Goal: Task Accomplishment & Management: Complete application form

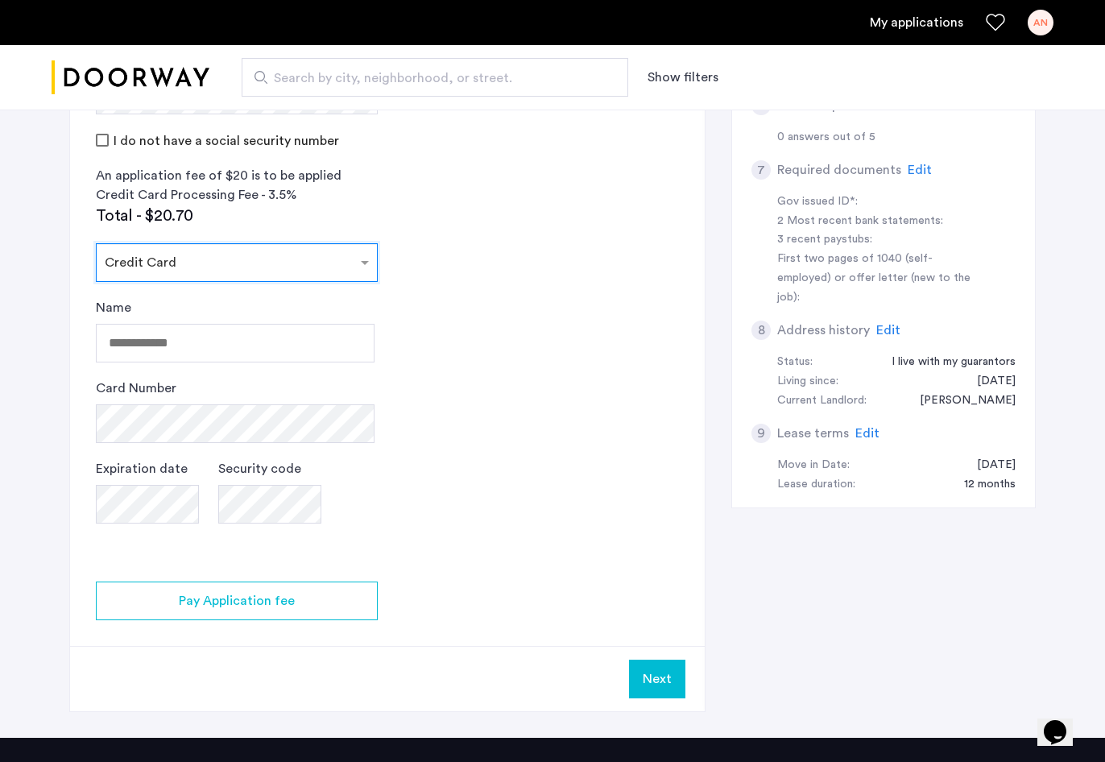
scroll to position [501, 0]
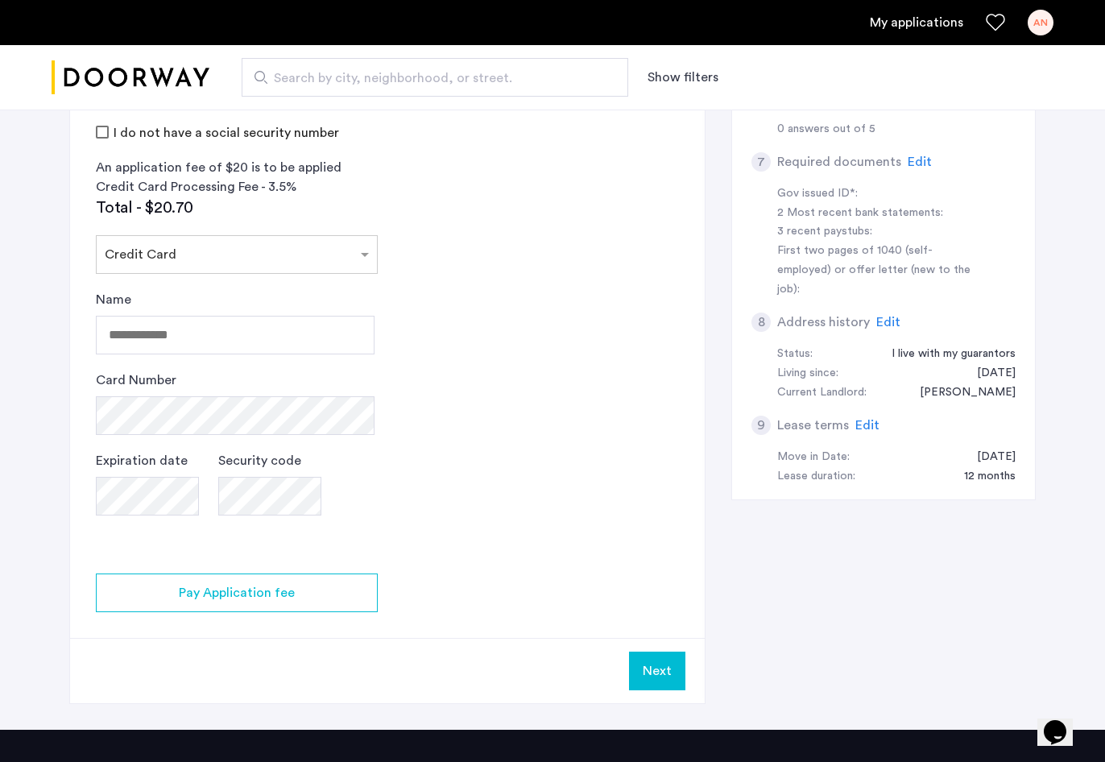
click at [536, 295] on app-credit-screening "2 Credit Screening & Application Fees Application Fees Please submit your appli…" at bounding box center [387, 212] width 634 height 982
click at [360, 323] on input "Name" at bounding box center [235, 335] width 279 height 39
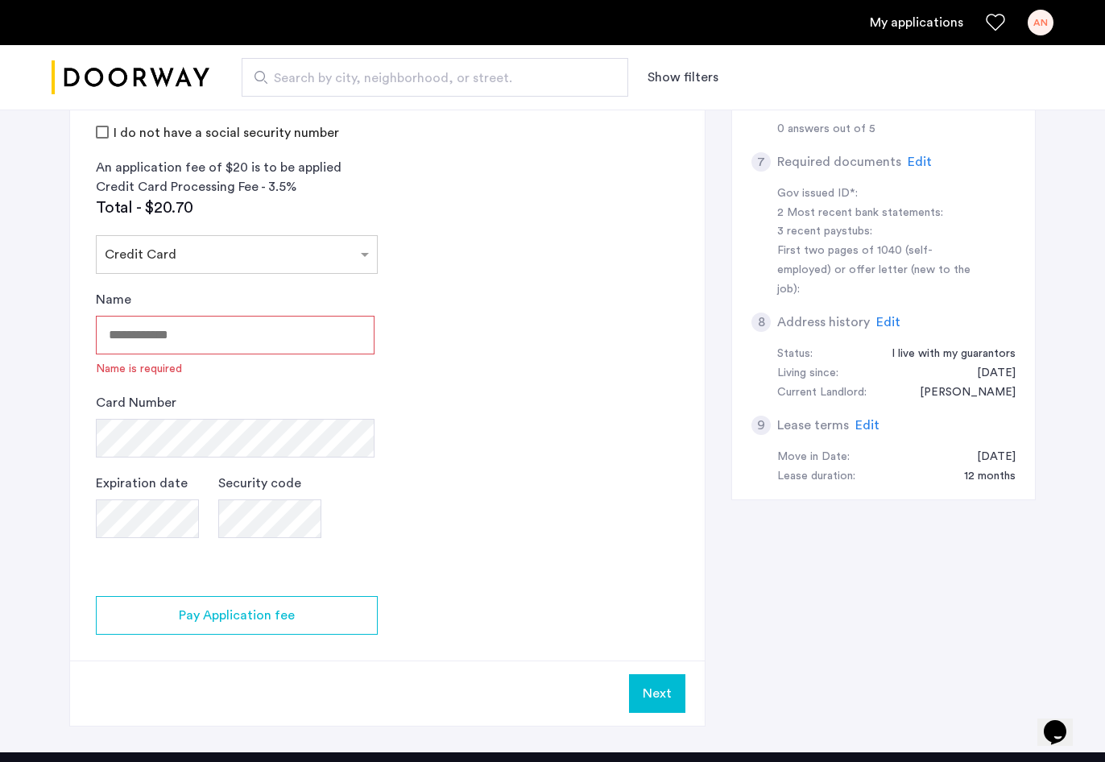
click at [501, 323] on app-credit-screening "2 Credit Screening & Application Fees Application Fees Please submit your appli…" at bounding box center [387, 223] width 634 height 1005
click at [324, 336] on input "Name" at bounding box center [235, 335] width 279 height 39
click at [485, 324] on app-credit-screening "2 Credit Screening & Application Fees Application Fees Please submit your appli…" at bounding box center [387, 223] width 634 height 1005
click at [524, 331] on app-credit-screening "2 Credit Screening & Application Fees Application Fees Please submit your appli…" at bounding box center [387, 223] width 634 height 1005
click at [547, 330] on app-credit-screening "2 Credit Screening & Application Fees Application Fees Please submit your appli…" at bounding box center [387, 223] width 634 height 1005
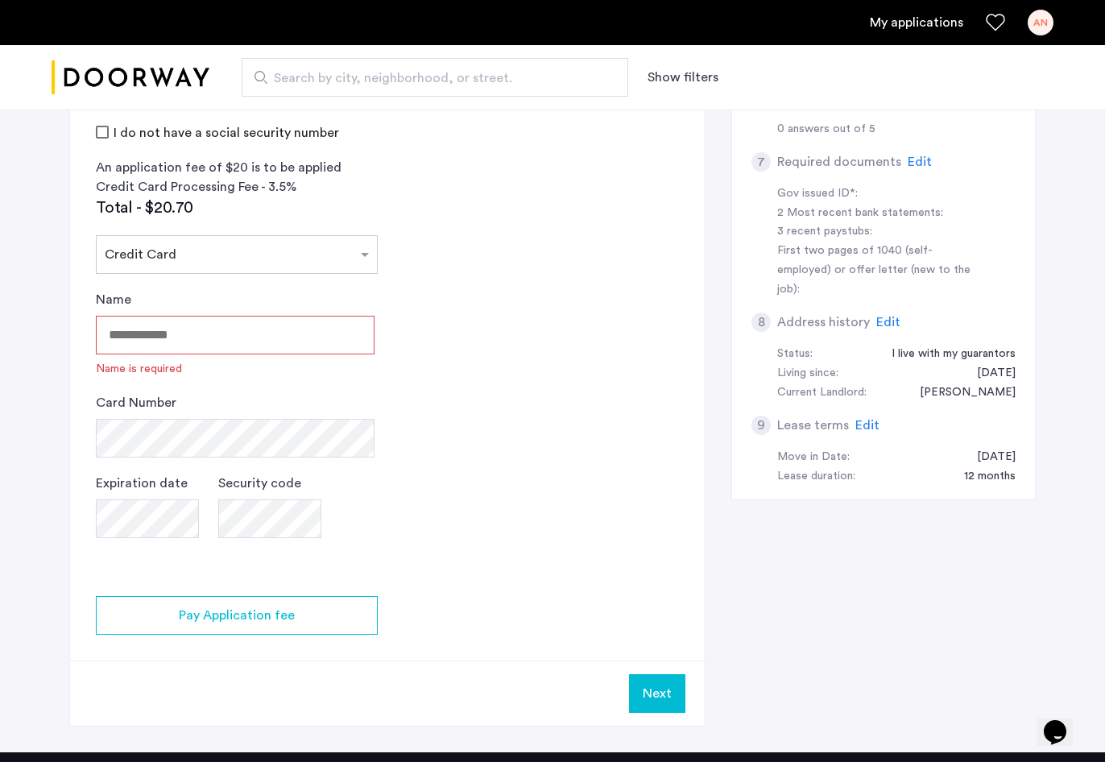
click at [308, 343] on input "Name" at bounding box center [235, 335] width 279 height 39
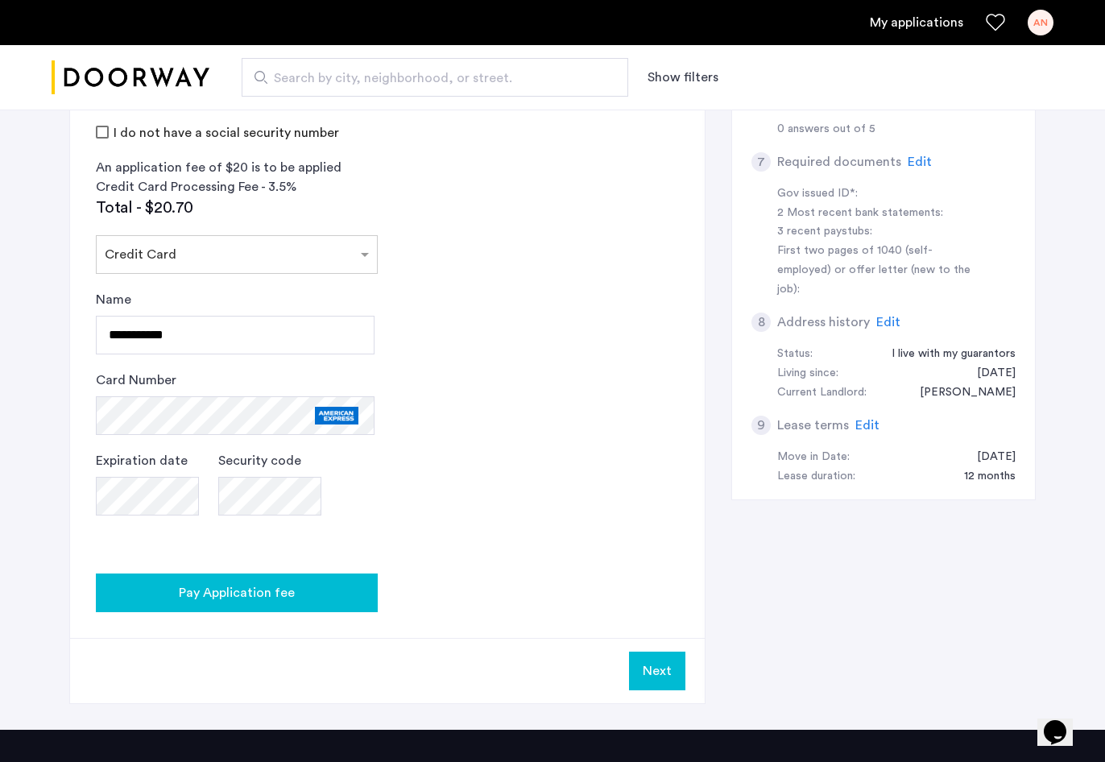
click at [256, 590] on span "Pay Application fee" at bounding box center [237, 592] width 116 height 19
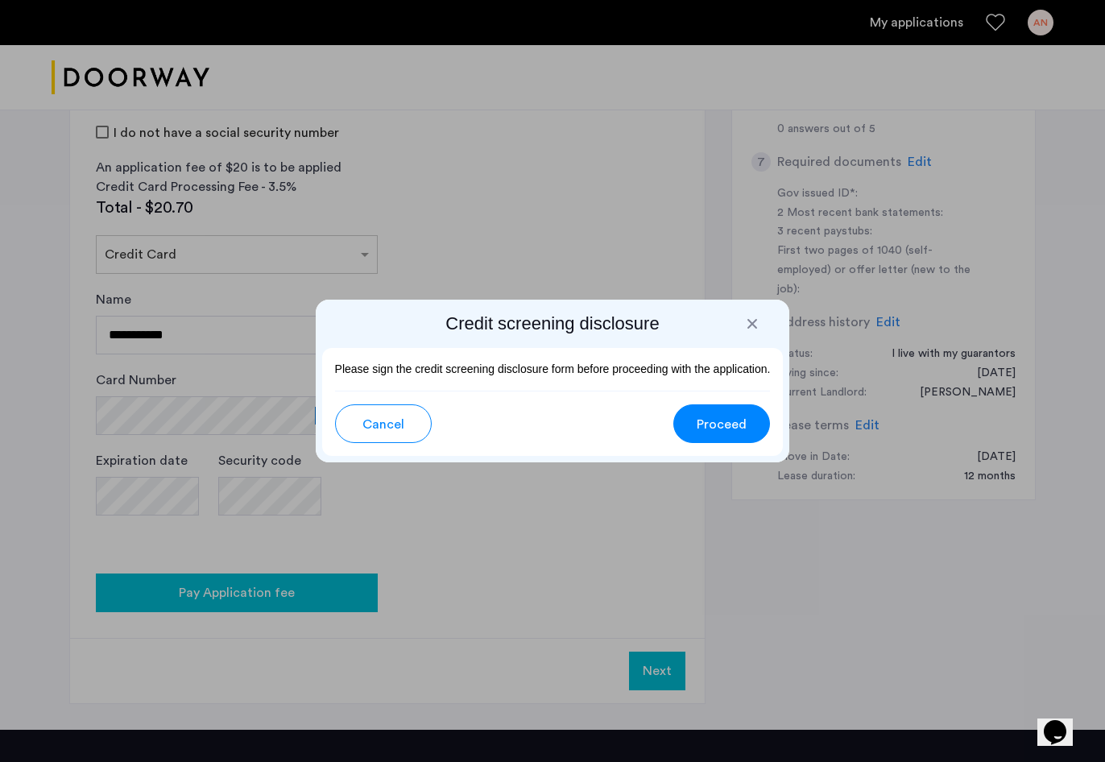
scroll to position [0, 0]
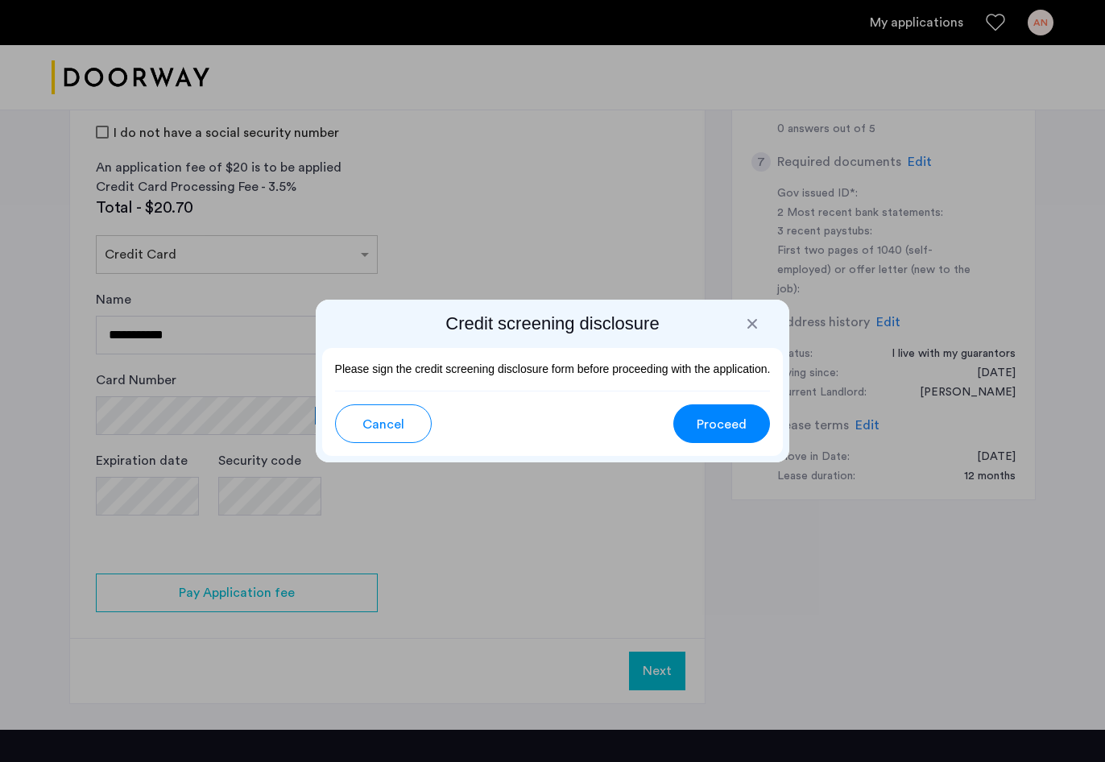
click at [714, 430] on span "Proceed" at bounding box center [721, 424] width 50 height 19
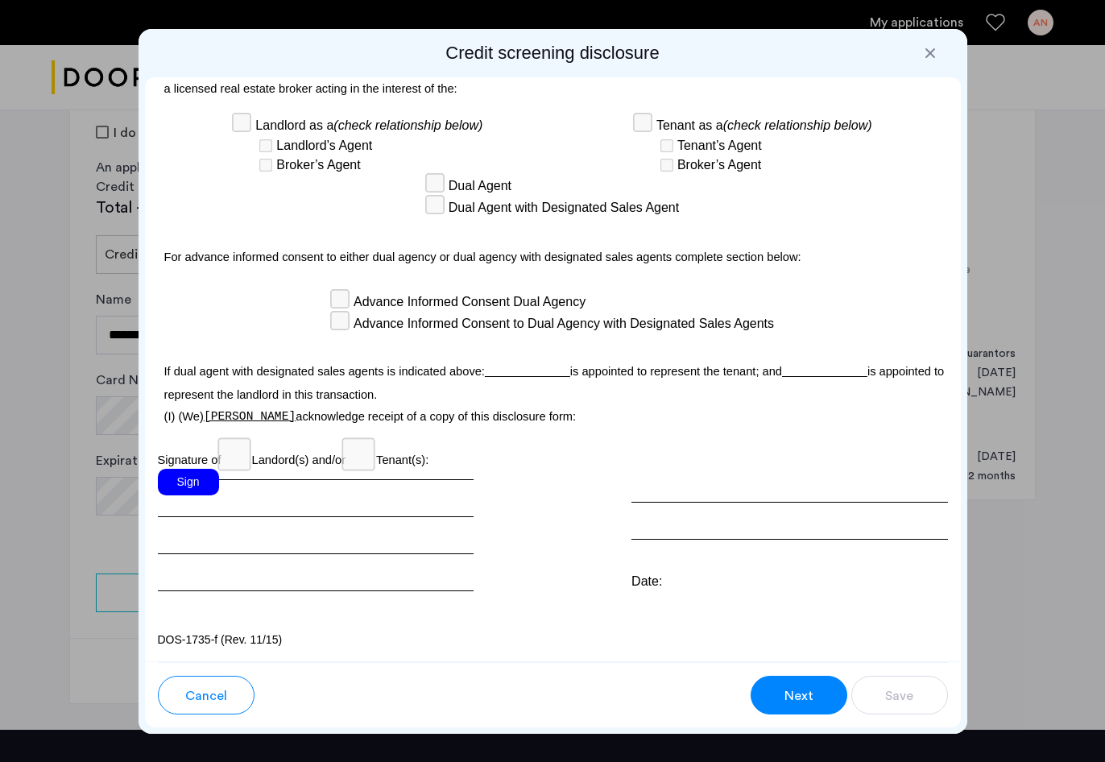
click at [192, 492] on div "Sign" at bounding box center [188, 482] width 61 height 27
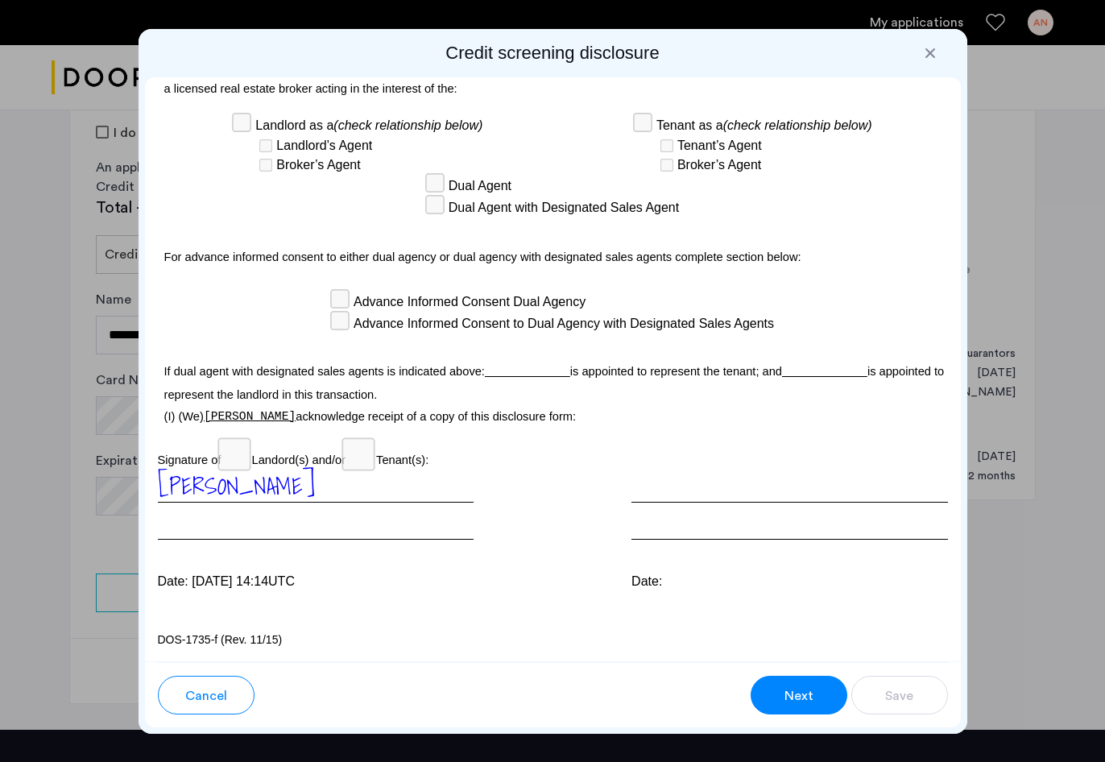
click at [262, 490] on span "[PERSON_NAME]" at bounding box center [236, 485] width 157 height 37
click at [276, 490] on span "[PERSON_NAME]" at bounding box center [236, 485] width 157 height 37
click at [283, 477] on div "[PERSON_NAME]" at bounding box center [316, 504] width 316 height 71
click at [254, 492] on span "[PERSON_NAME]" at bounding box center [236, 485] width 157 height 37
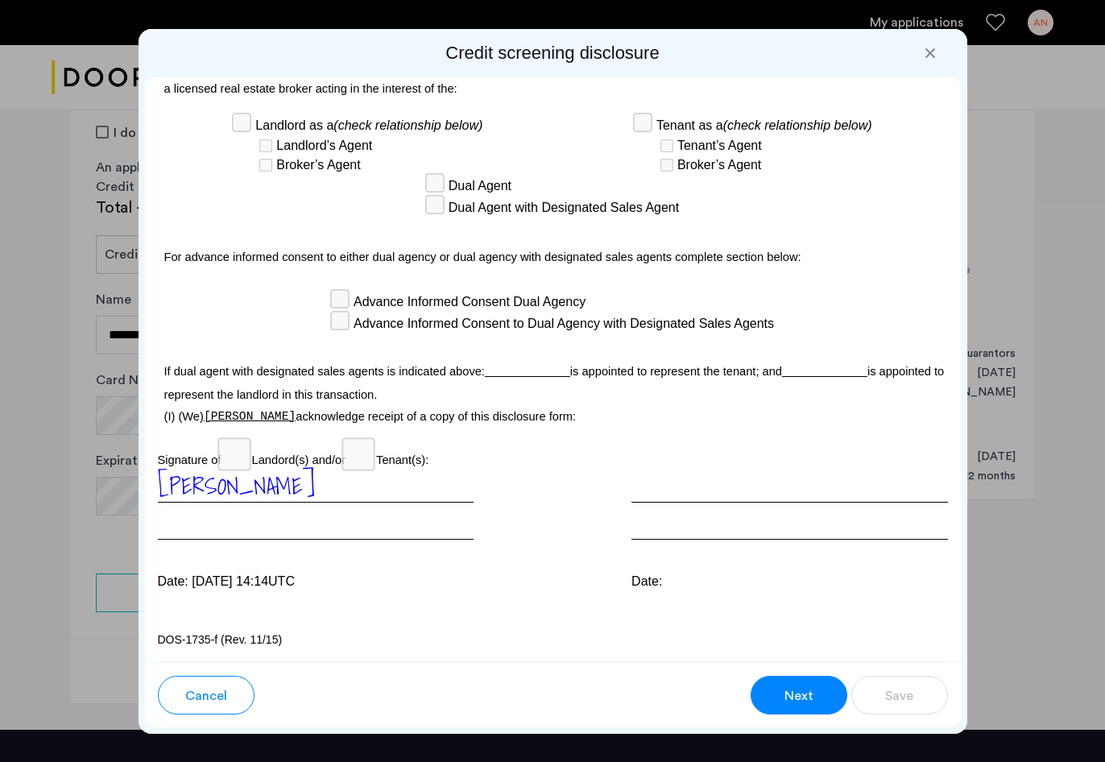
click at [694, 579] on div "Date:" at bounding box center [789, 581] width 316 height 19
click at [345, 498] on div "[PERSON_NAME]" at bounding box center [316, 504] width 316 height 71
click at [271, 490] on span "[PERSON_NAME]" at bounding box center [236, 485] width 157 height 37
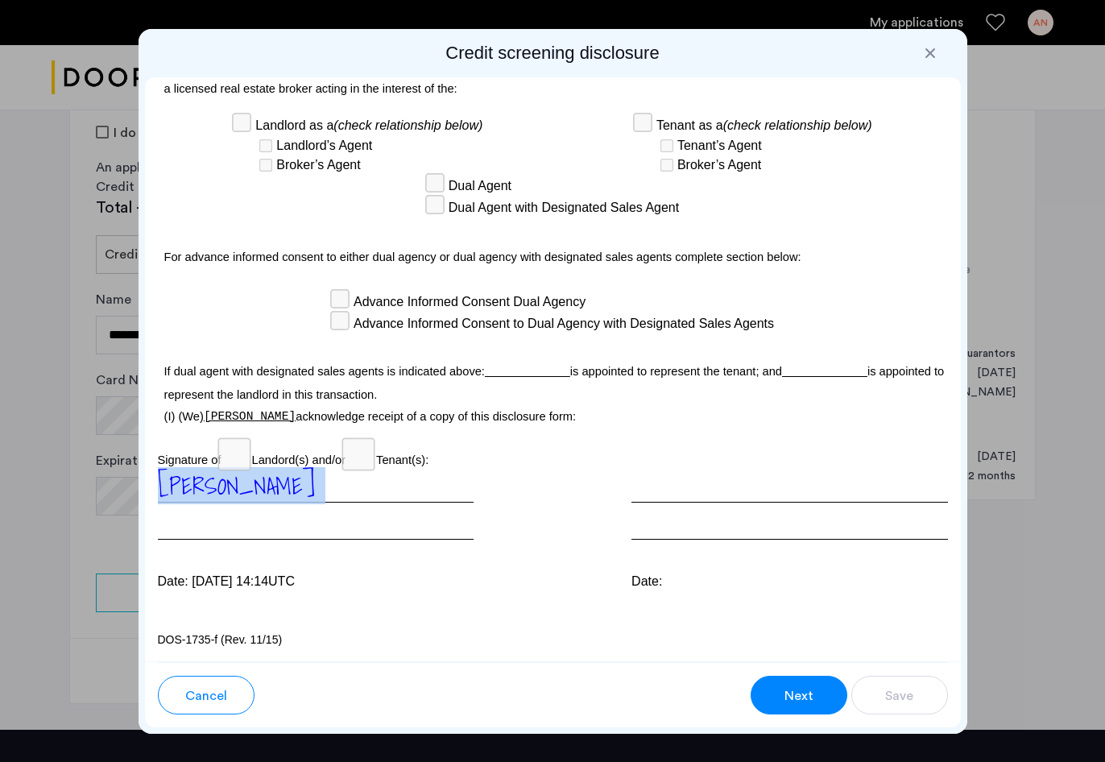
click at [271, 490] on span "[PERSON_NAME]" at bounding box center [236, 485] width 157 height 37
click at [429, 554] on div "Aviva Nachman Date: Oct 6, 2025 at 14:14UTC" at bounding box center [316, 530] width 316 height 122
click at [539, 519] on div "Aviva Nachman Date: Oct 6, 2025 at 14:14UTC Date:" at bounding box center [553, 530] width 790 height 122
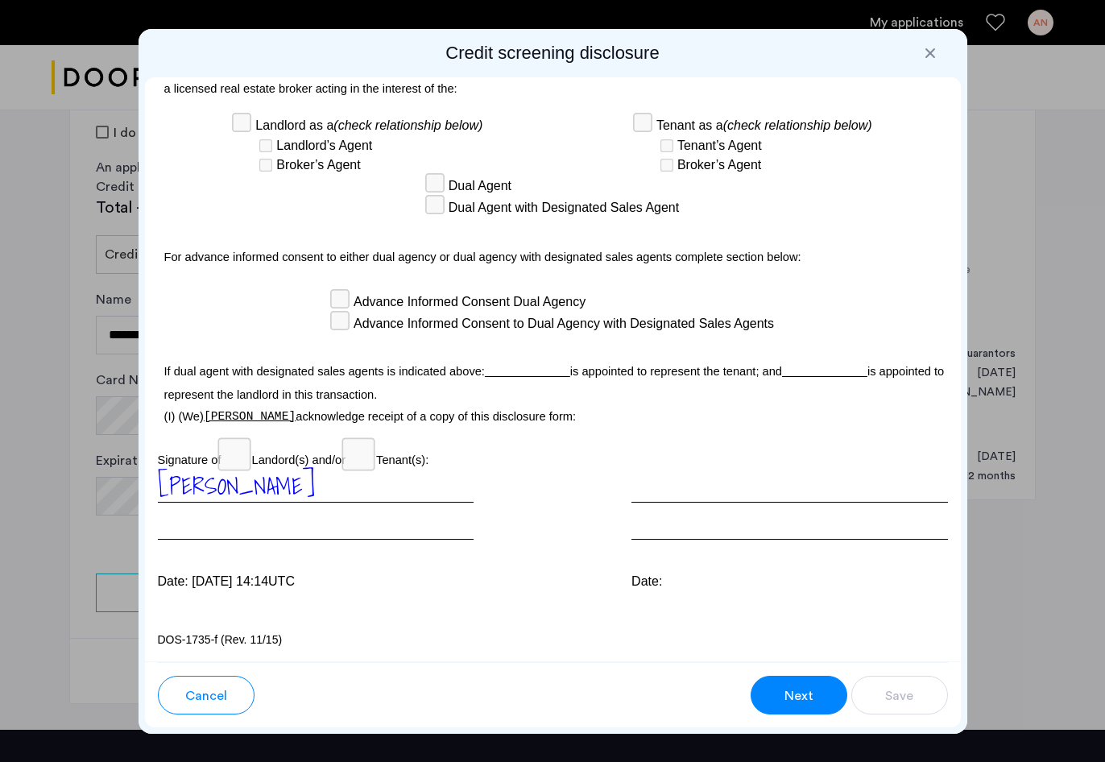
click at [674, 518] on div at bounding box center [789, 504] width 316 height 71
click at [690, 497] on div at bounding box center [789, 504] width 316 height 71
click at [286, 481] on div "[PERSON_NAME]" at bounding box center [316, 504] width 316 height 71
click at [931, 56] on div at bounding box center [930, 53] width 16 height 16
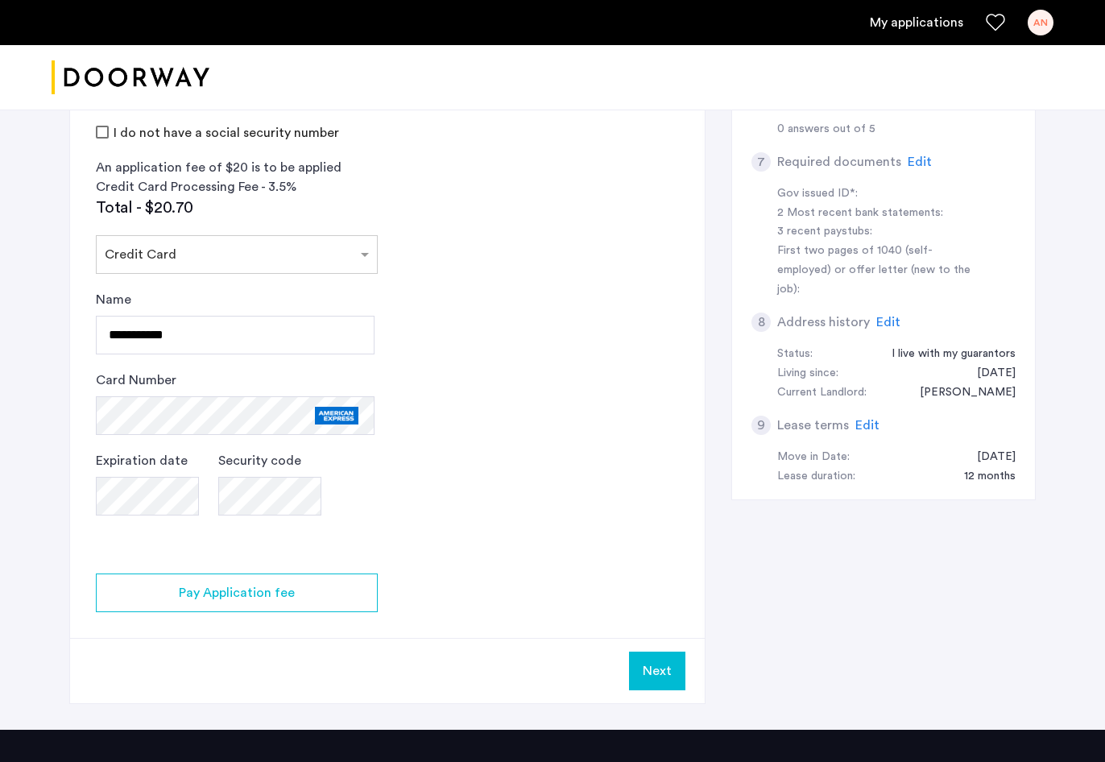
scroll to position [501, 0]
click at [326, 330] on input "**********" at bounding box center [235, 335] width 279 height 39
type input "**********"
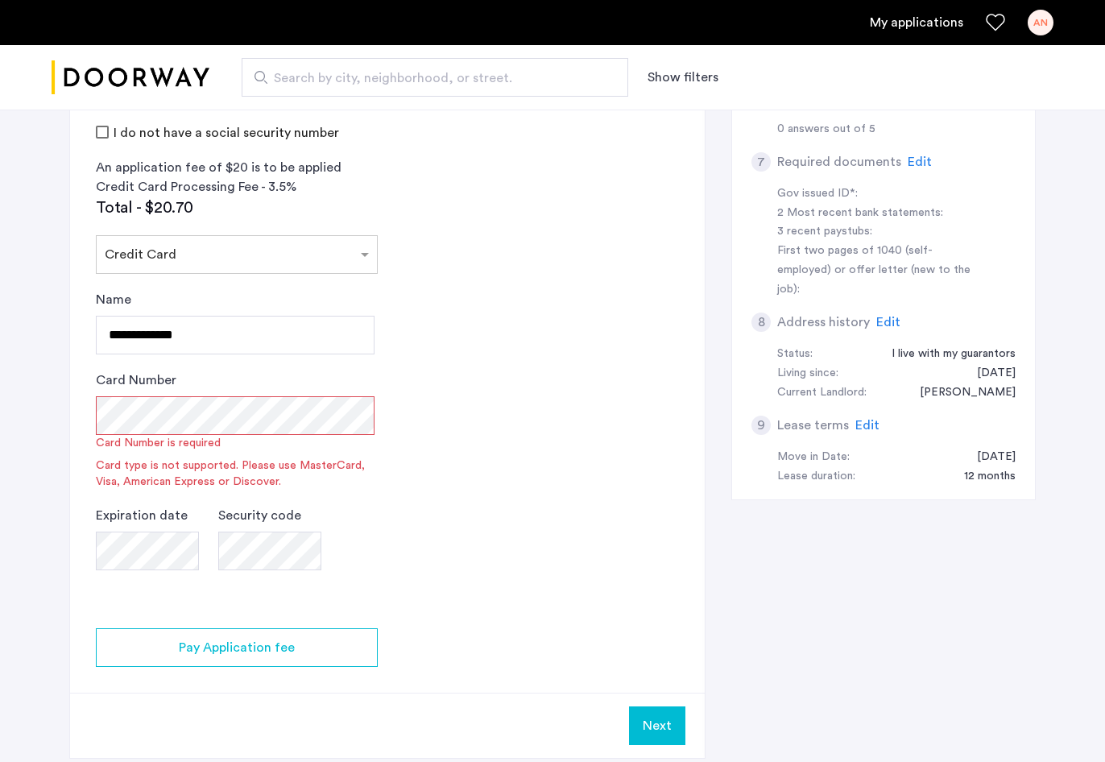
click at [539, 420] on app-credit-screening "2 Credit Screening & Application Fees Application Fees Please submit your appli…" at bounding box center [387, 239] width 634 height 1037
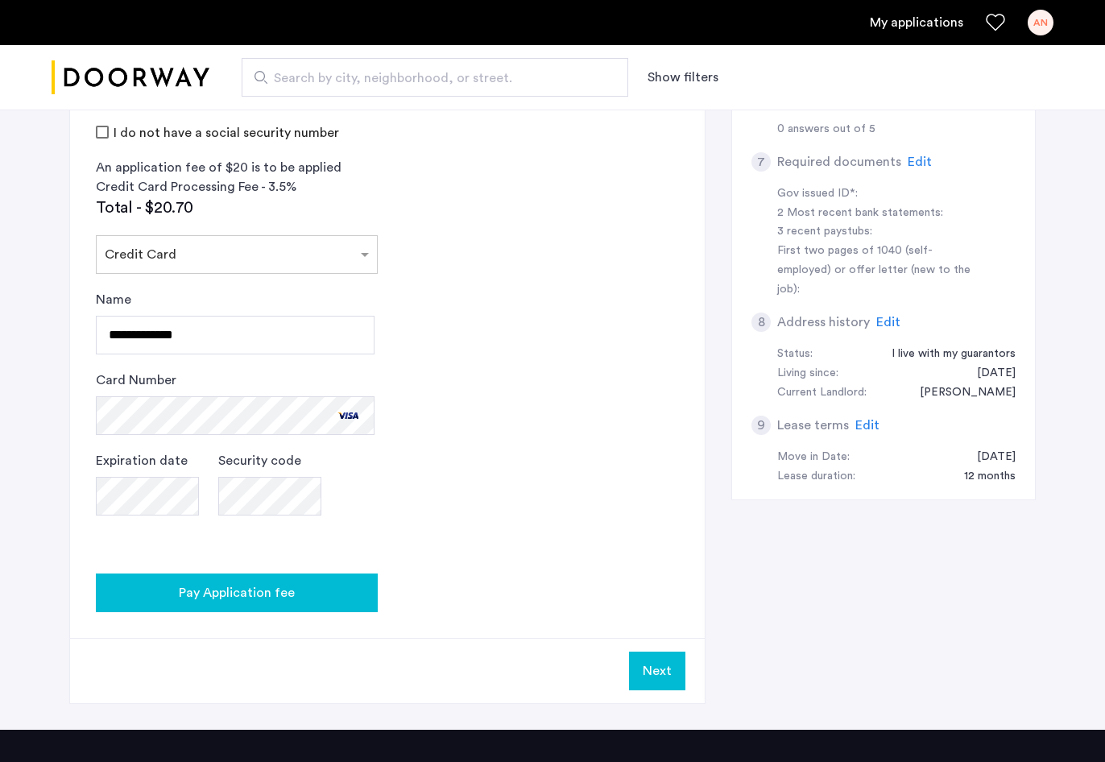
click at [307, 606] on button "Pay Application fee" at bounding box center [237, 592] width 282 height 39
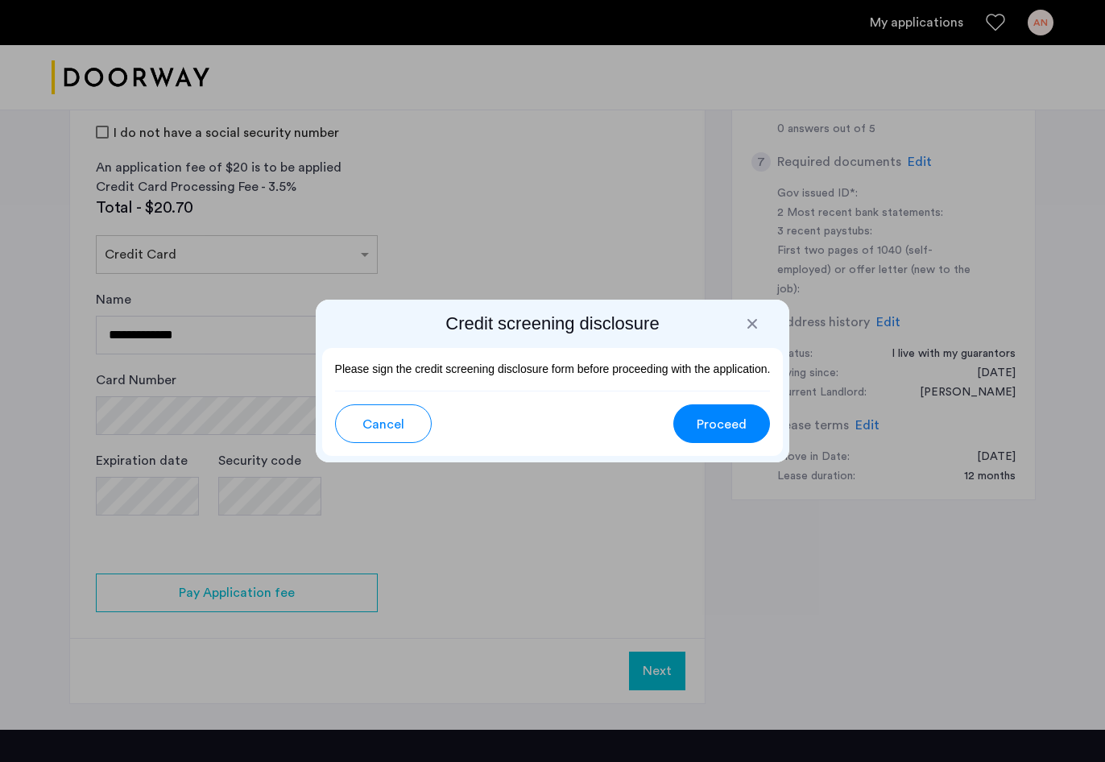
click at [733, 420] on span "Proceed" at bounding box center [721, 424] width 50 height 19
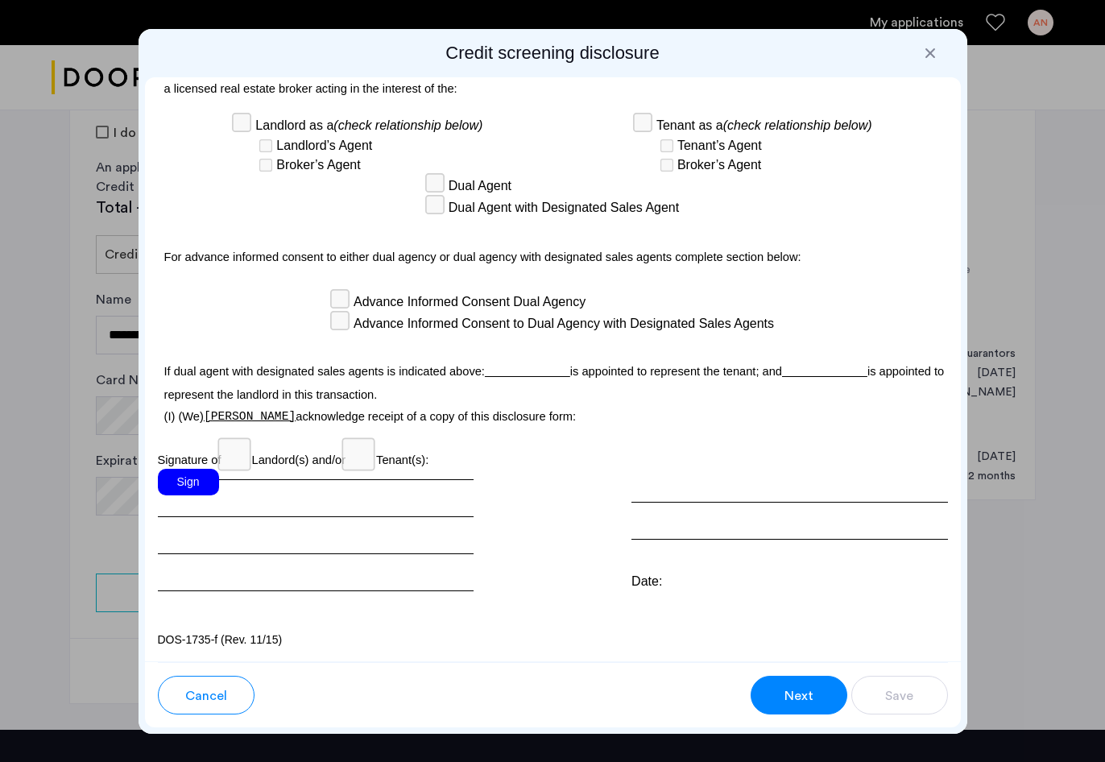
scroll to position [4742, 0]
click at [184, 484] on div "Sign" at bounding box center [188, 482] width 61 height 27
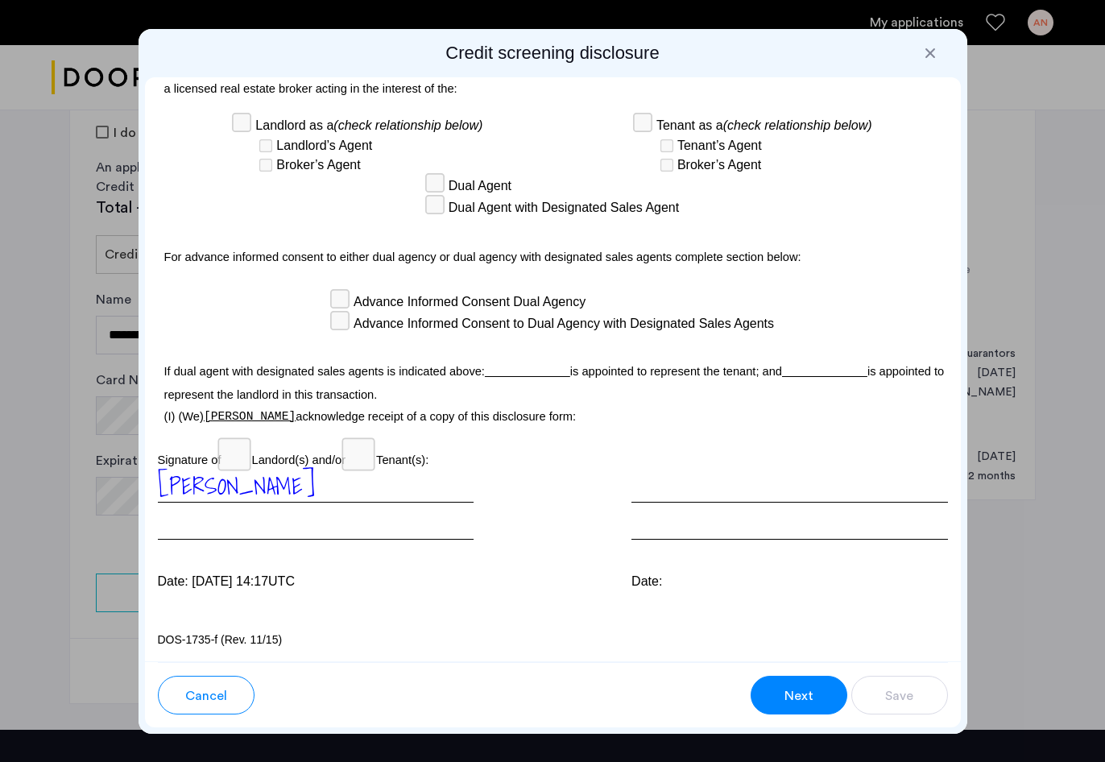
click at [795, 700] on span "Next" at bounding box center [798, 695] width 29 height 19
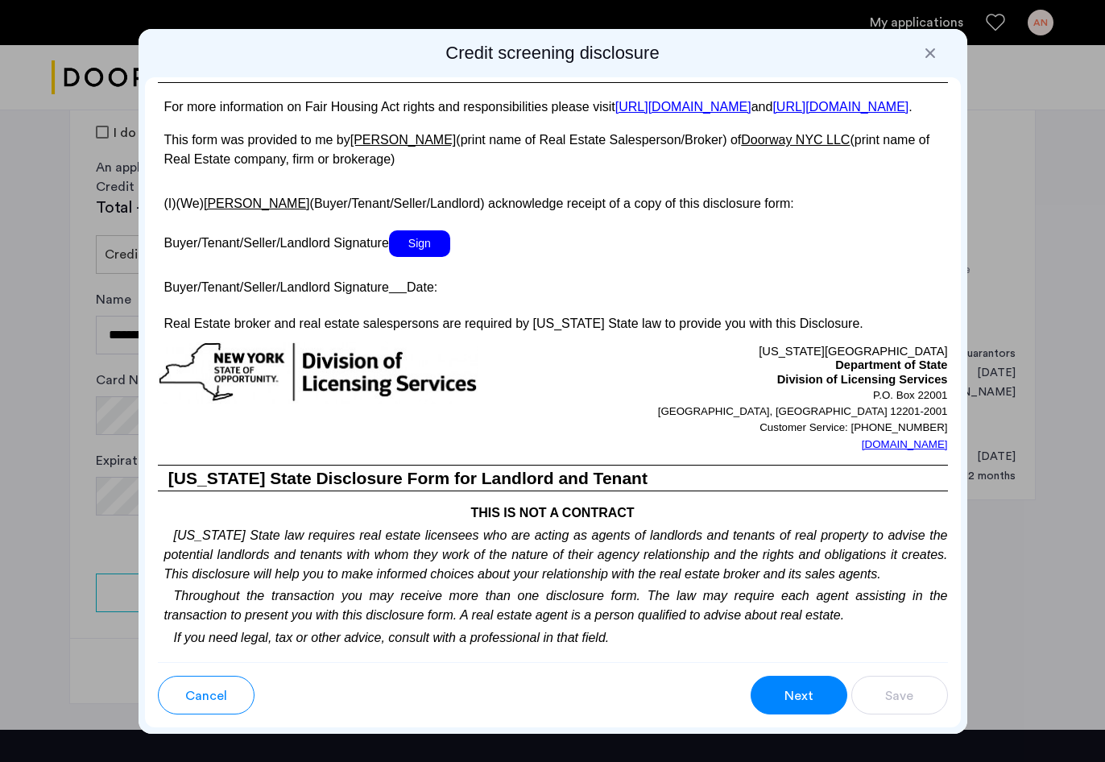
scroll to position [3048, 0]
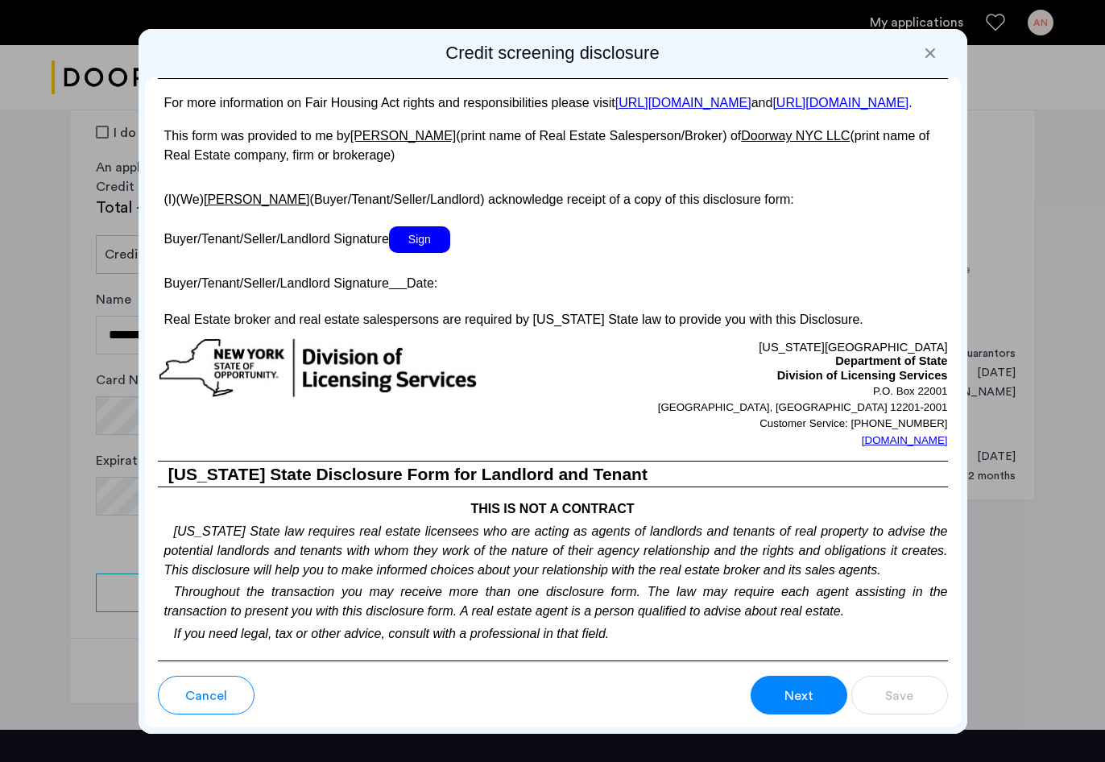
click at [441, 253] on span "Sign" at bounding box center [419, 239] width 61 height 27
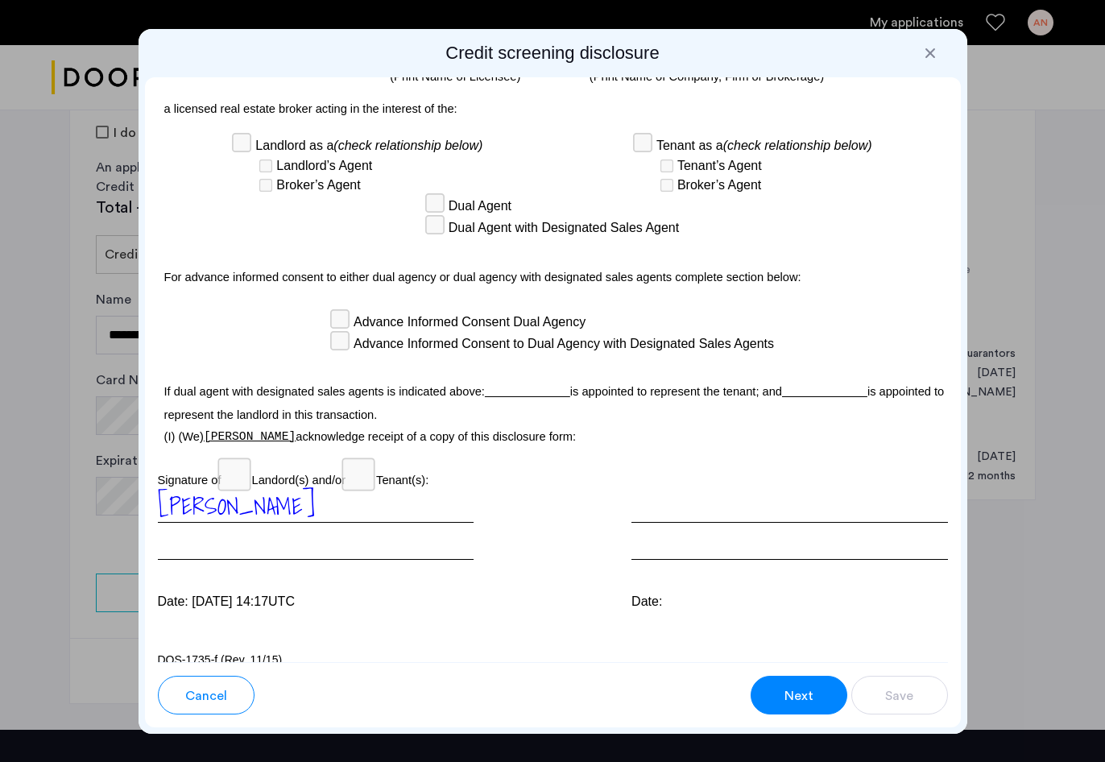
scroll to position [4647, 0]
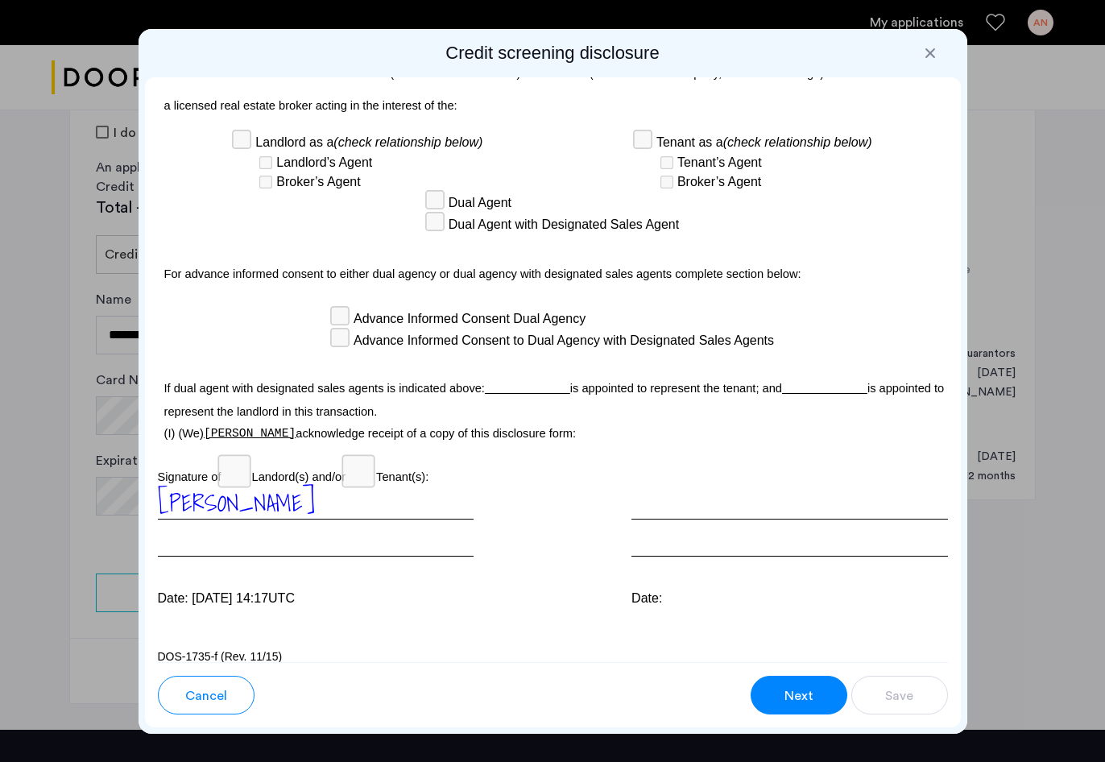
click at [775, 688] on button "Next" at bounding box center [798, 694] width 97 height 39
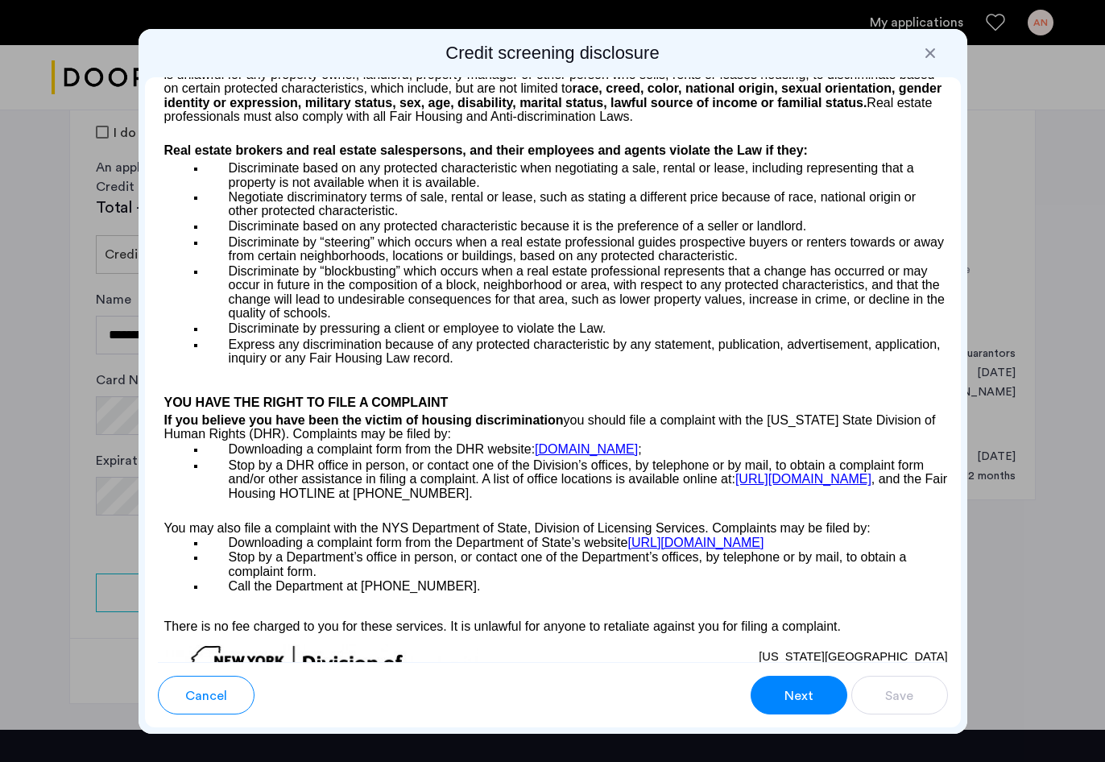
scroll to position [1848, 0]
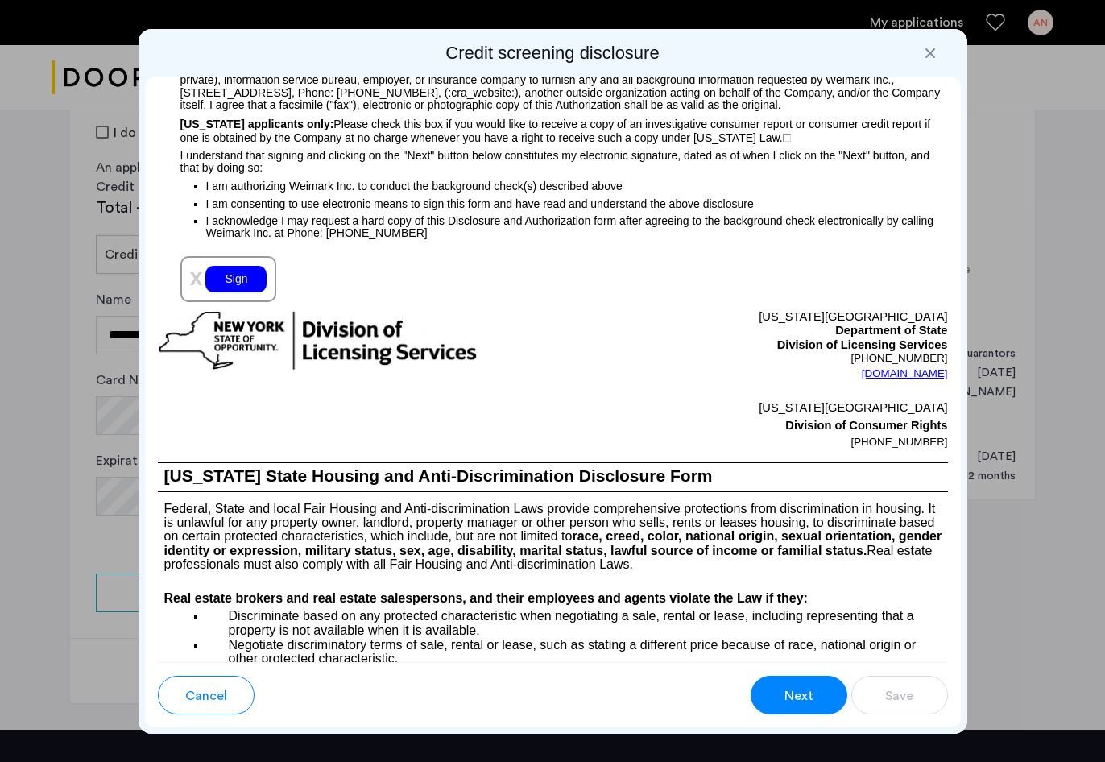
click at [232, 292] on div "Sign" at bounding box center [235, 279] width 61 height 27
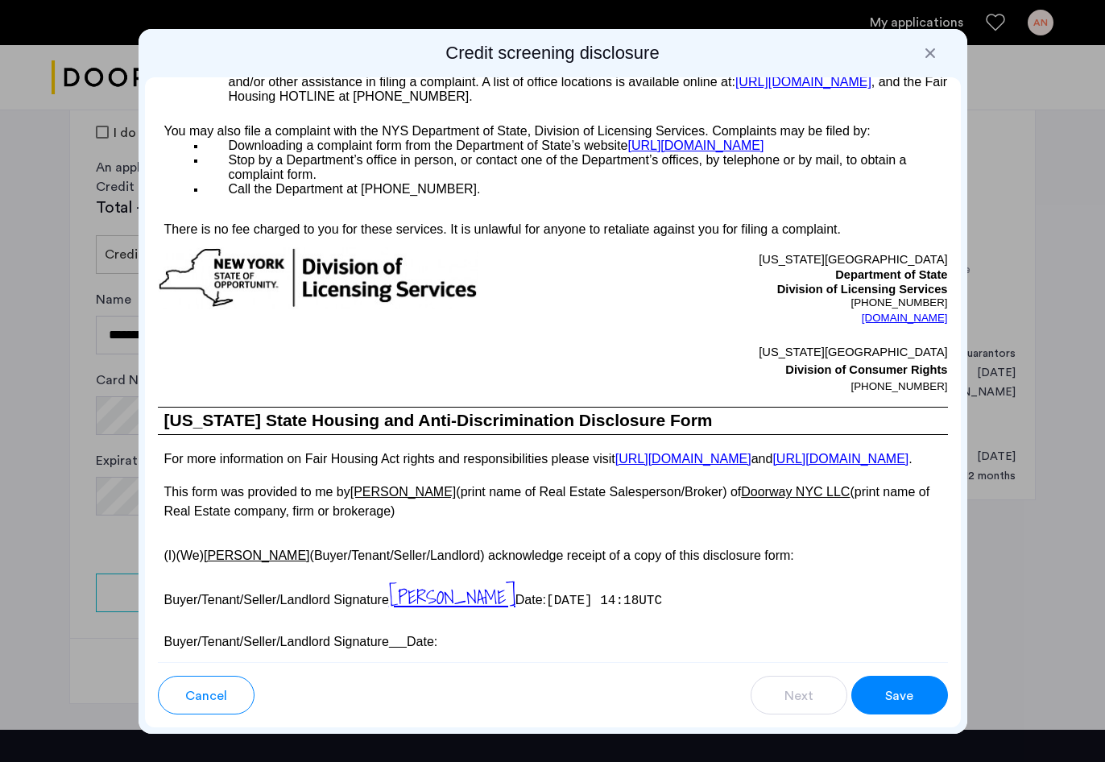
scroll to position [2809, 0]
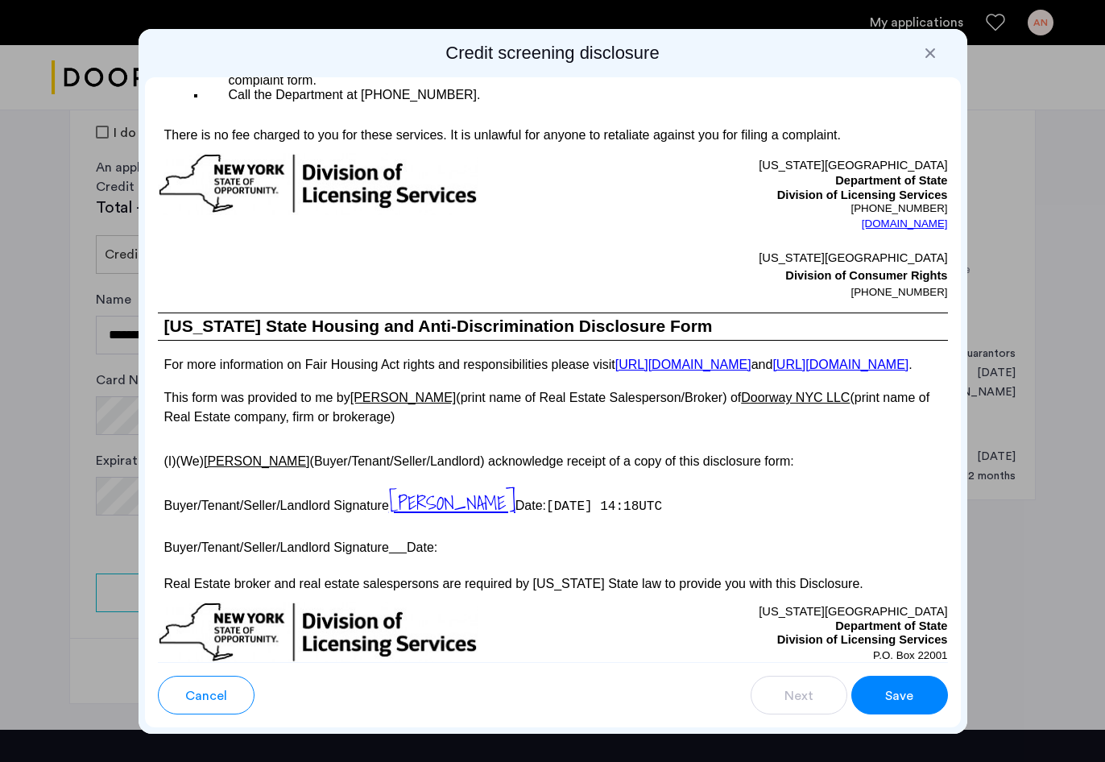
click at [887, 697] on span "Save" at bounding box center [899, 695] width 28 height 19
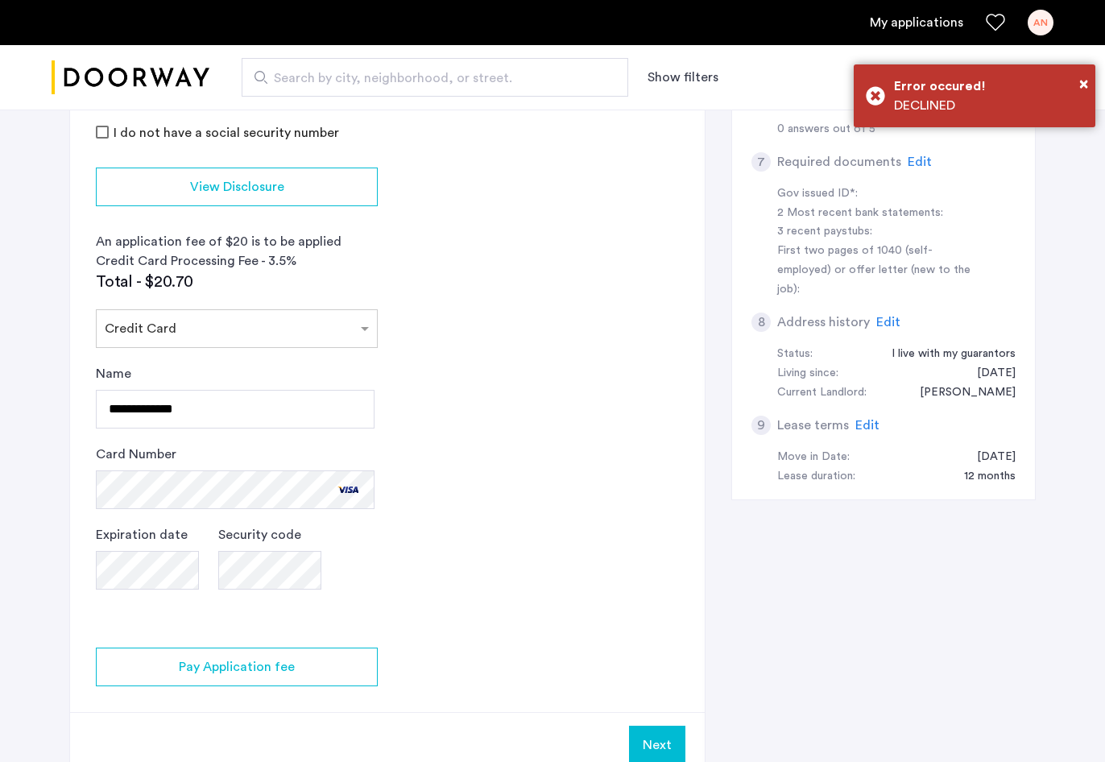
click at [602, 415] on app-credit-screening "2 Credit Screening & Application Fees Application Fees Please submit your appli…" at bounding box center [387, 249] width 634 height 1056
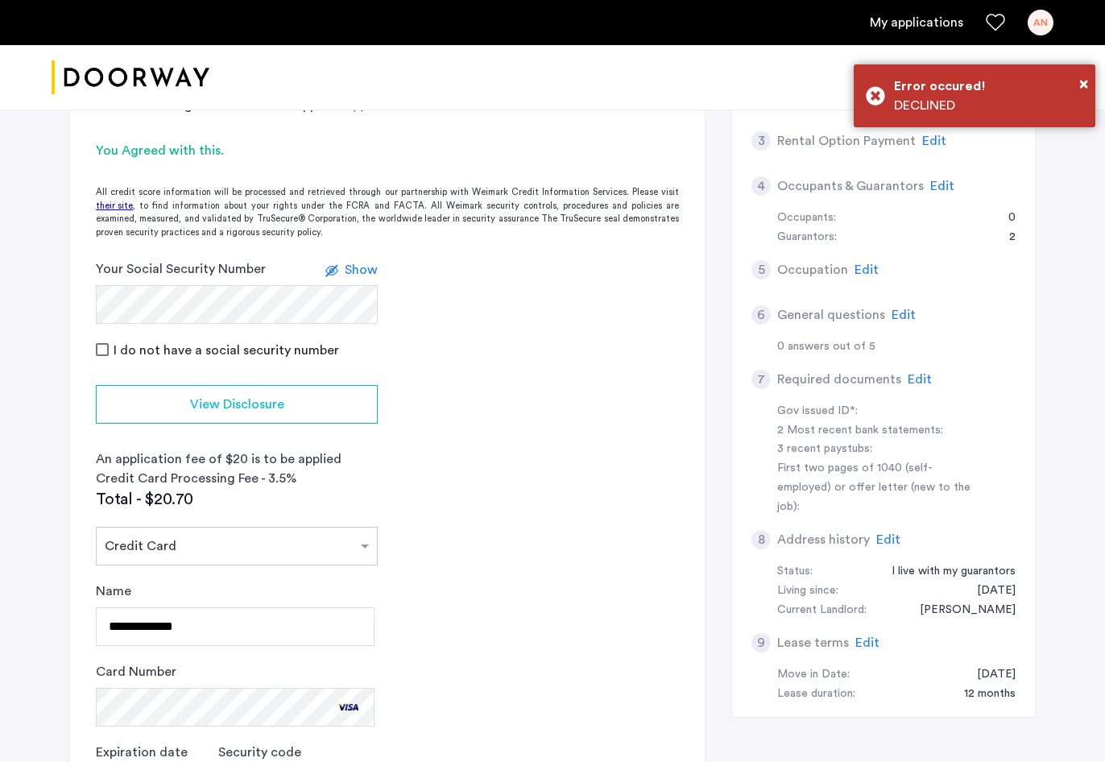
scroll to position [282, 0]
click at [1080, 85] on span "×" at bounding box center [1083, 84] width 9 height 16
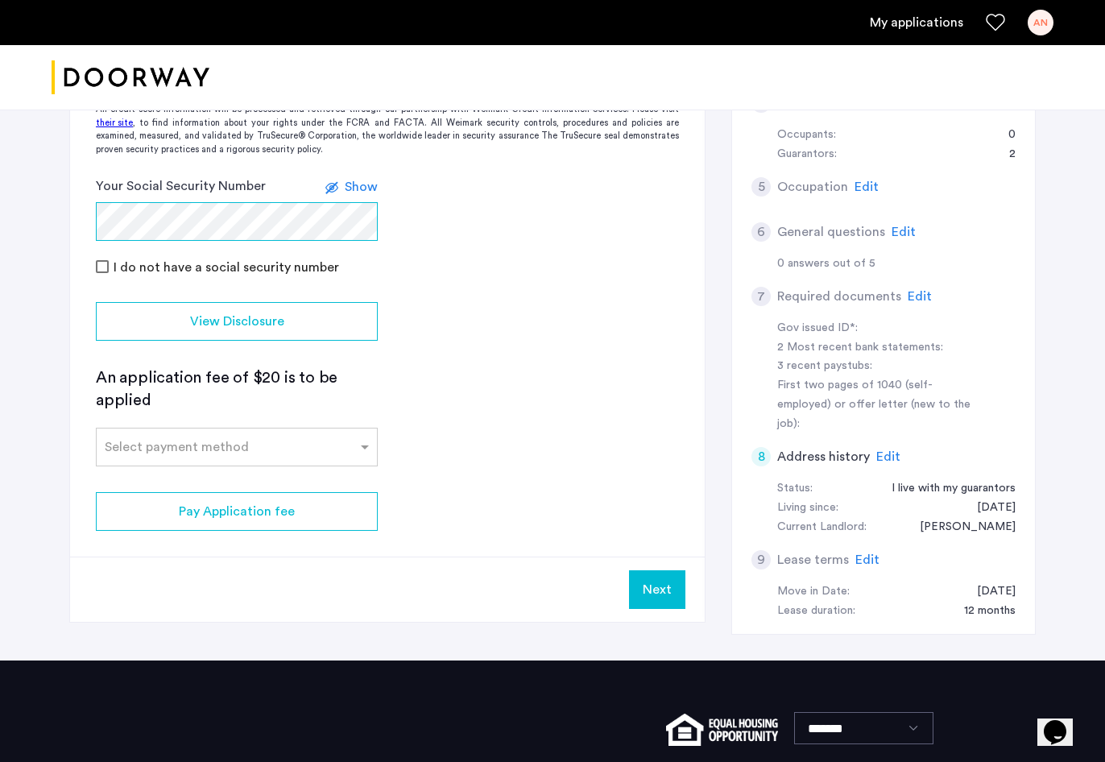
scroll to position [390, 0]
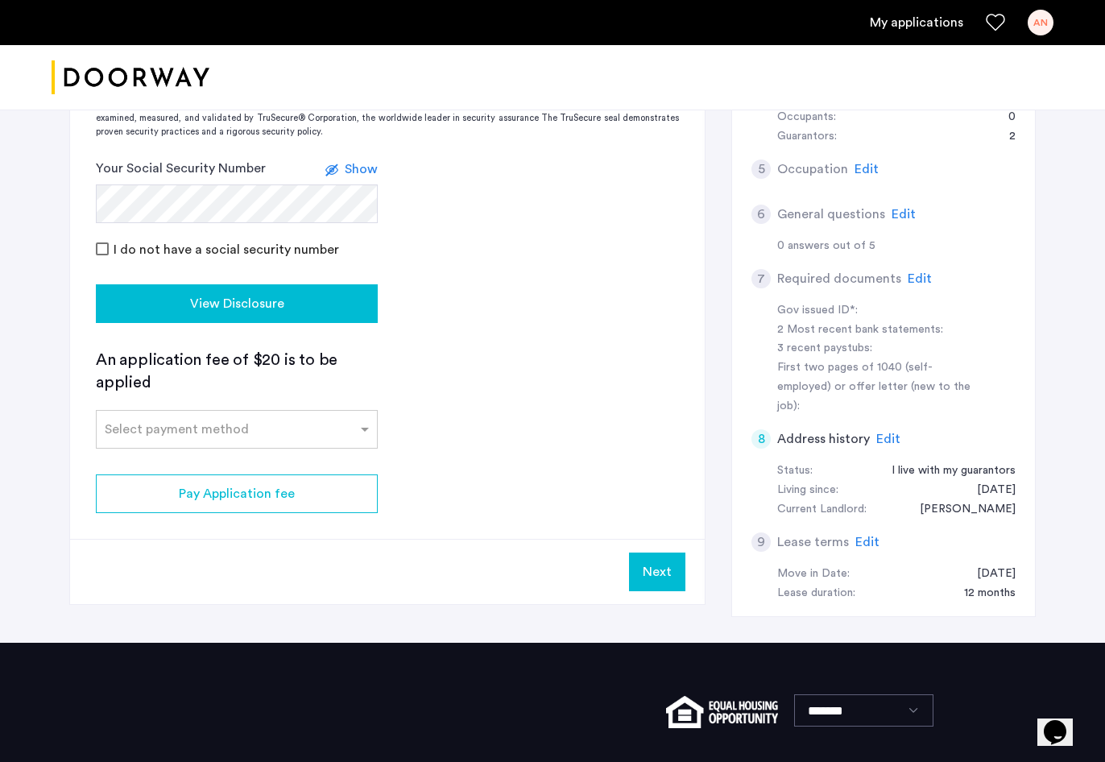
click at [231, 307] on span "View Disclosure" at bounding box center [237, 303] width 94 height 19
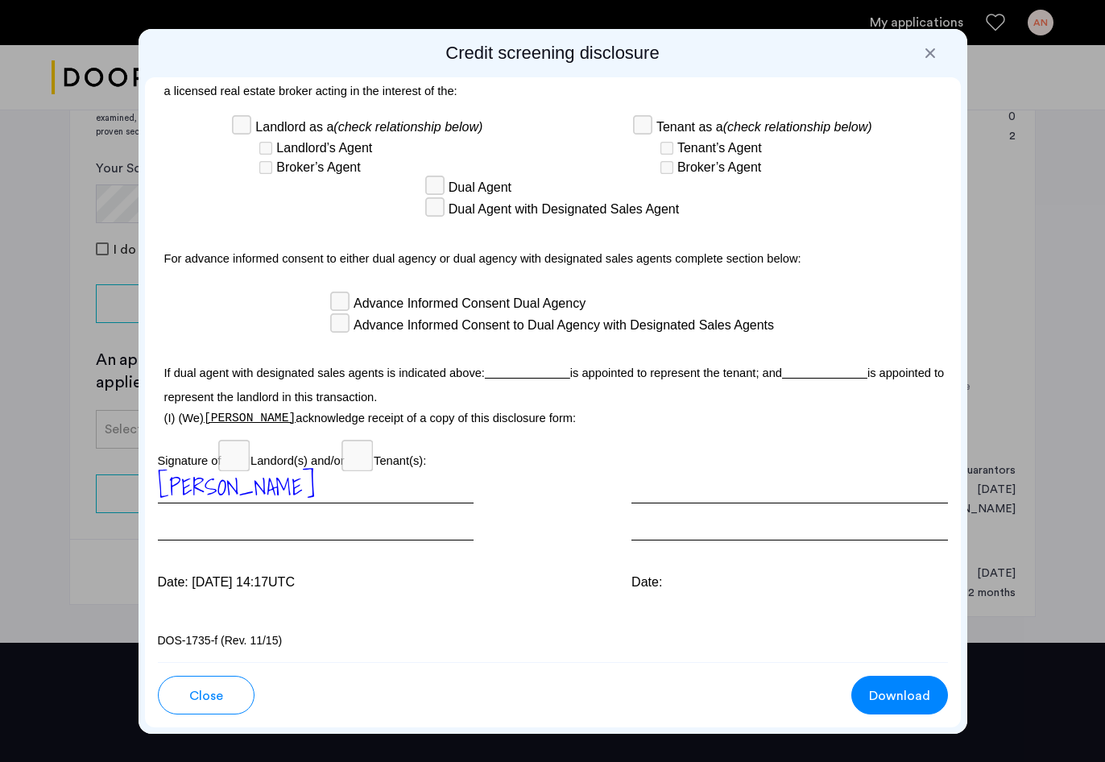
scroll to position [4781, 0]
click at [1064, 497] on div at bounding box center [552, 381] width 1105 height 762
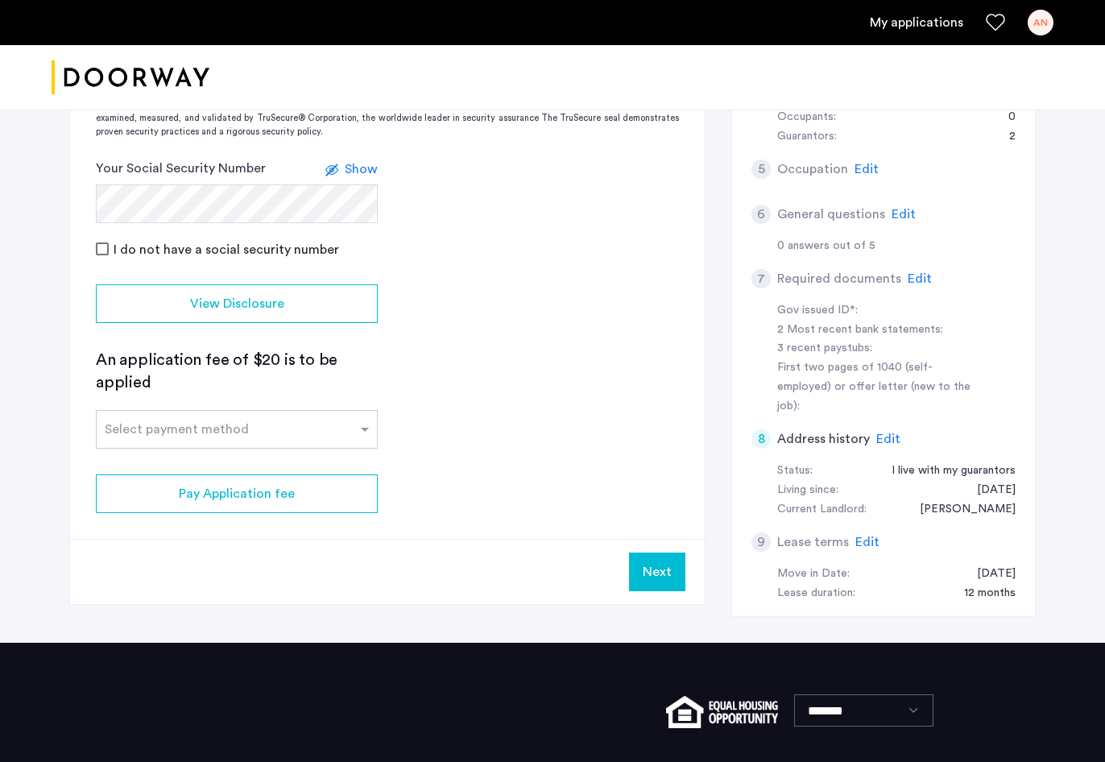
scroll to position [390, 0]
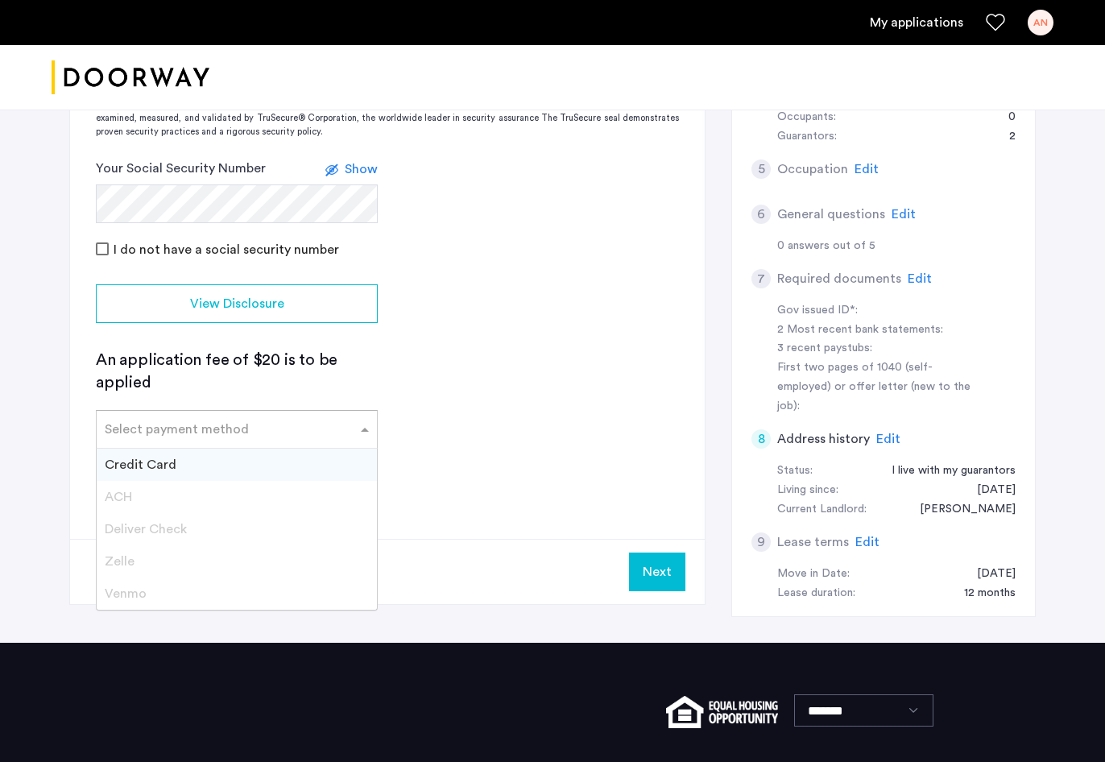
click at [326, 423] on input "text" at bounding box center [221, 425] width 232 height 11
click at [291, 461] on div "Credit Card" at bounding box center [237, 464] width 280 height 32
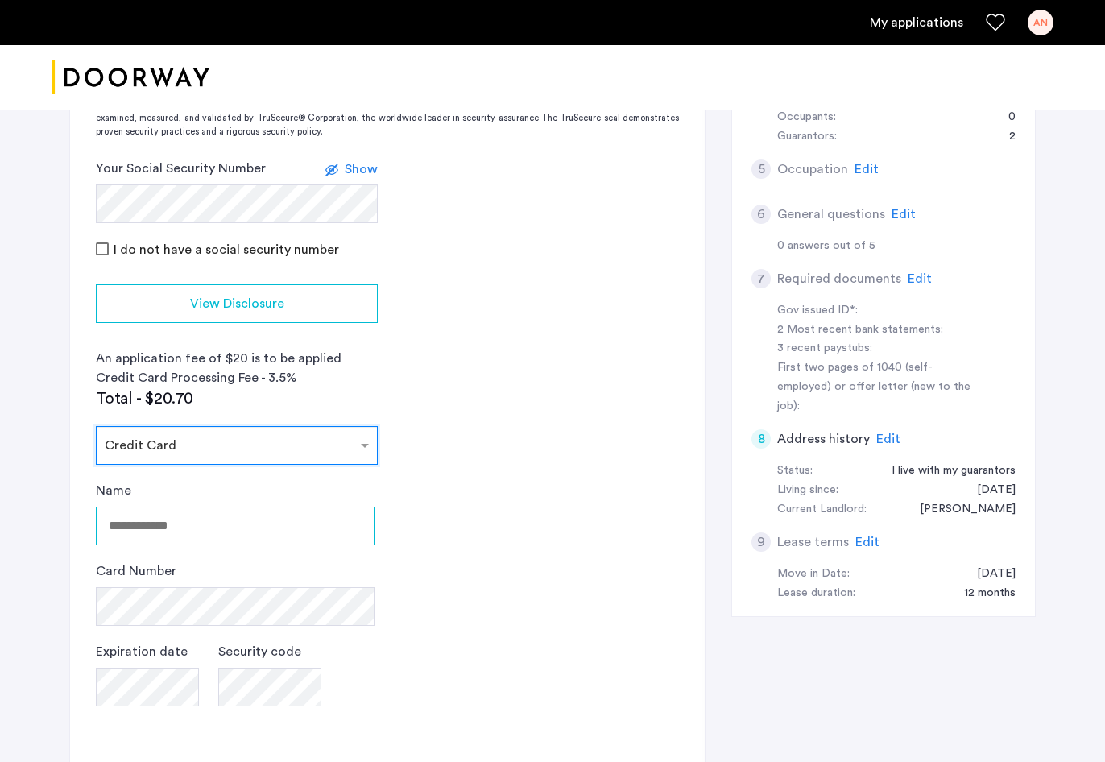
click at [278, 518] on input "Name" at bounding box center [235, 525] width 279 height 39
type input "**********"
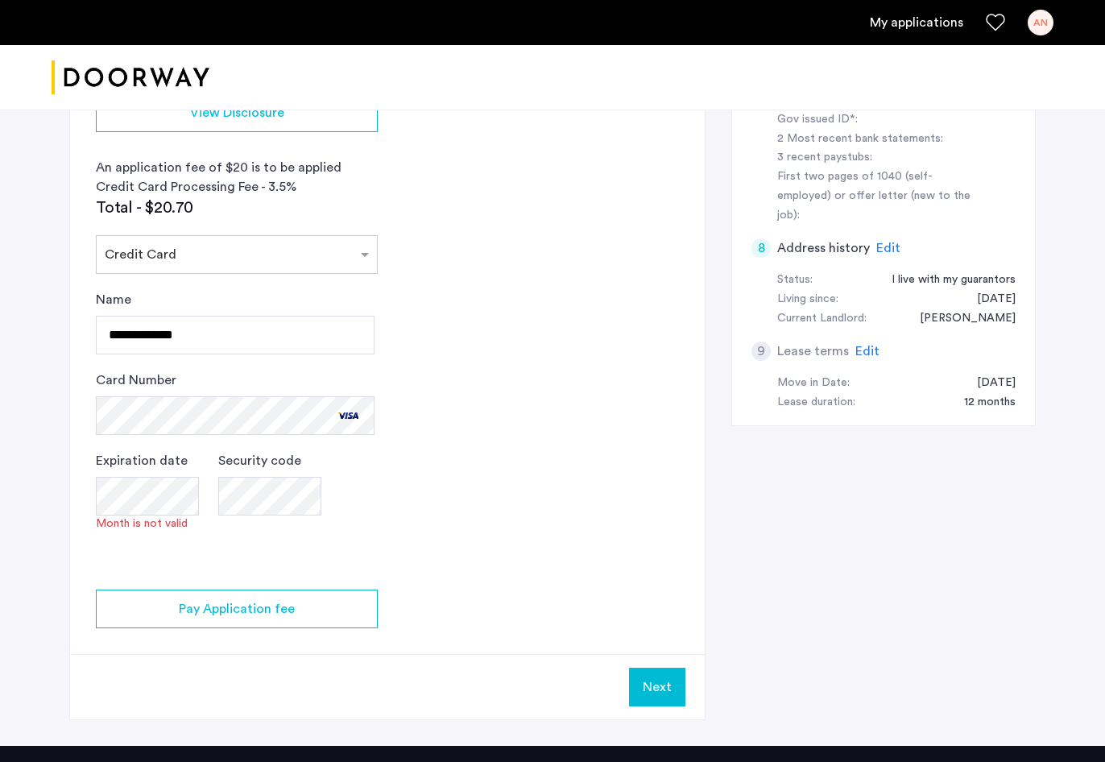
scroll to position [655, 0]
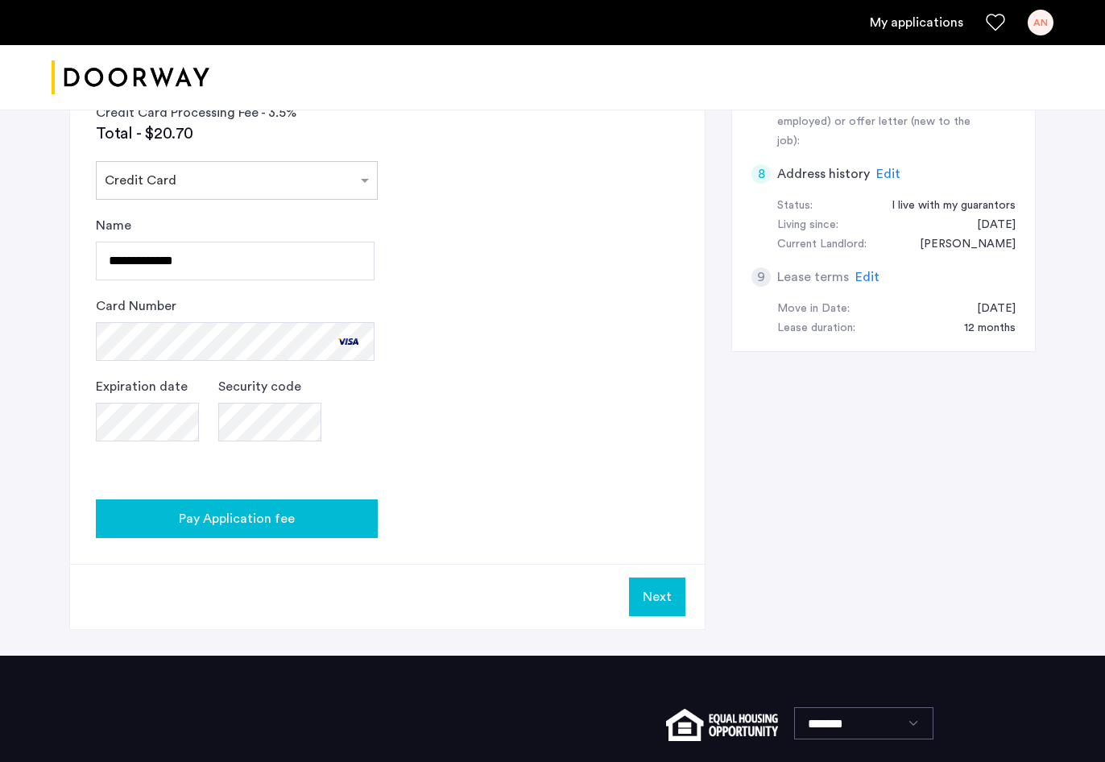
click at [279, 520] on span "Pay Application fee" at bounding box center [237, 518] width 116 height 19
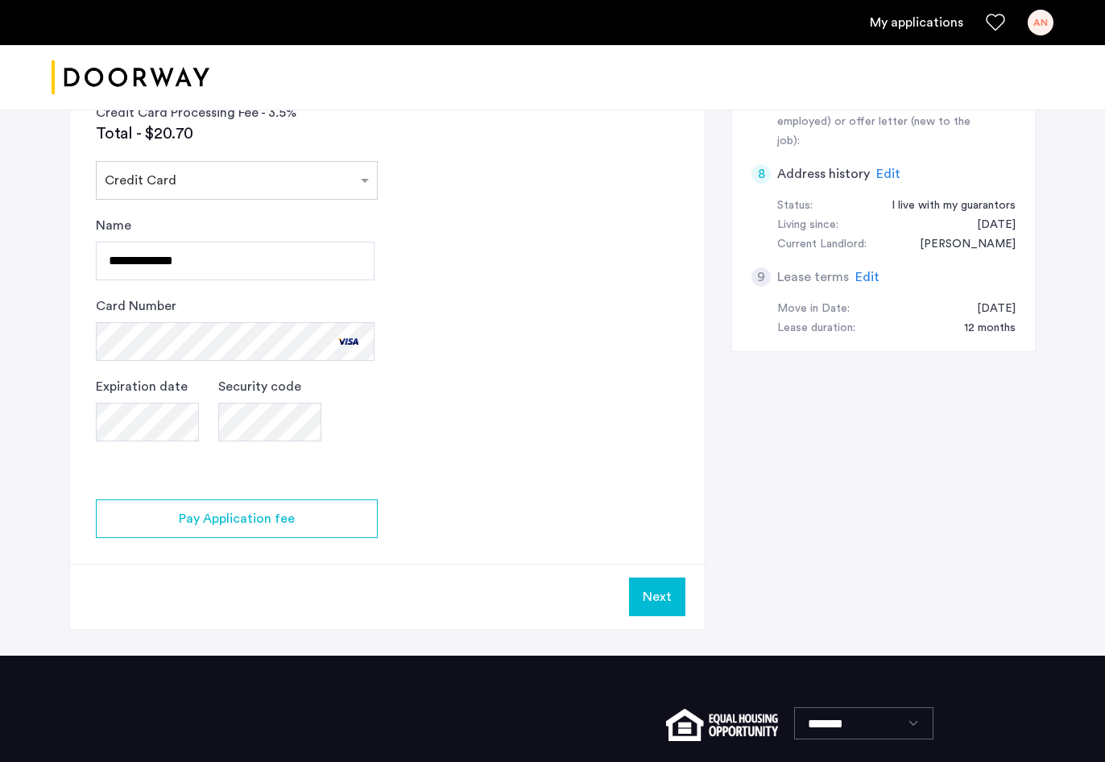
scroll to position [656, 0]
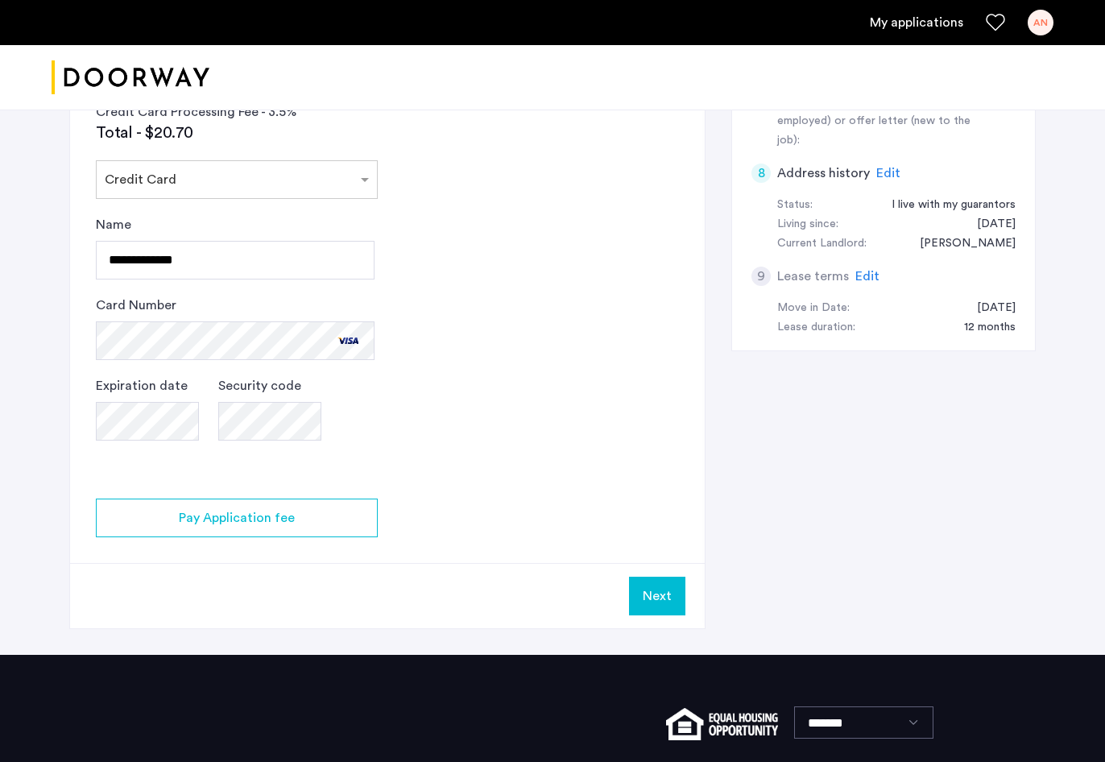
click at [666, 597] on button "Next" at bounding box center [657, 595] width 56 height 39
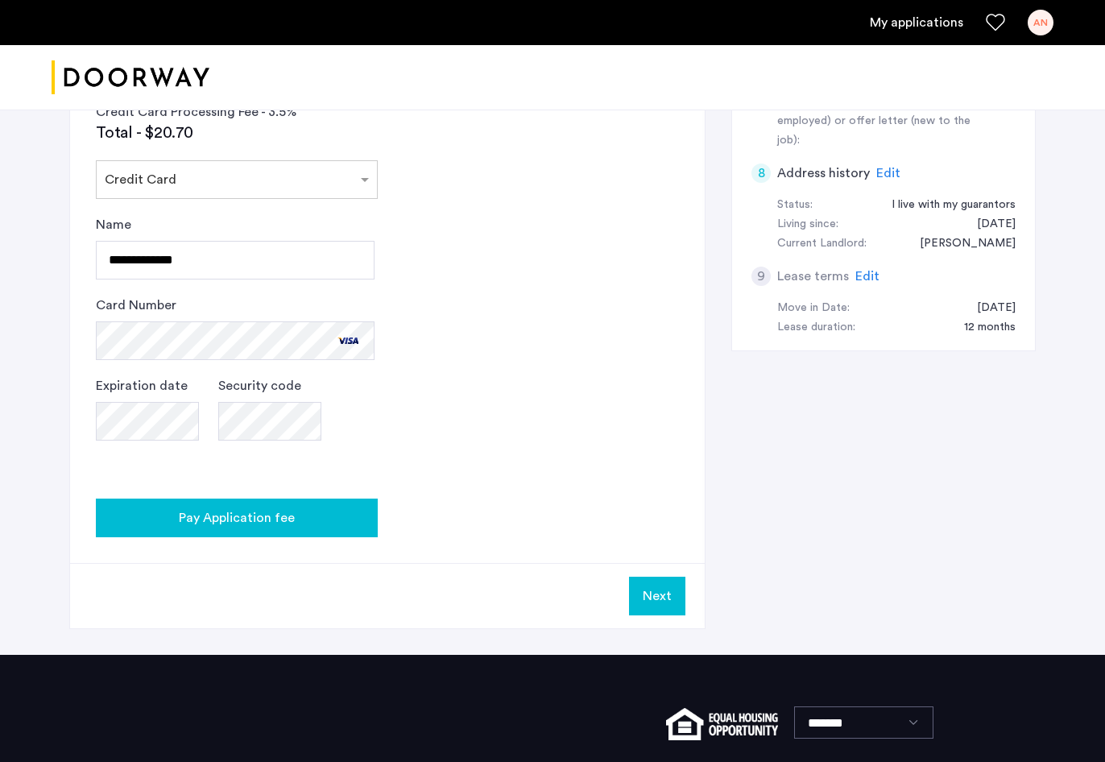
click at [319, 518] on div "Pay Application fee" at bounding box center [237, 517] width 256 height 19
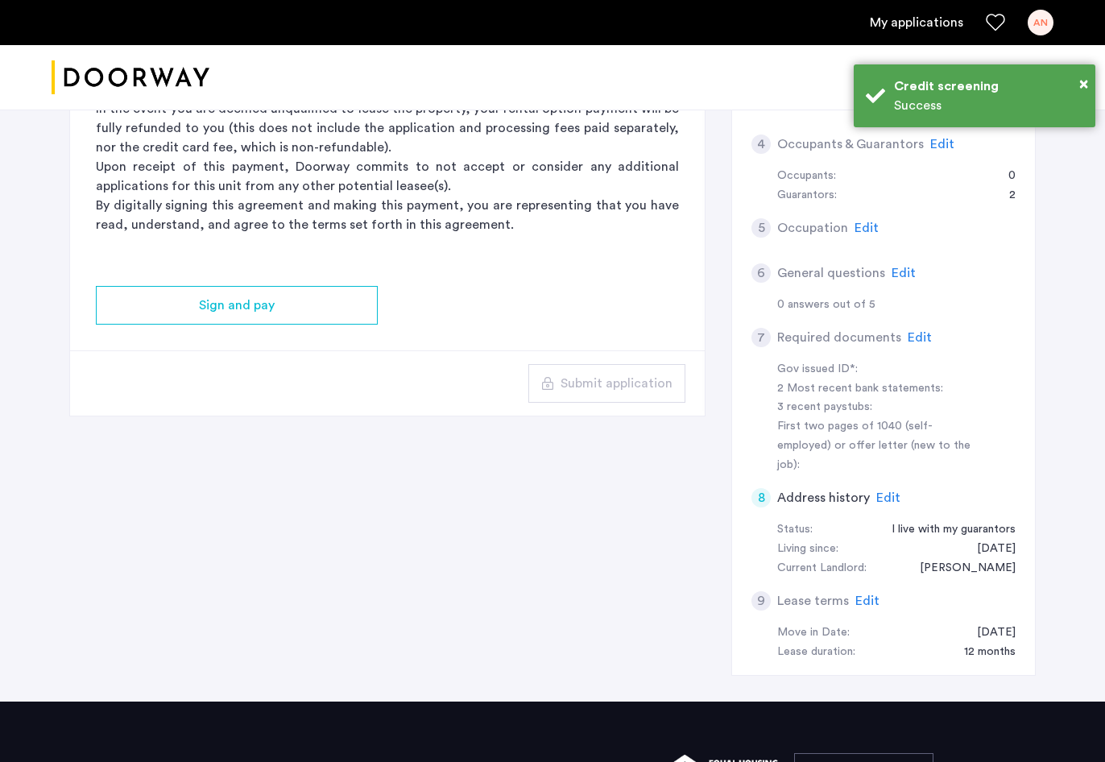
scroll to position [341, 0]
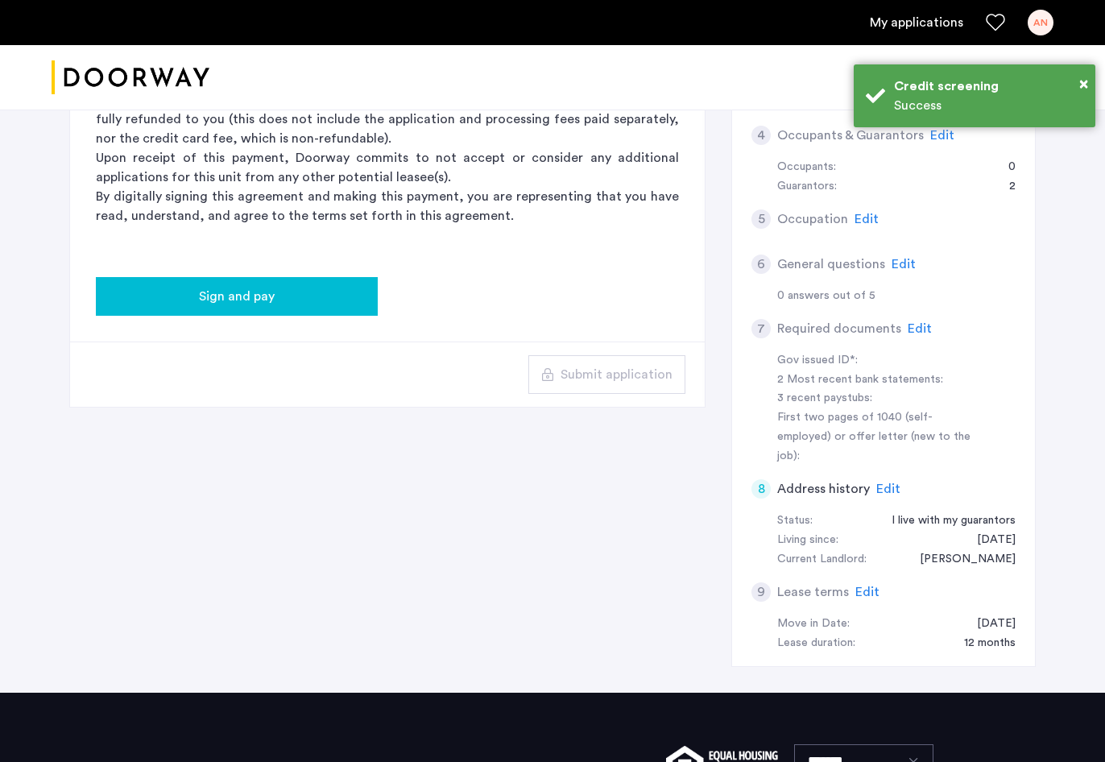
click at [270, 285] on button "Sign and pay" at bounding box center [237, 296] width 282 height 39
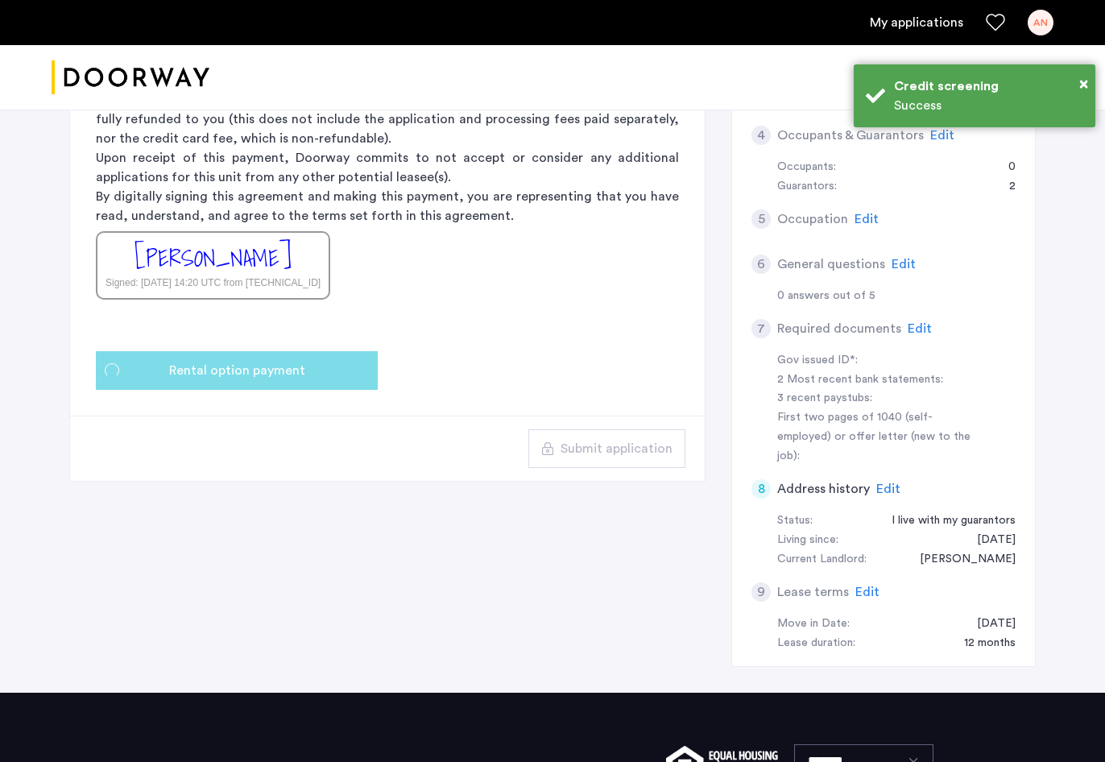
scroll to position [0, 0]
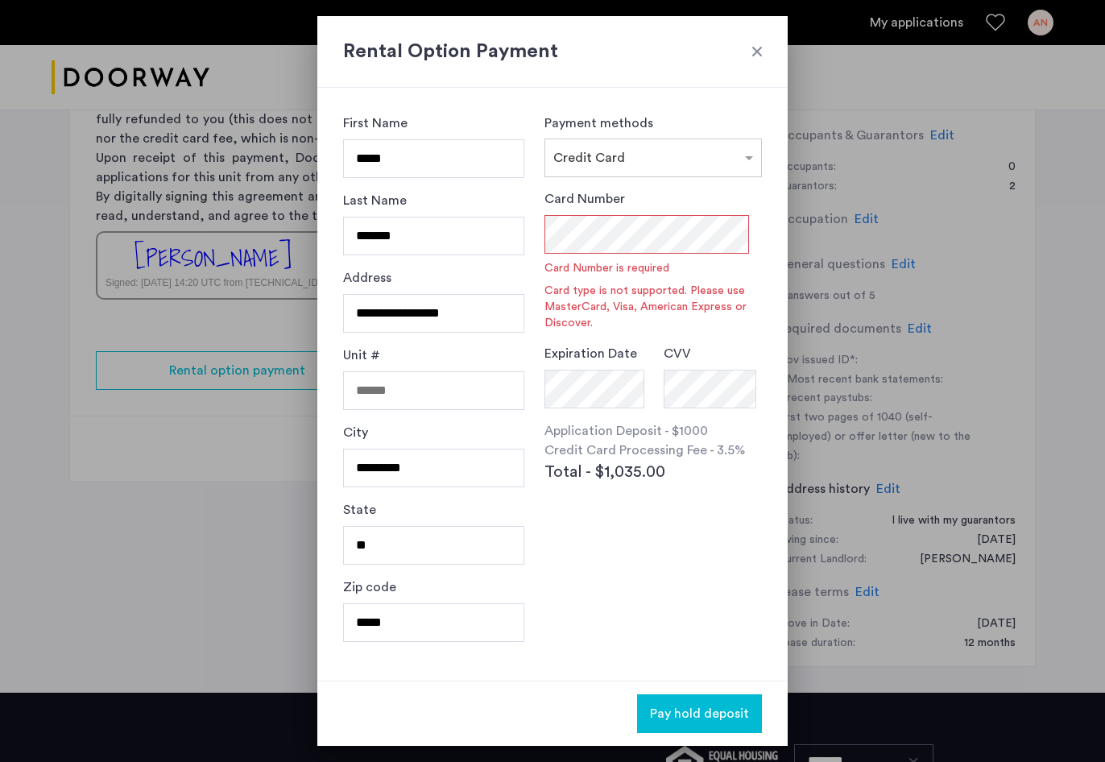
click at [679, 502] on div "Payment methods × Credit Card Card Number Card Number is required Card type is …" at bounding box center [652, 384] width 217 height 541
click at [718, 153] on input "text" at bounding box center [636, 154] width 167 height 11
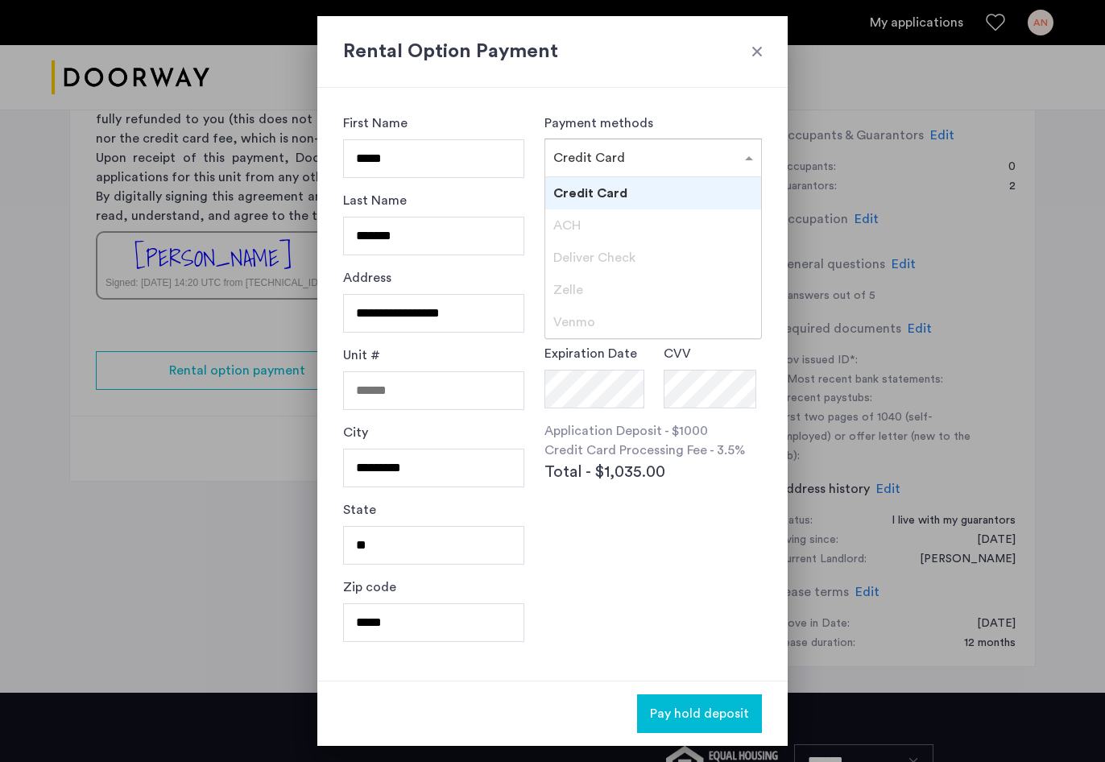
click at [691, 197] on div "Credit Card" at bounding box center [653, 193] width 216 height 32
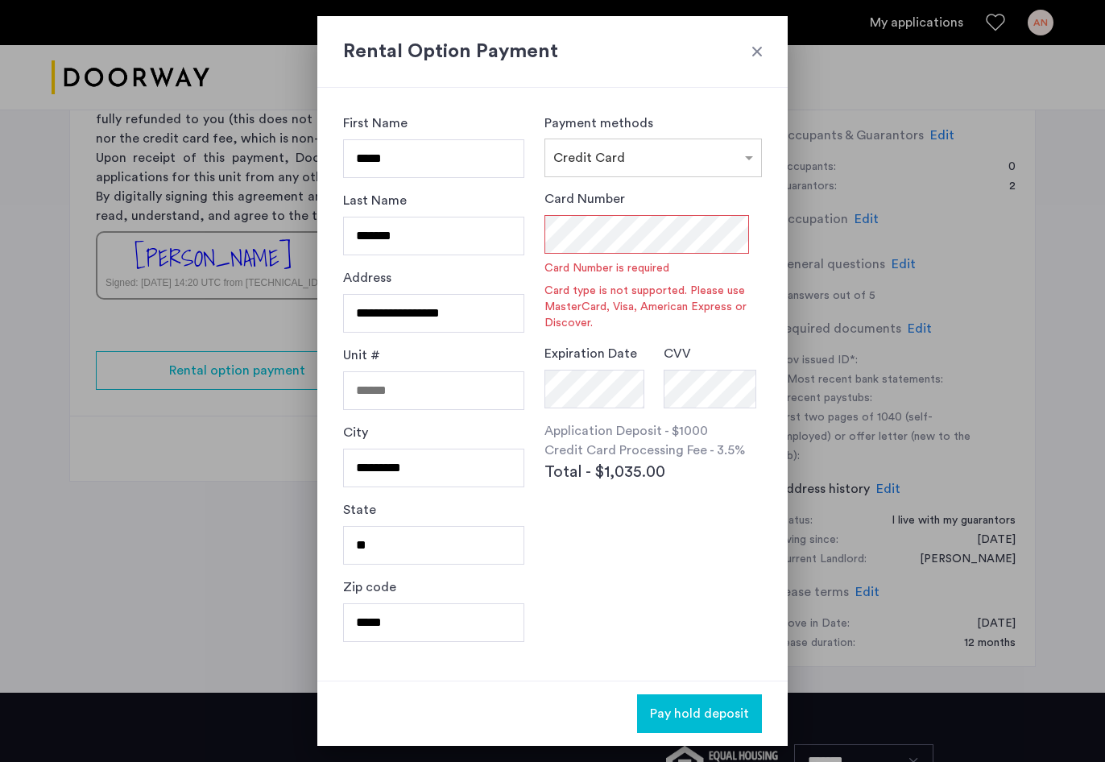
click at [901, 232] on div at bounding box center [552, 381] width 1105 height 762
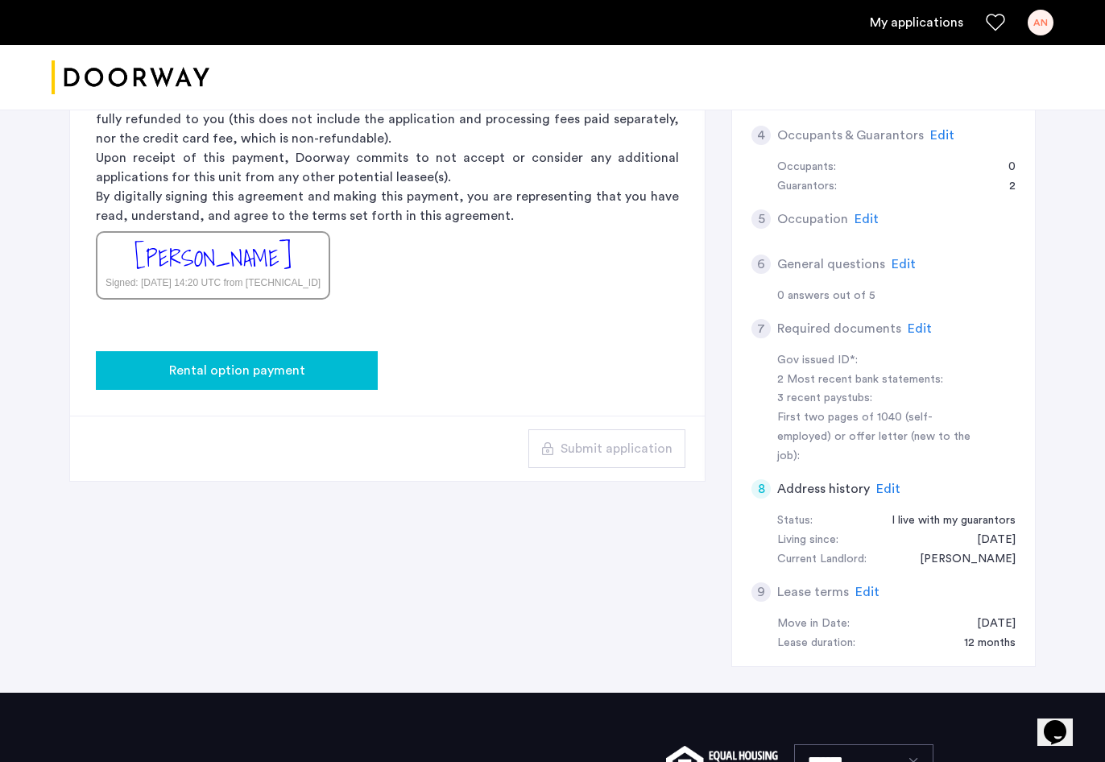
click at [284, 384] on button "Rental option payment" at bounding box center [237, 370] width 282 height 39
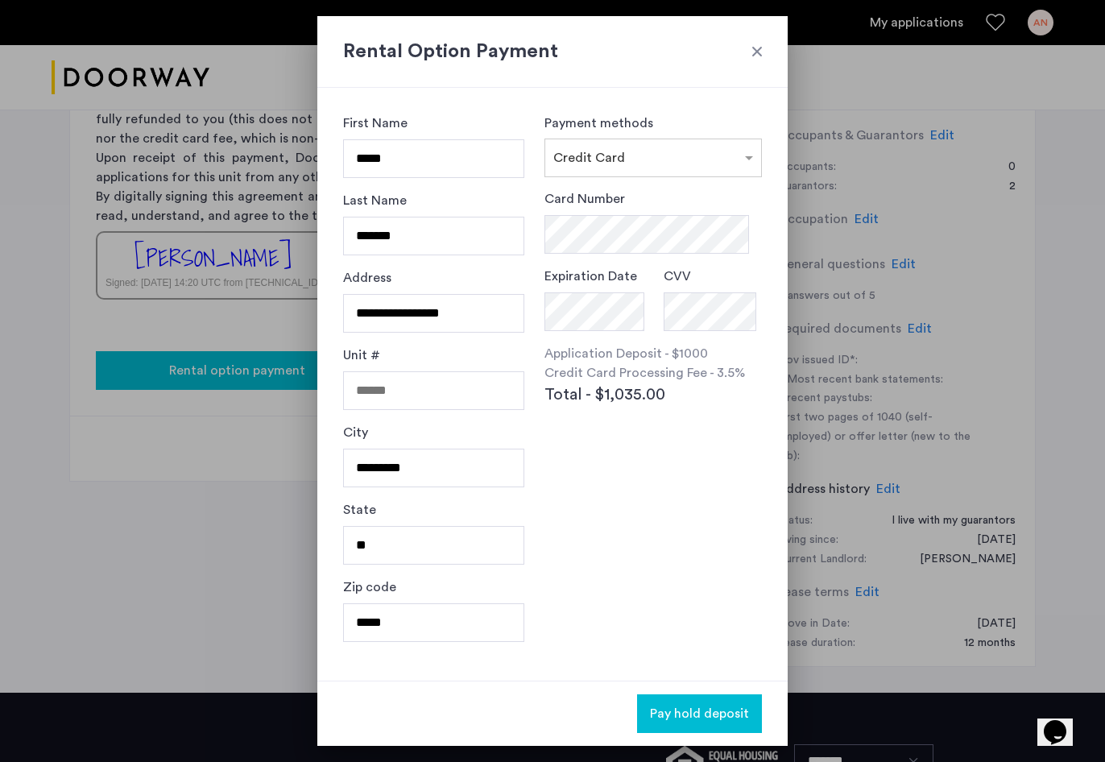
scroll to position [0, 0]
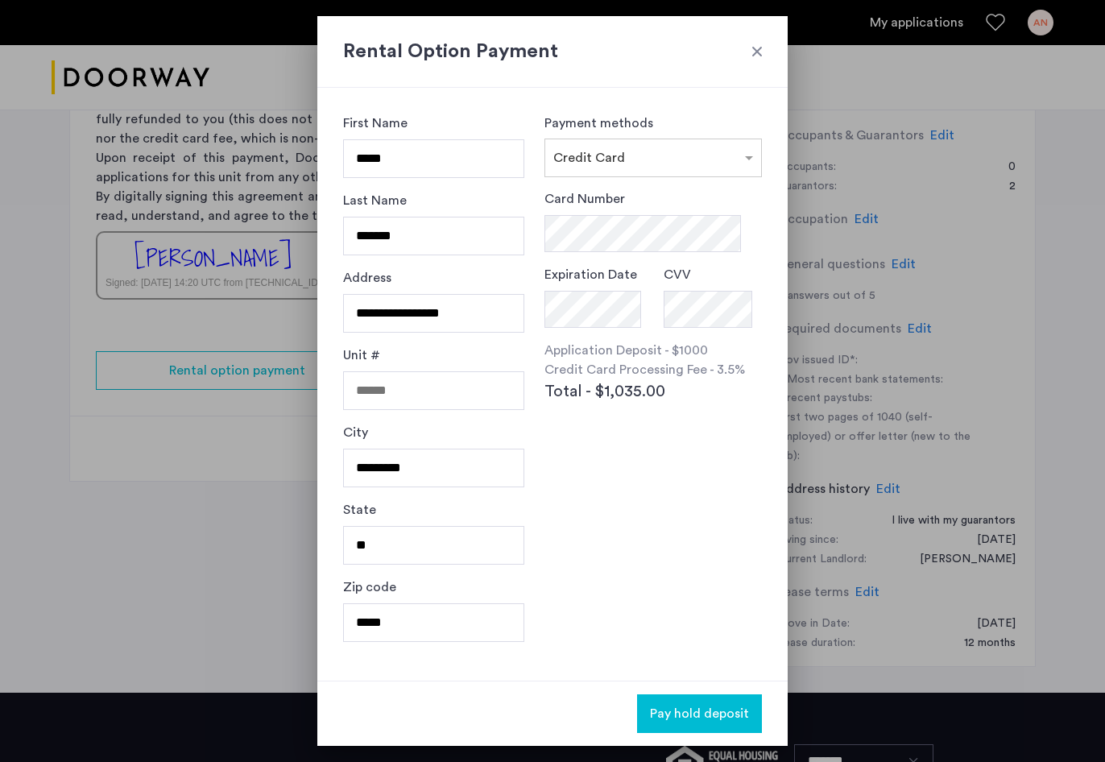
click at [758, 48] on div at bounding box center [757, 51] width 16 height 16
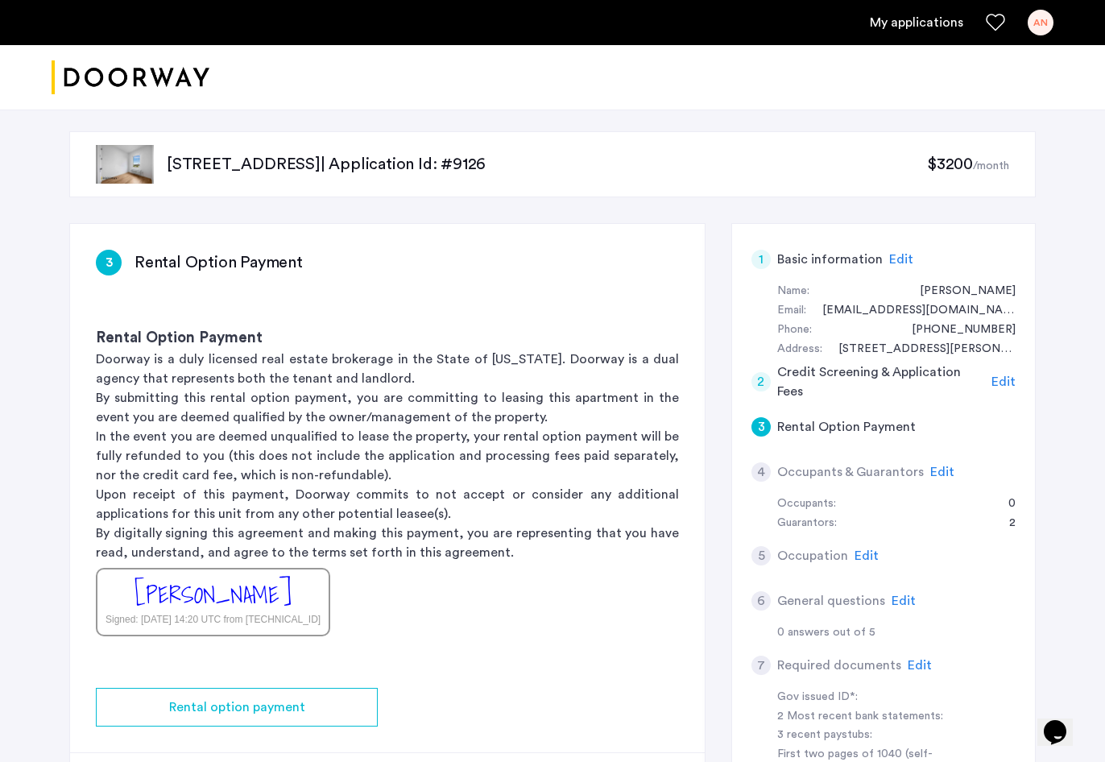
scroll to position [2, 0]
click at [801, 382] on h5 "Credit Screening & Application Fees" at bounding box center [881, 383] width 209 height 39
click at [1000, 380] on span "Edit" at bounding box center [1003, 383] width 24 height 13
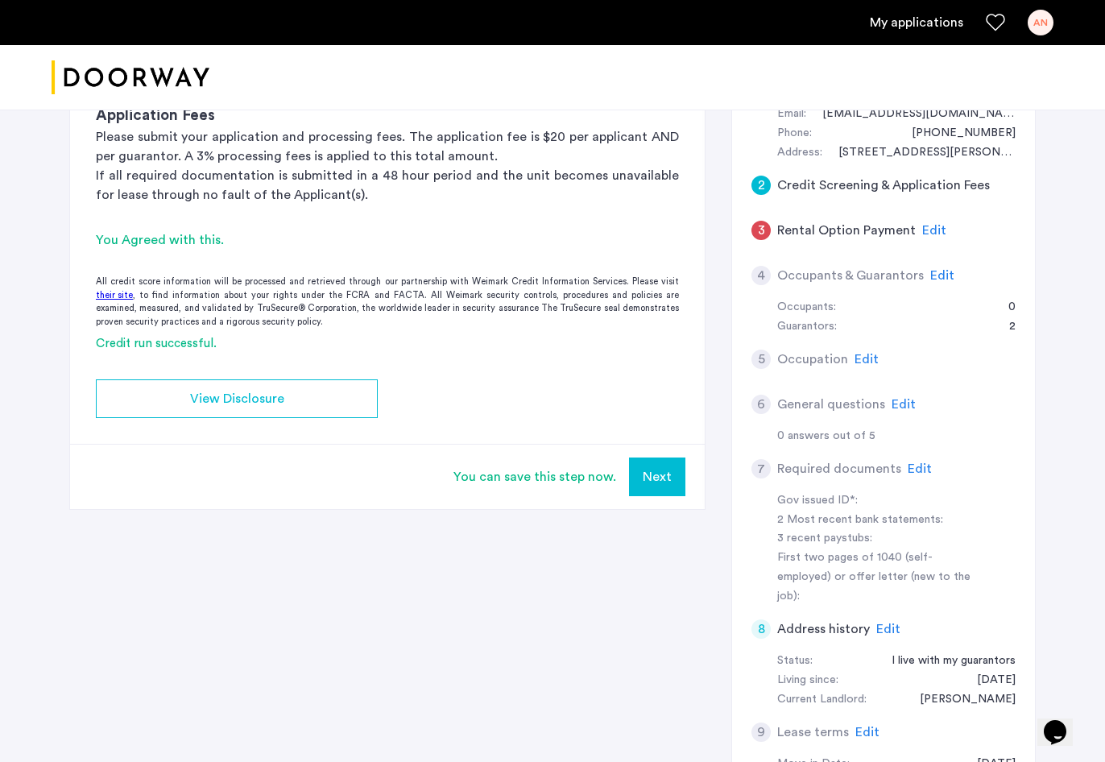
scroll to position [200, 0]
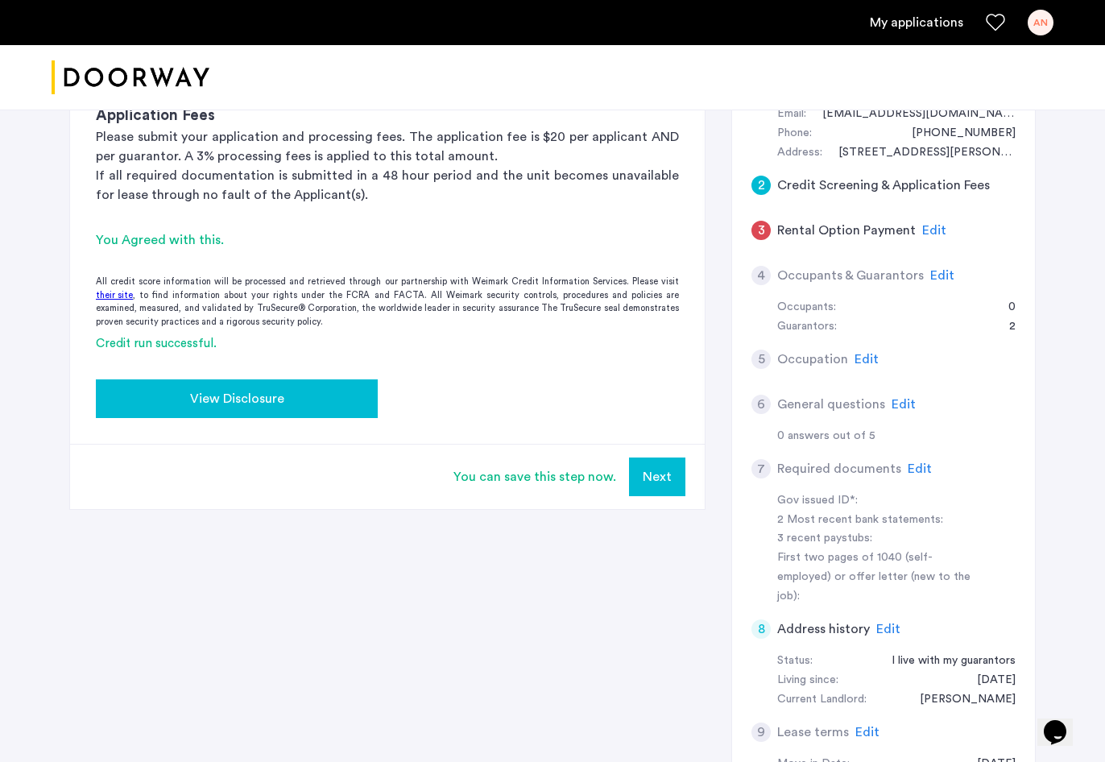
click at [316, 385] on button "View Disclosure" at bounding box center [237, 398] width 282 height 39
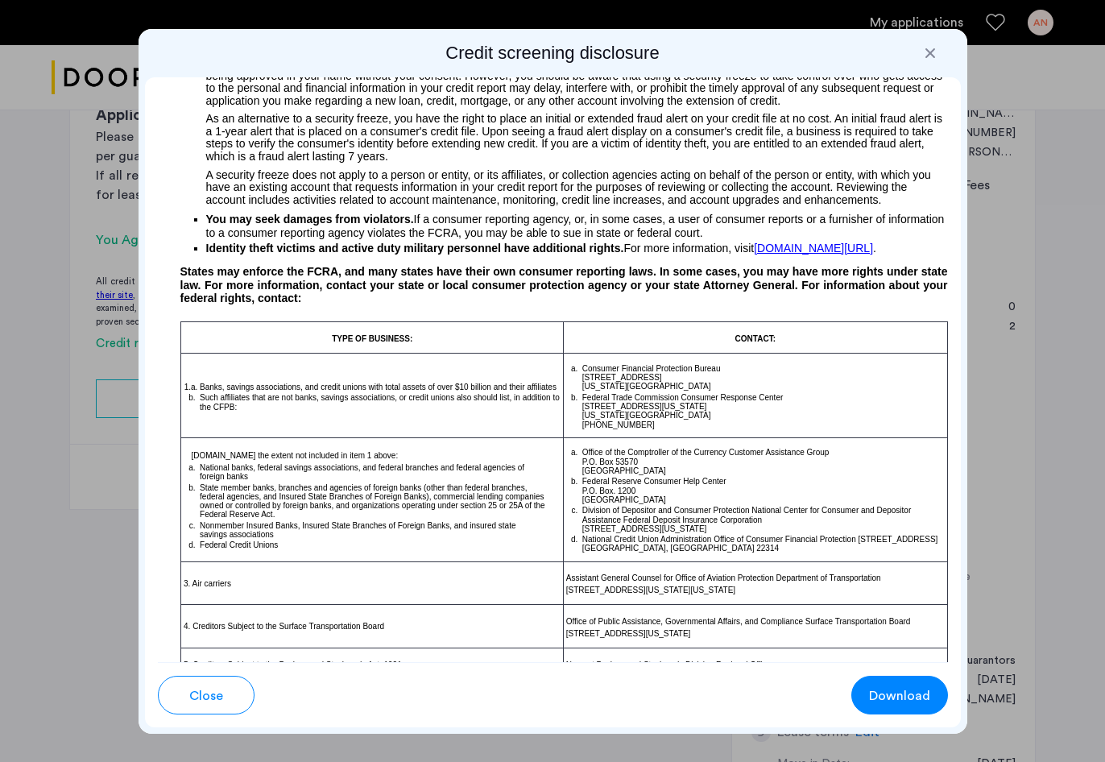
scroll to position [761, 0]
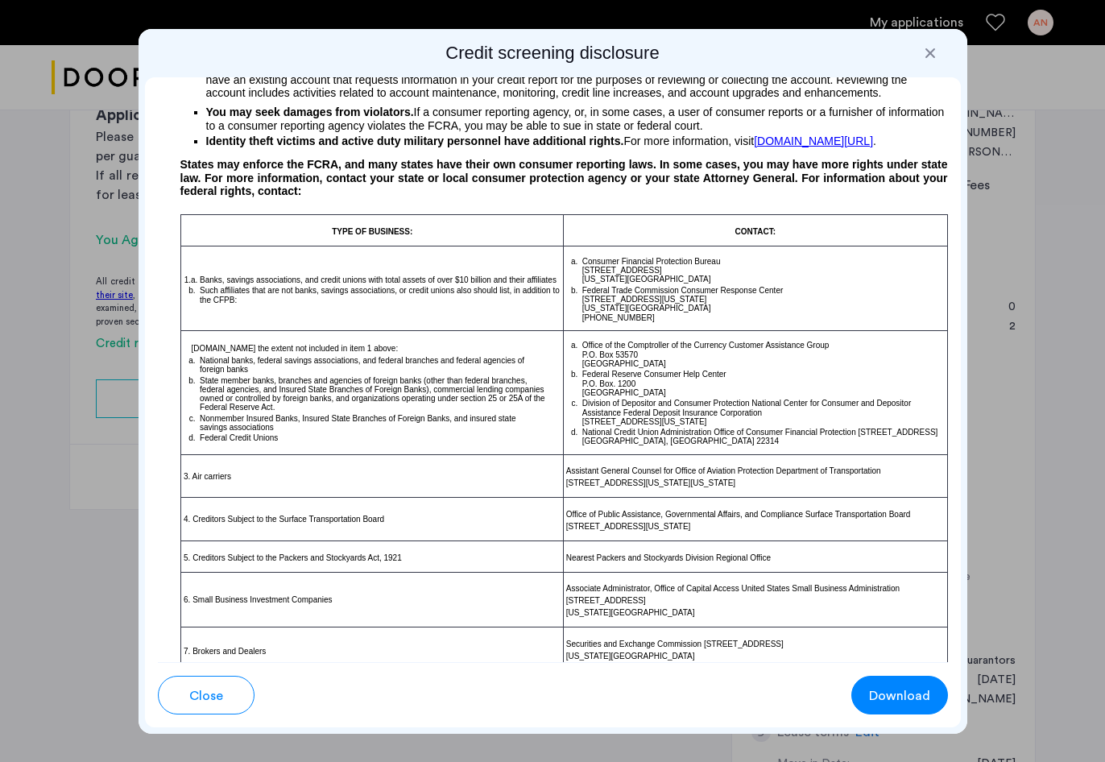
click at [995, 231] on div at bounding box center [552, 381] width 1105 height 762
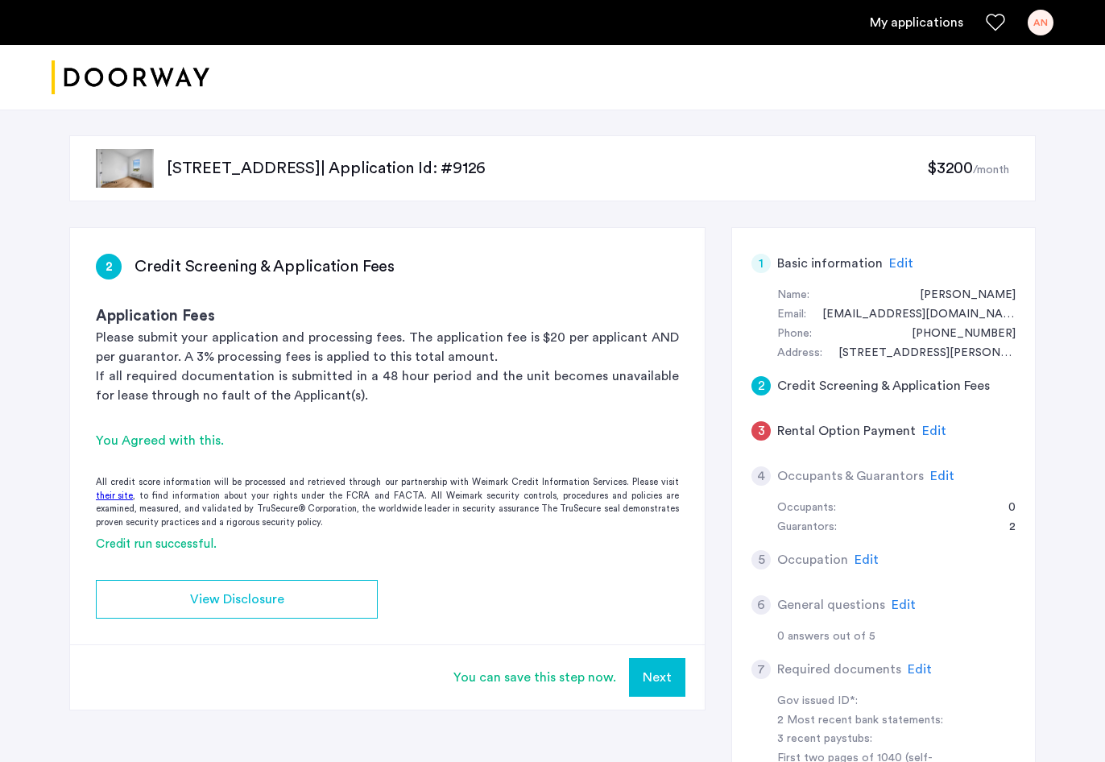
scroll to position [200, 0]
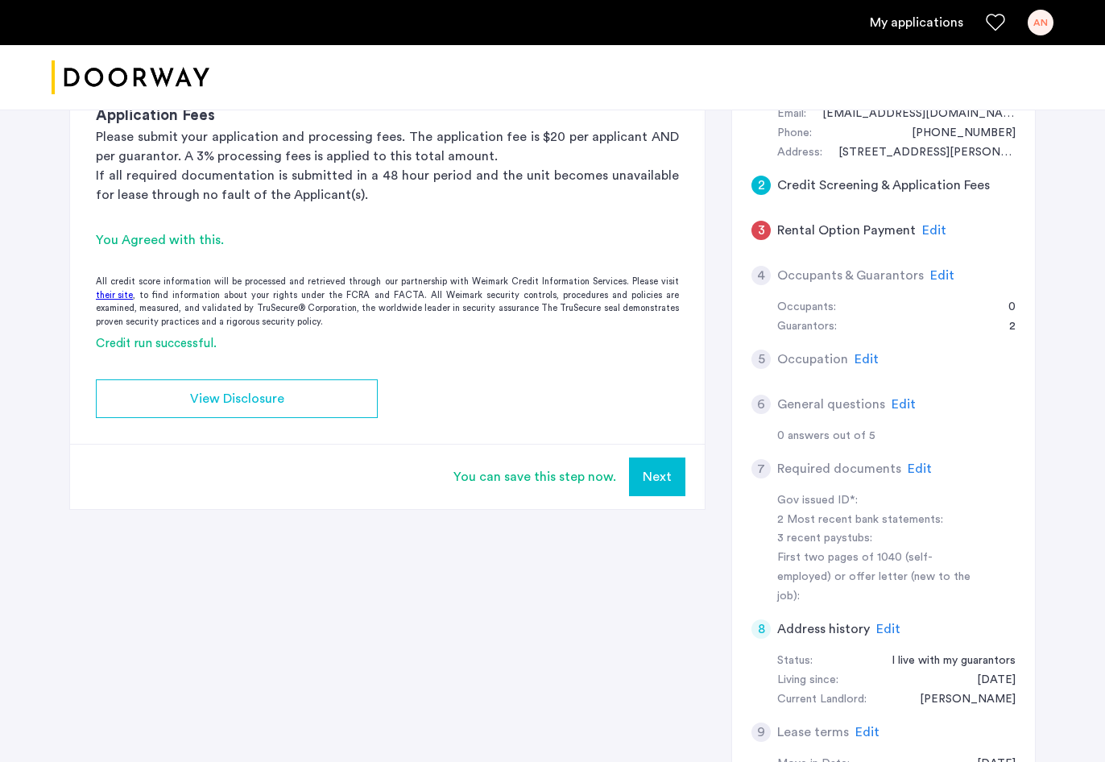
click at [876, 182] on h5 "Credit Screening & Application Fees" at bounding box center [883, 185] width 213 height 19
click at [671, 477] on button "Next" at bounding box center [657, 476] width 56 height 39
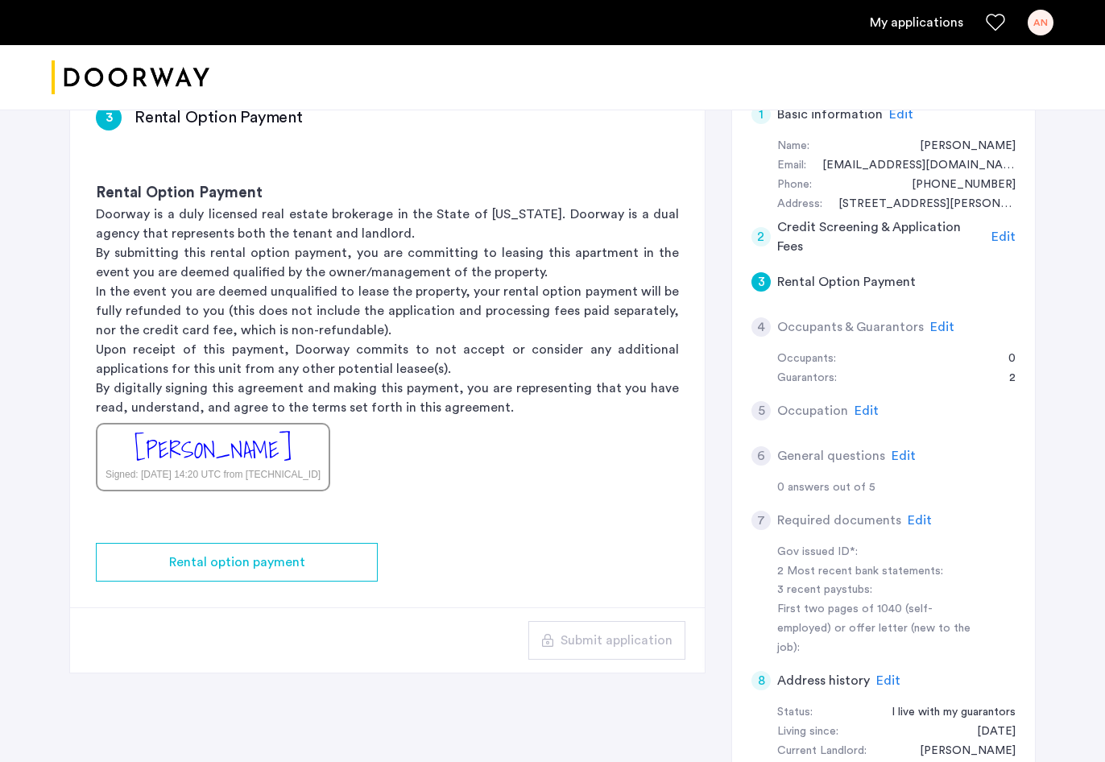
scroll to position [151, 0]
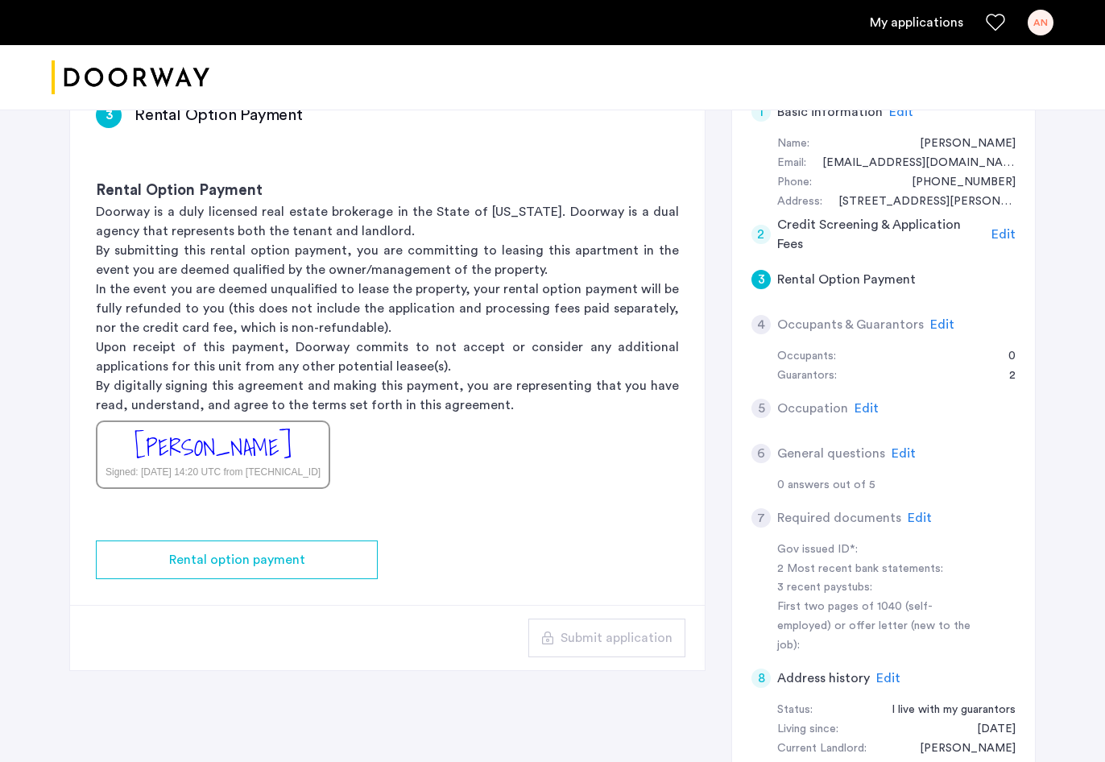
click at [1009, 231] on span "Edit" at bounding box center [1003, 234] width 24 height 13
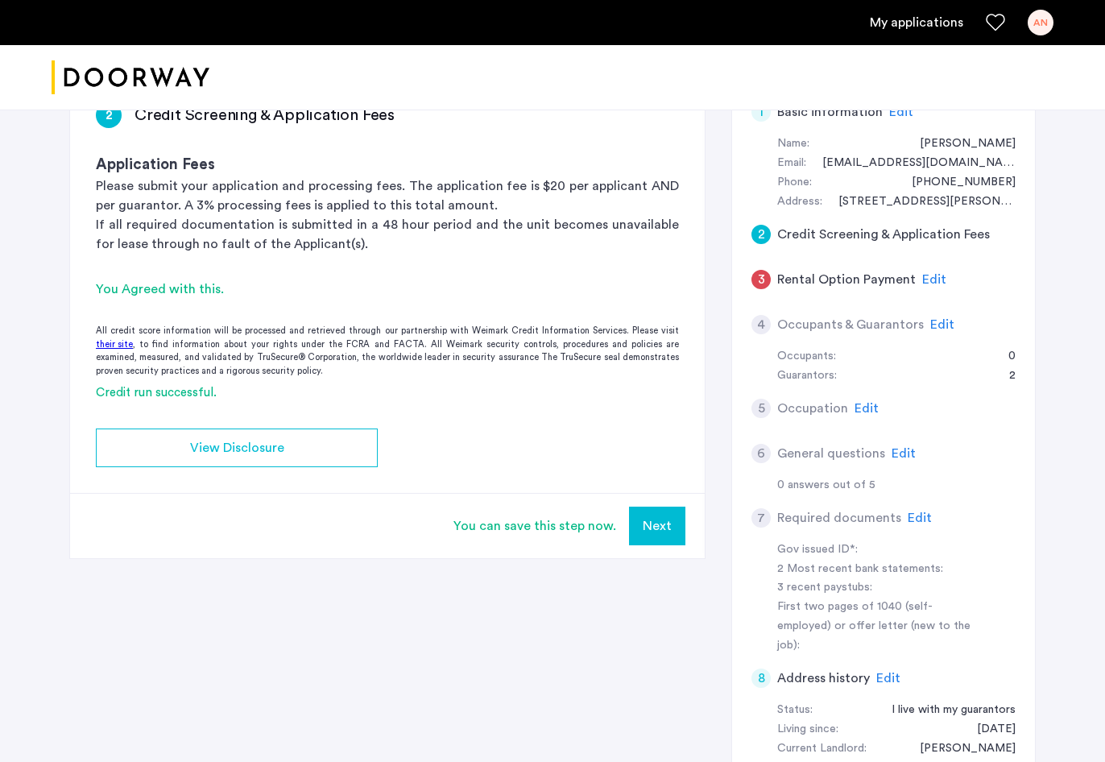
click at [932, 278] on span "Edit" at bounding box center [934, 279] width 24 height 13
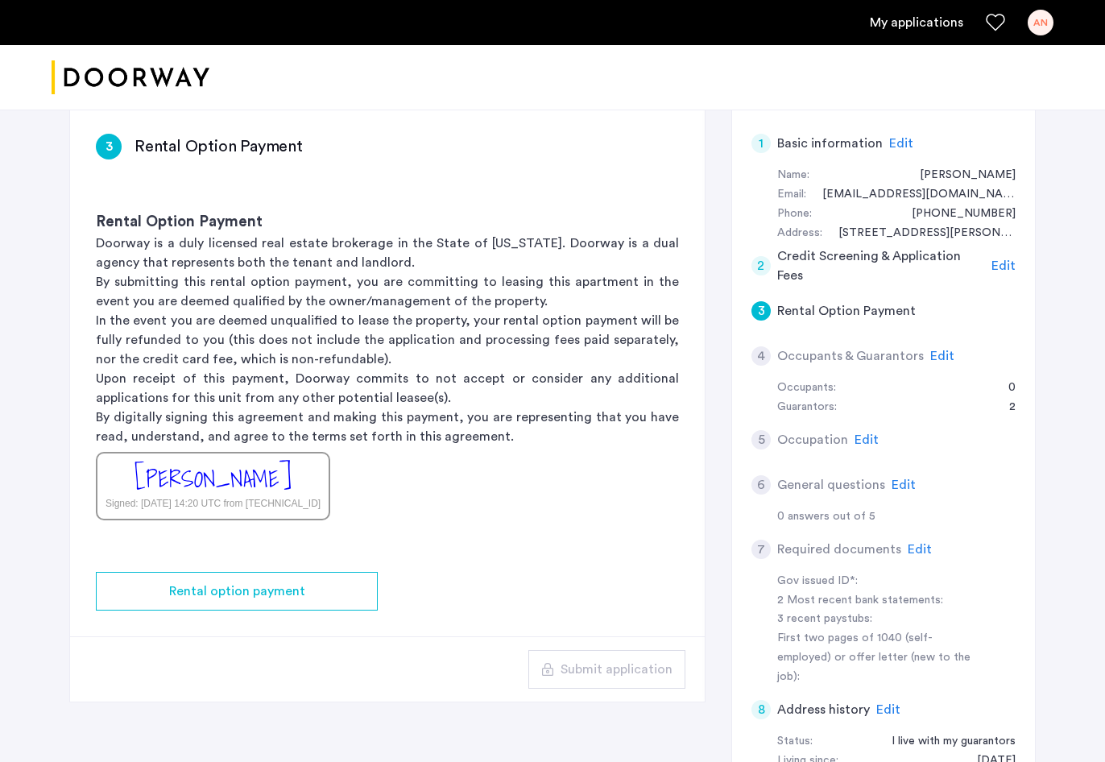
scroll to position [118, 0]
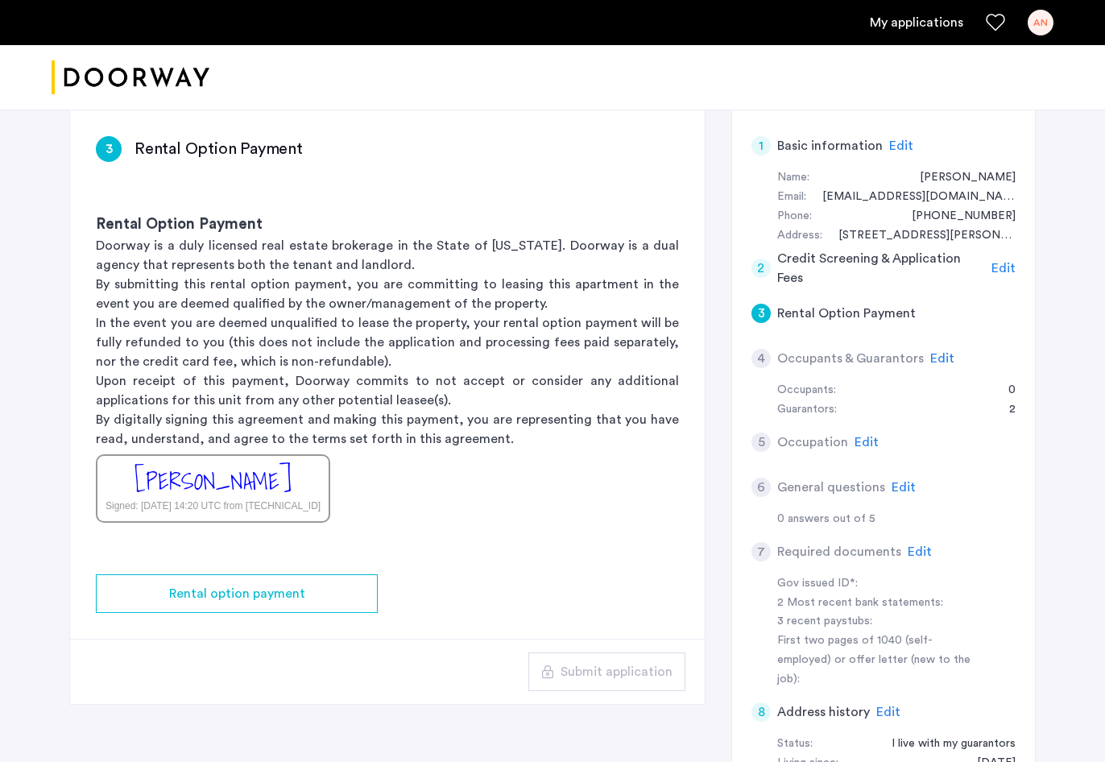
click at [258, 480] on div "[PERSON_NAME]" at bounding box center [212, 481] width 157 height 35
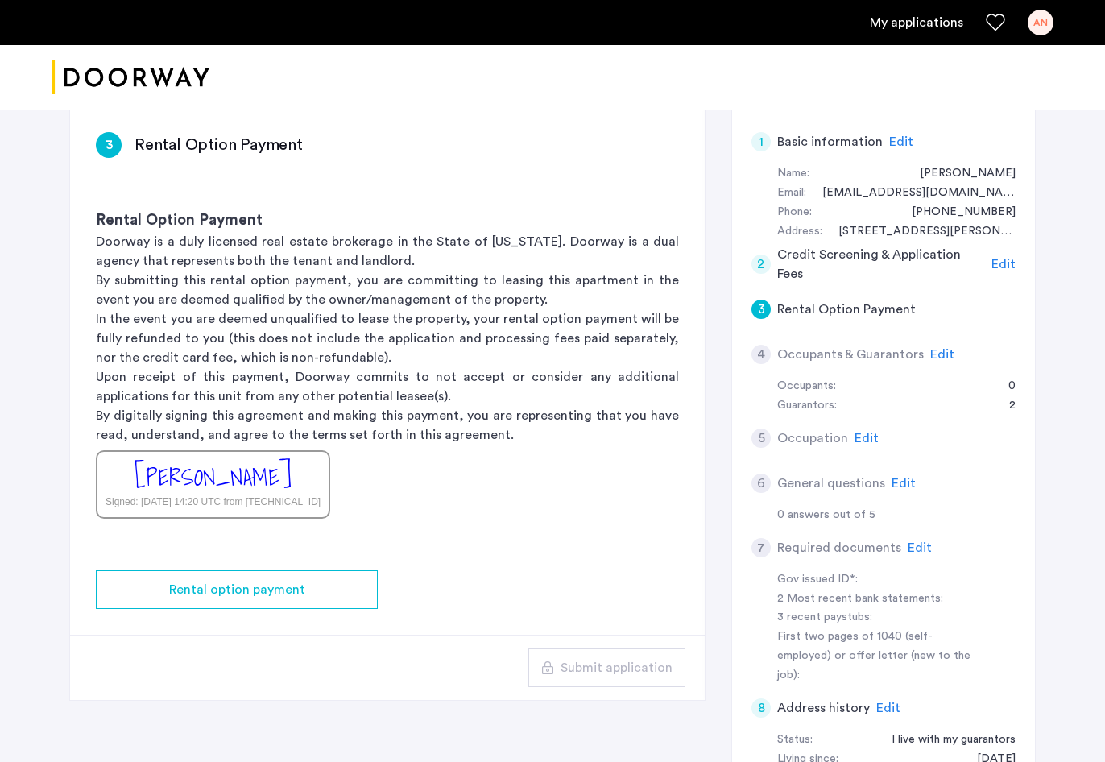
scroll to position [127, 0]
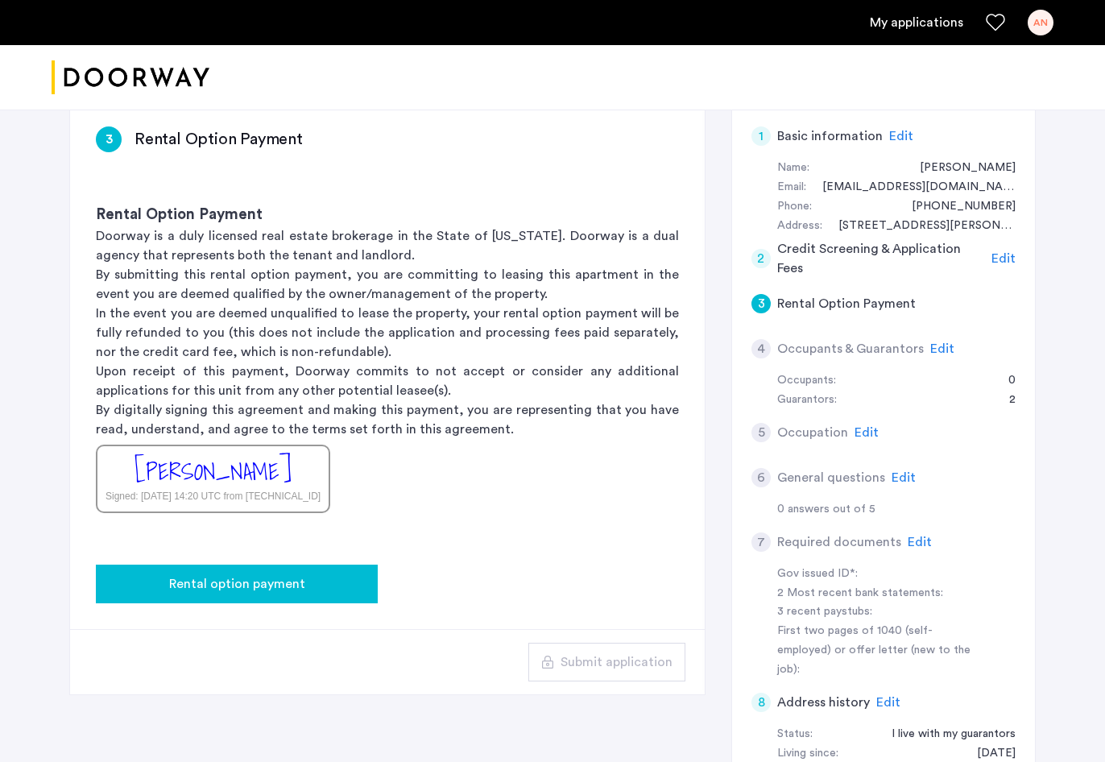
click at [333, 589] on div "Rental option payment" at bounding box center [237, 583] width 256 height 19
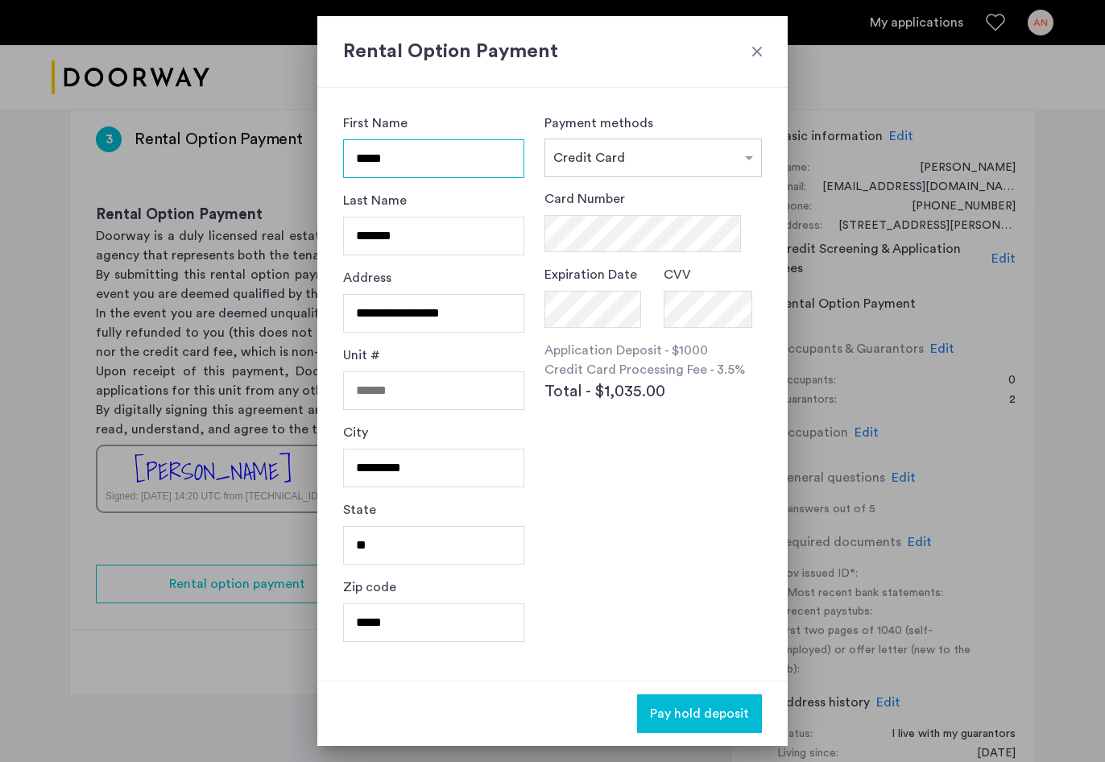
scroll to position [0, 0]
click at [939, 282] on div at bounding box center [552, 381] width 1105 height 762
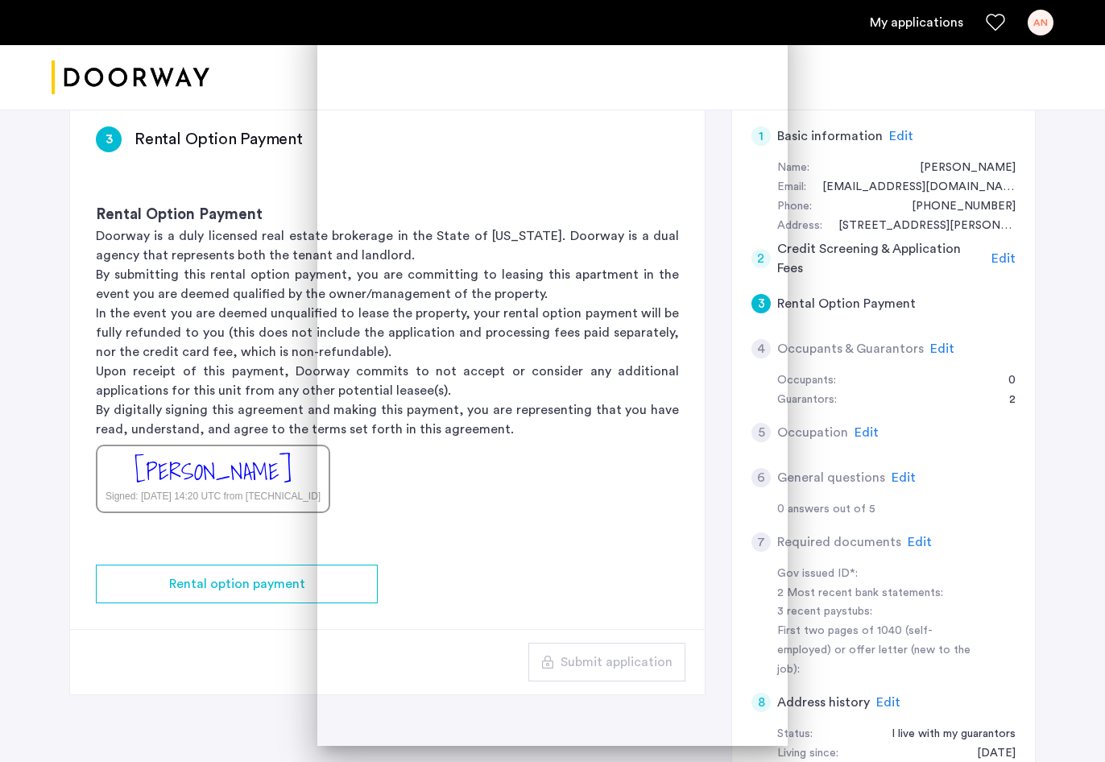
scroll to position [127, 0]
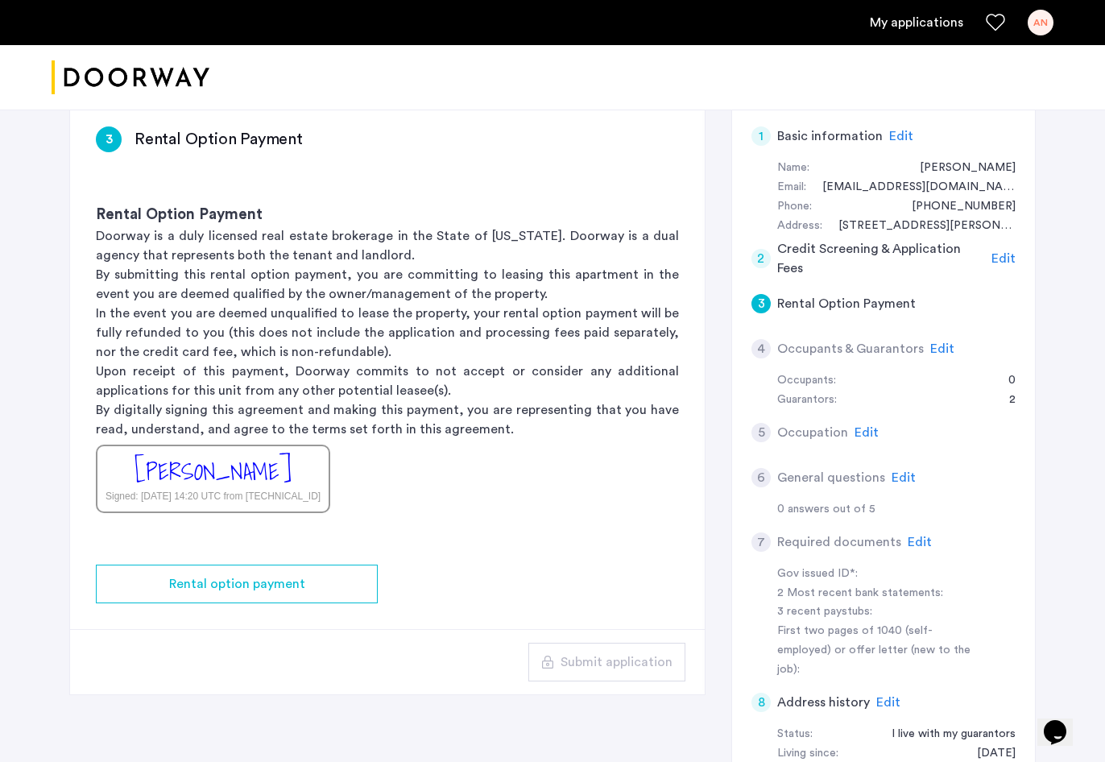
click at [944, 342] on span "Edit" at bounding box center [942, 348] width 24 height 13
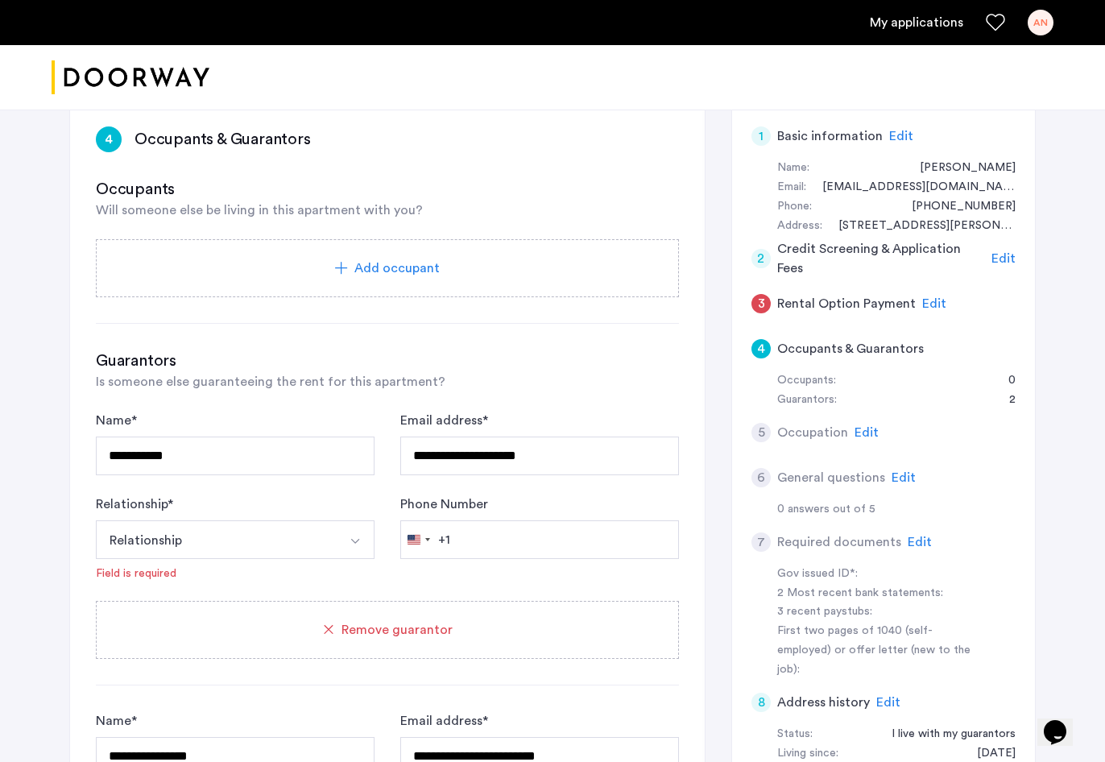
click at [426, 279] on div "Add occupant" at bounding box center [387, 268] width 583 height 58
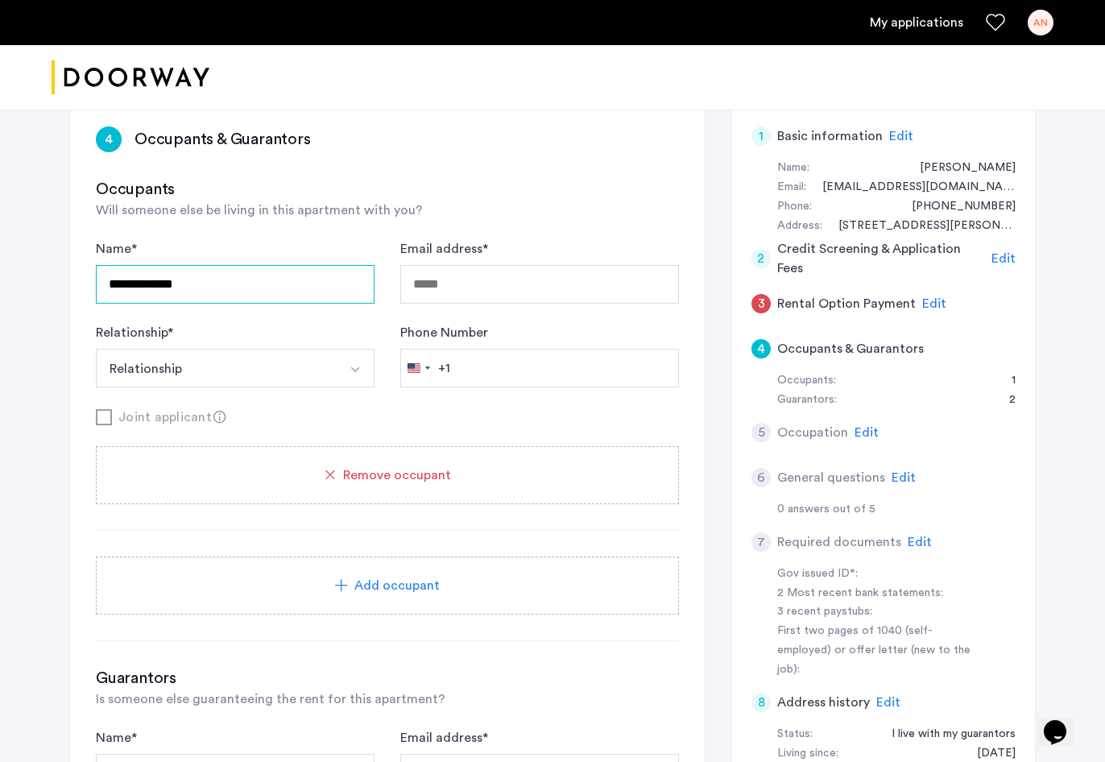
type input "**********"
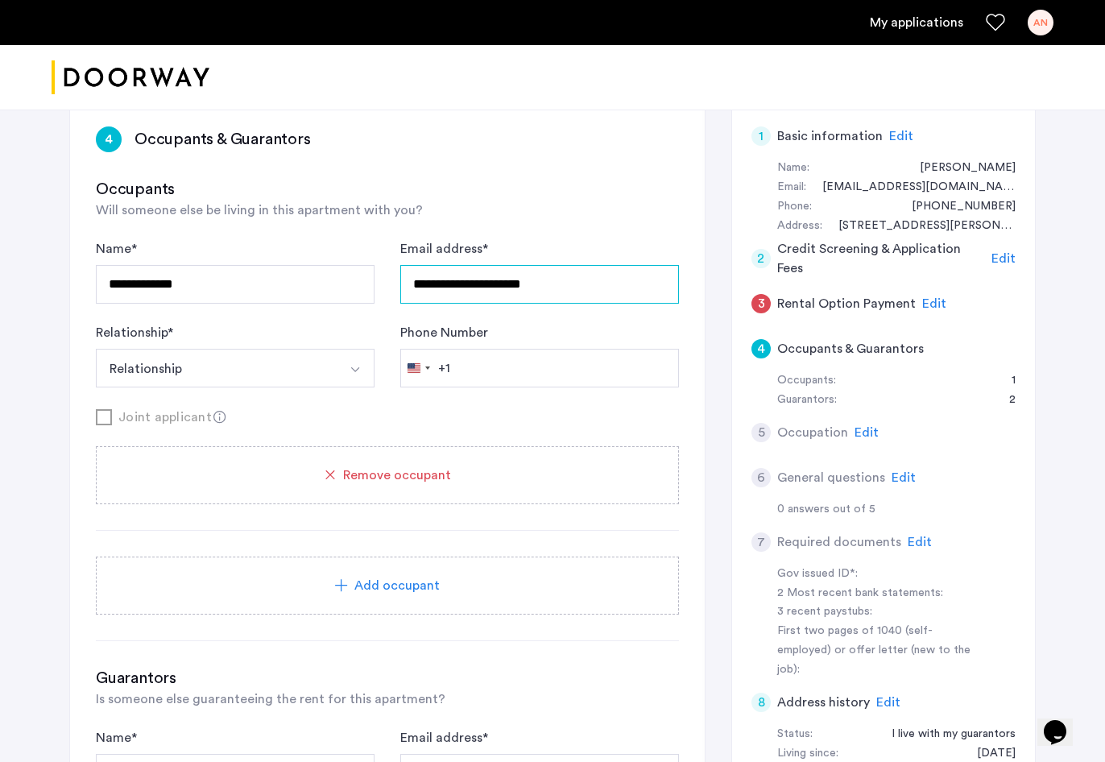
type input "**********"
click at [179, 373] on button "Relationship" at bounding box center [216, 368] width 241 height 39
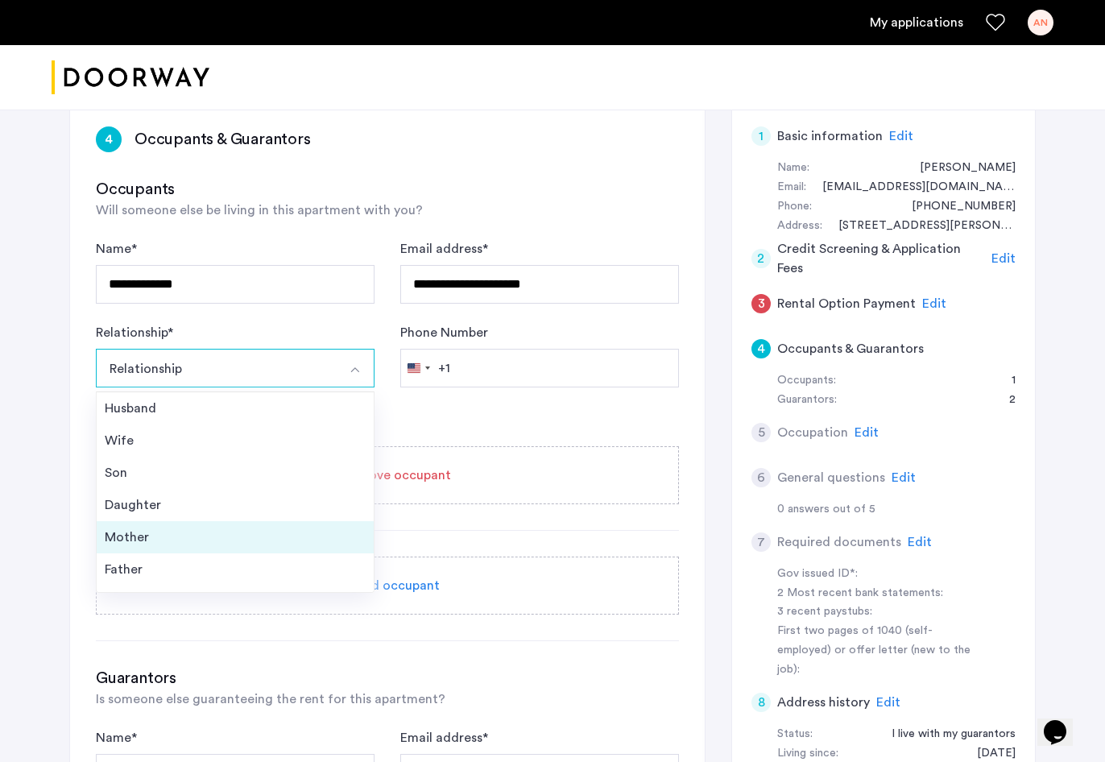
scroll to position [0, 0]
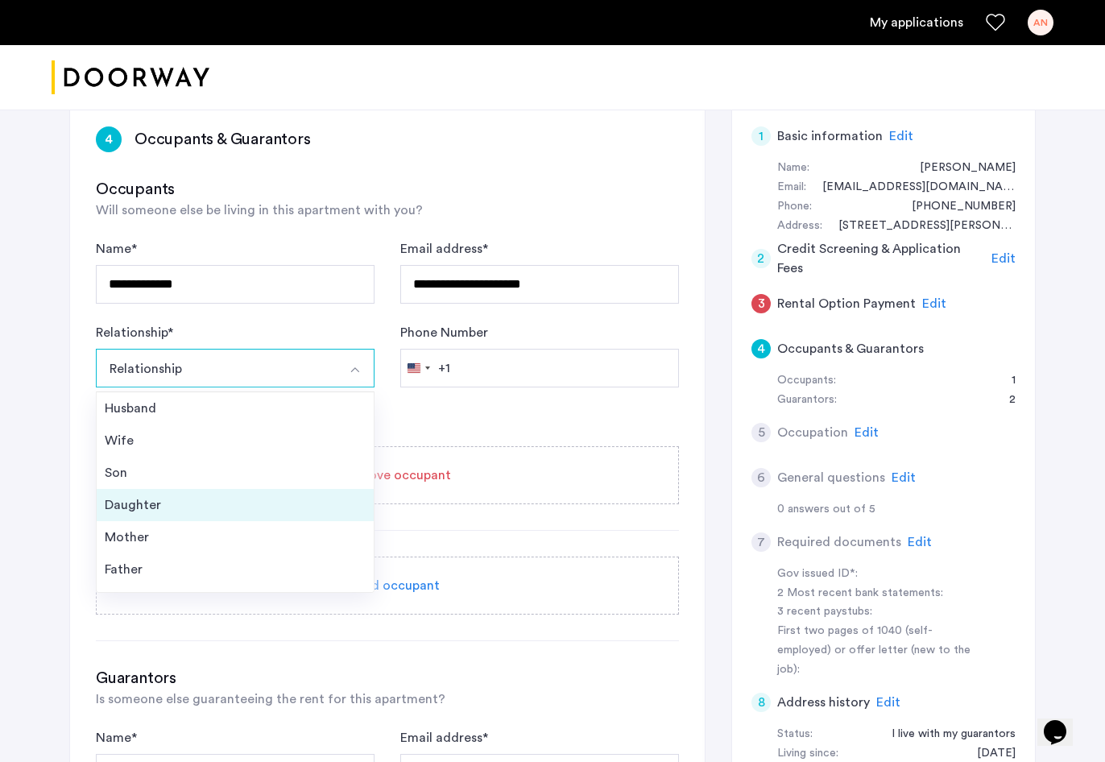
click at [226, 513] on div "Daughter" at bounding box center [235, 504] width 261 height 19
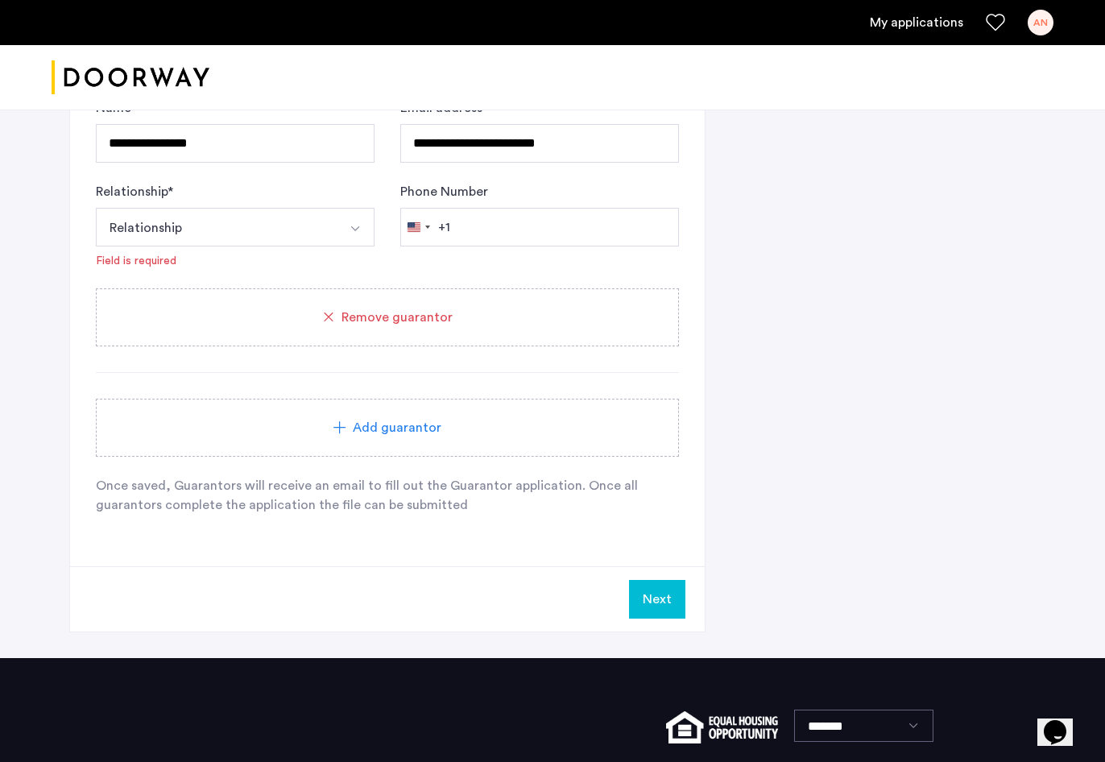
scroll to position [1167, 0]
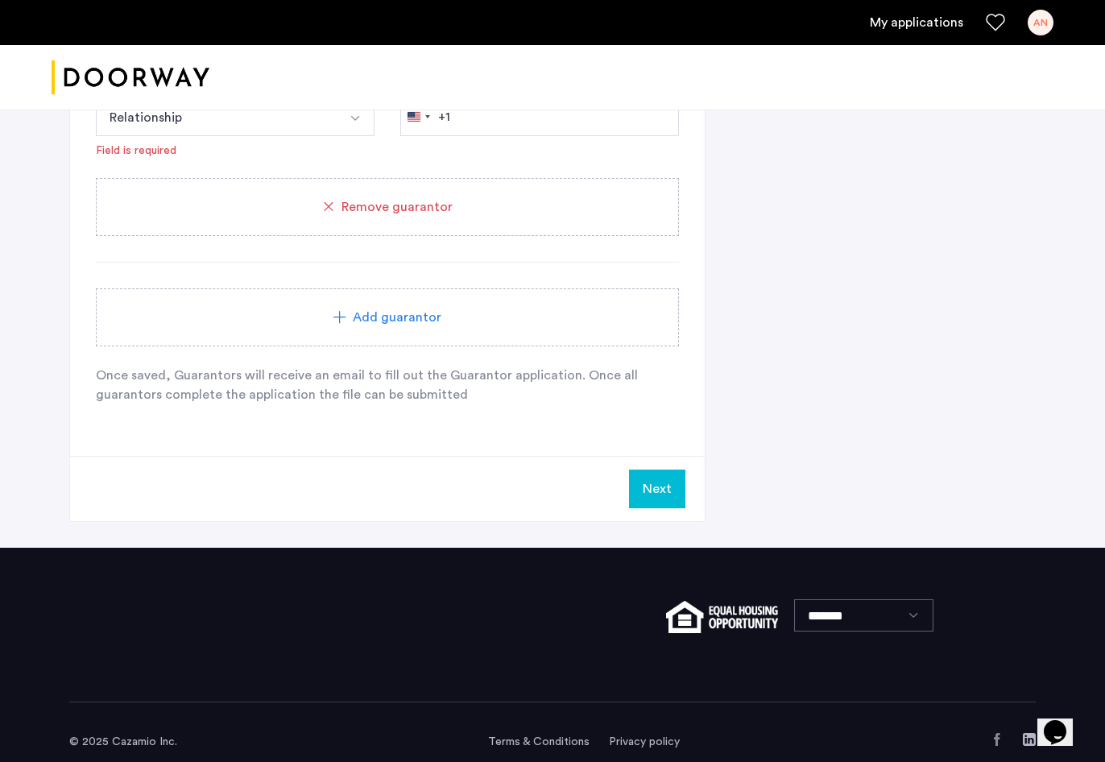
type input "**********"
click at [666, 499] on button "Next" at bounding box center [657, 488] width 56 height 39
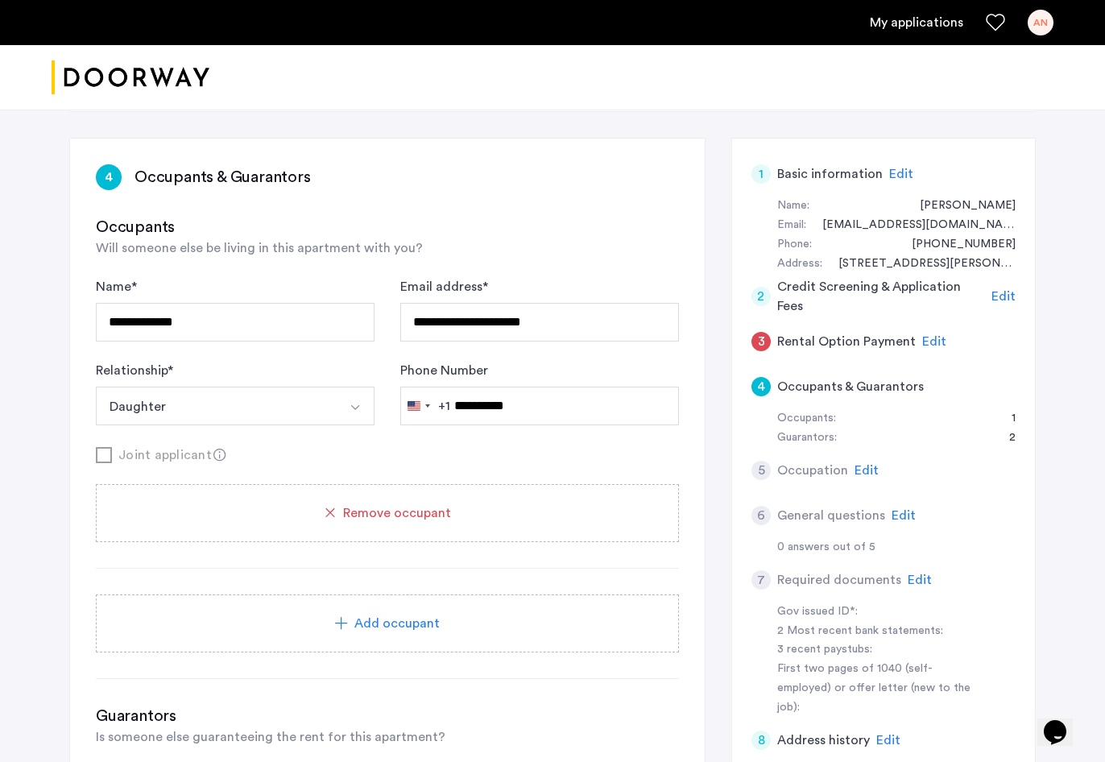
scroll to position [84, 0]
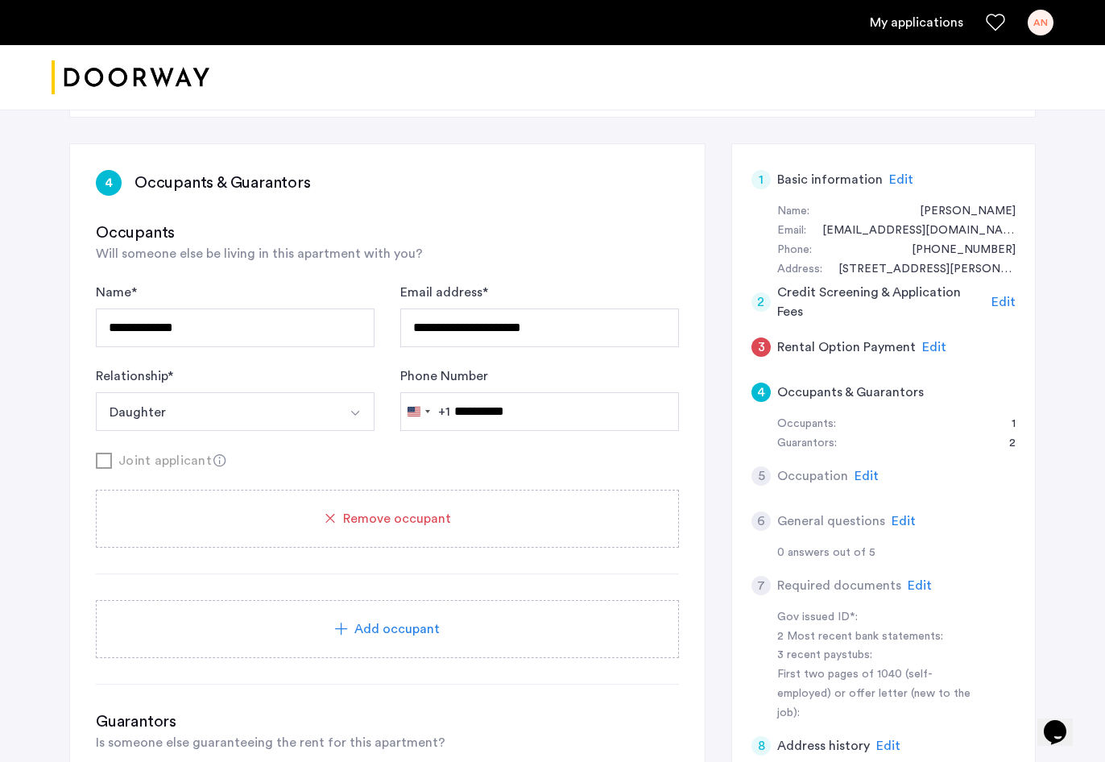
click at [822, 398] on h5 "Occupants & Guarantors" at bounding box center [850, 391] width 147 height 19
click at [627, 442] on form "**********" at bounding box center [387, 377] width 583 height 188
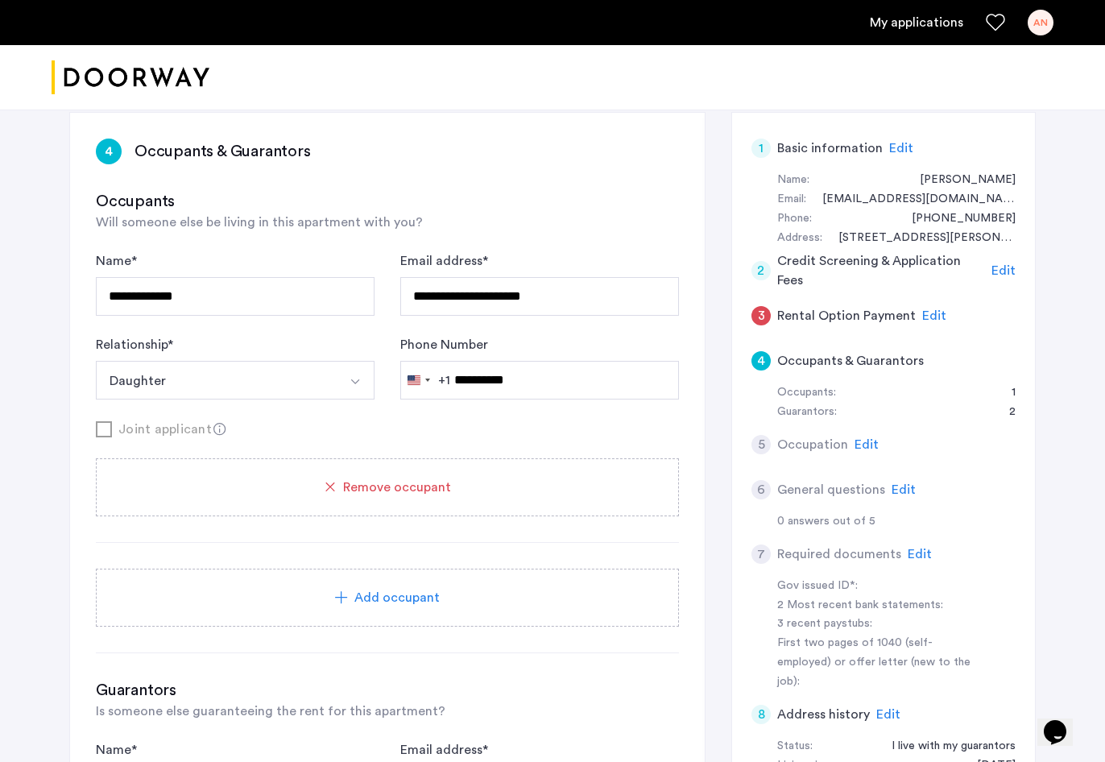
scroll to position [131, 0]
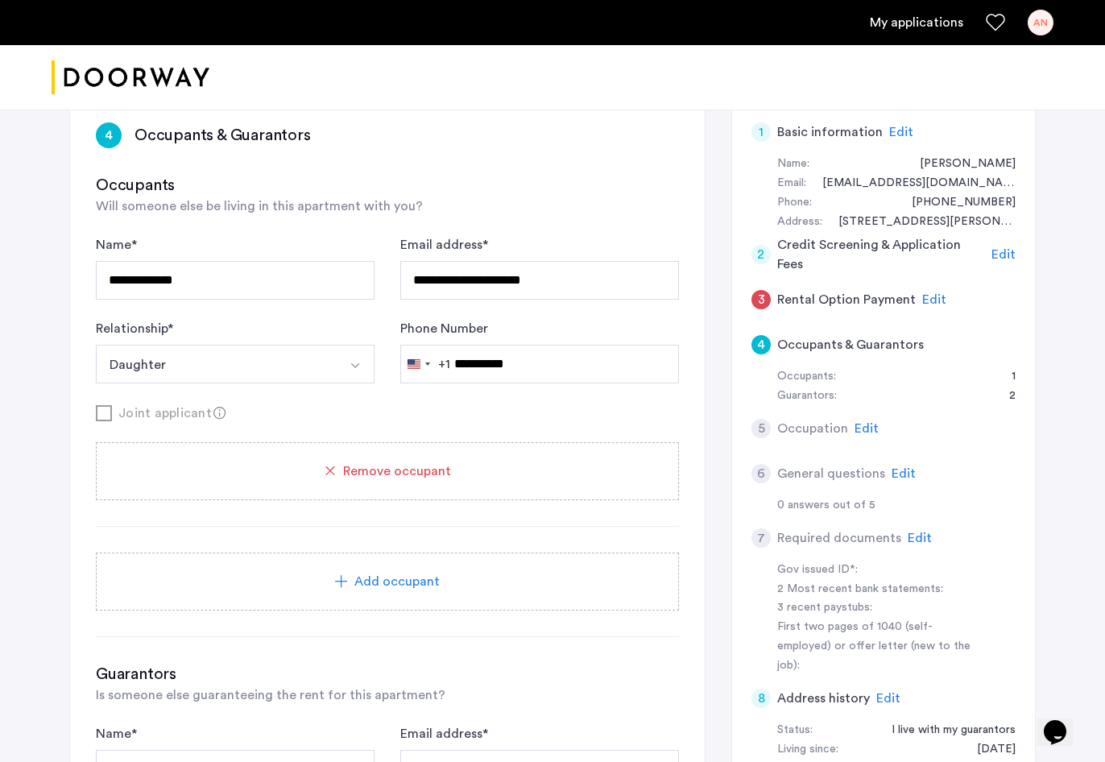
click at [932, 297] on span "Edit" at bounding box center [934, 299] width 24 height 13
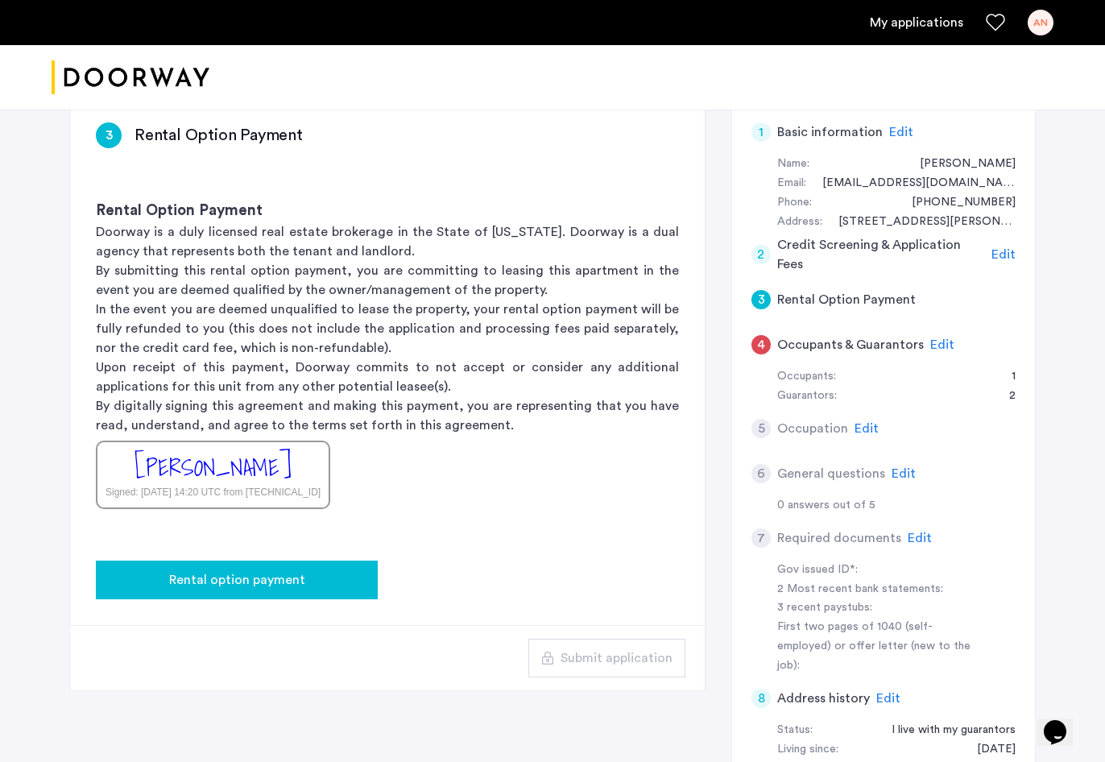
click at [284, 582] on span "Rental option payment" at bounding box center [237, 579] width 136 height 19
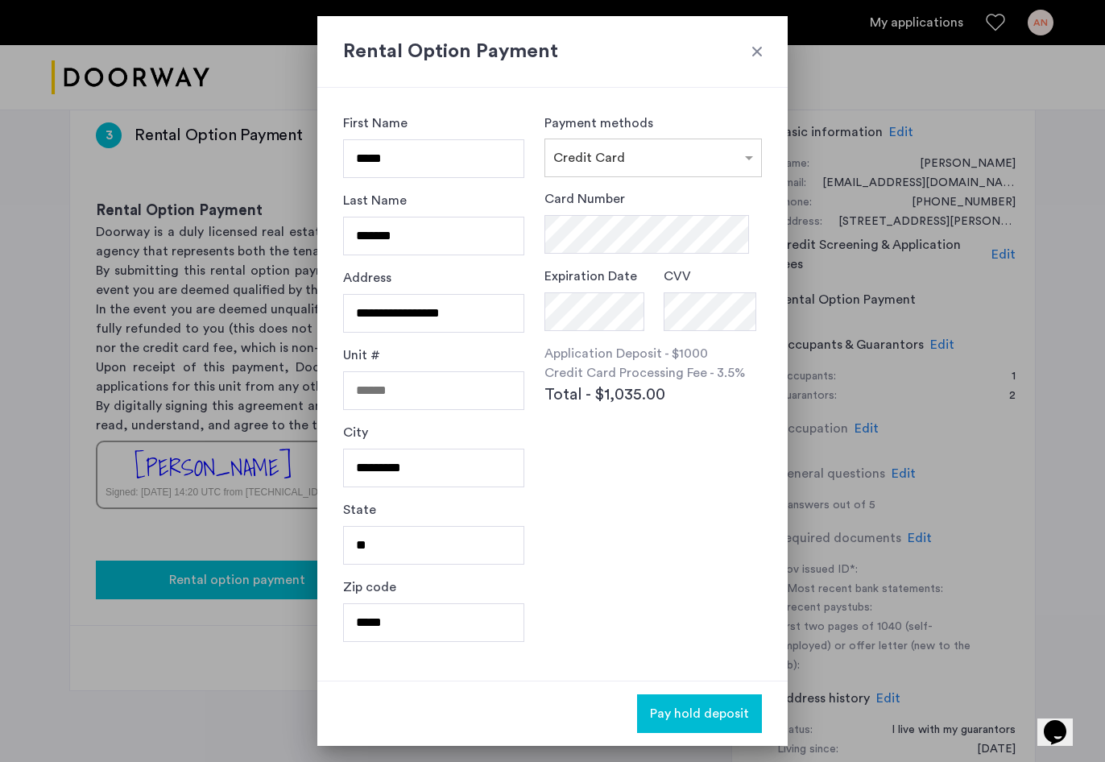
scroll to position [0, 0]
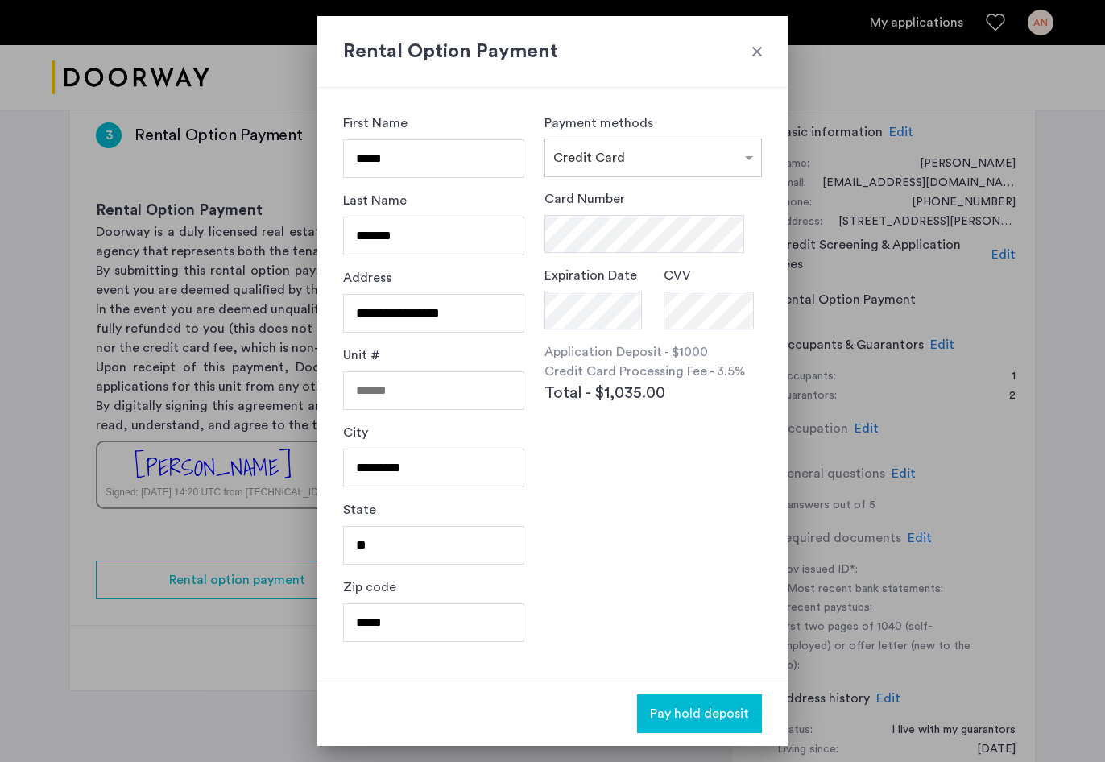
click at [551, 100] on div "**********" at bounding box center [552, 384] width 470 height 593
click at [524, 155] on input "*****" at bounding box center [433, 158] width 181 height 39
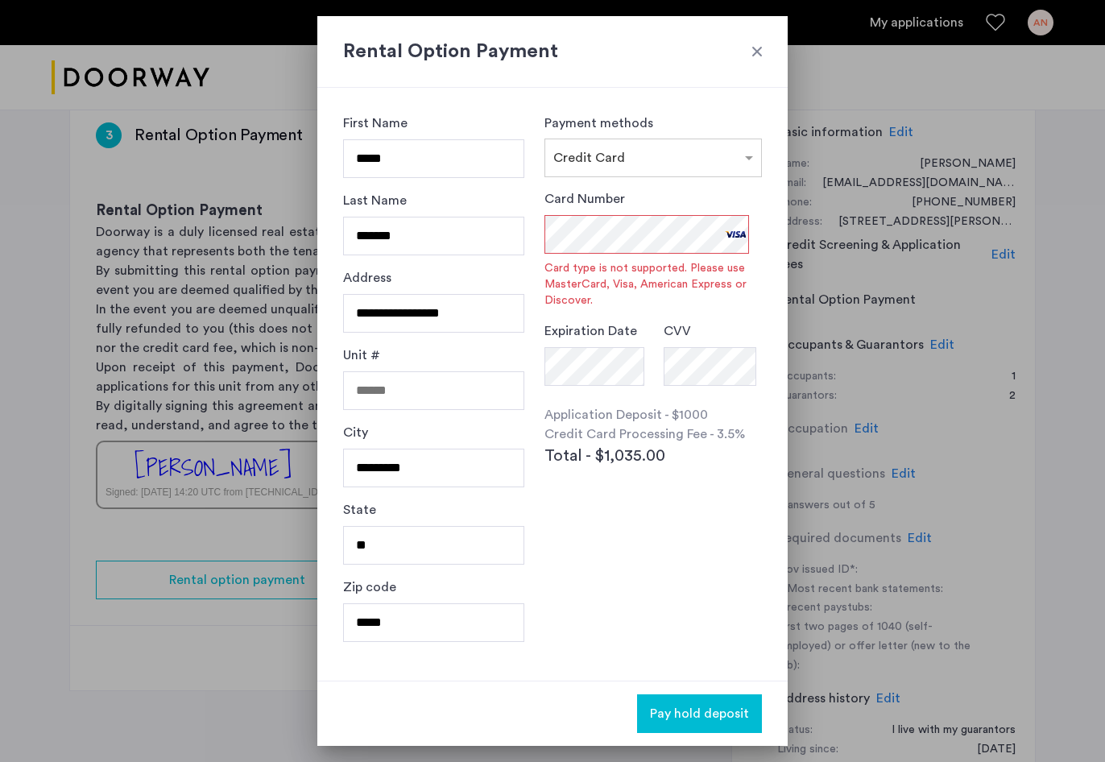
click at [717, 713] on span "Pay hold deposit" at bounding box center [699, 713] width 99 height 19
click at [744, 154] on span at bounding box center [751, 157] width 20 height 19
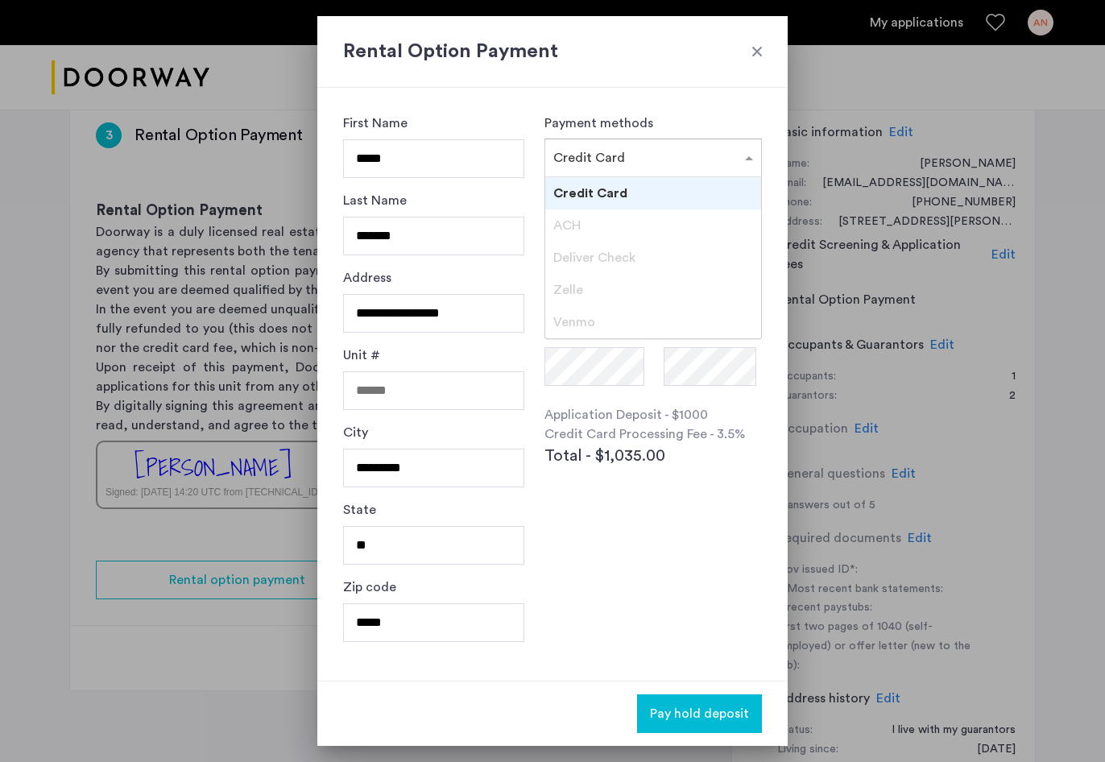
click at [583, 283] on span "Zelle" at bounding box center [568, 289] width 30 height 13
click at [645, 193] on div "Credit Card" at bounding box center [653, 193] width 216 height 32
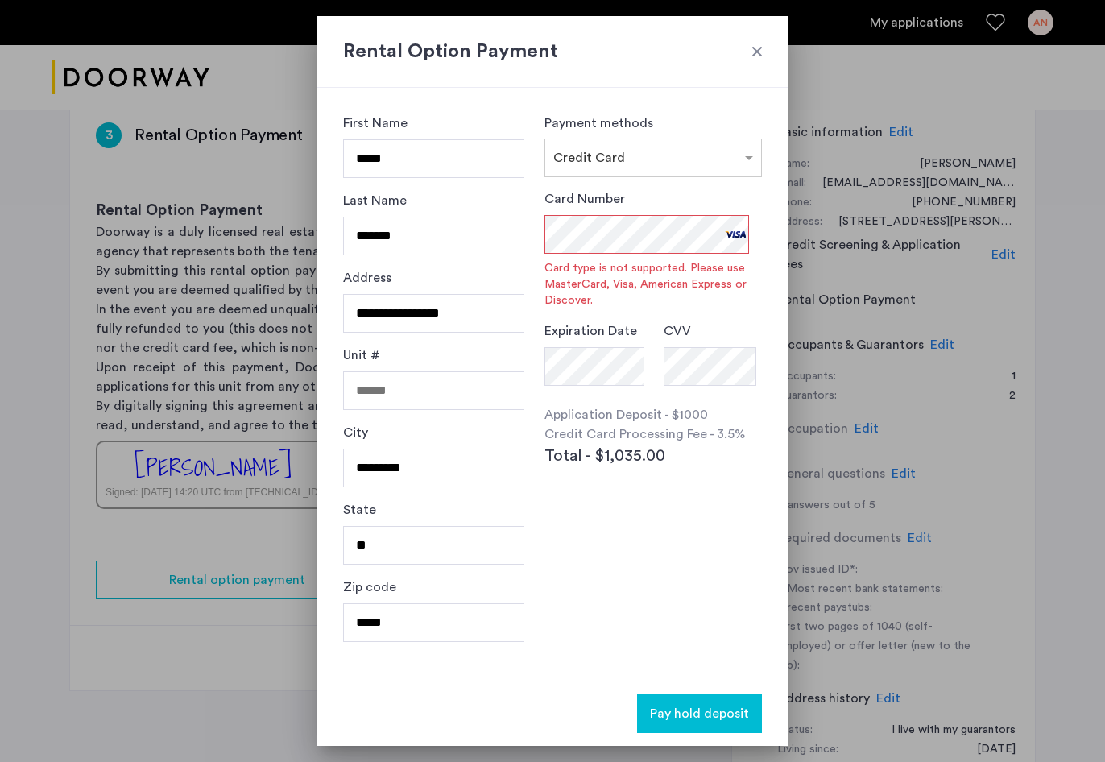
click at [691, 107] on div "**********" at bounding box center [552, 384] width 470 height 593
click at [493, 160] on input "*****" at bounding box center [433, 158] width 181 height 39
type input "*"
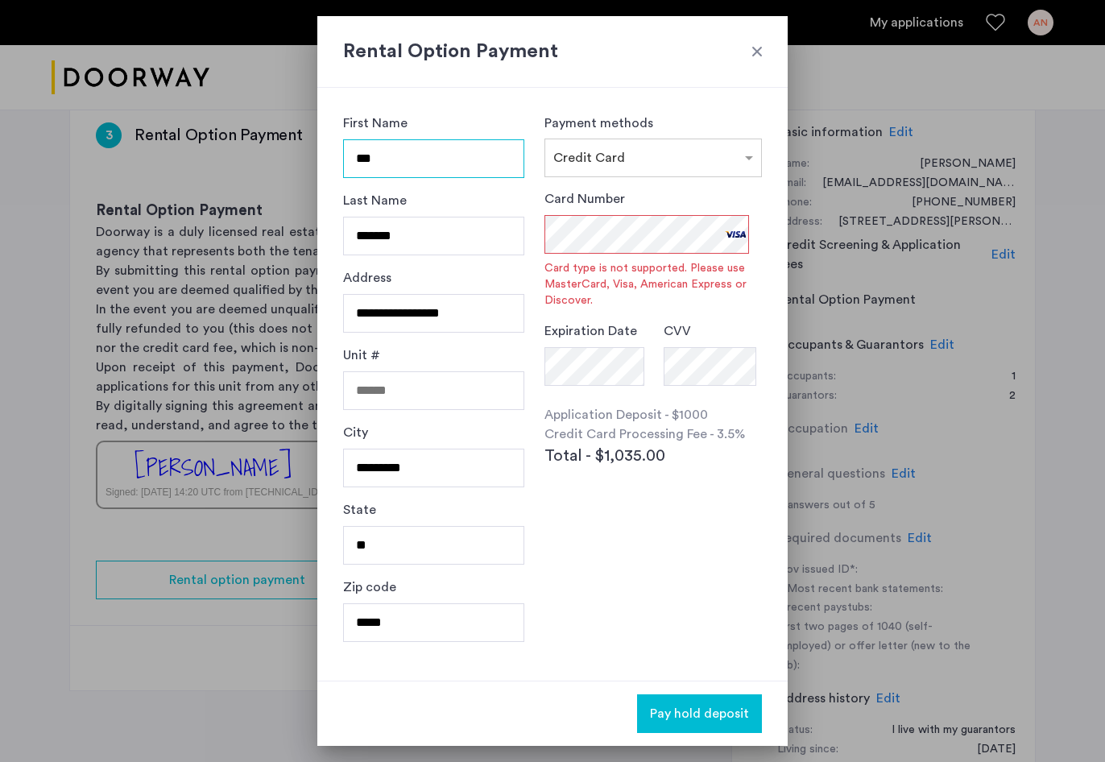
type input "***"
type input "*******"
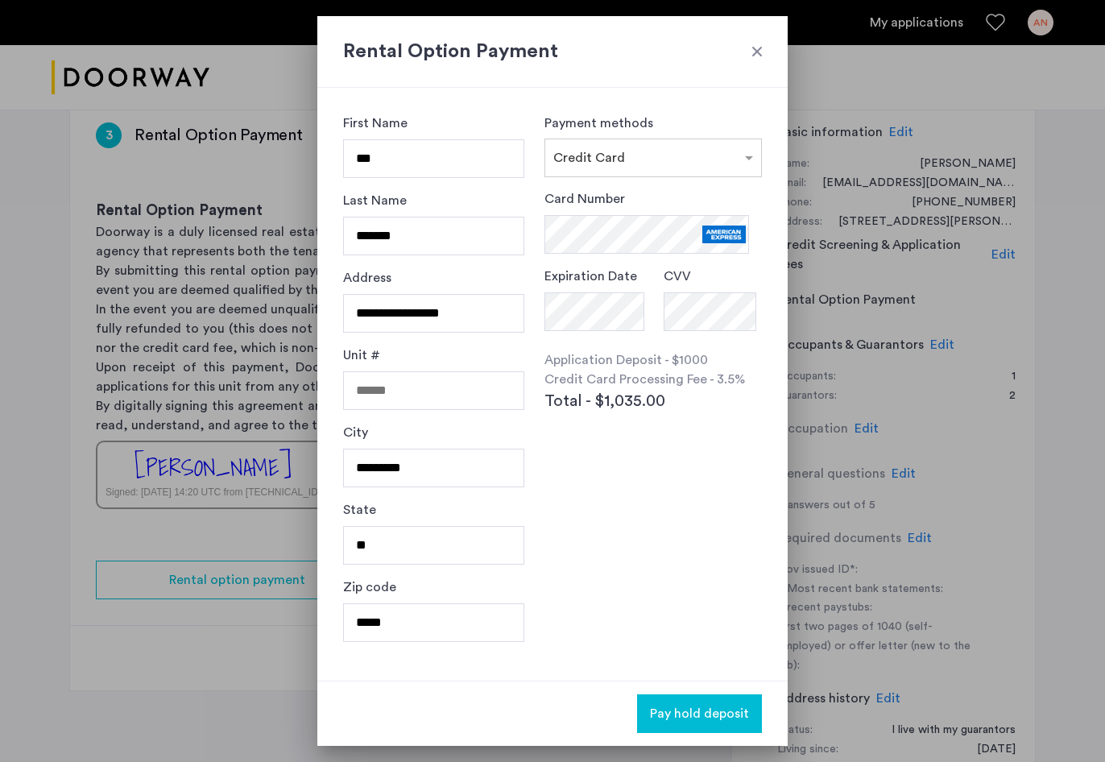
click at [701, 710] on span "Pay hold deposit" at bounding box center [699, 713] width 99 height 19
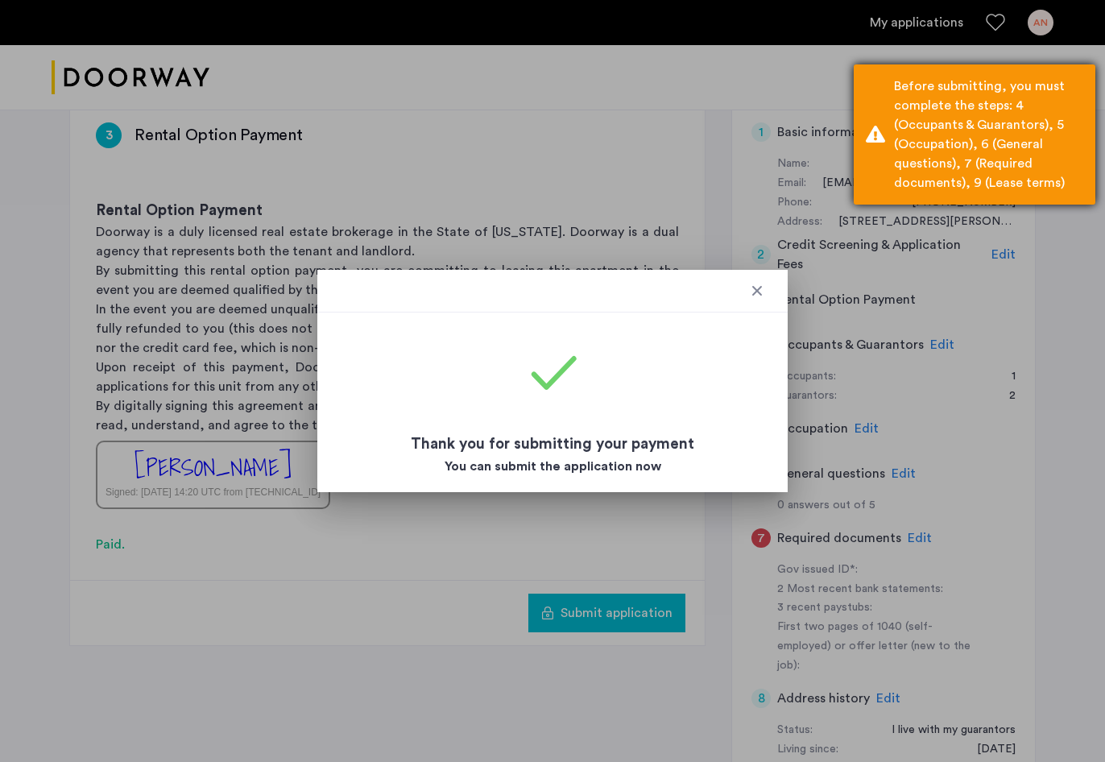
click at [998, 137] on div "Before submitting, you must complete the steps: 4 (Occupants & Guarantors), 5 (…" at bounding box center [988, 134] width 189 height 116
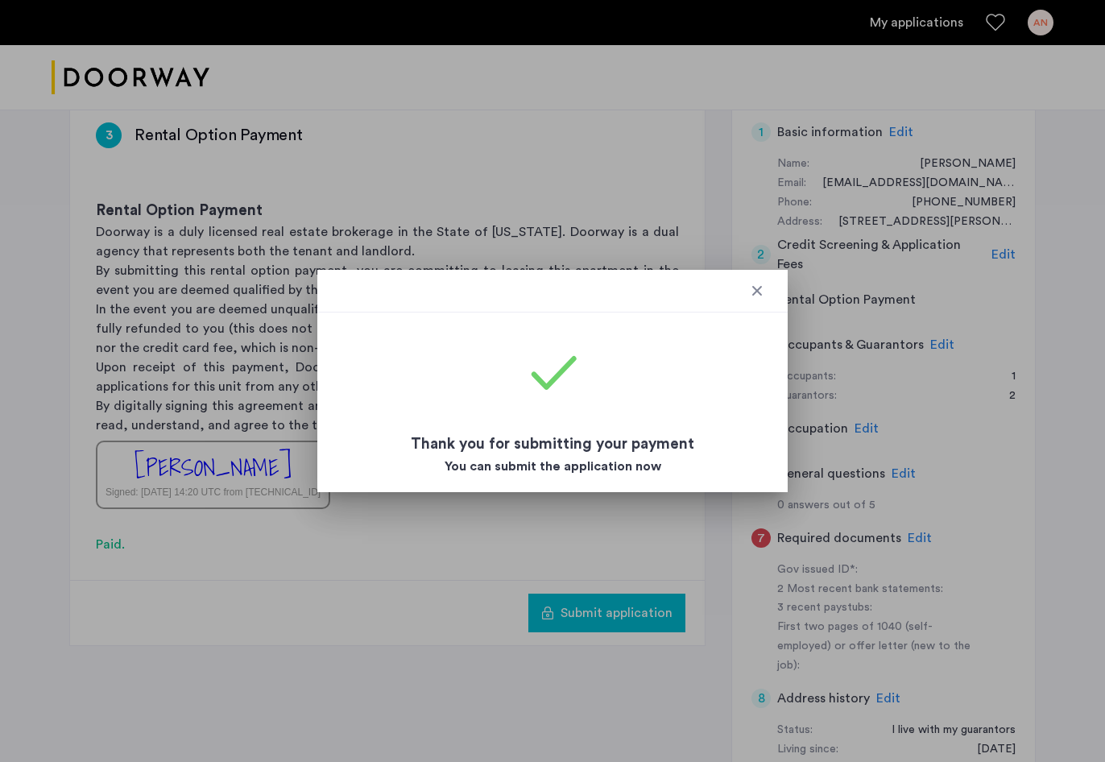
click at [761, 290] on div at bounding box center [757, 291] width 16 height 16
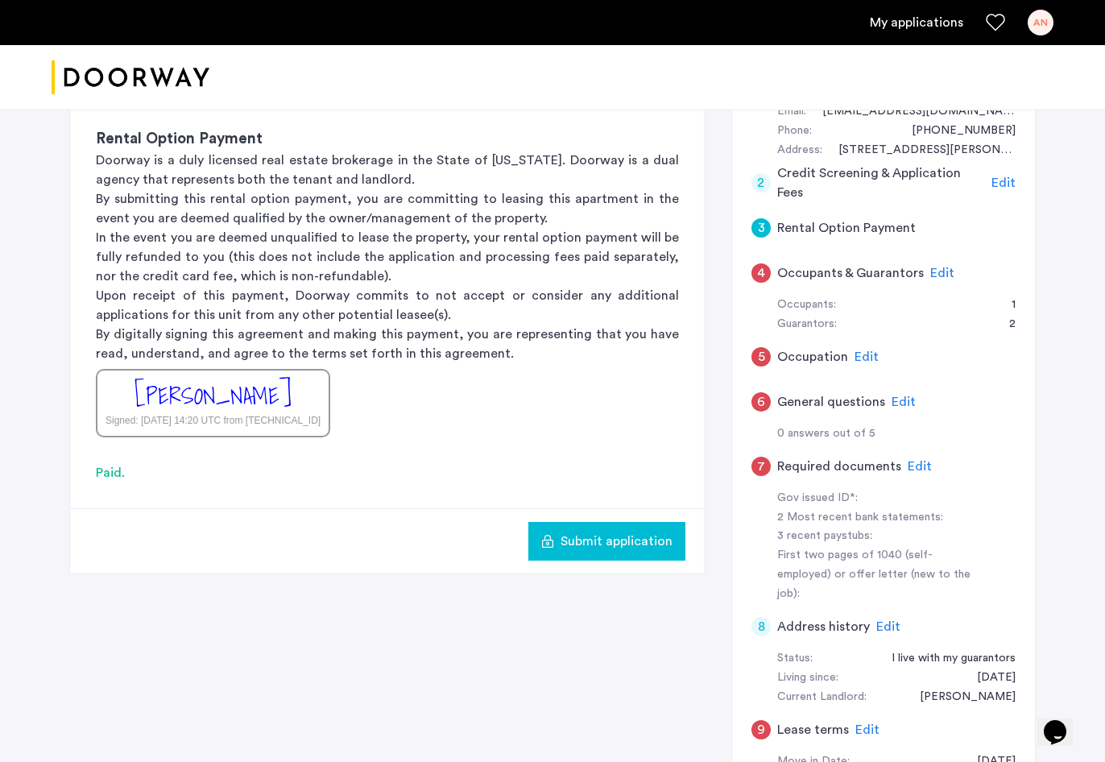
scroll to position [252, 0]
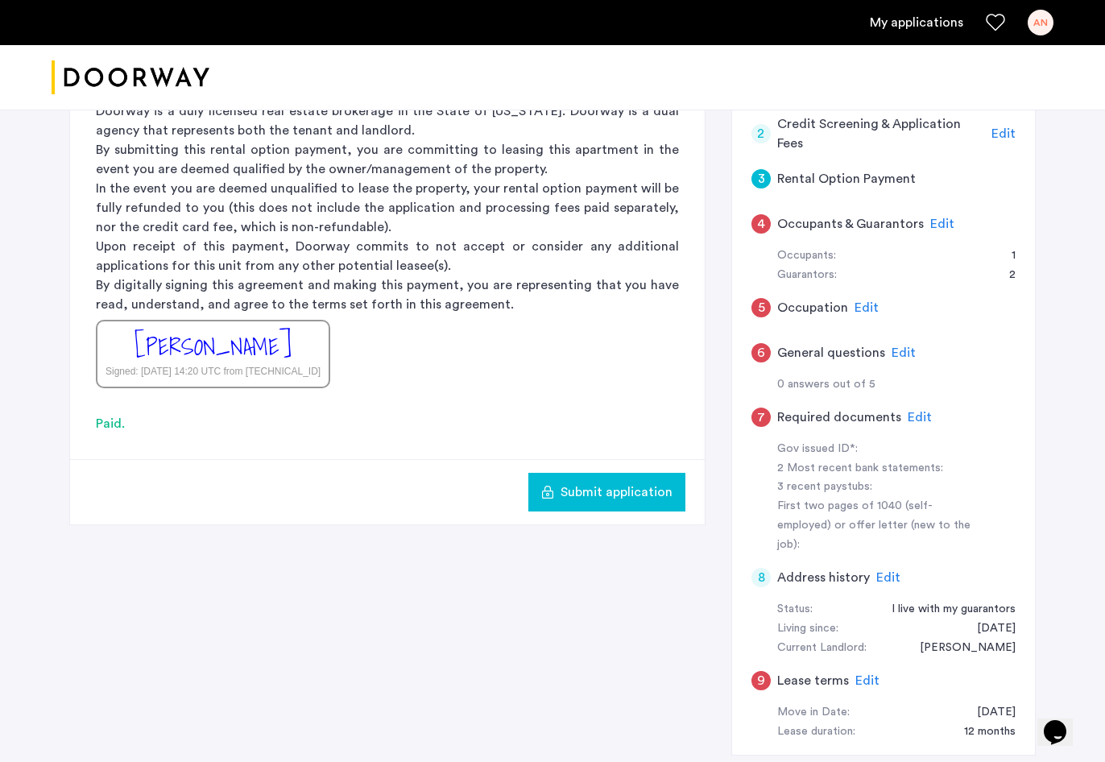
click at [803, 216] on h5 "Occupants & Guarantors" at bounding box center [850, 223] width 147 height 19
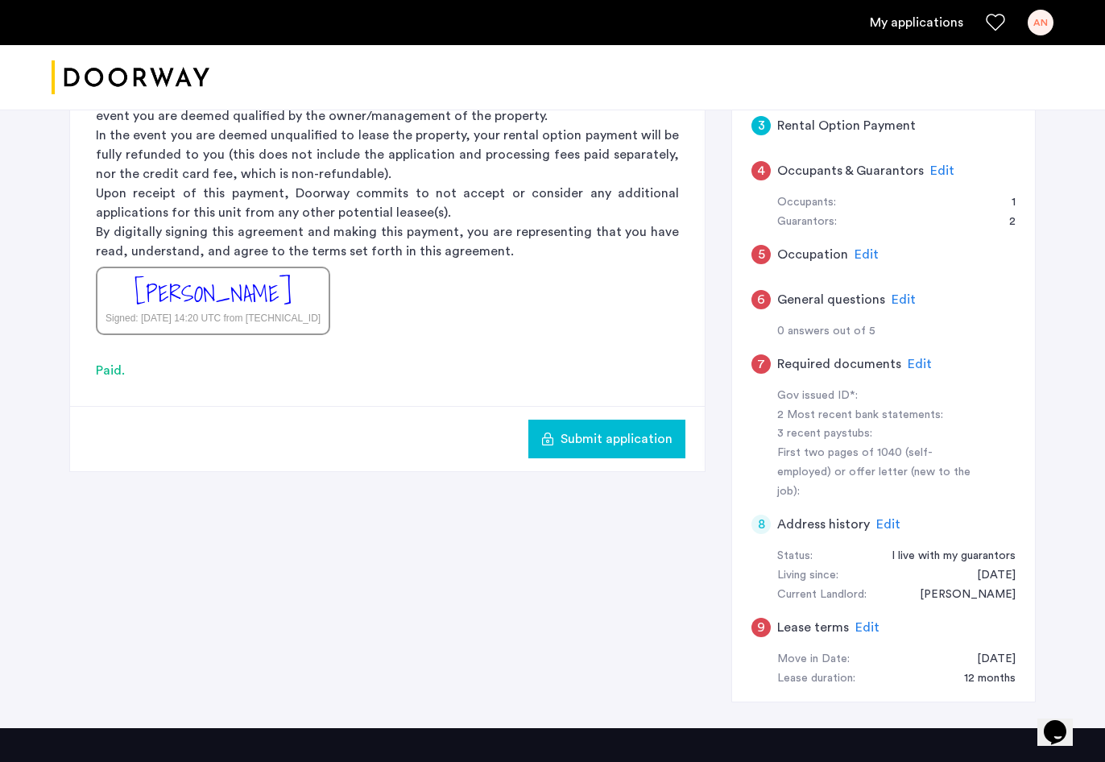
scroll to position [360, 0]
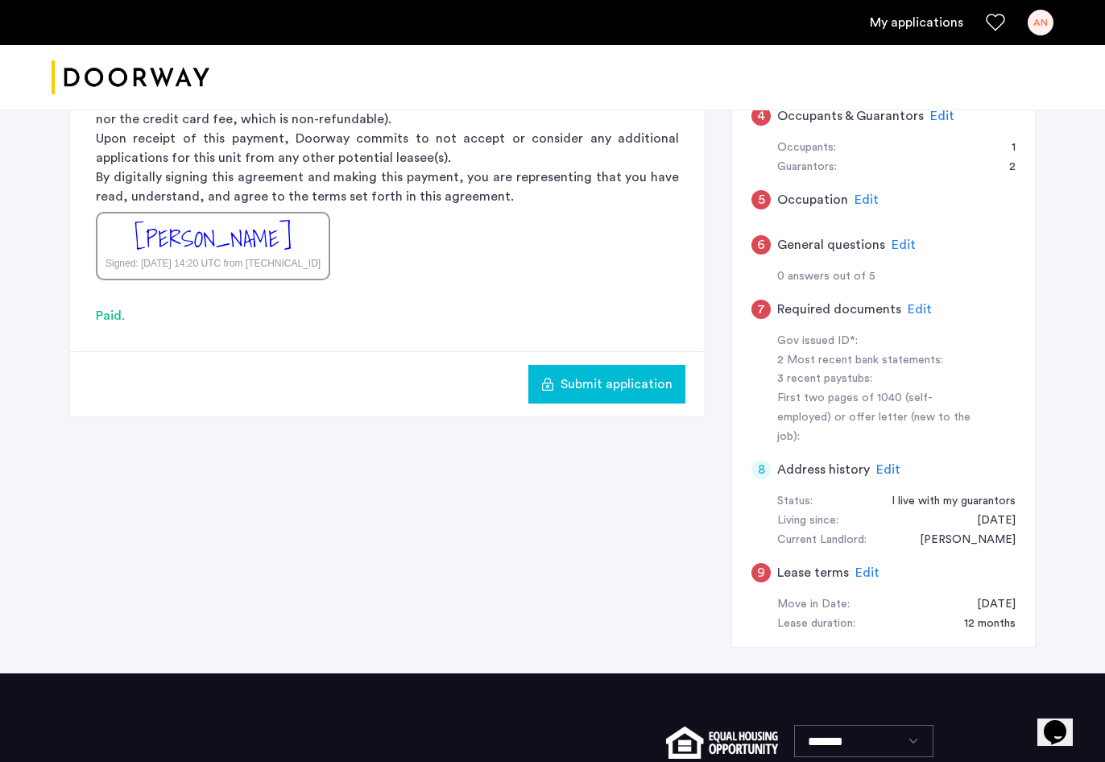
click at [864, 193] on span "Edit" at bounding box center [866, 199] width 24 height 13
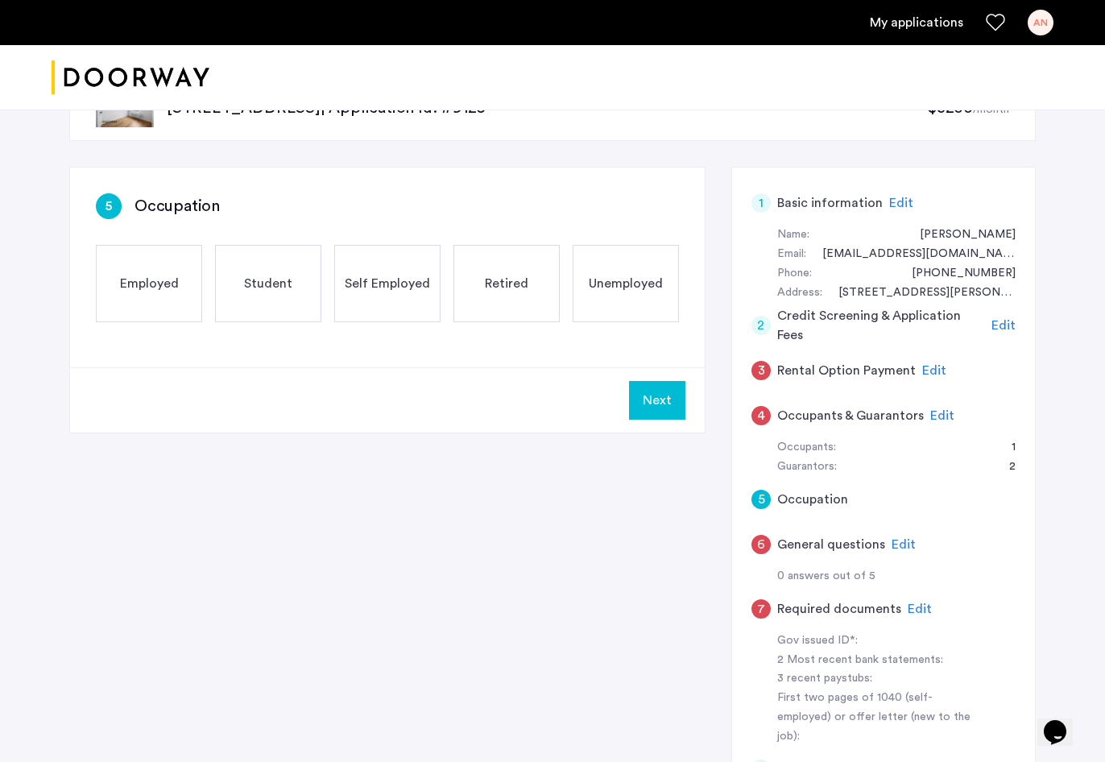
scroll to position [20, 0]
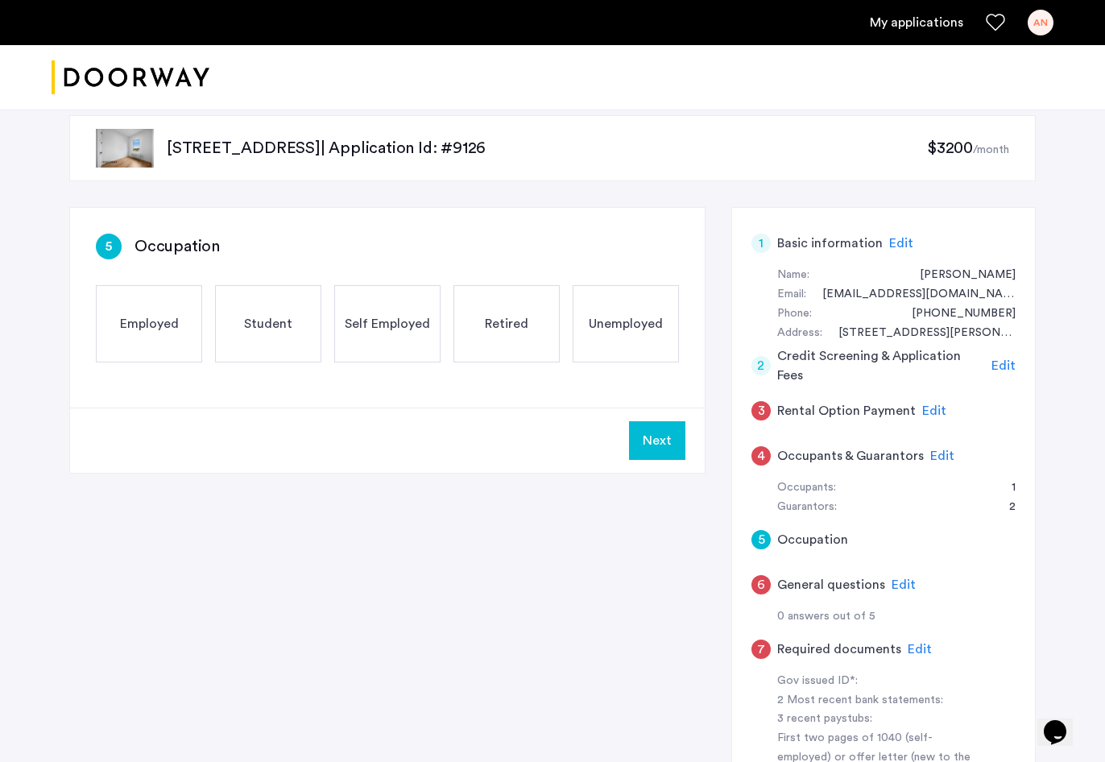
click at [936, 406] on span "Edit" at bounding box center [934, 410] width 24 height 13
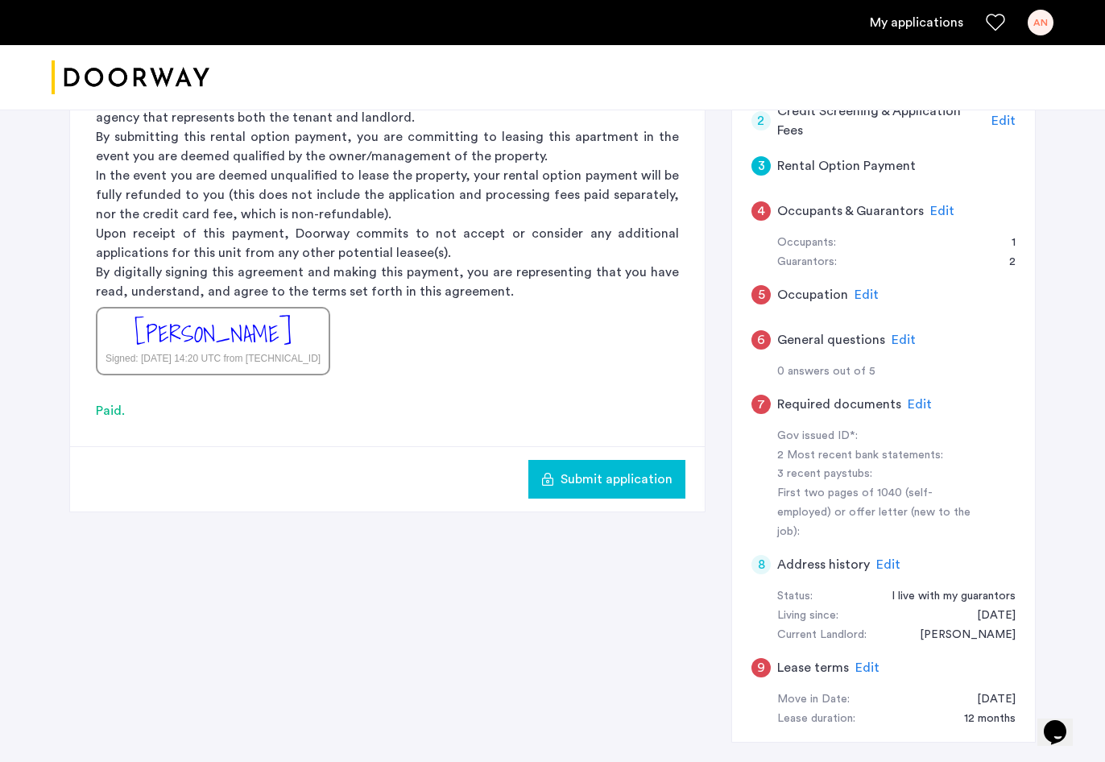
scroll to position [275, 0]
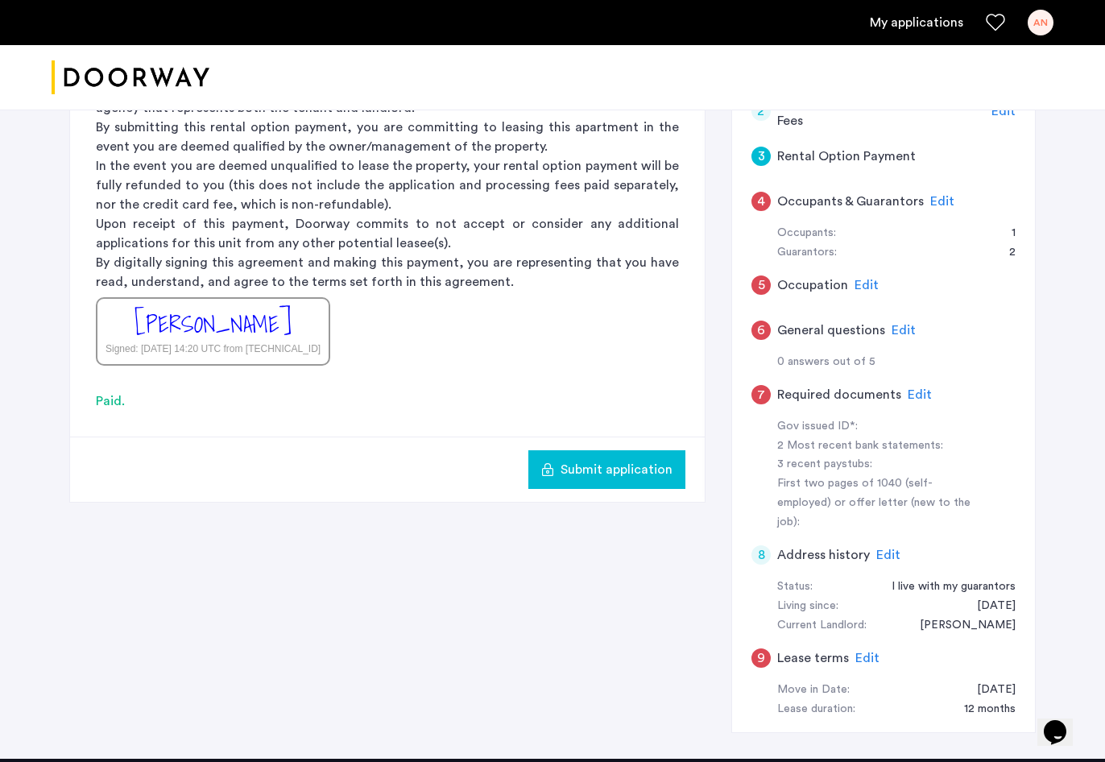
click at [622, 466] on span "Submit application" at bounding box center [616, 469] width 112 height 19
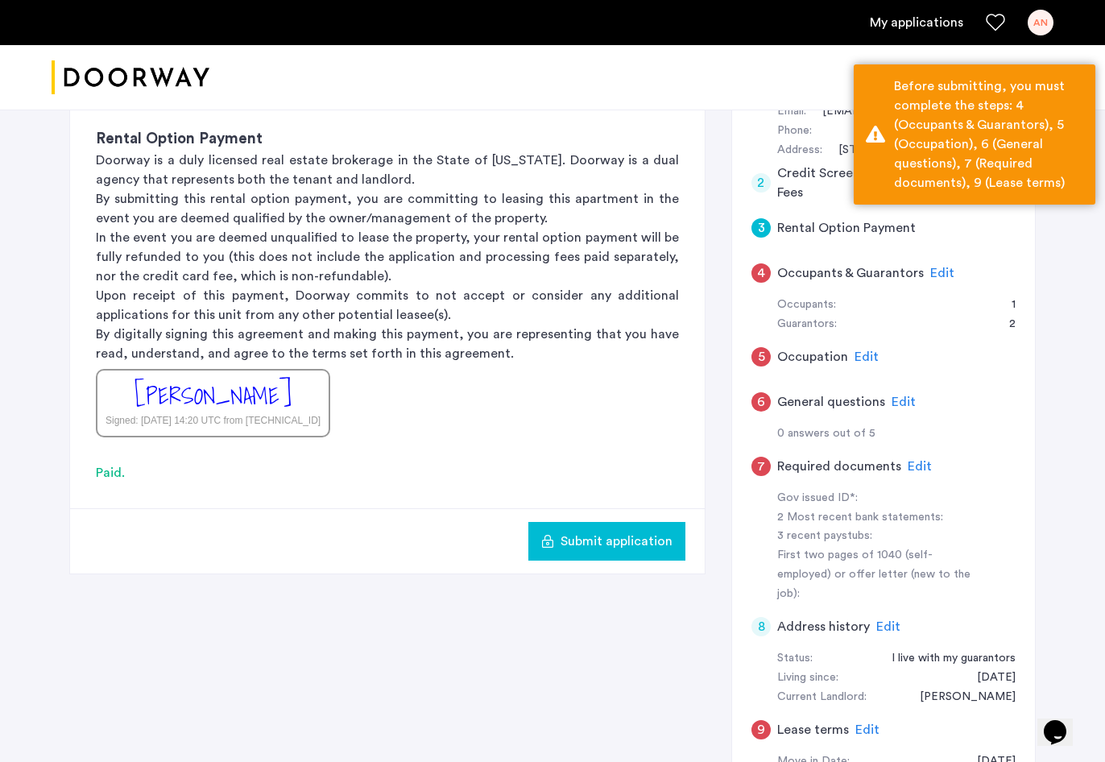
scroll to position [203, 0]
click at [938, 334] on div "5 Occupation Edit" at bounding box center [883, 356] width 264 height 45
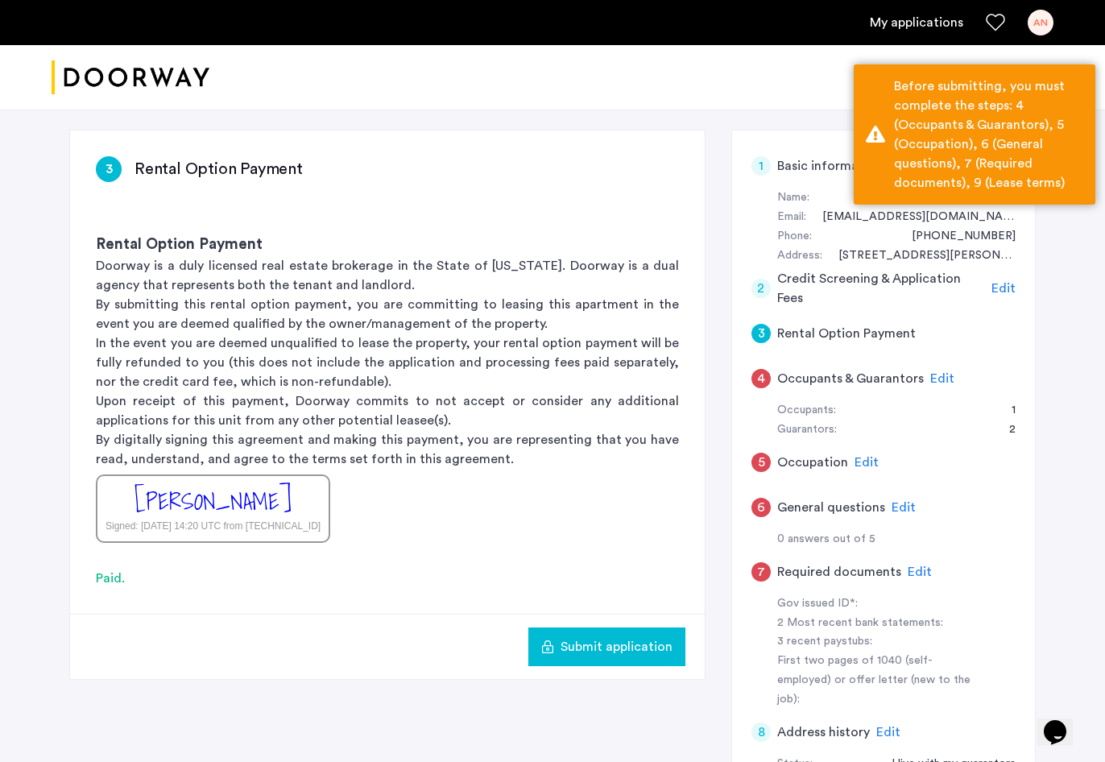
scroll to position [121, 0]
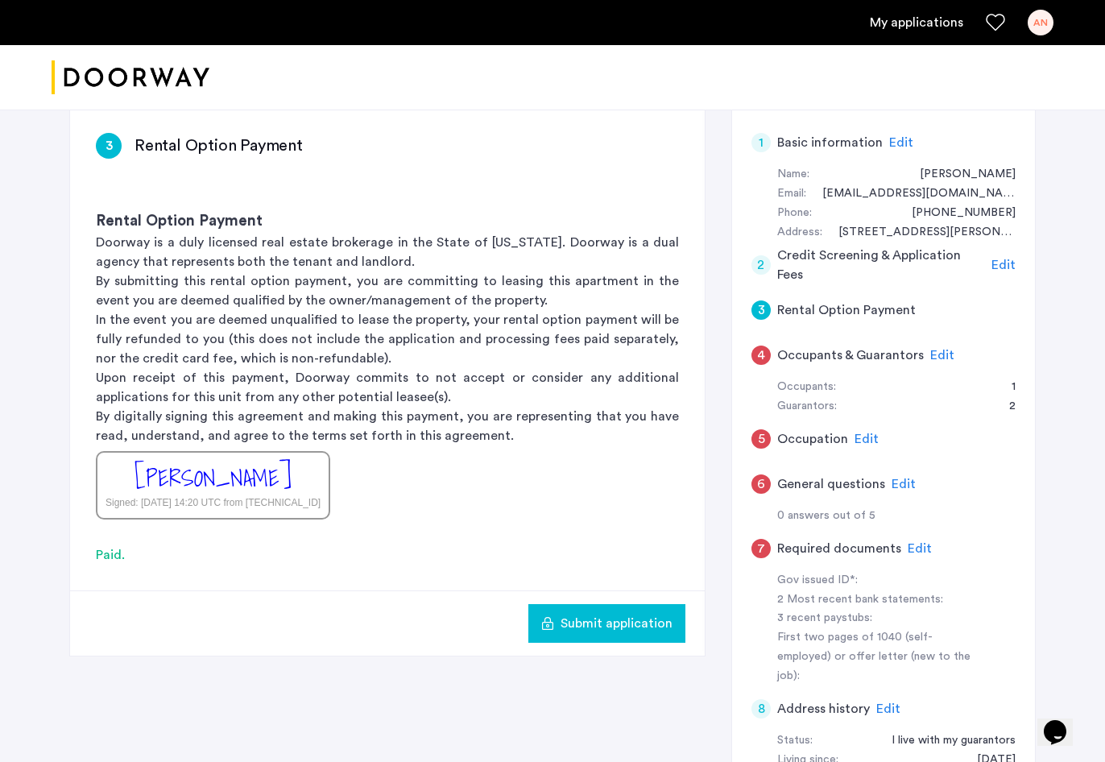
click at [899, 477] on span "Edit" at bounding box center [903, 483] width 24 height 13
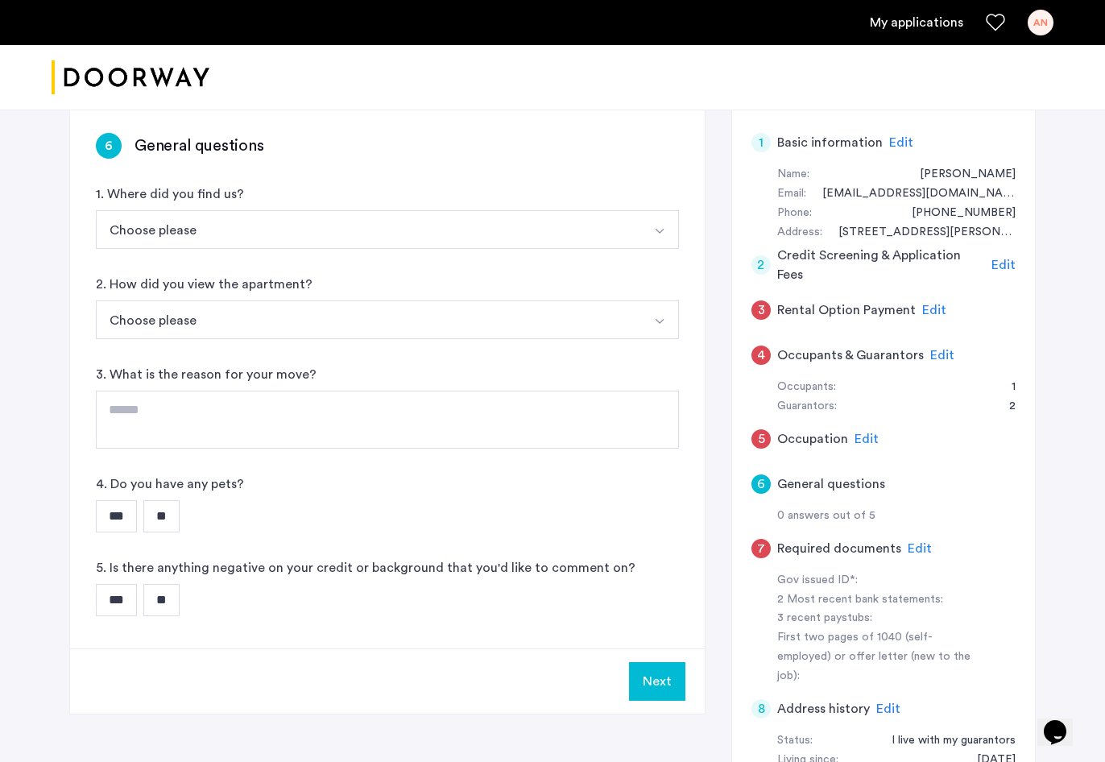
click at [472, 226] on button "Choose please" at bounding box center [368, 229] width 545 height 39
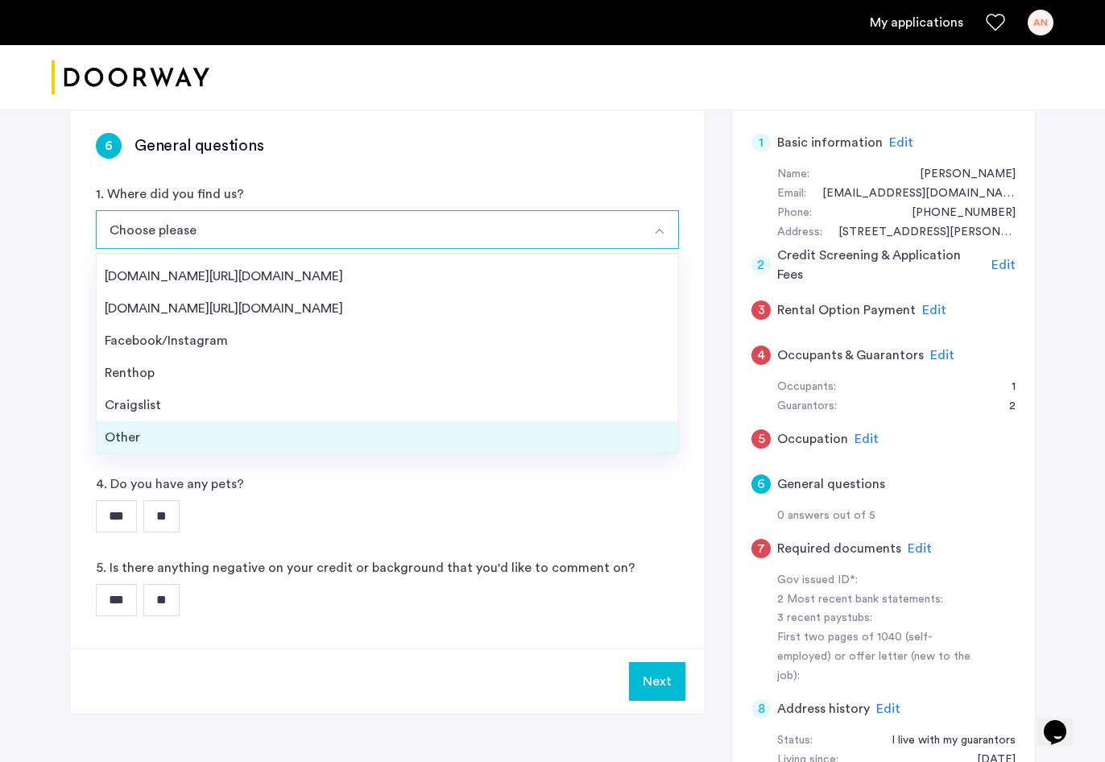
scroll to position [26, 0]
click at [180, 442] on div "Other" at bounding box center [387, 437] width 565 height 19
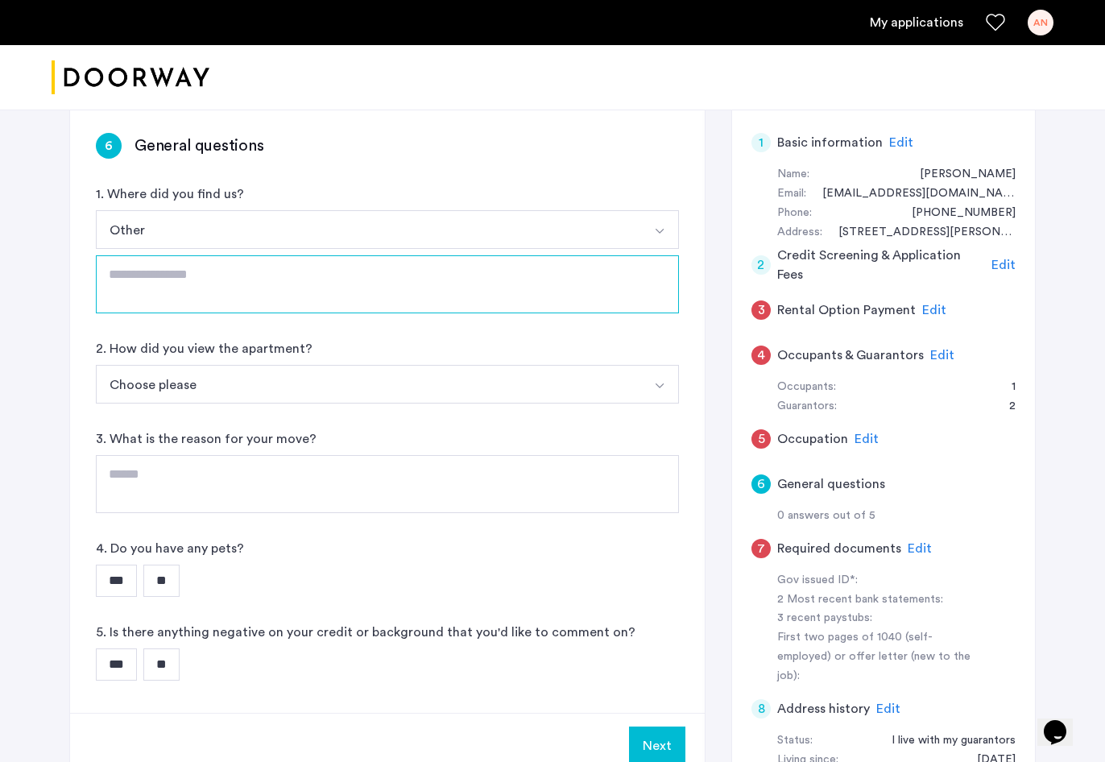
click at [267, 289] on textarea at bounding box center [387, 284] width 583 height 58
type textarea "*****"
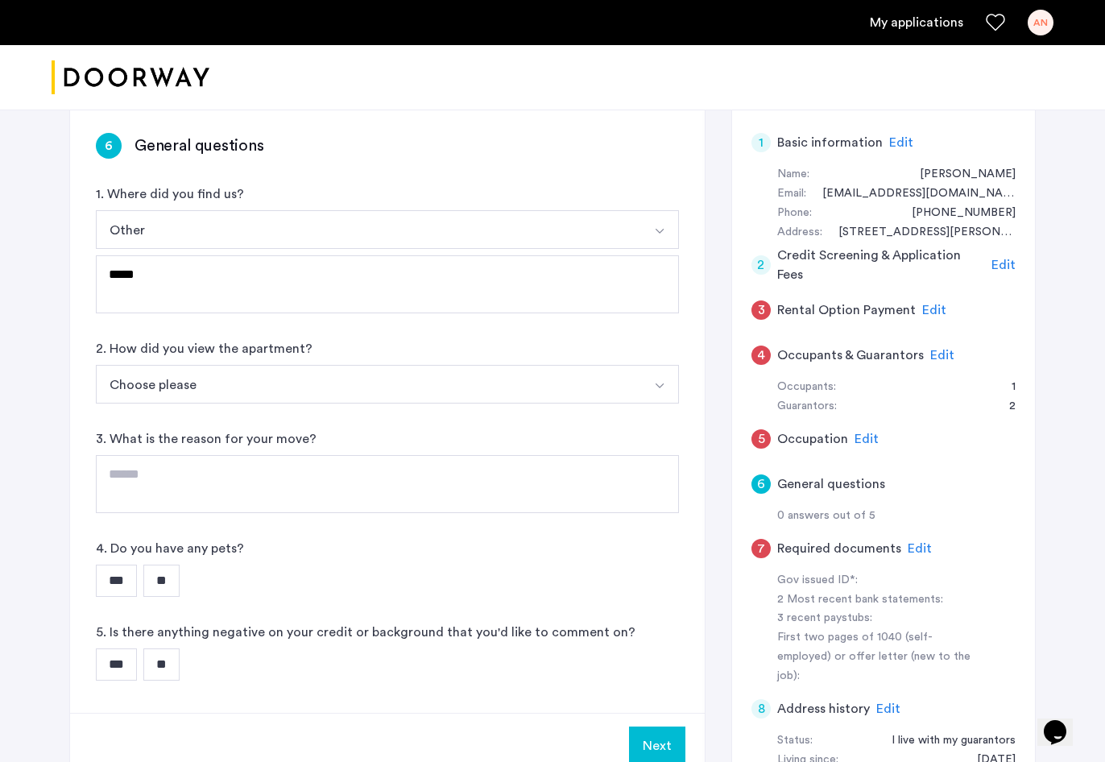
click at [257, 379] on button "Choose please" at bounding box center [368, 384] width 545 height 39
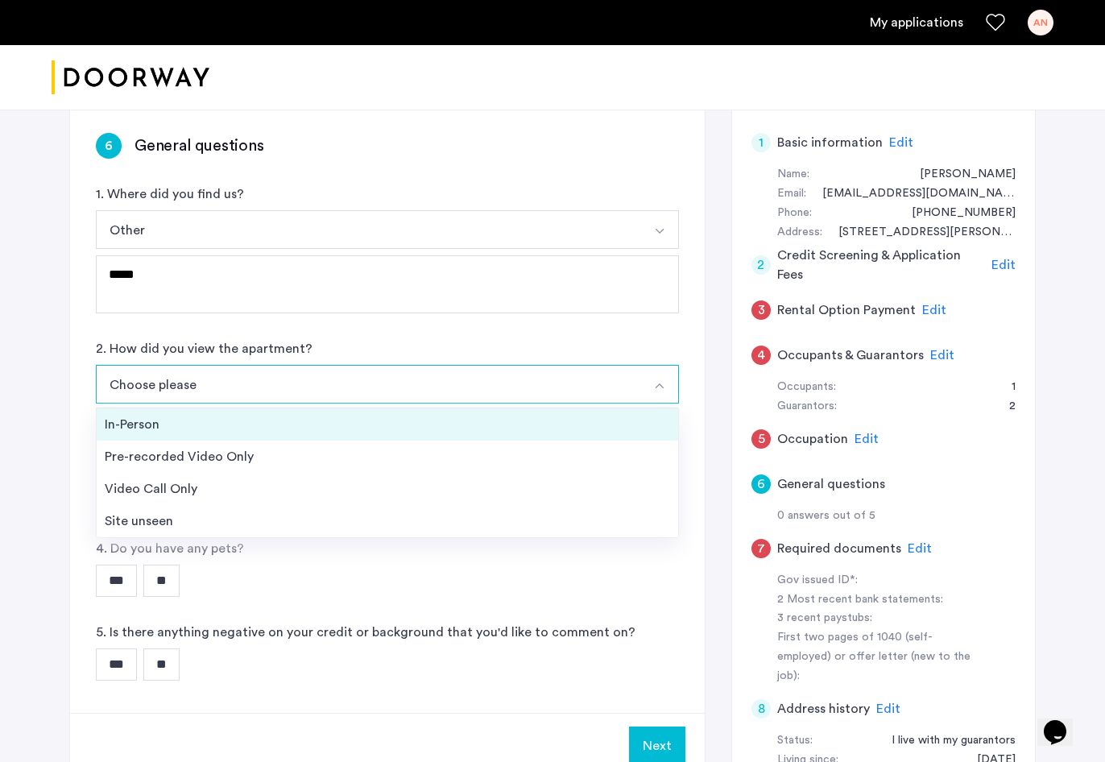
click at [250, 431] on div "In-Person" at bounding box center [387, 424] width 565 height 19
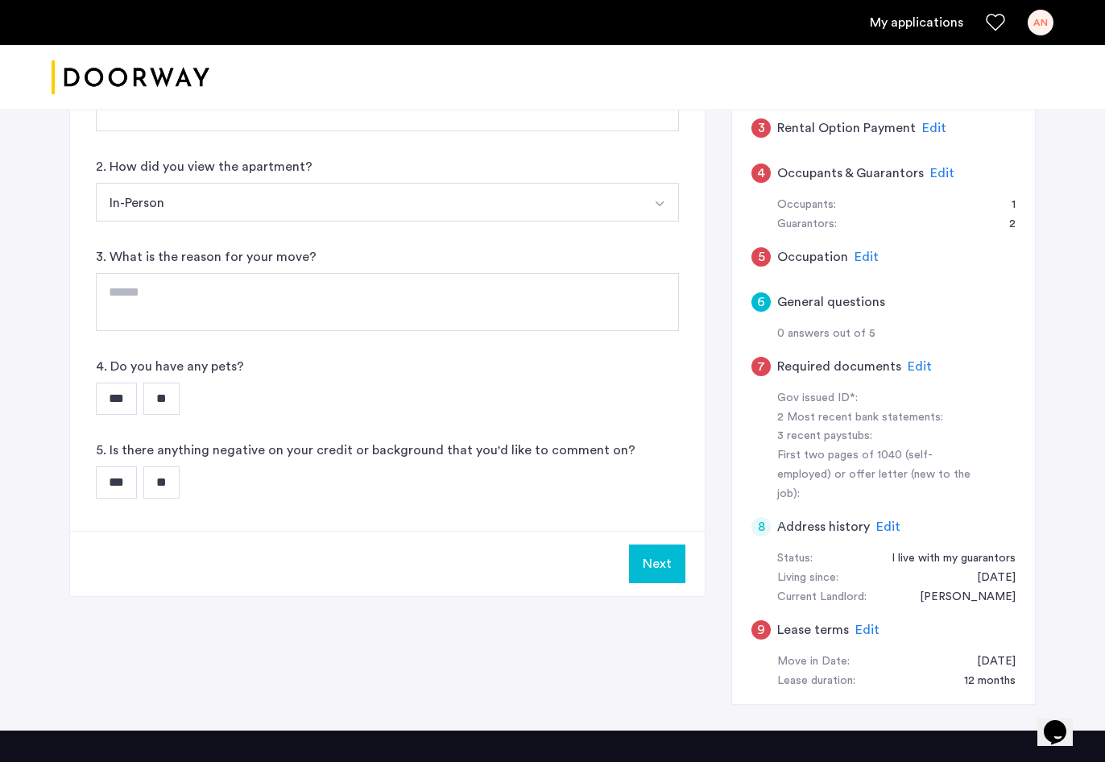
scroll to position [318, 0]
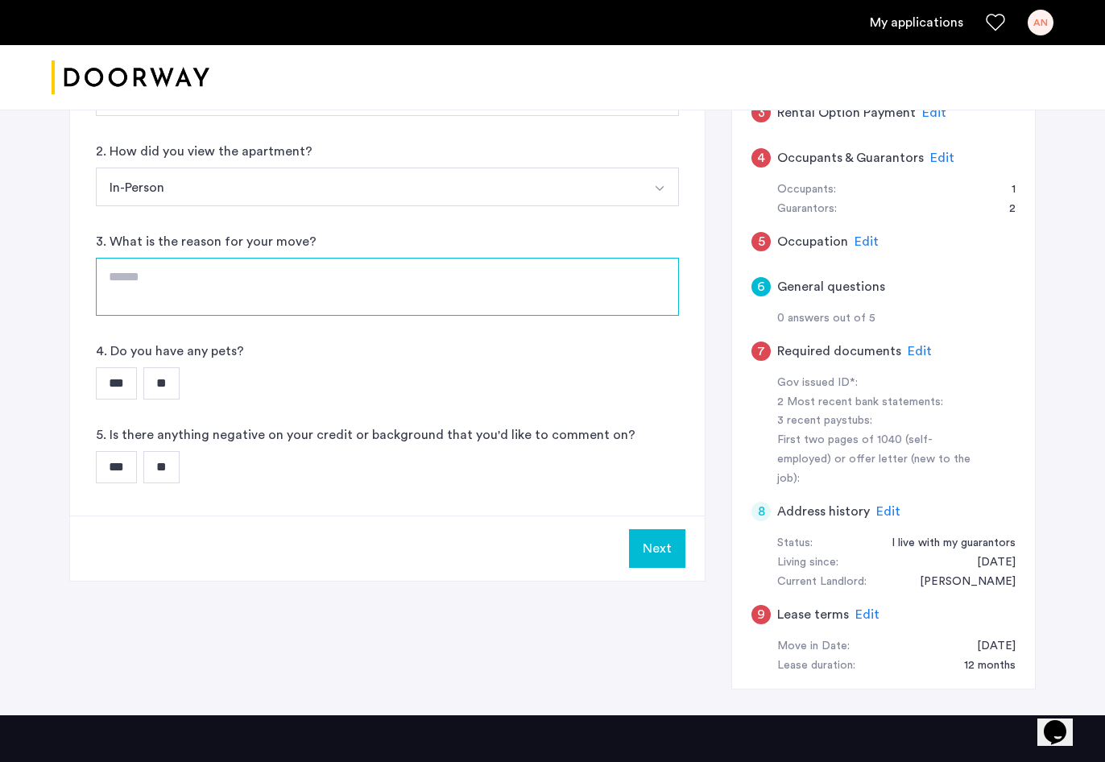
click at [255, 280] on textarea at bounding box center [387, 287] width 583 height 58
type textarea "**********"
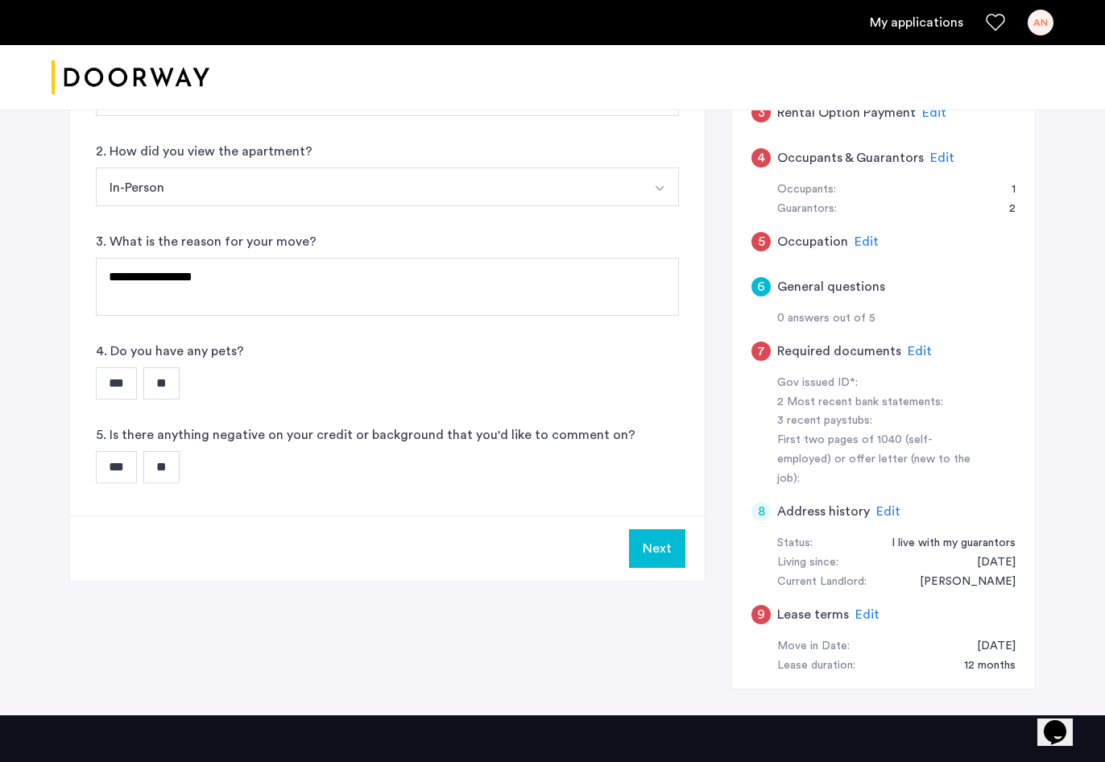
click at [174, 375] on input "**" at bounding box center [161, 383] width 36 height 32
click at [178, 469] on input "**" at bounding box center [161, 467] width 36 height 32
click at [659, 547] on button "Next" at bounding box center [657, 548] width 56 height 39
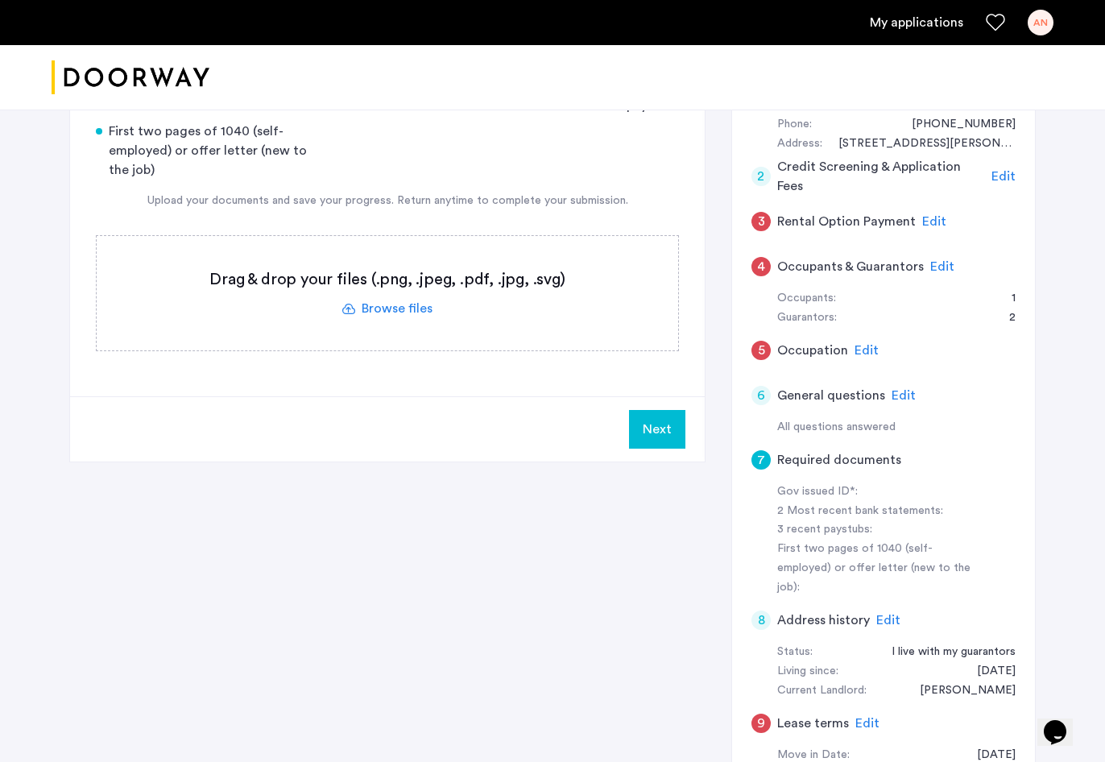
scroll to position [203, 0]
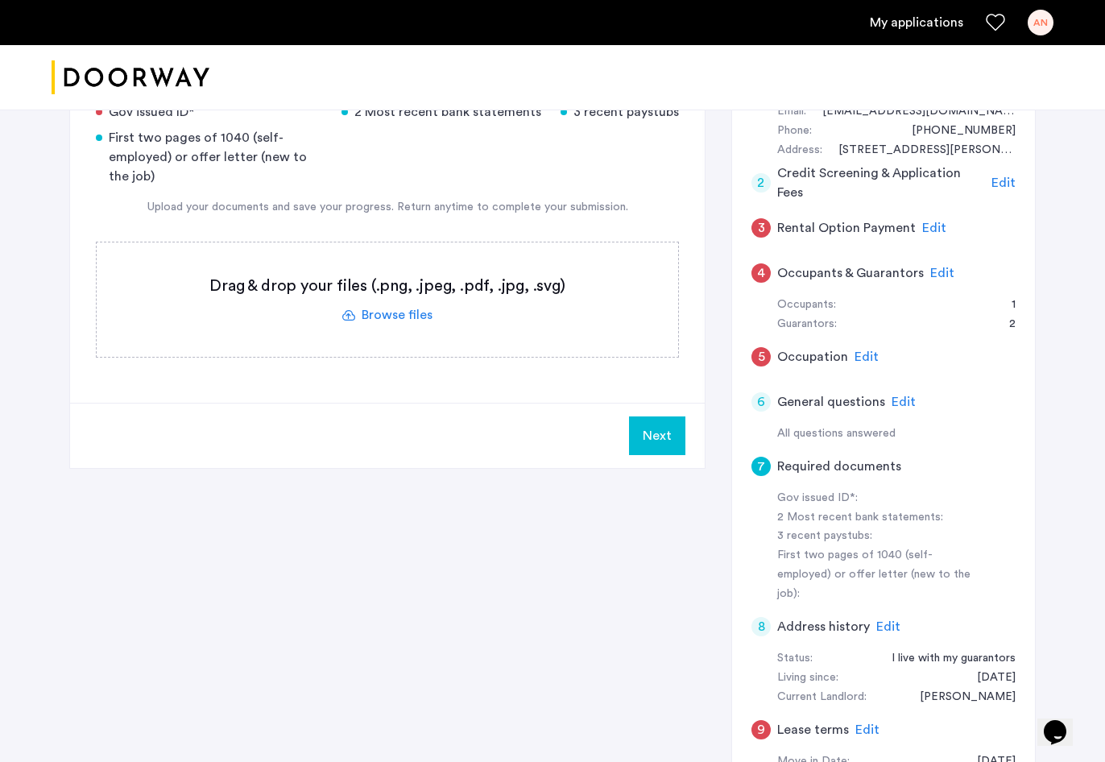
click at [868, 352] on span "Edit" at bounding box center [866, 356] width 24 height 13
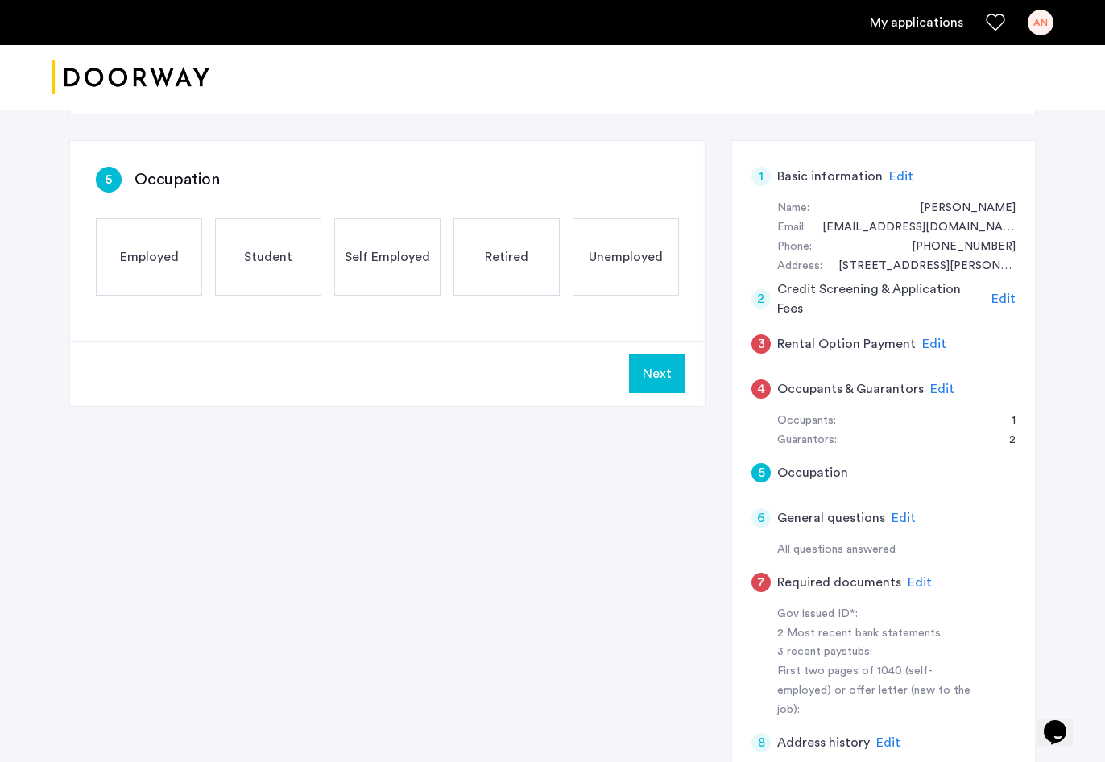
scroll to position [36, 0]
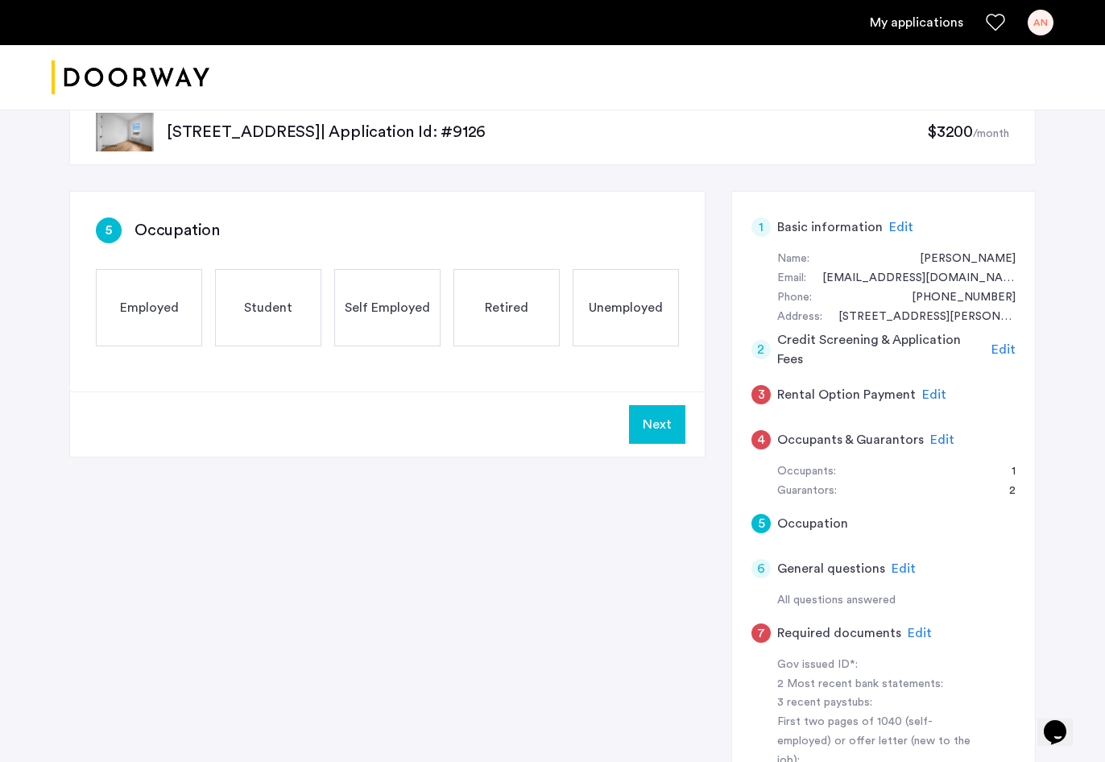
click at [629, 308] on span "Unemployed" at bounding box center [626, 307] width 74 height 19
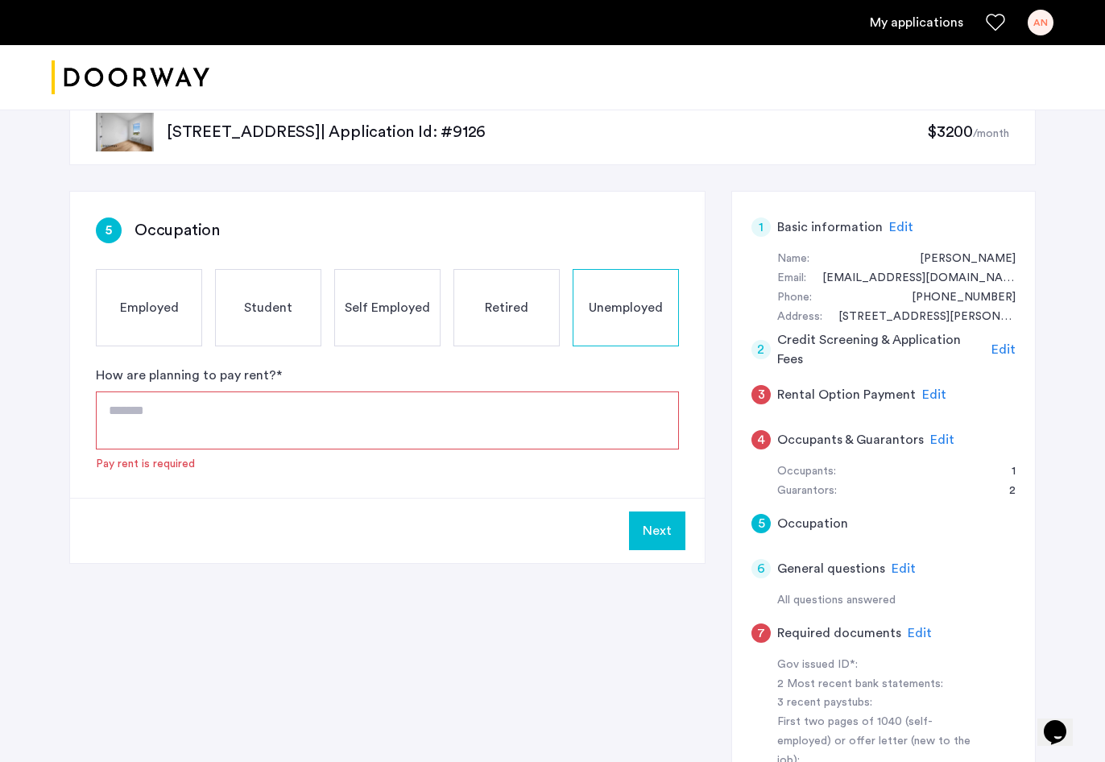
click at [539, 432] on textarea at bounding box center [387, 420] width 583 height 58
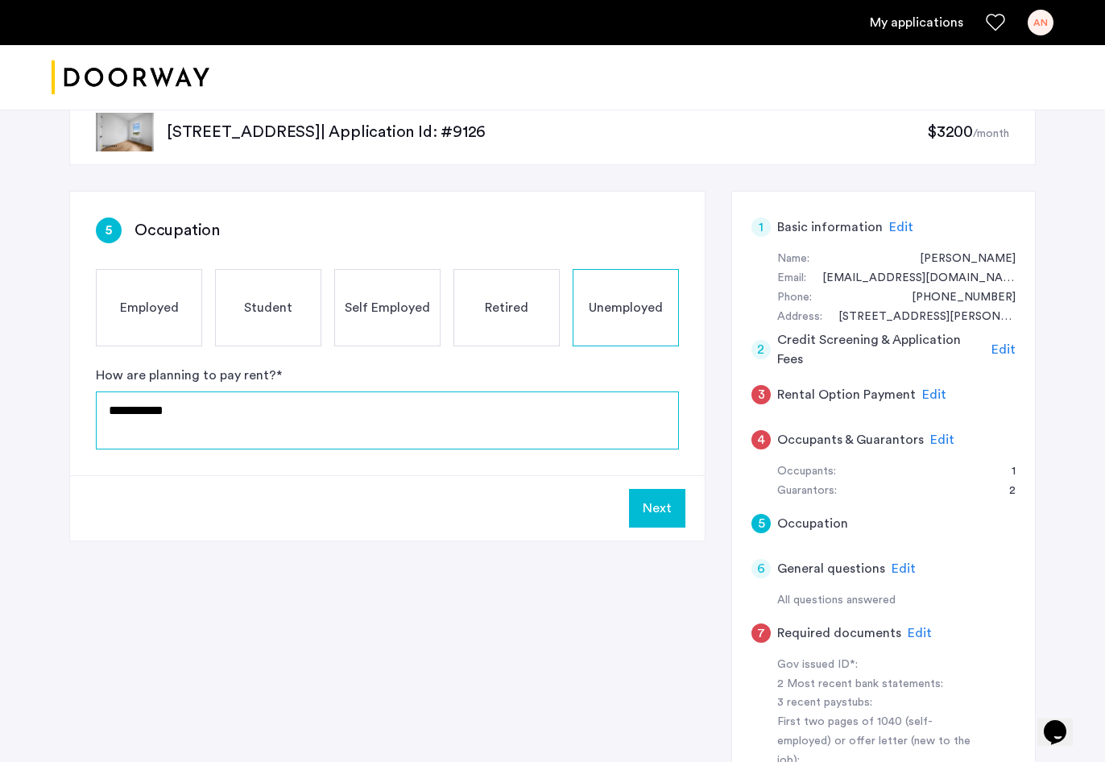
type textarea "**********"
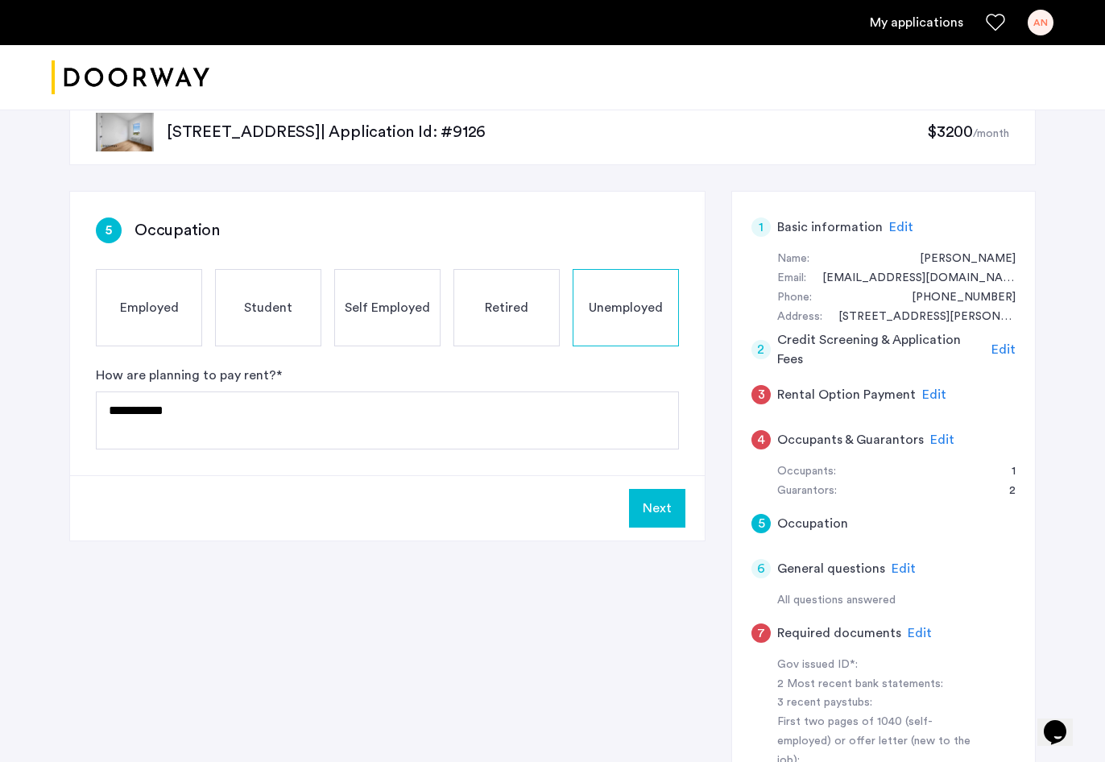
click at [659, 504] on button "Next" at bounding box center [657, 508] width 56 height 39
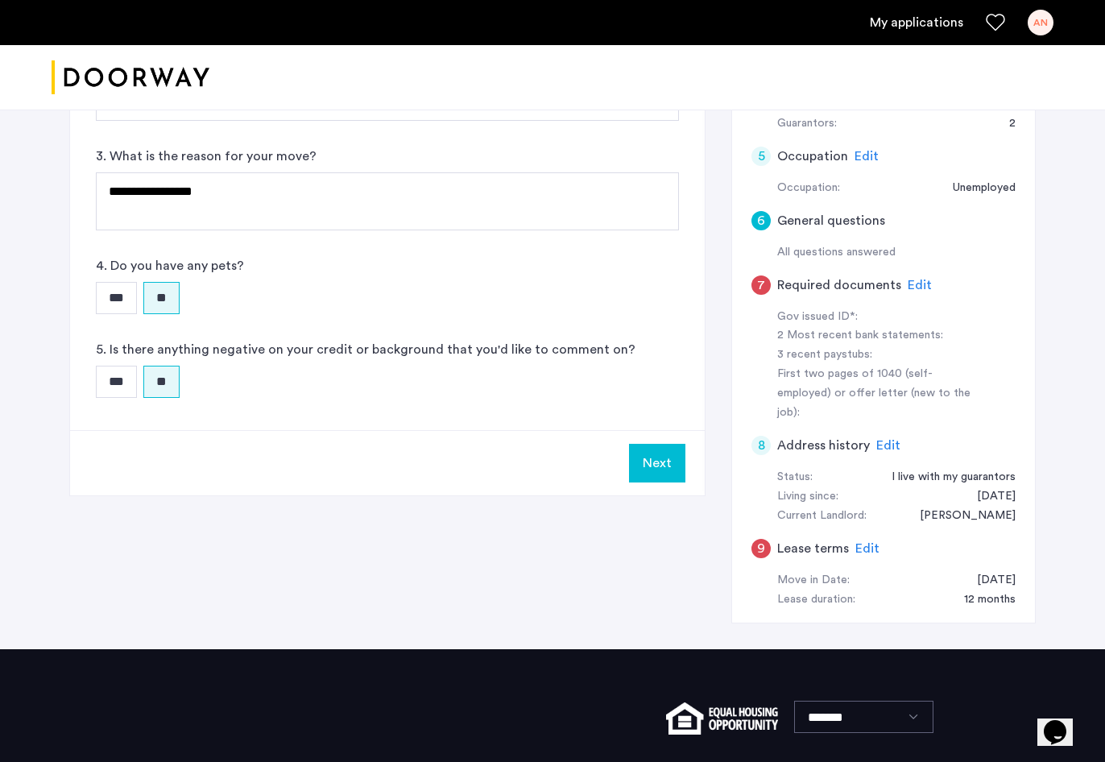
scroll to position [411, 0]
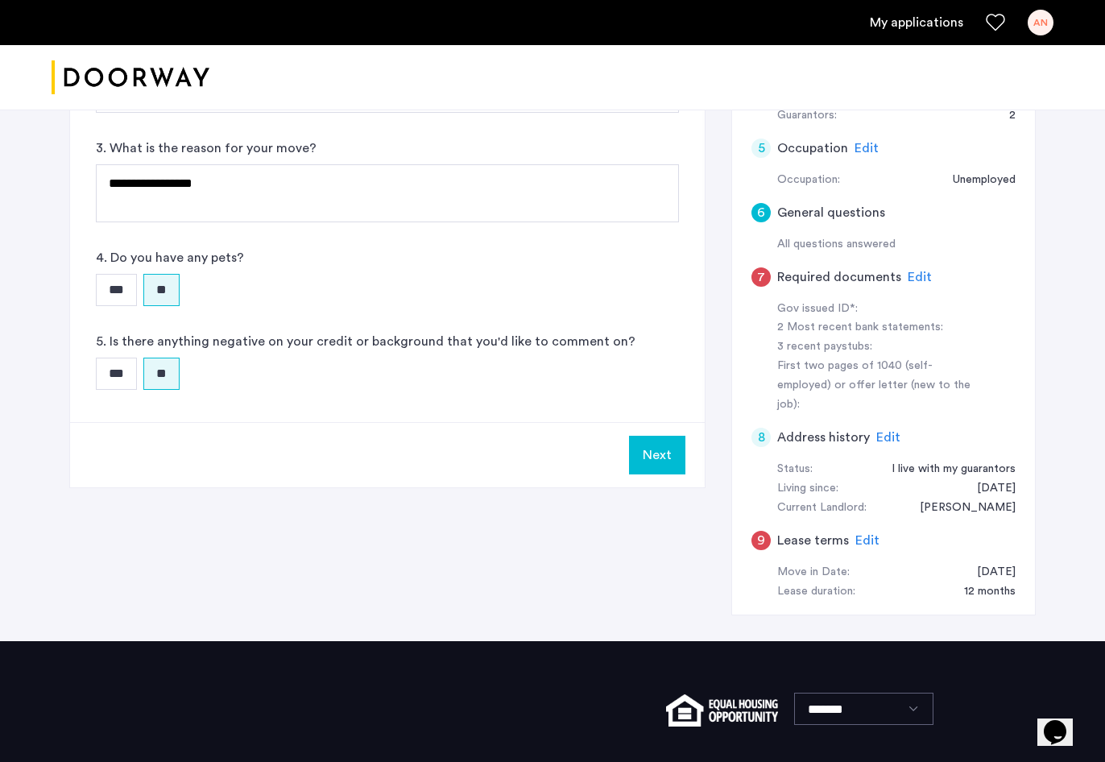
click at [663, 456] on button "Next" at bounding box center [657, 455] width 56 height 39
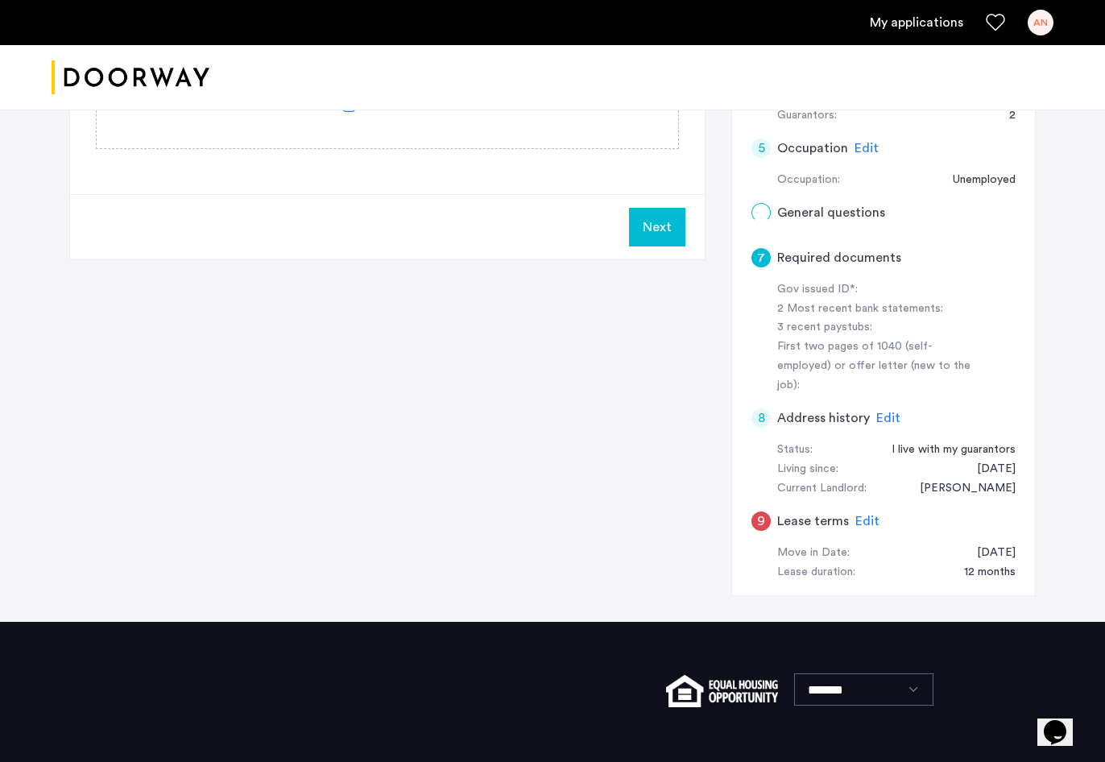
scroll to position [0, 0]
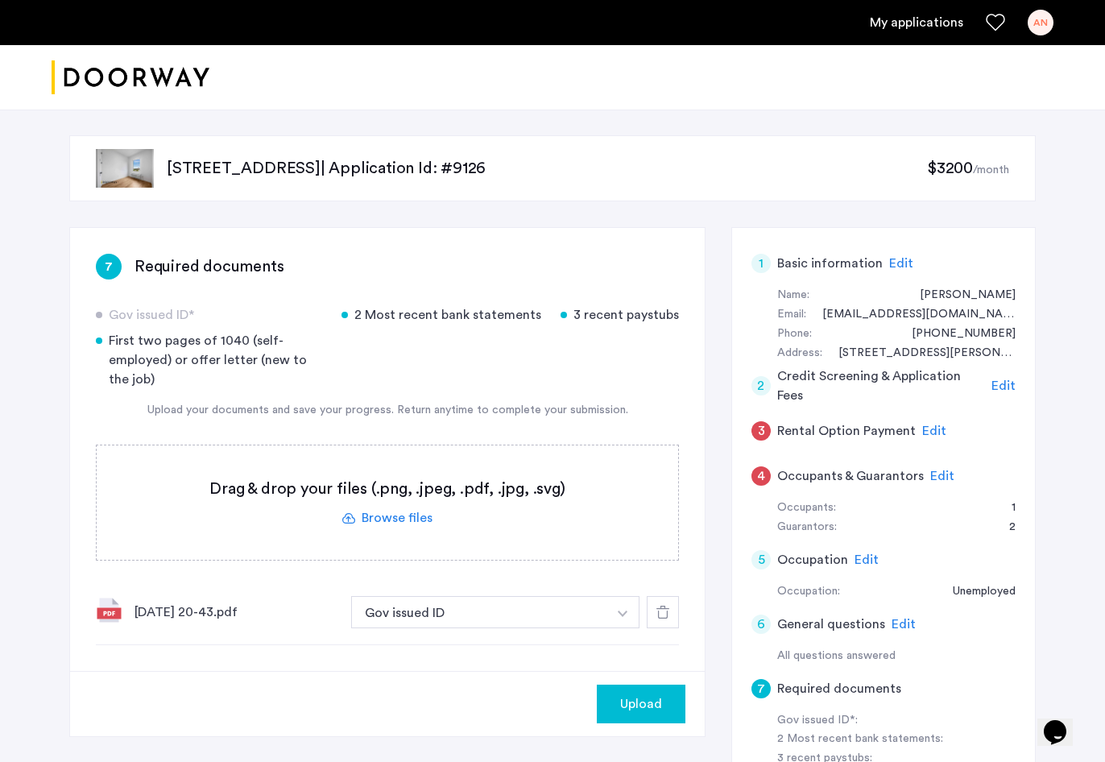
click at [646, 709] on span "Upload" at bounding box center [641, 703] width 42 height 19
click at [660, 696] on button "Next" at bounding box center [657, 703] width 56 height 39
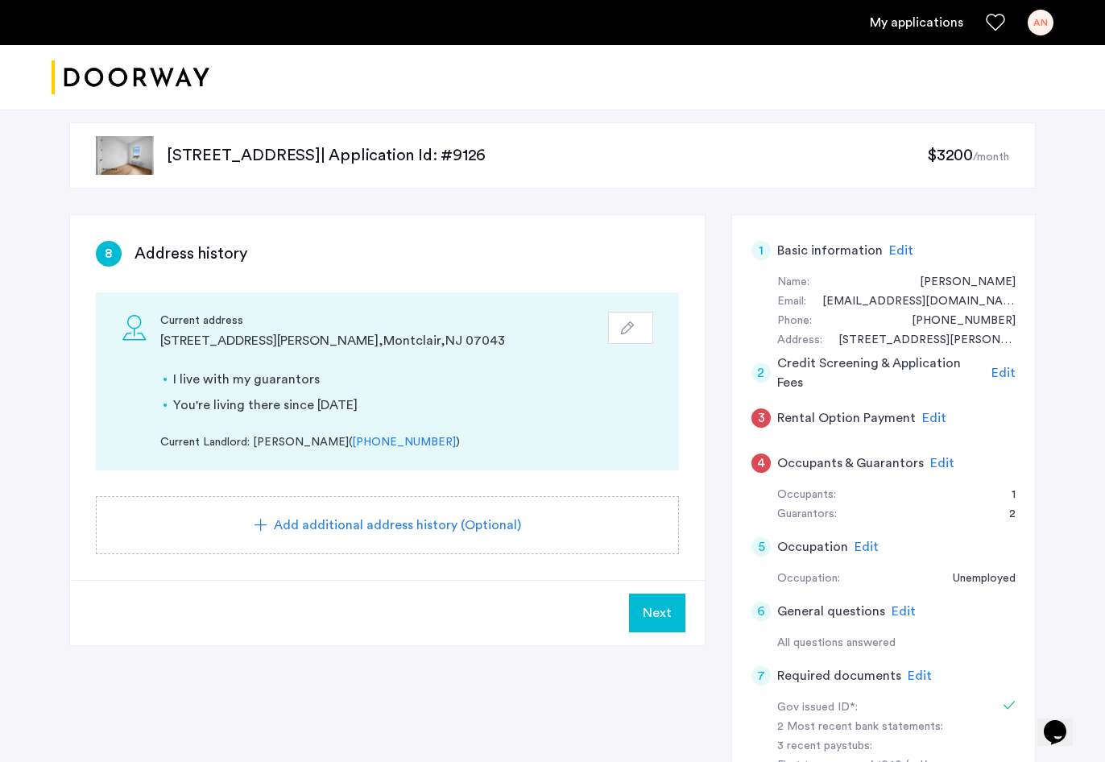
scroll to position [34, 0]
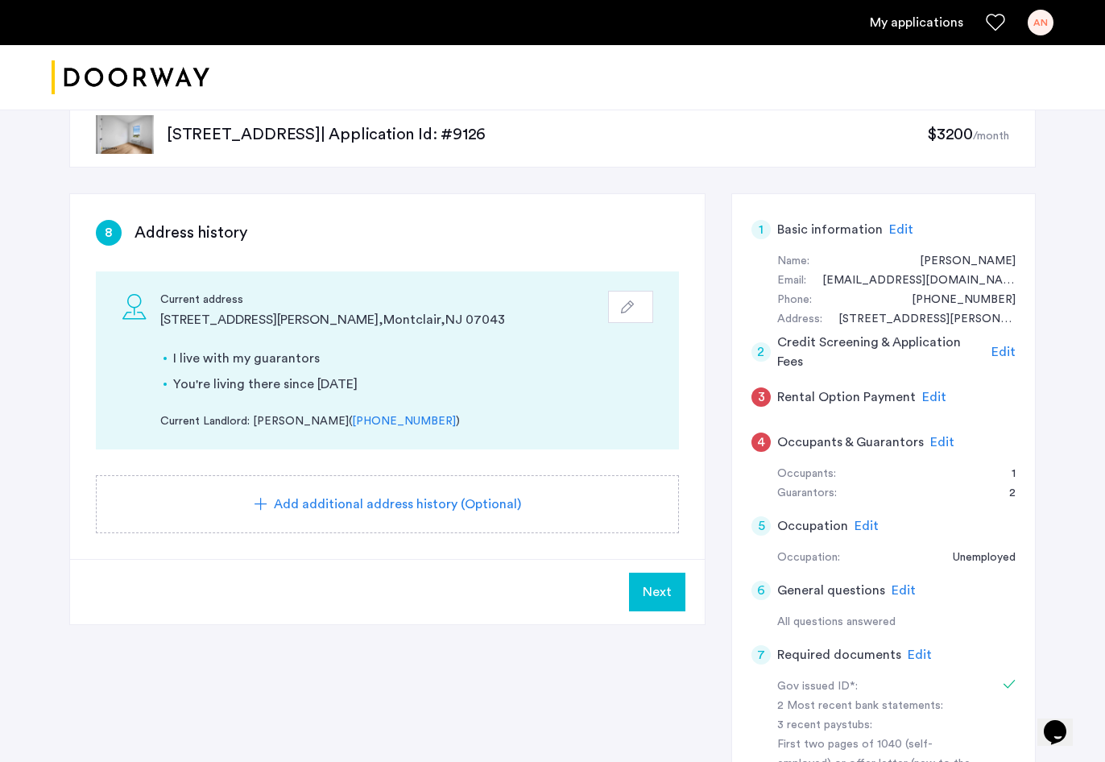
click at [654, 591] on span "Next" at bounding box center [656, 591] width 29 height 19
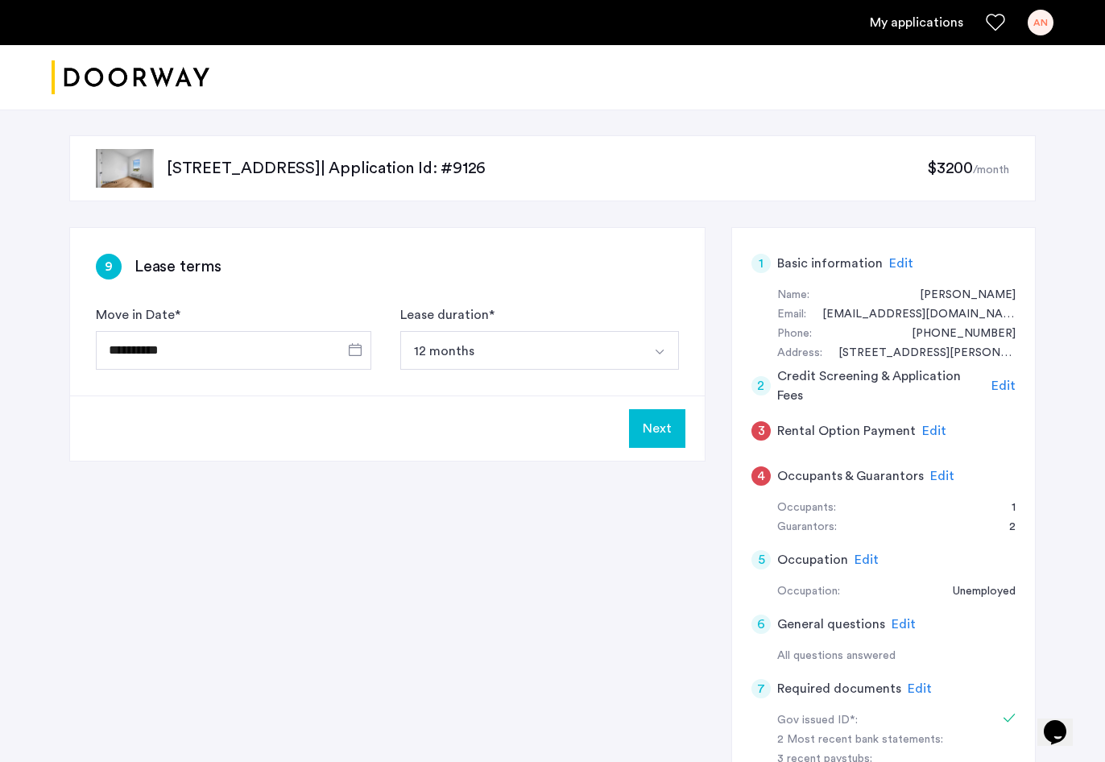
click at [660, 431] on button "Next" at bounding box center [657, 428] width 56 height 39
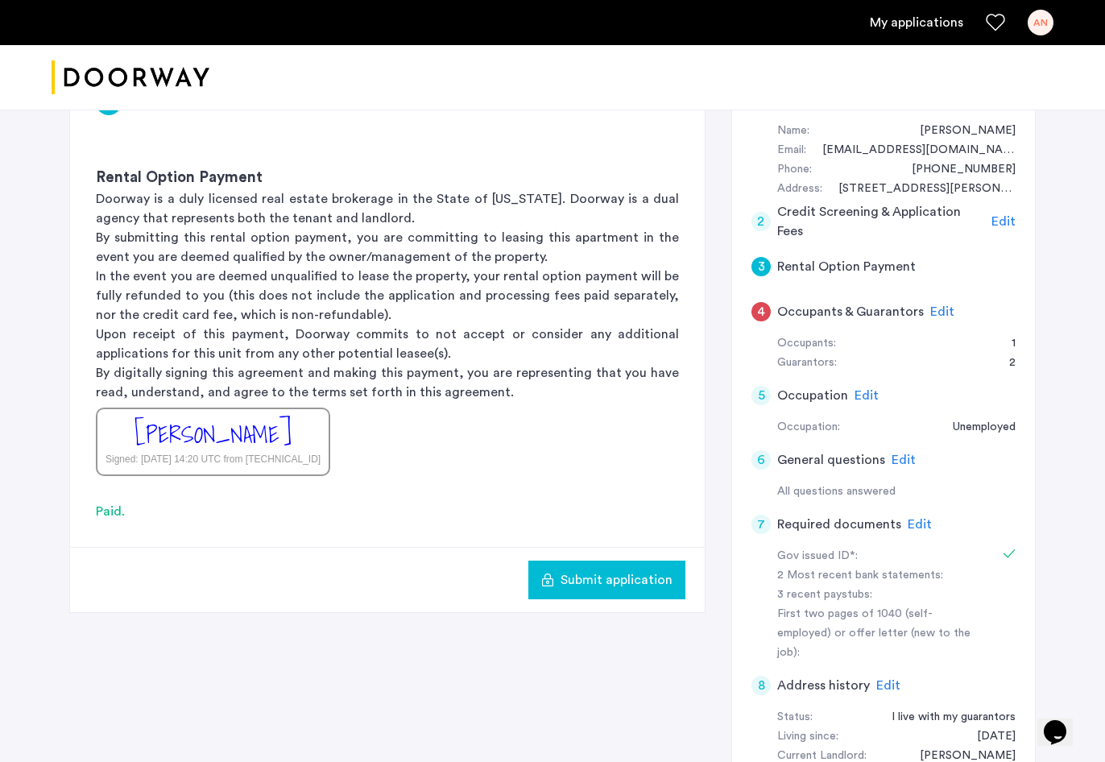
scroll to position [167, 0]
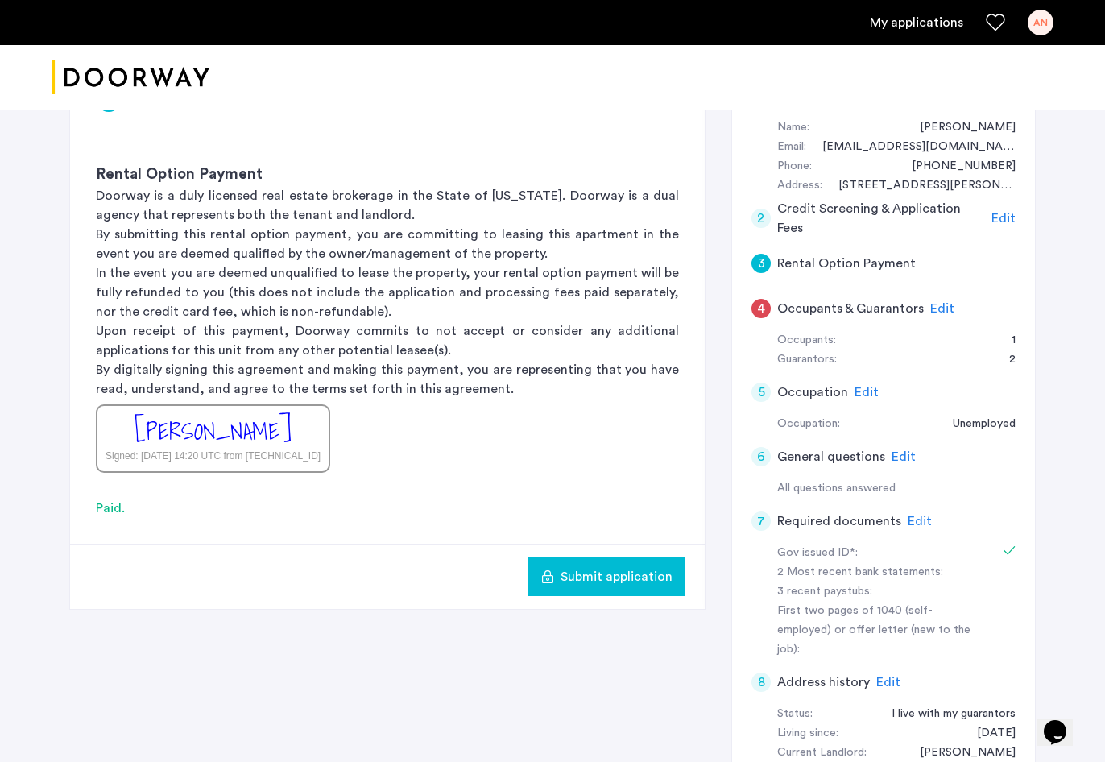
click at [624, 585] on span "Submit application" at bounding box center [616, 576] width 112 height 19
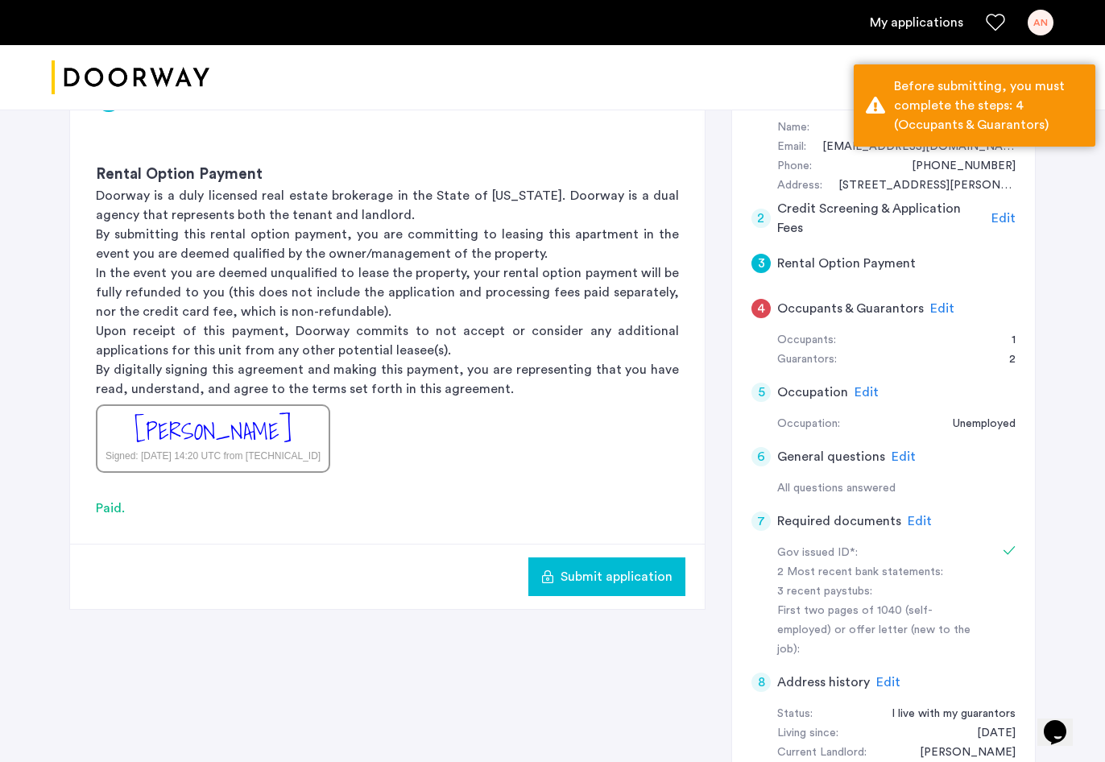
click at [634, 507] on div "Paid." at bounding box center [387, 507] width 583 height 19
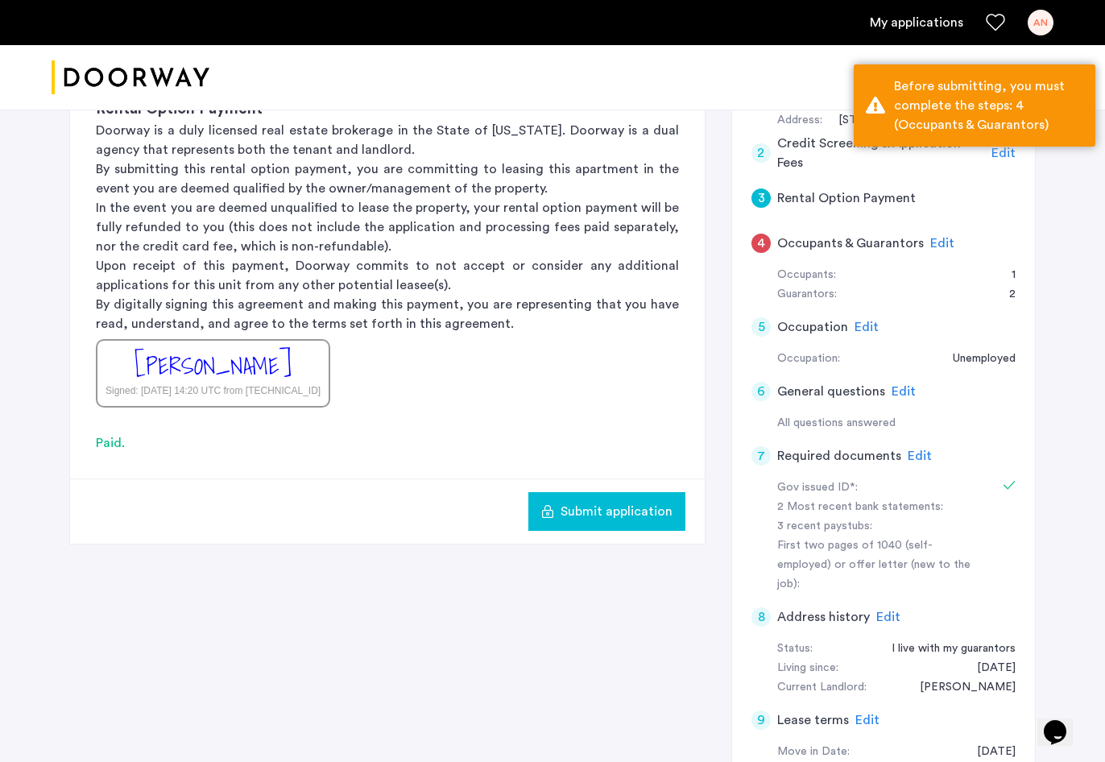
scroll to position [233, 0]
click at [941, 242] on span "Edit" at bounding box center [942, 243] width 24 height 13
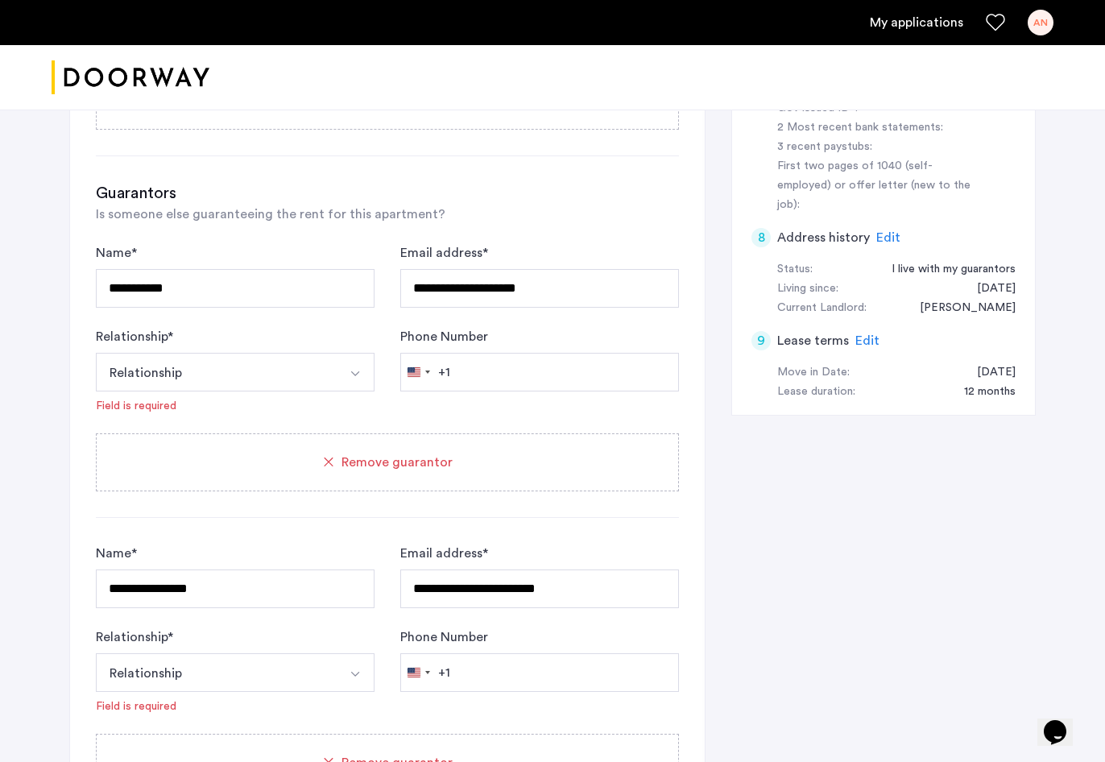
scroll to position [613, 0]
click at [360, 367] on button "Select option" at bounding box center [355, 371] width 39 height 39
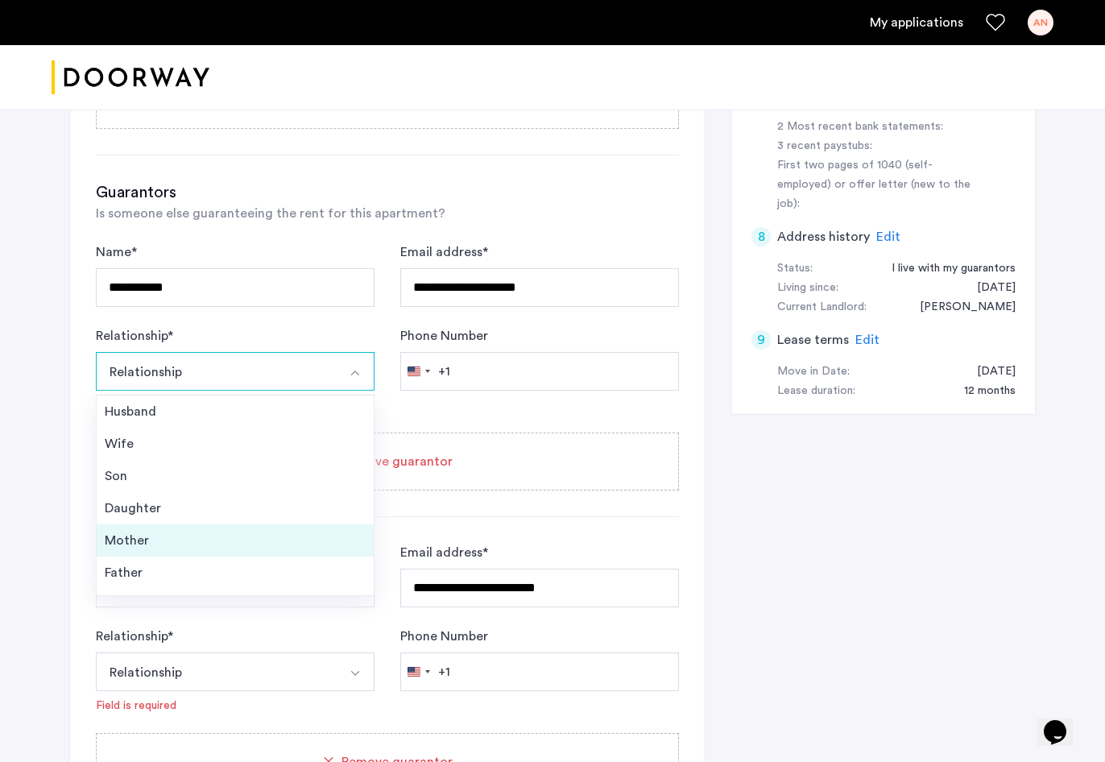
click at [192, 547] on div "Mother" at bounding box center [235, 540] width 261 height 19
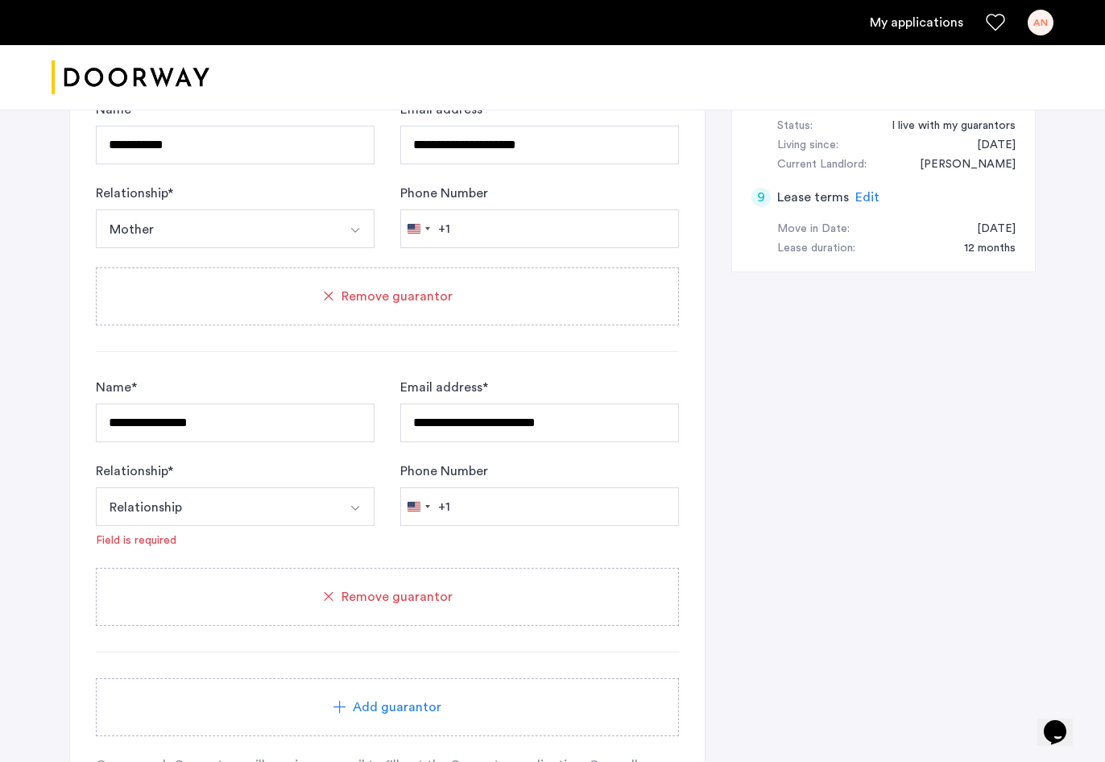
scroll to position [791, 0]
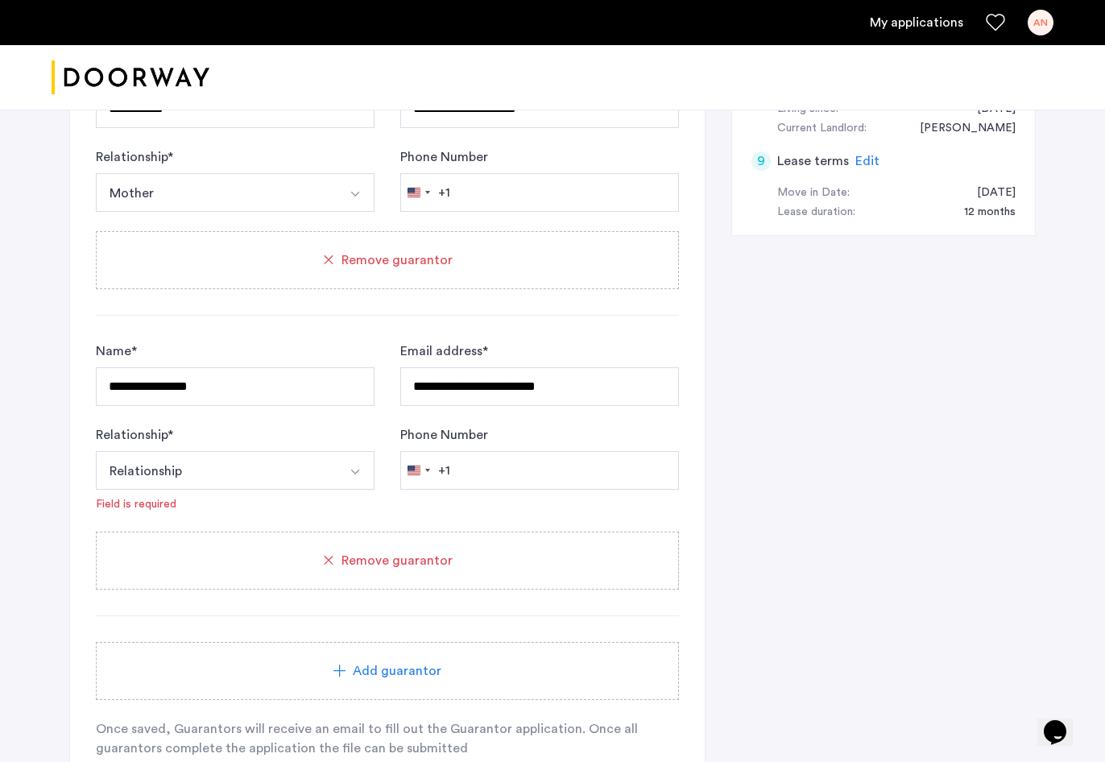
click at [358, 468] on img "Select option" at bounding box center [355, 471] width 13 height 13
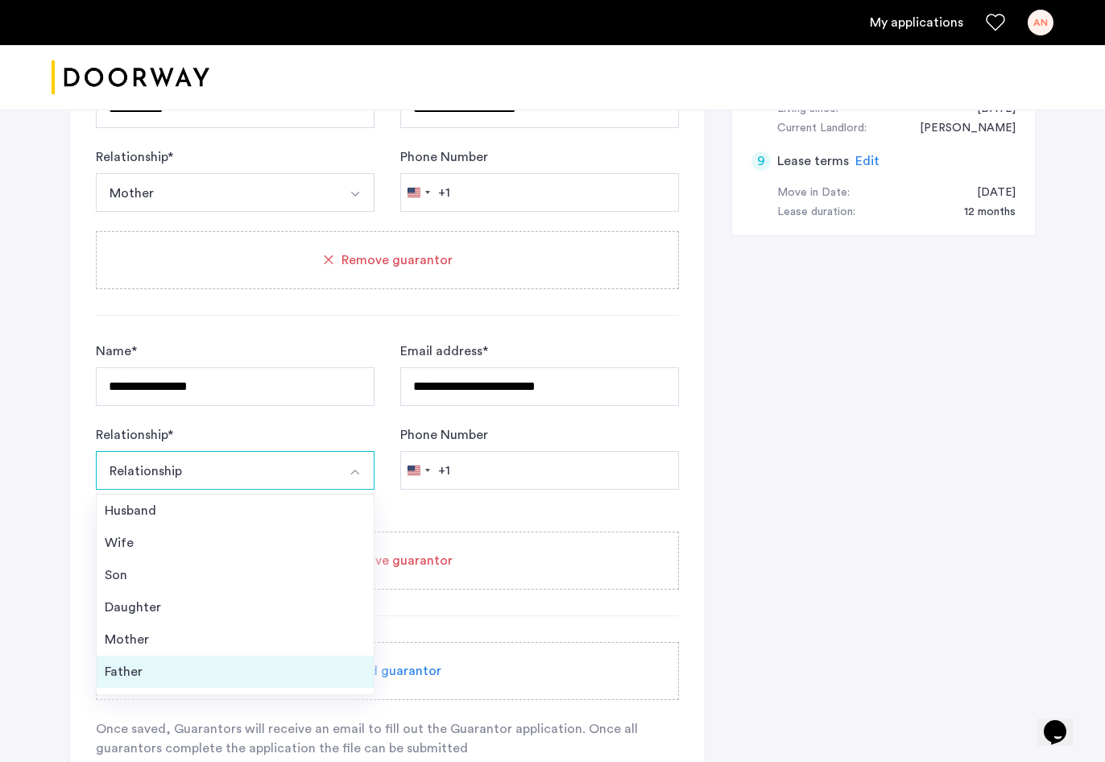
click at [242, 670] on div "Father" at bounding box center [235, 671] width 261 height 19
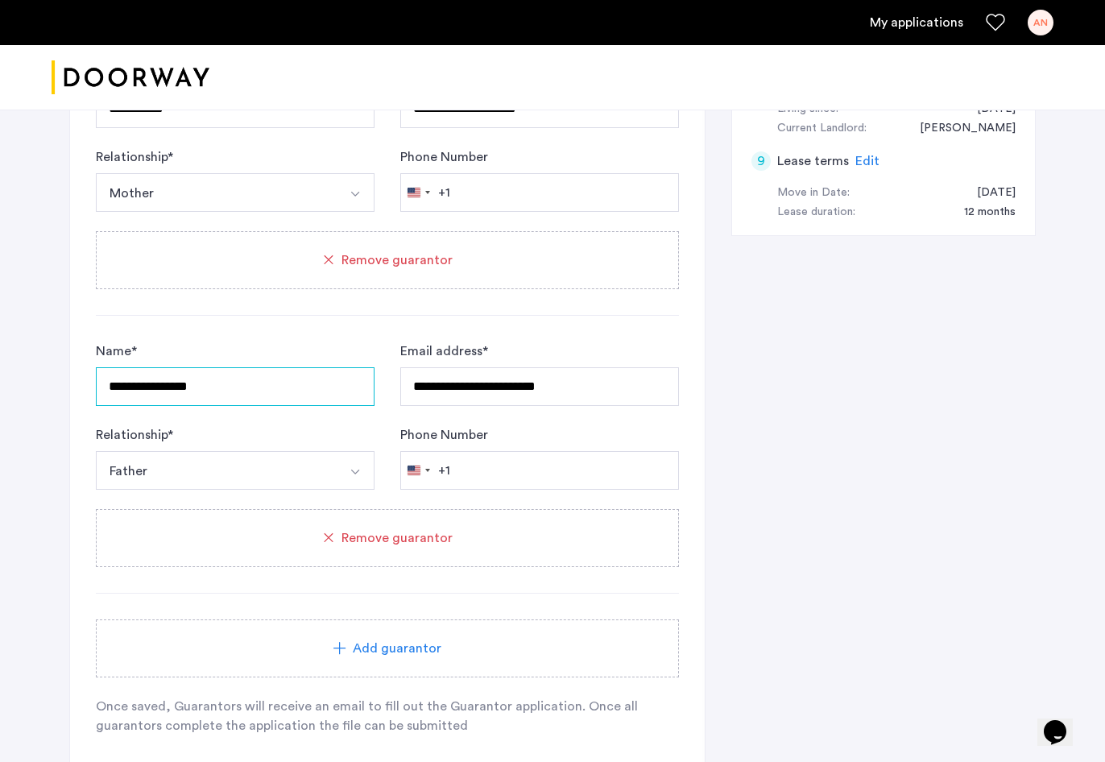
click at [258, 390] on input "**********" at bounding box center [235, 386] width 279 height 39
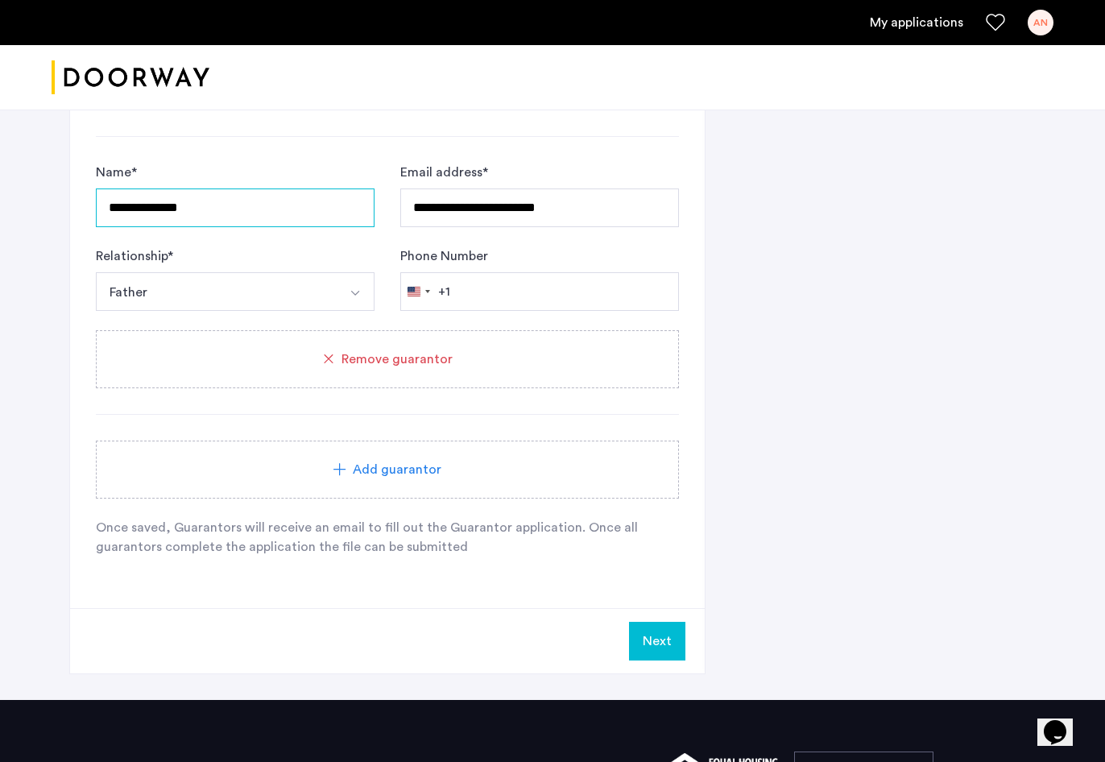
scroll to position [978, 0]
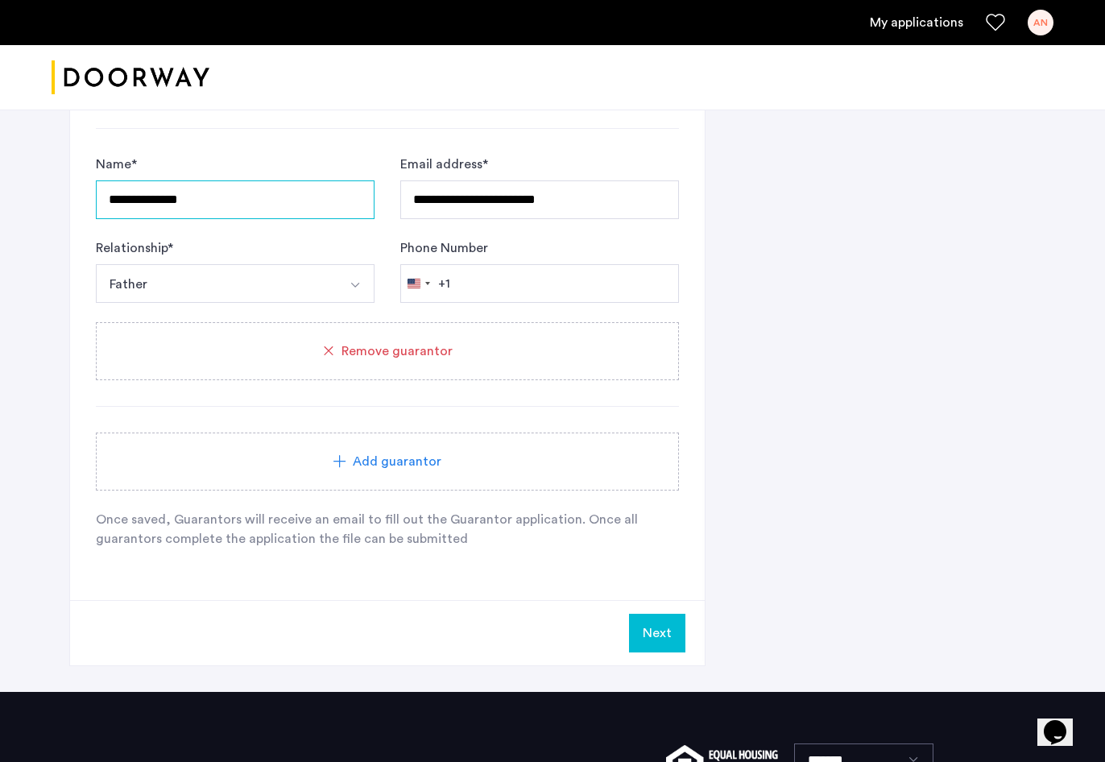
type input "**********"
click at [659, 639] on button "Next" at bounding box center [657, 632] width 56 height 39
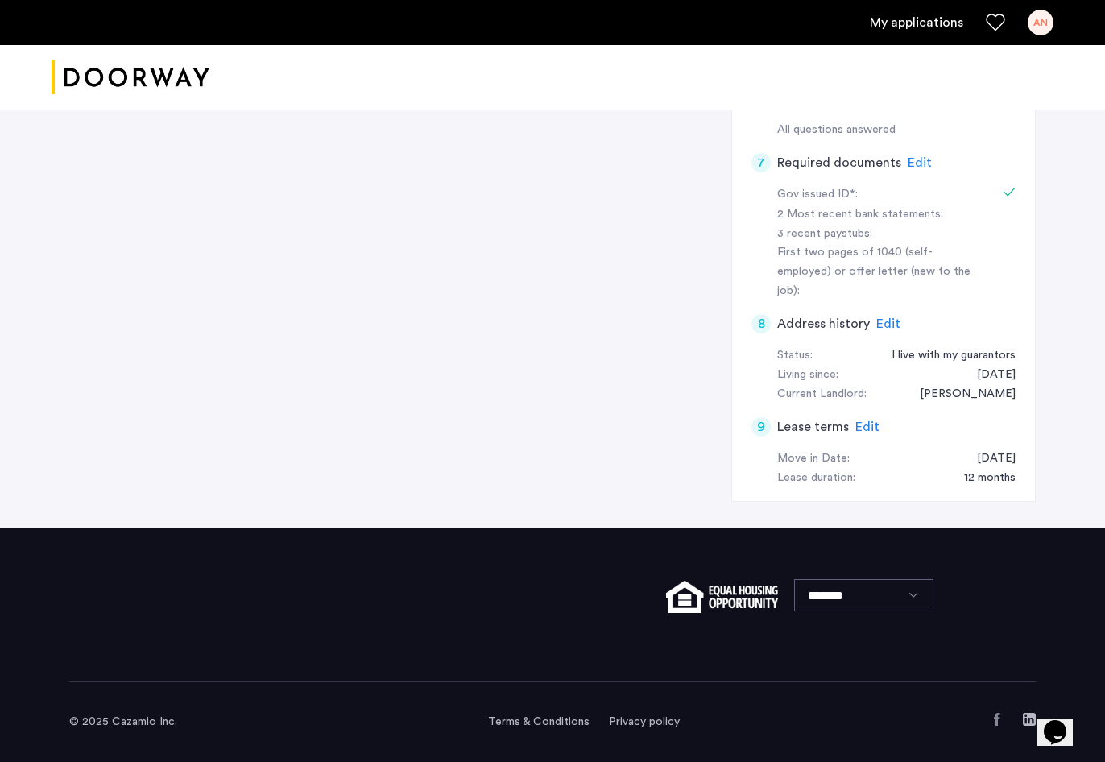
scroll to position [0, 0]
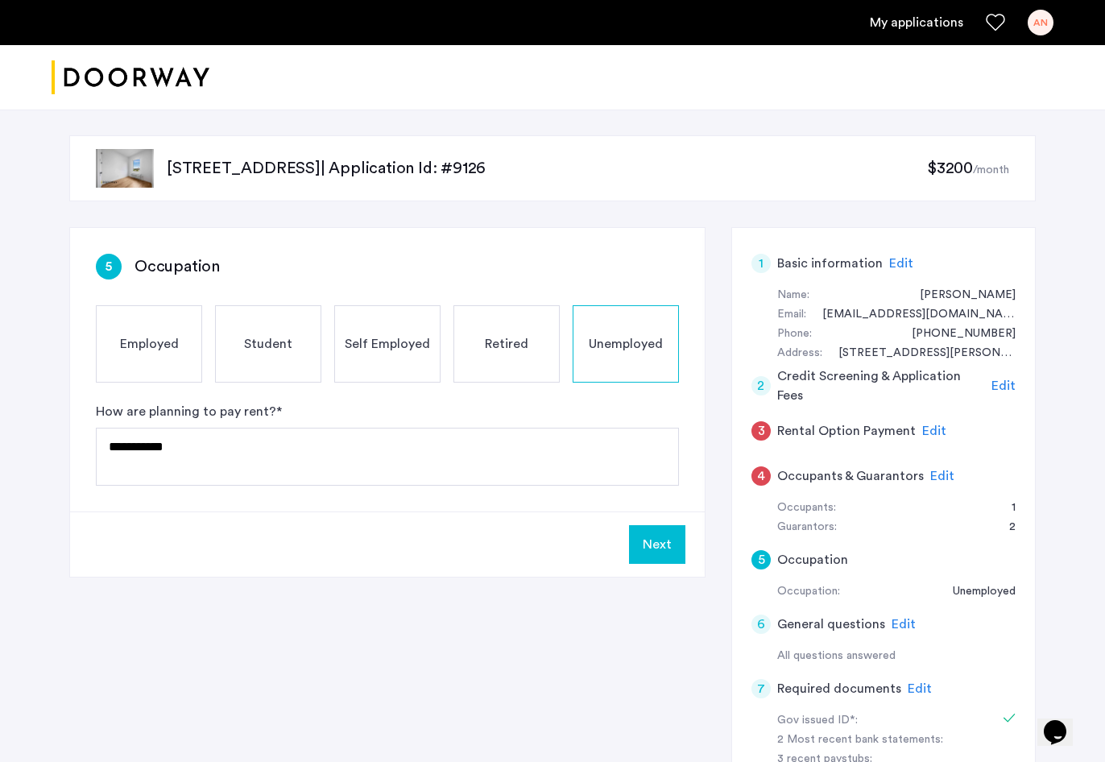
click at [935, 473] on span "Edit" at bounding box center [942, 475] width 24 height 13
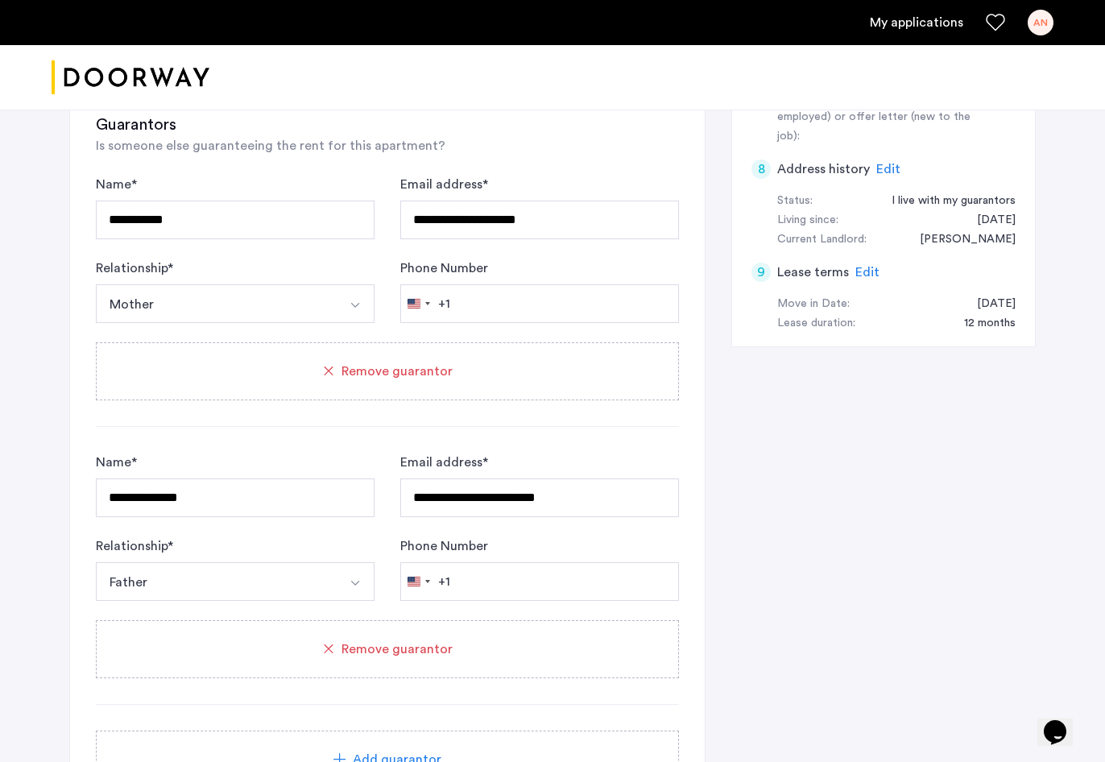
scroll to position [683, 0]
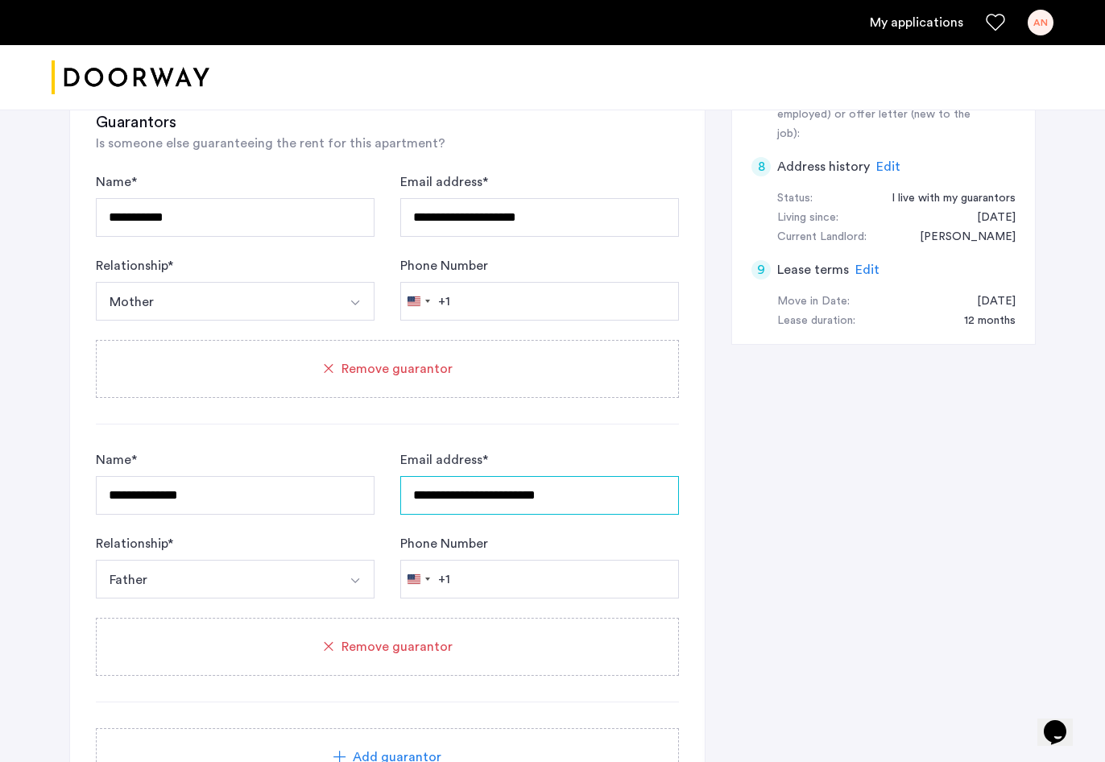
type input "**********"
click at [816, 638] on div "**********" at bounding box center [552, 265] width 966 height 1443
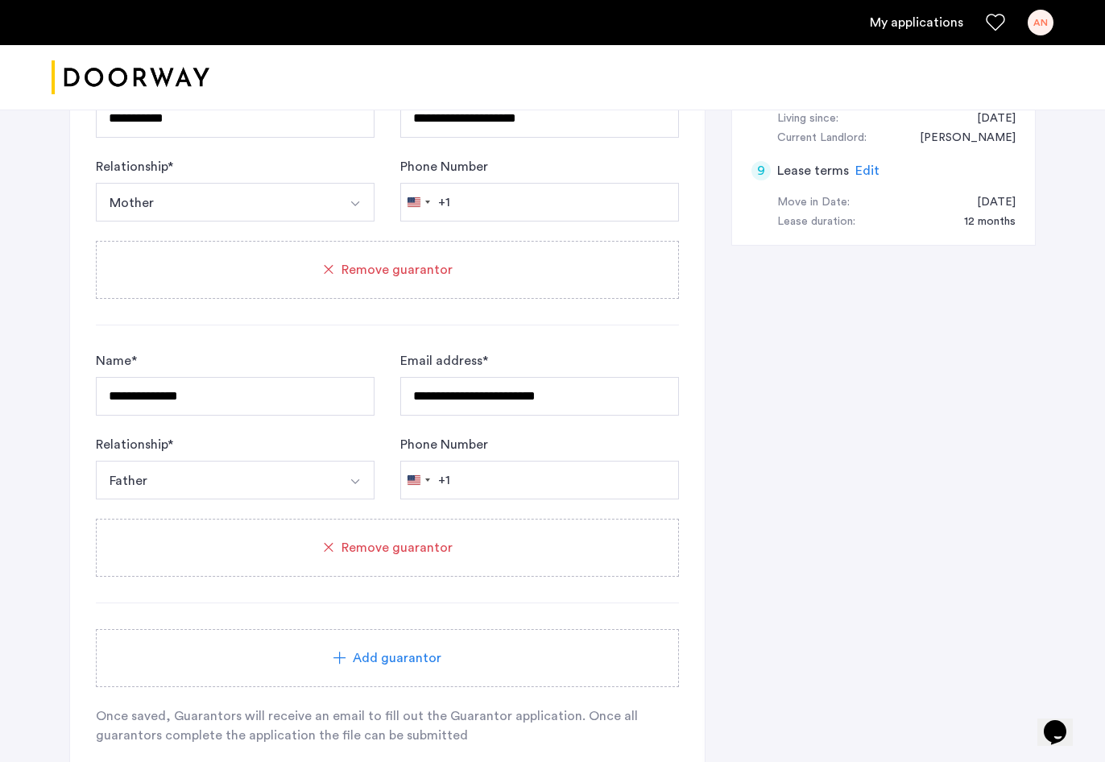
scroll to position [876, 0]
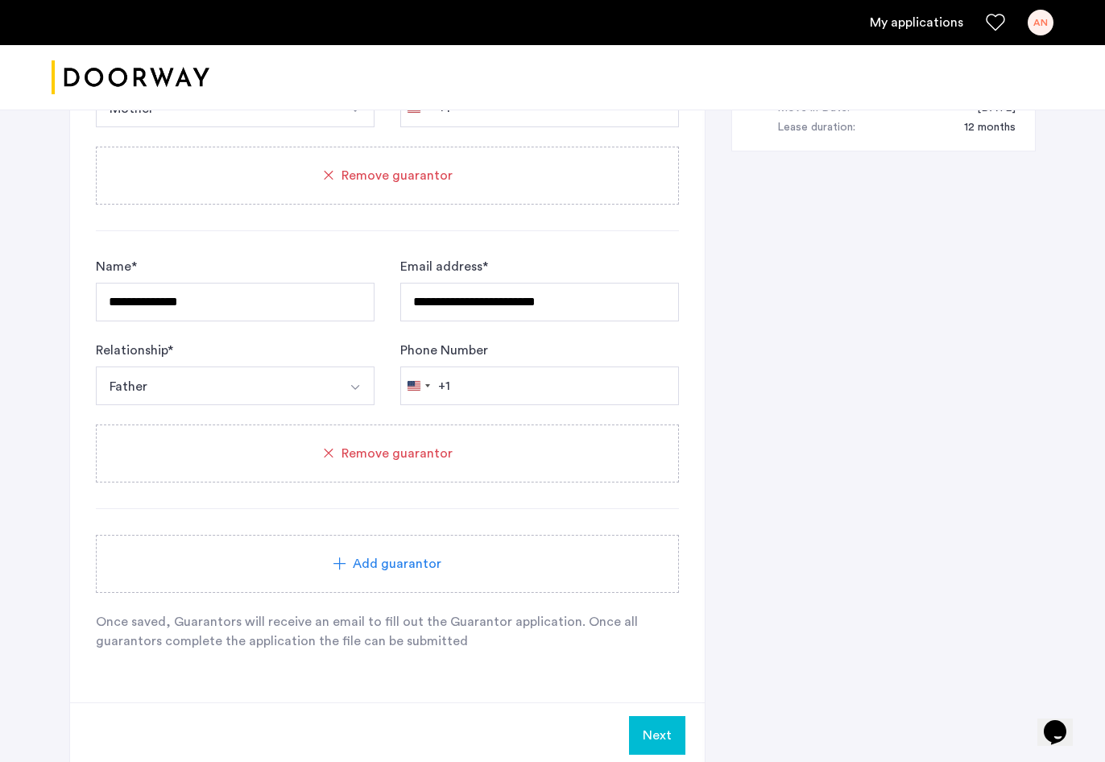
click at [647, 730] on button "Next" at bounding box center [657, 735] width 56 height 39
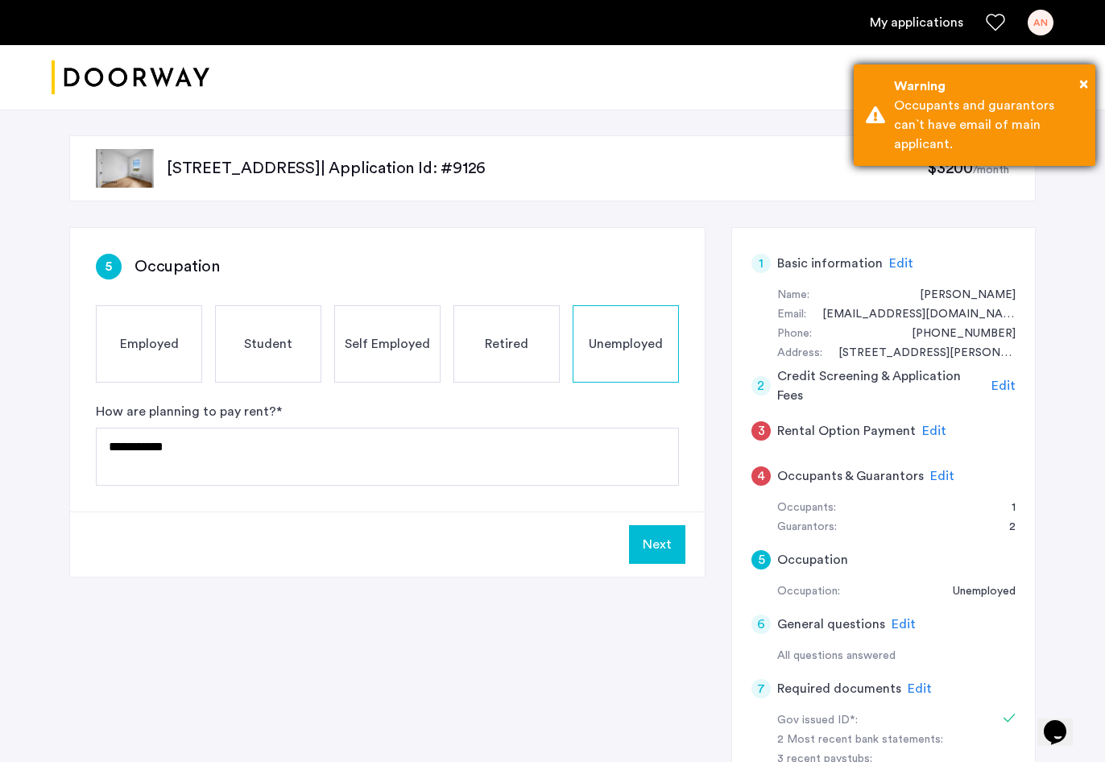
click at [993, 139] on div "Occupants and guarantors can`t have email of main applicant." at bounding box center [988, 125] width 189 height 58
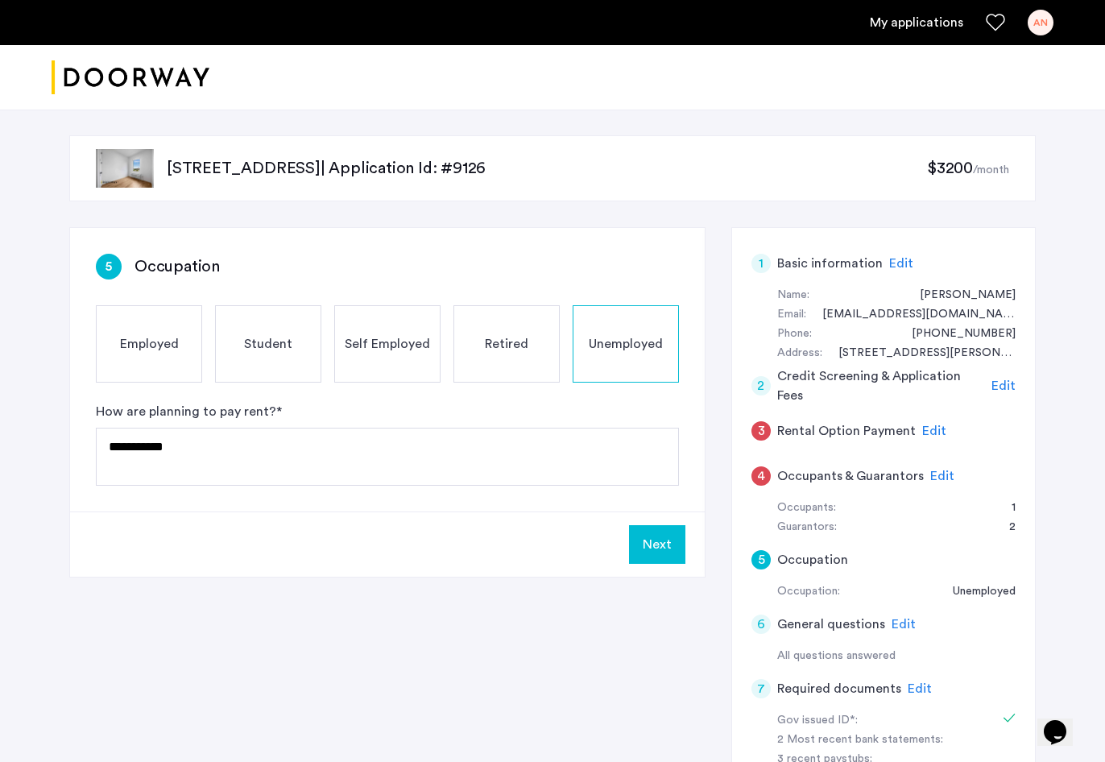
click at [939, 476] on span "Edit" at bounding box center [942, 475] width 24 height 13
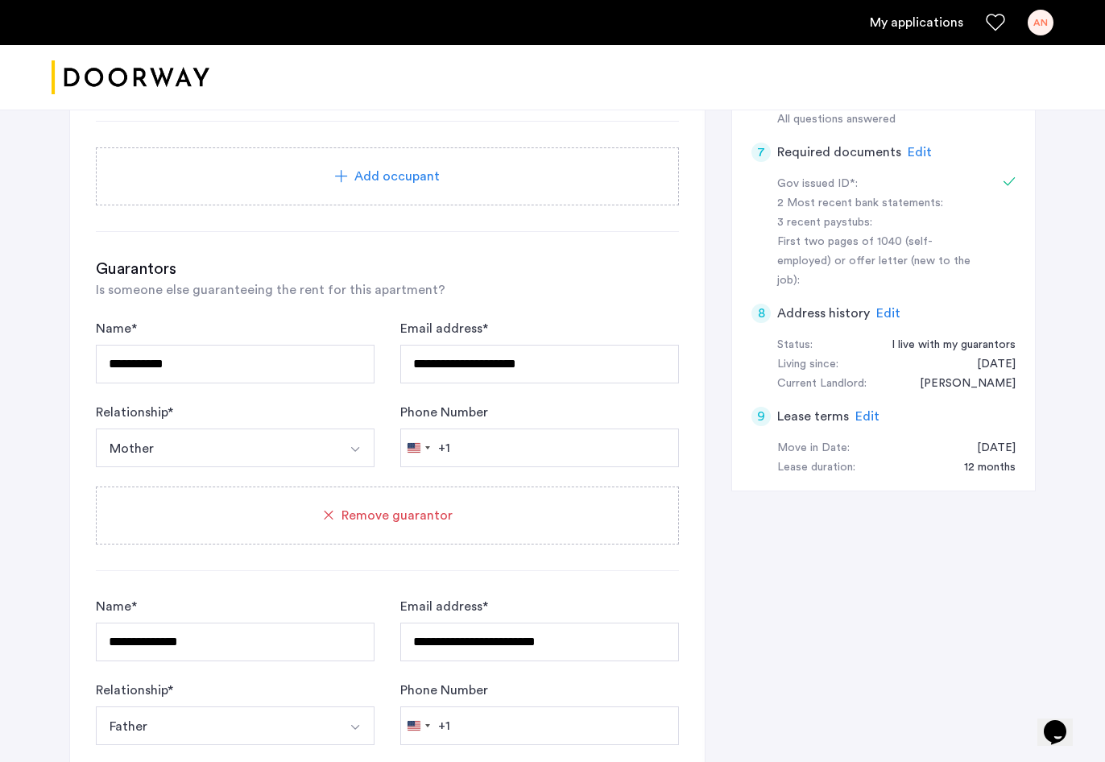
scroll to position [534, 0]
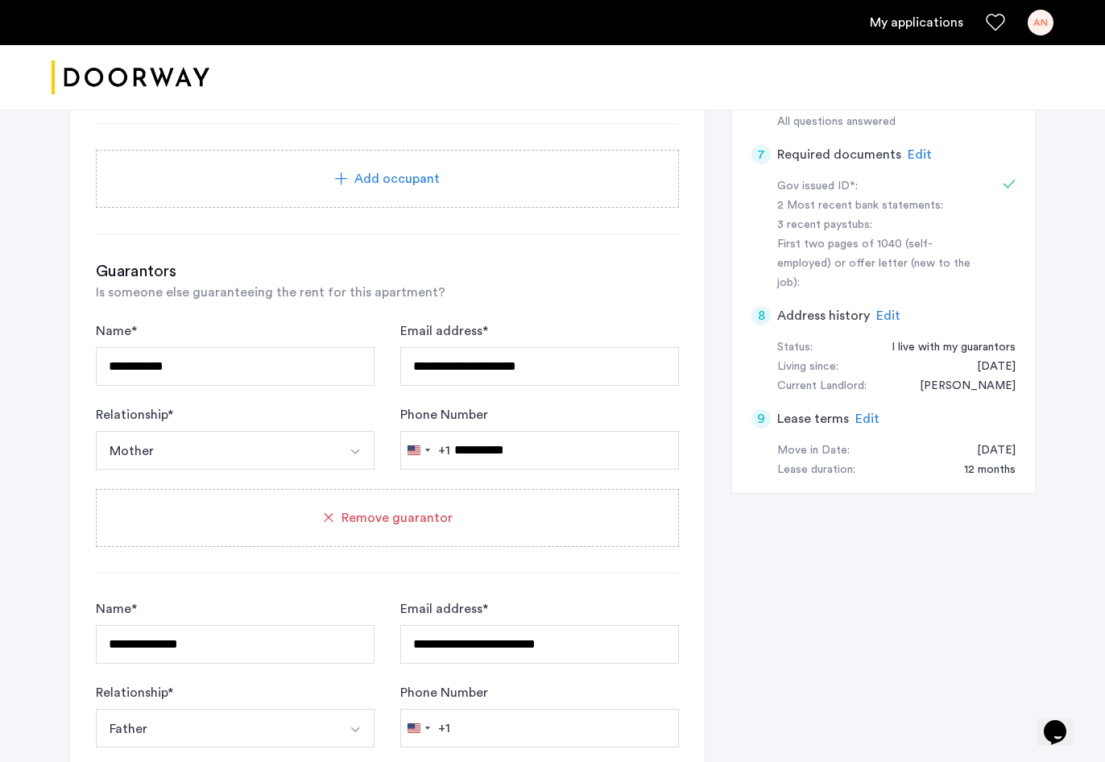
click at [551, 269] on h3 "Guarantors" at bounding box center [387, 271] width 583 height 23
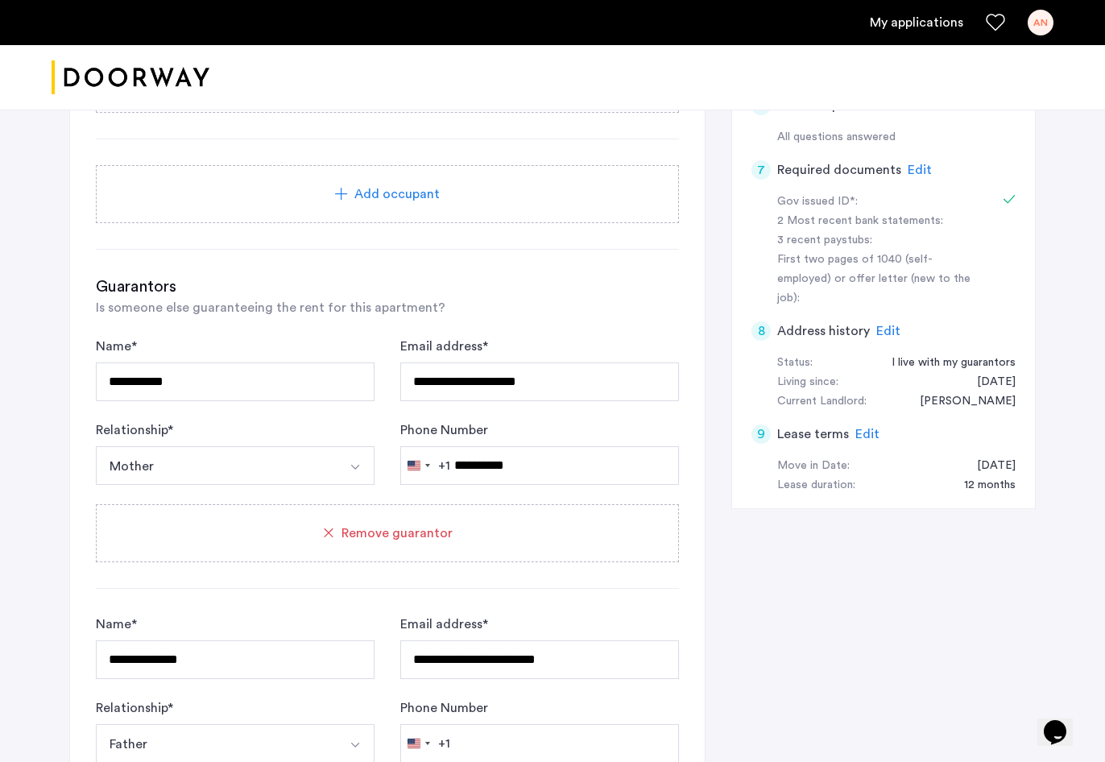
scroll to position [545, 0]
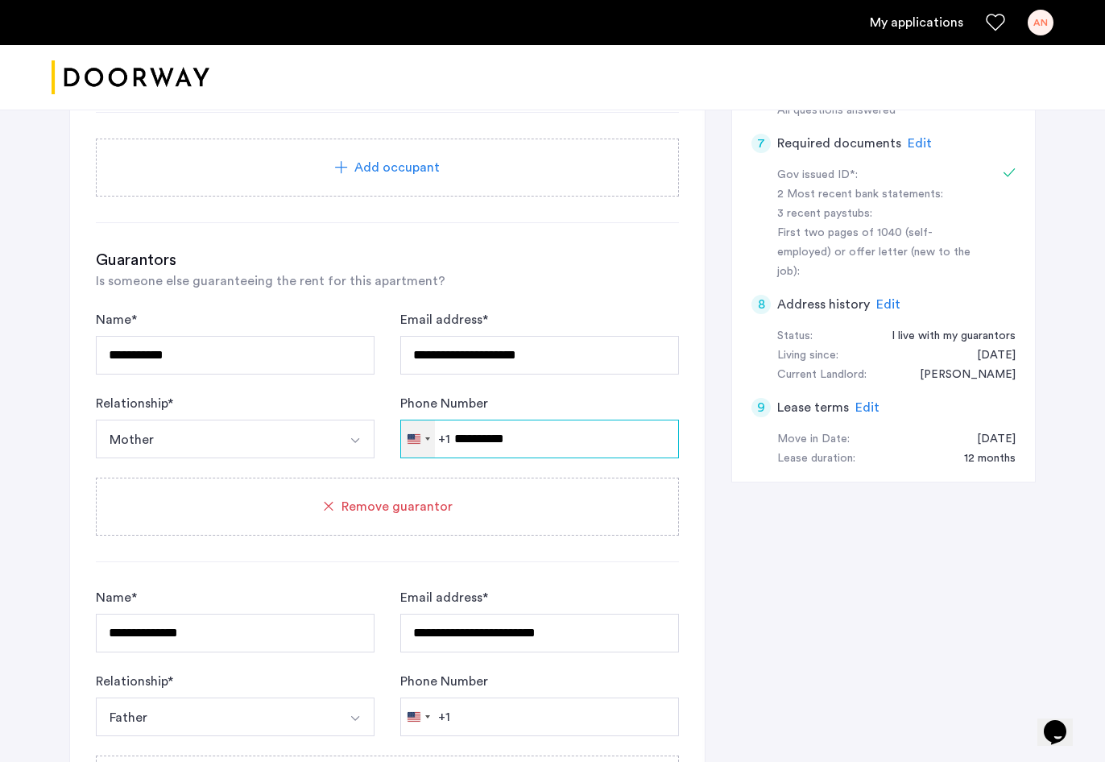
drag, startPoint x: 540, startPoint y: 440, endPoint x: 409, endPoint y: 440, distance: 131.2
click at [409, 440] on div "[GEOGRAPHIC_DATA] +1 +1 244 results found [GEOGRAPHIC_DATA] +93 [GEOGRAPHIC_DAT…" at bounding box center [539, 438] width 279 height 39
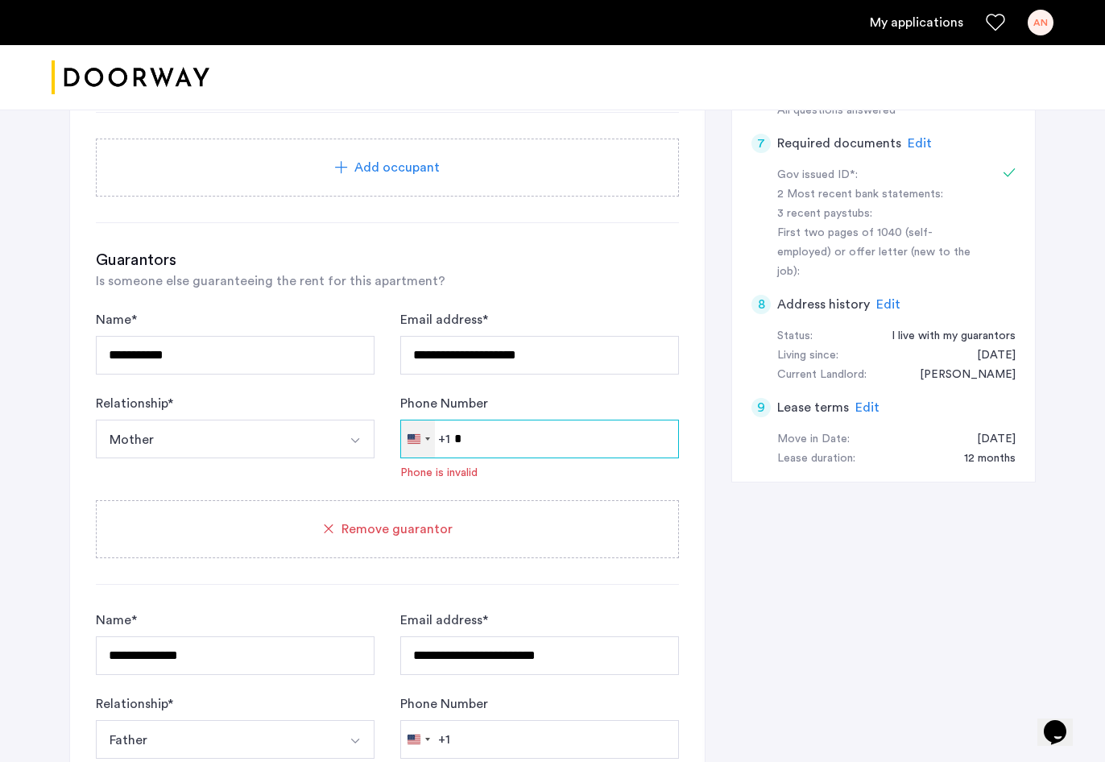
type input "*"
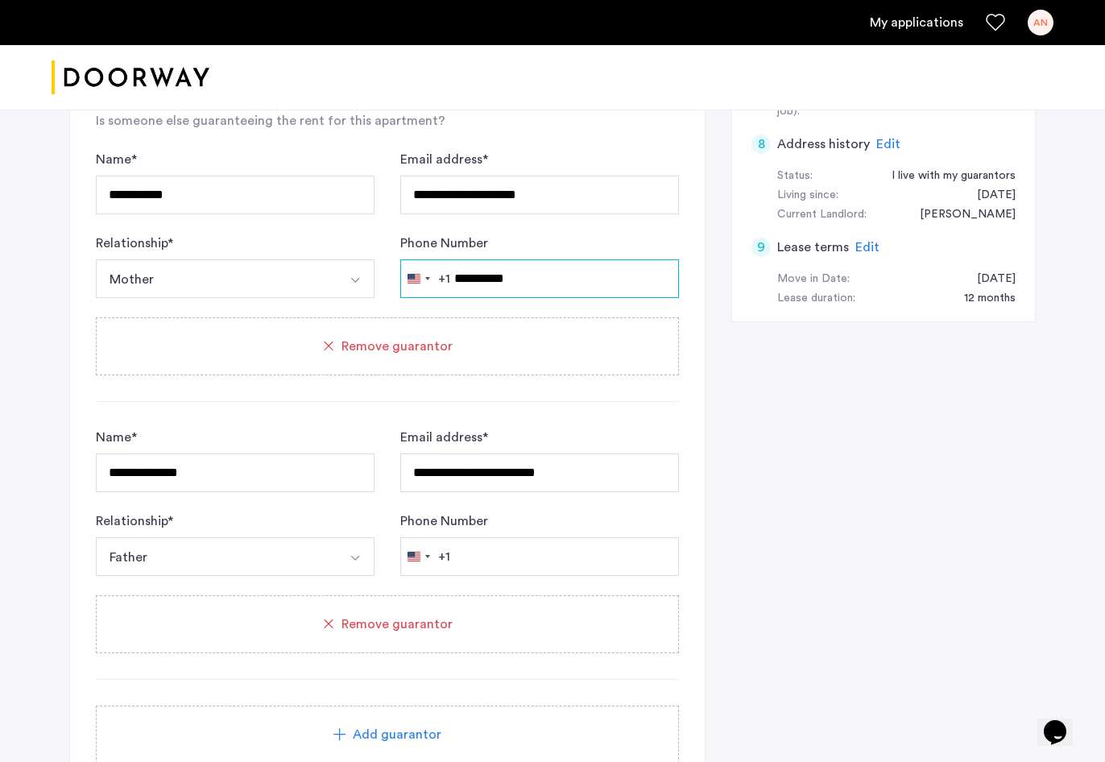
scroll to position [878, 0]
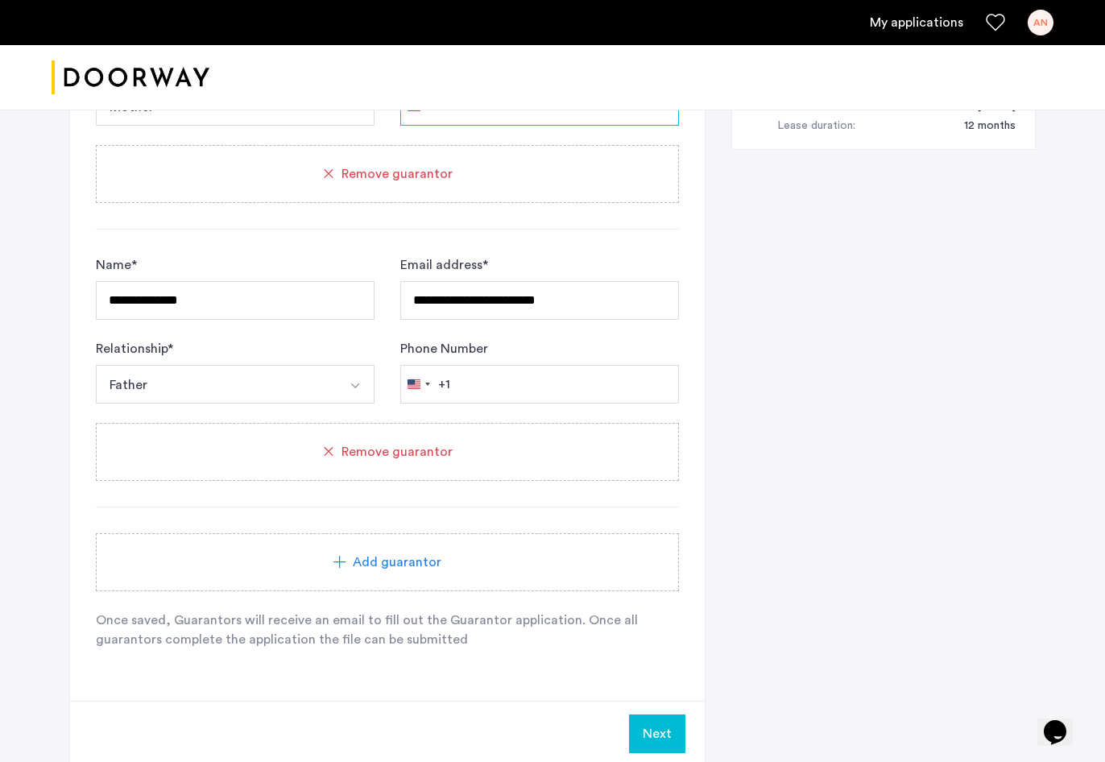
type input "**********"
click at [764, 563] on div "**********" at bounding box center [552, 70] width 966 height 1443
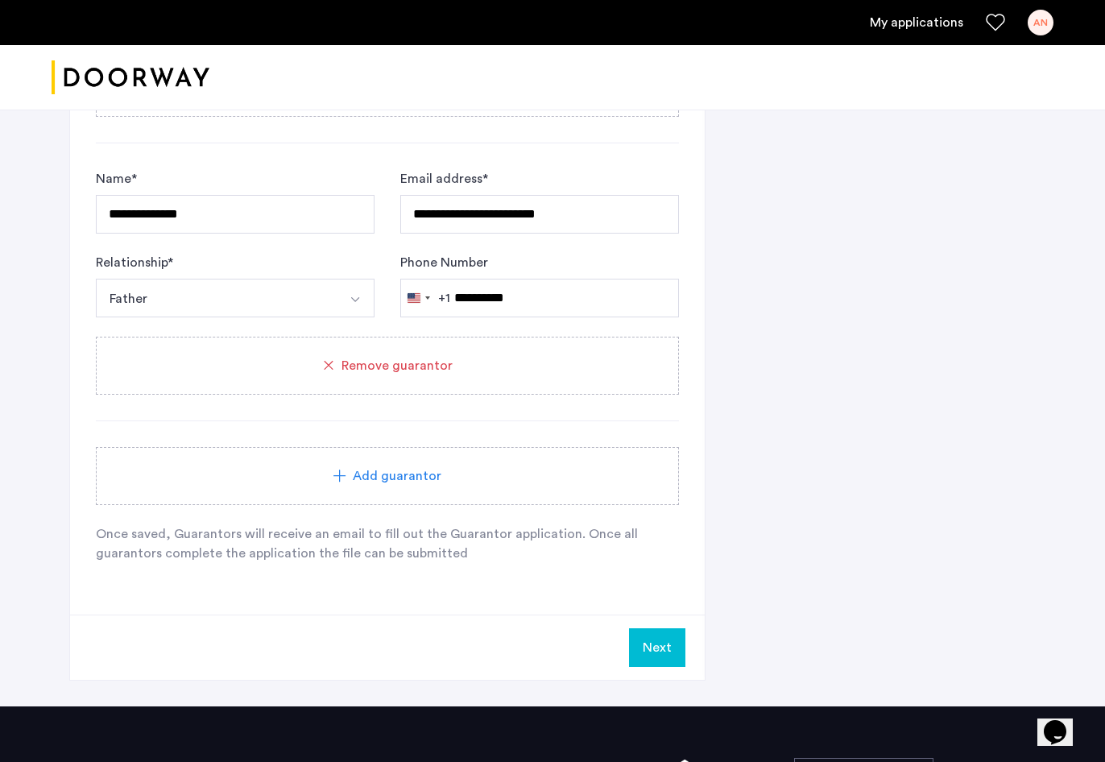
click at [663, 648] on button "Next" at bounding box center [657, 647] width 56 height 39
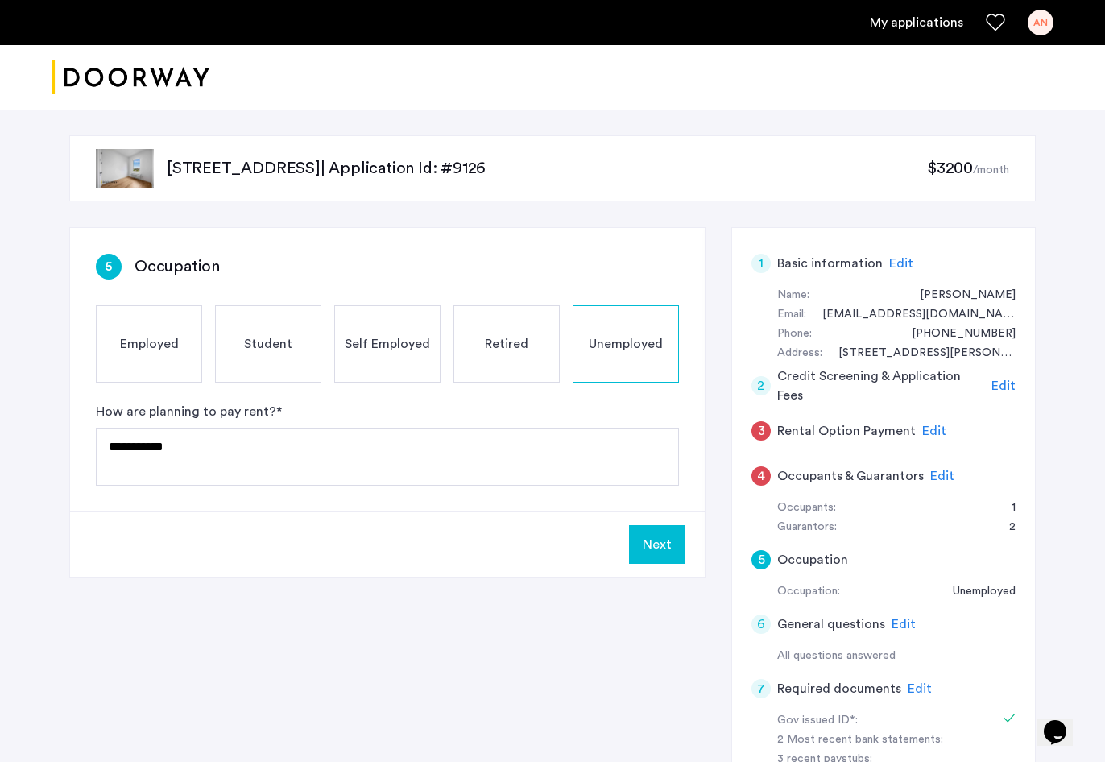
click at [942, 473] on span "Edit" at bounding box center [942, 475] width 24 height 13
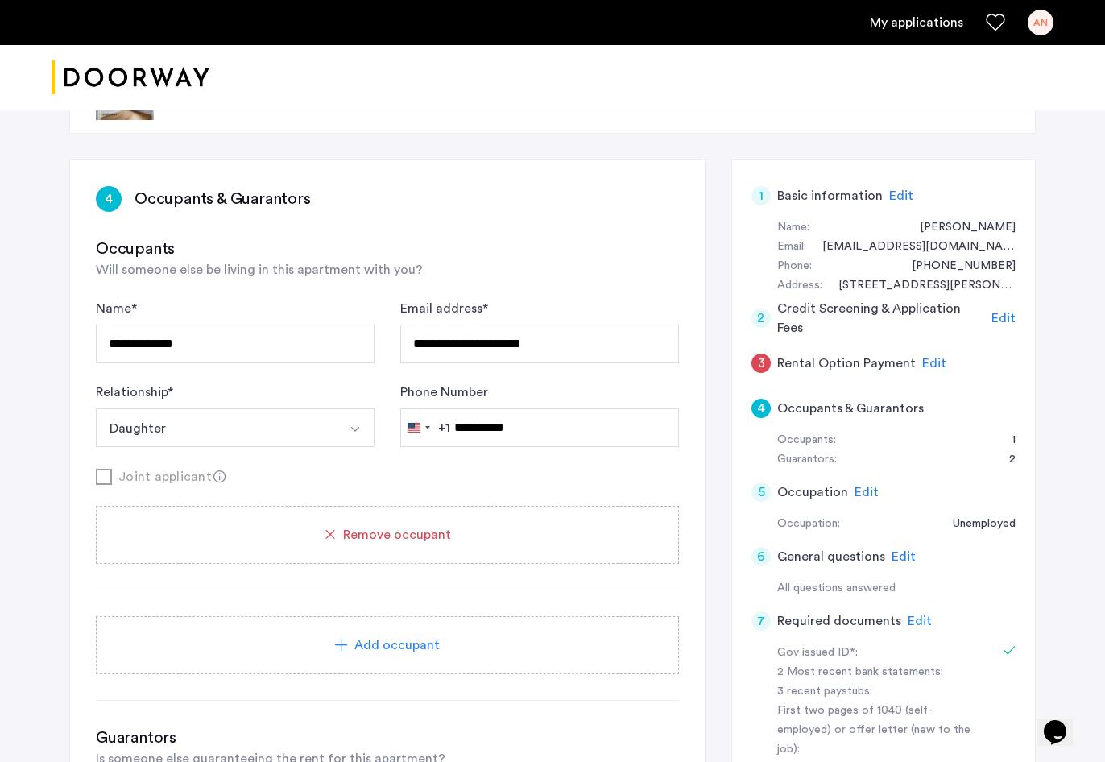
scroll to position [69, 0]
click at [392, 531] on span "Remove occupant" at bounding box center [397, 532] width 108 height 19
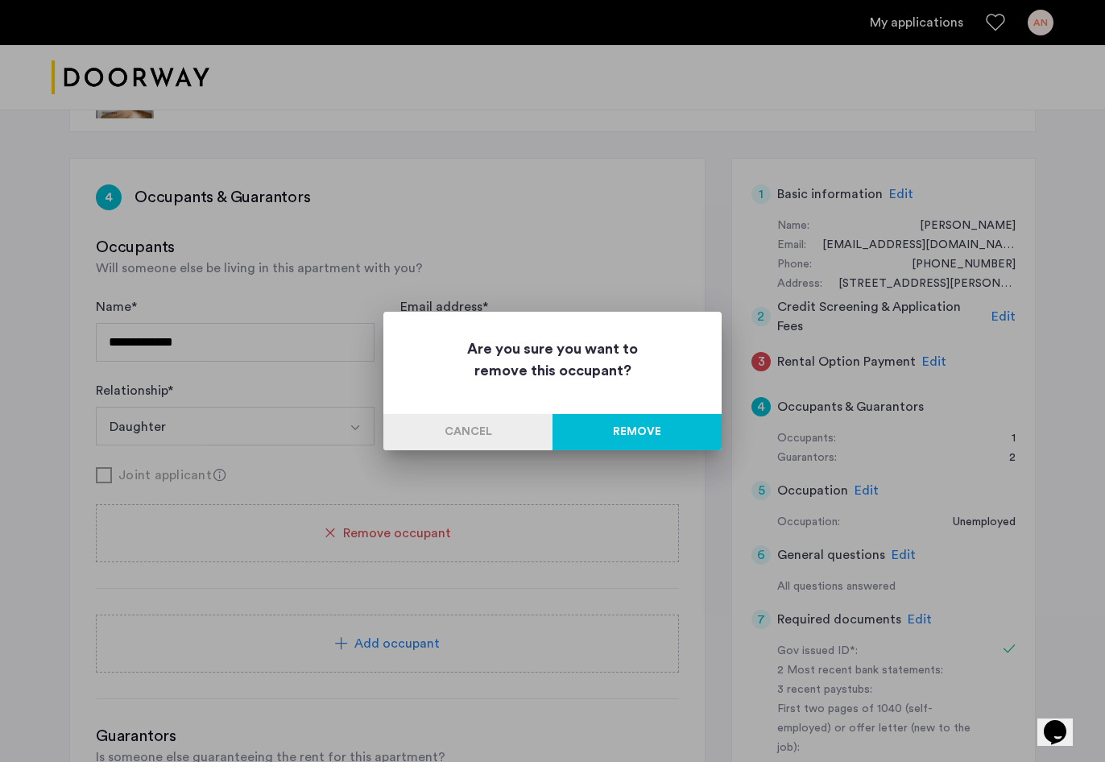
click at [599, 425] on button "Remove" at bounding box center [636, 432] width 169 height 36
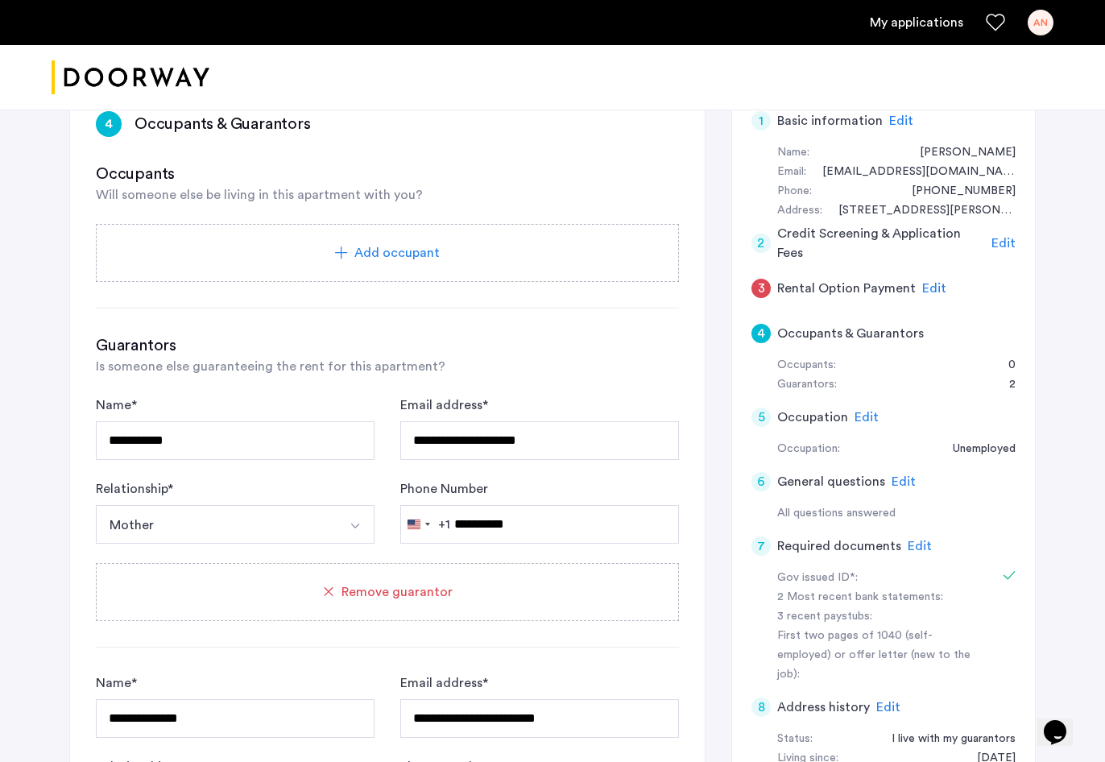
scroll to position [189, 0]
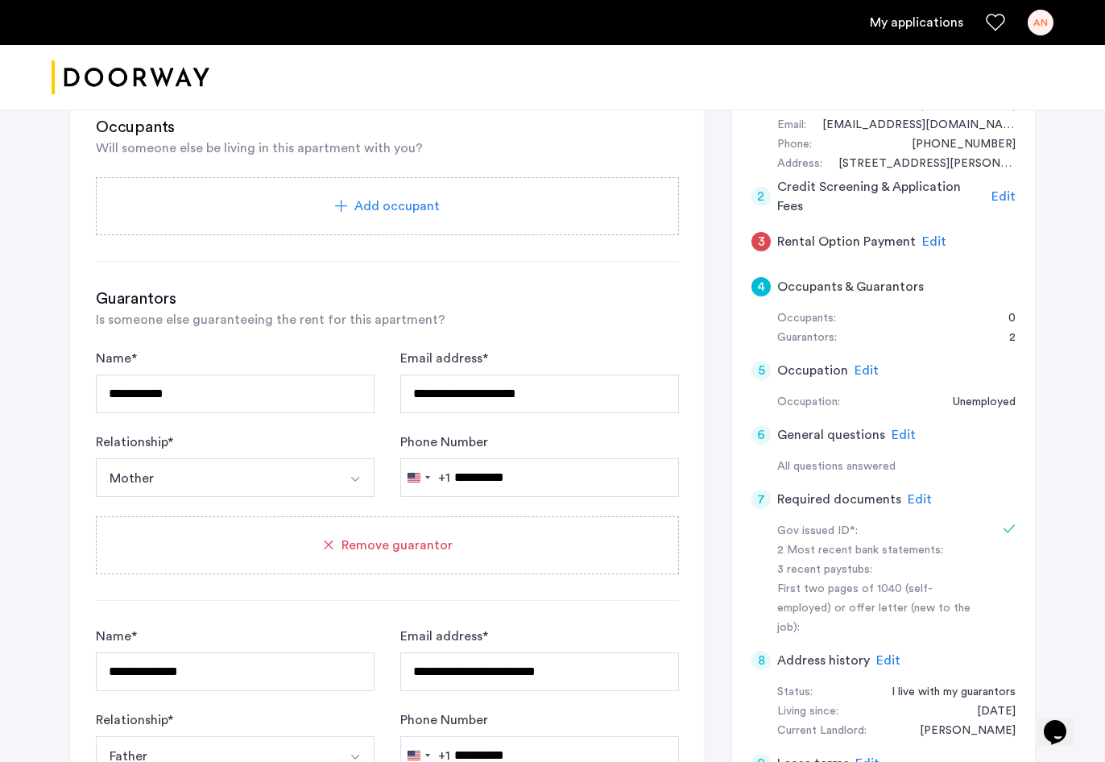
click at [936, 239] on span "Edit" at bounding box center [934, 241] width 24 height 13
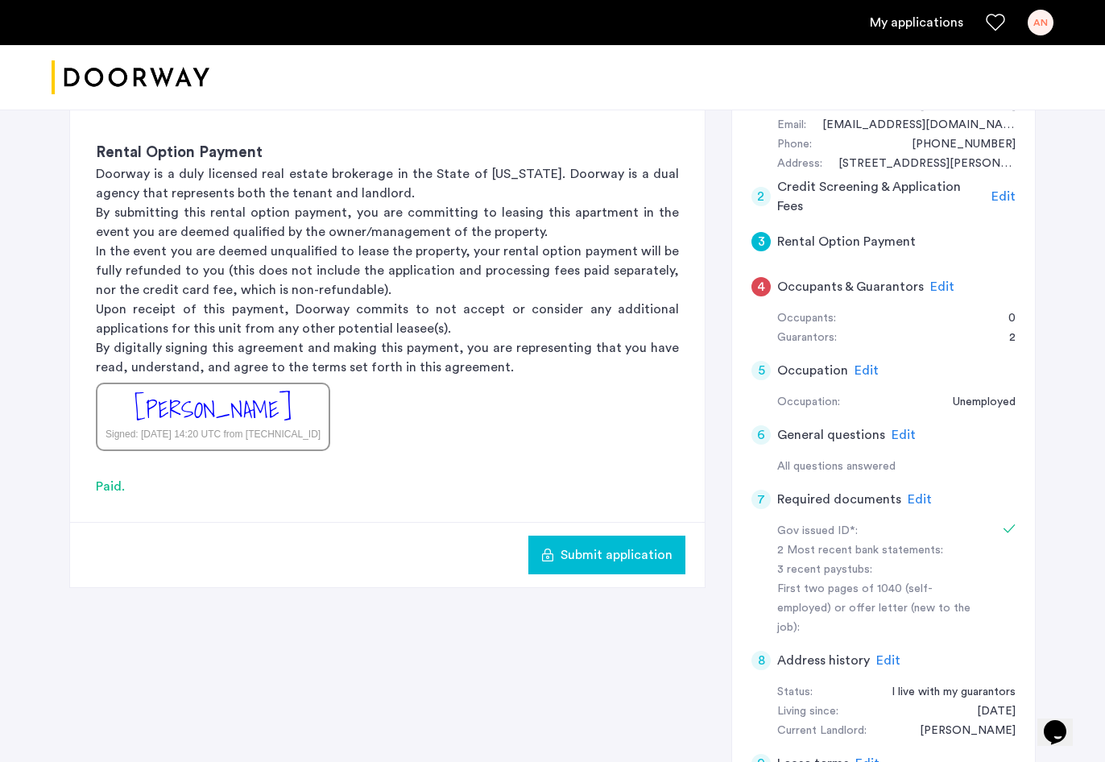
click at [605, 554] on span "Submit application" at bounding box center [616, 554] width 112 height 19
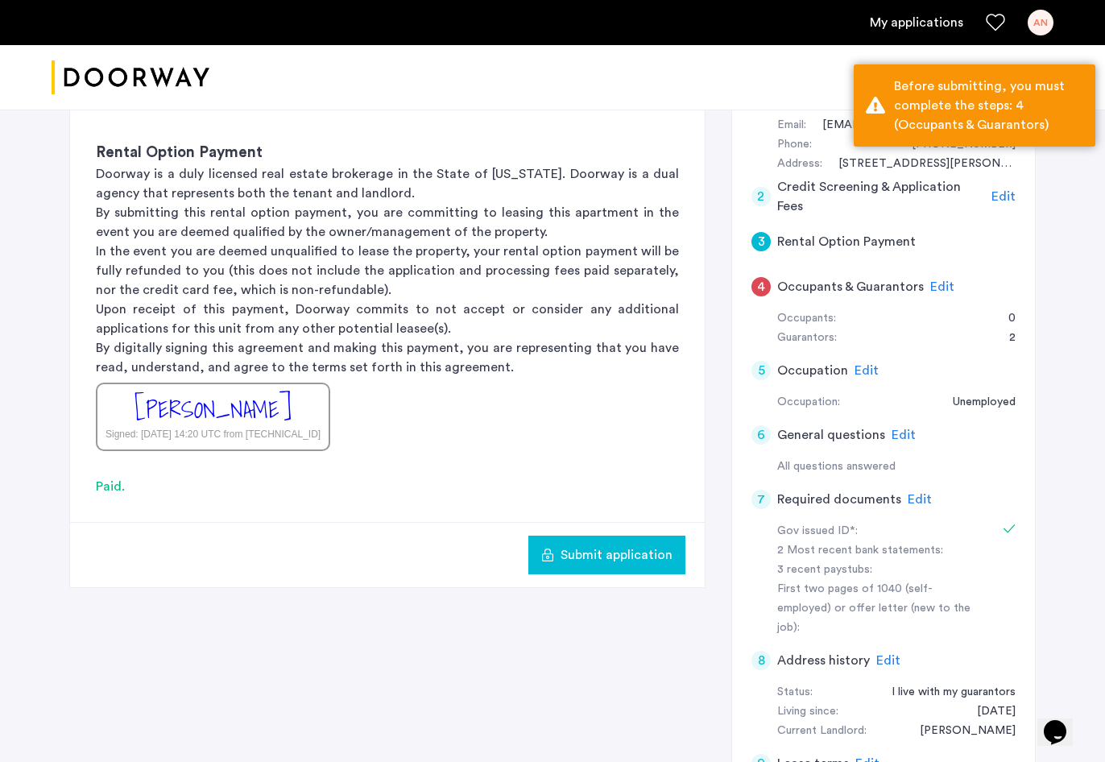
click at [1025, 221] on div "1 Basic information Edit Name: [PERSON_NAME] Email: [EMAIL_ADDRESS][DOMAIN_NAME…" at bounding box center [883, 438] width 304 height 800
click at [940, 282] on span "Edit" at bounding box center [942, 286] width 24 height 13
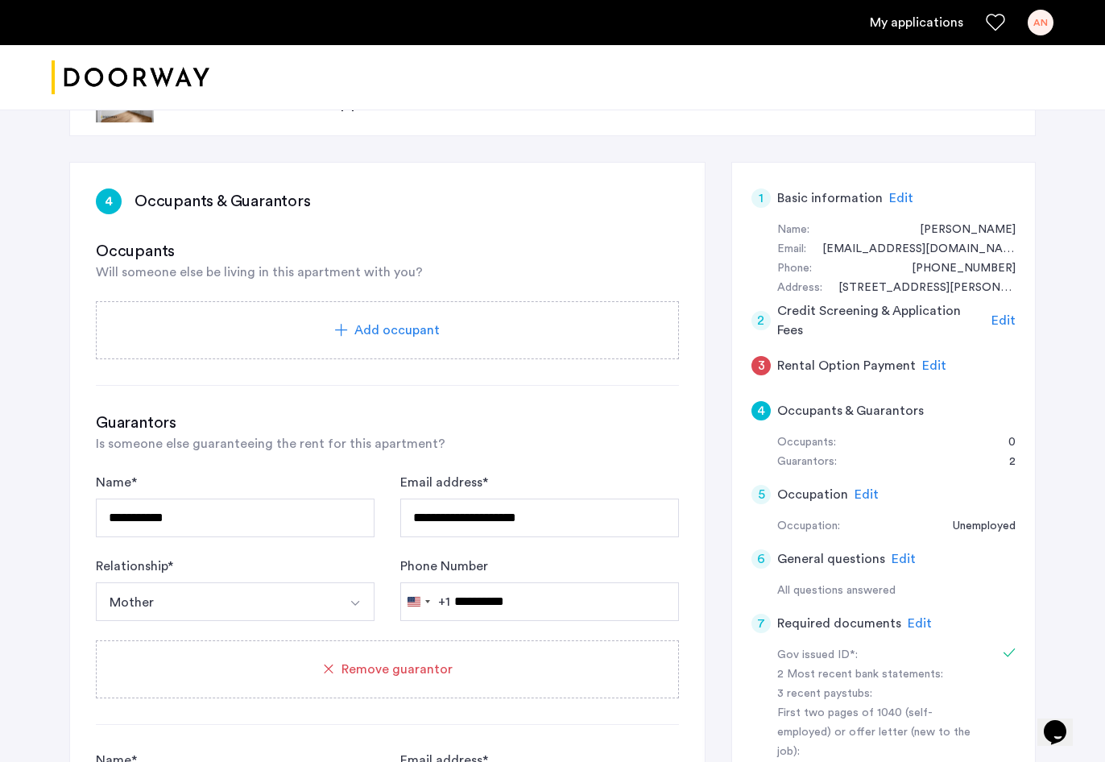
scroll to position [59, 0]
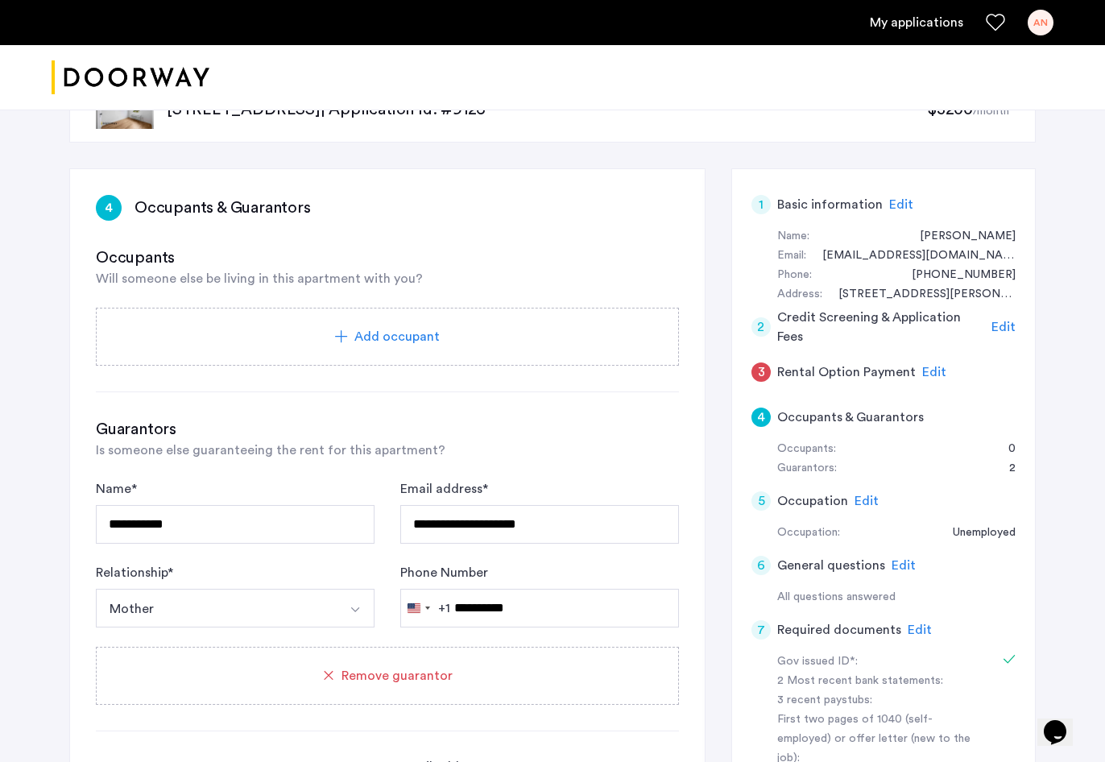
click at [386, 327] on span "Add occupant" at bounding box center [396, 336] width 85 height 19
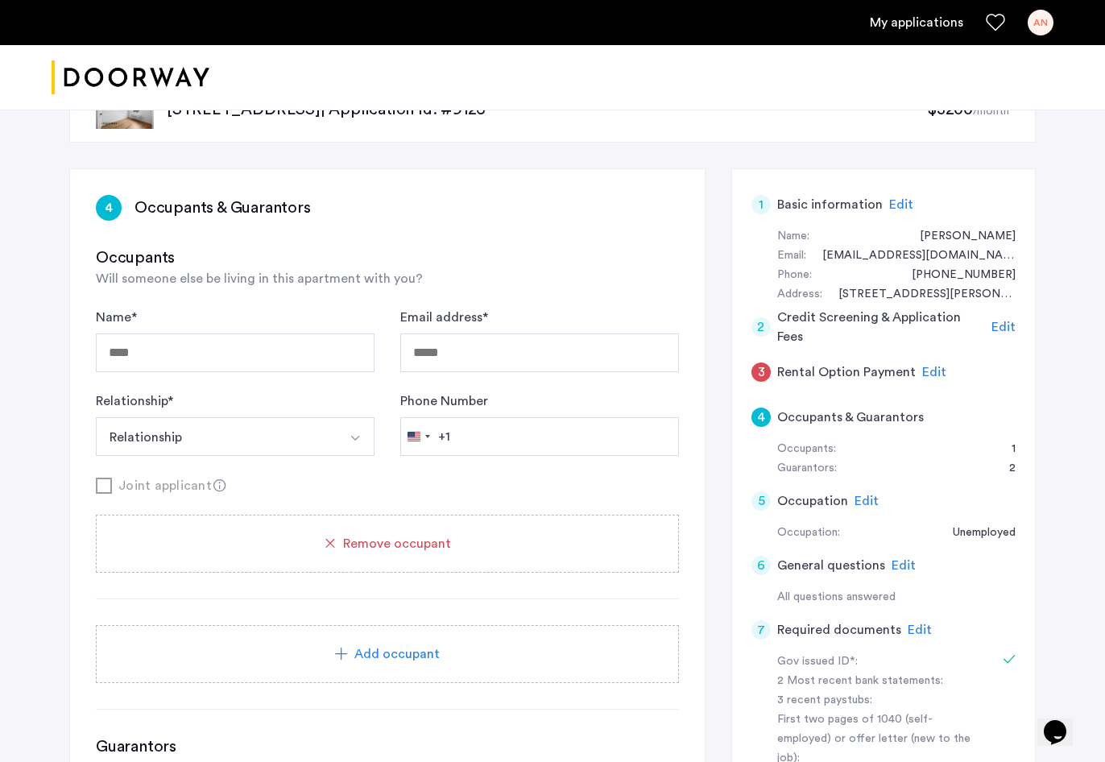
click at [421, 547] on span "Remove occupant" at bounding box center [397, 543] width 108 height 19
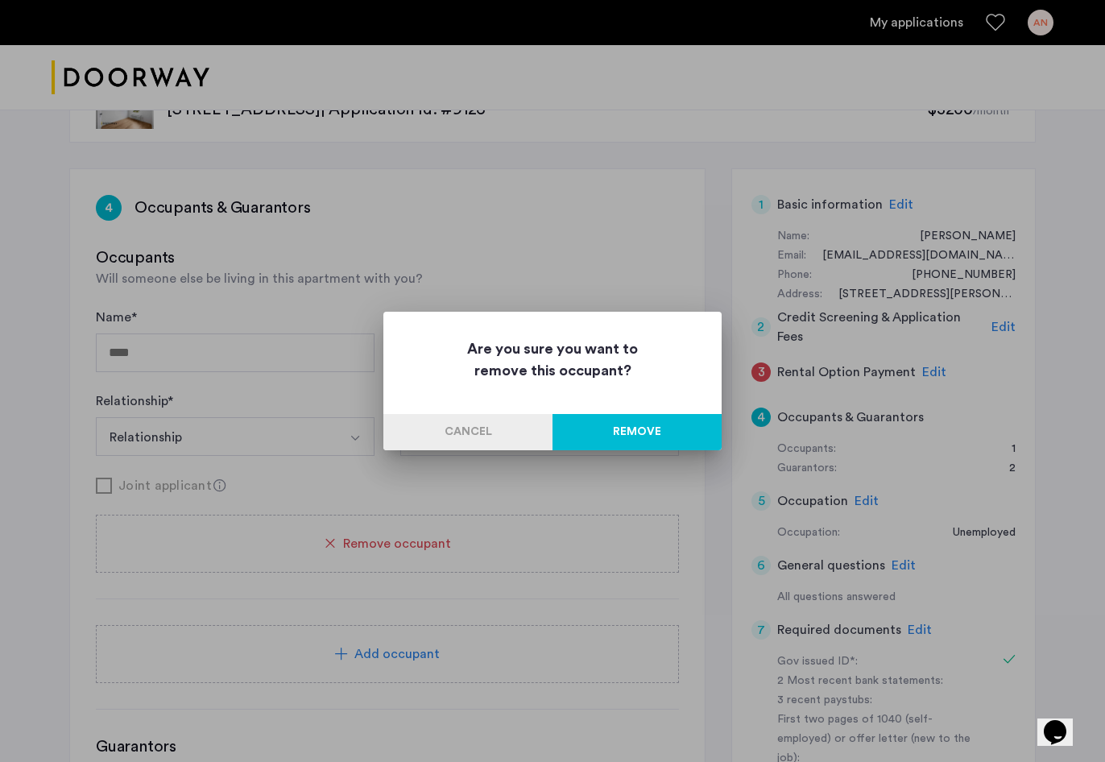
click at [630, 428] on button "Remove" at bounding box center [636, 432] width 169 height 36
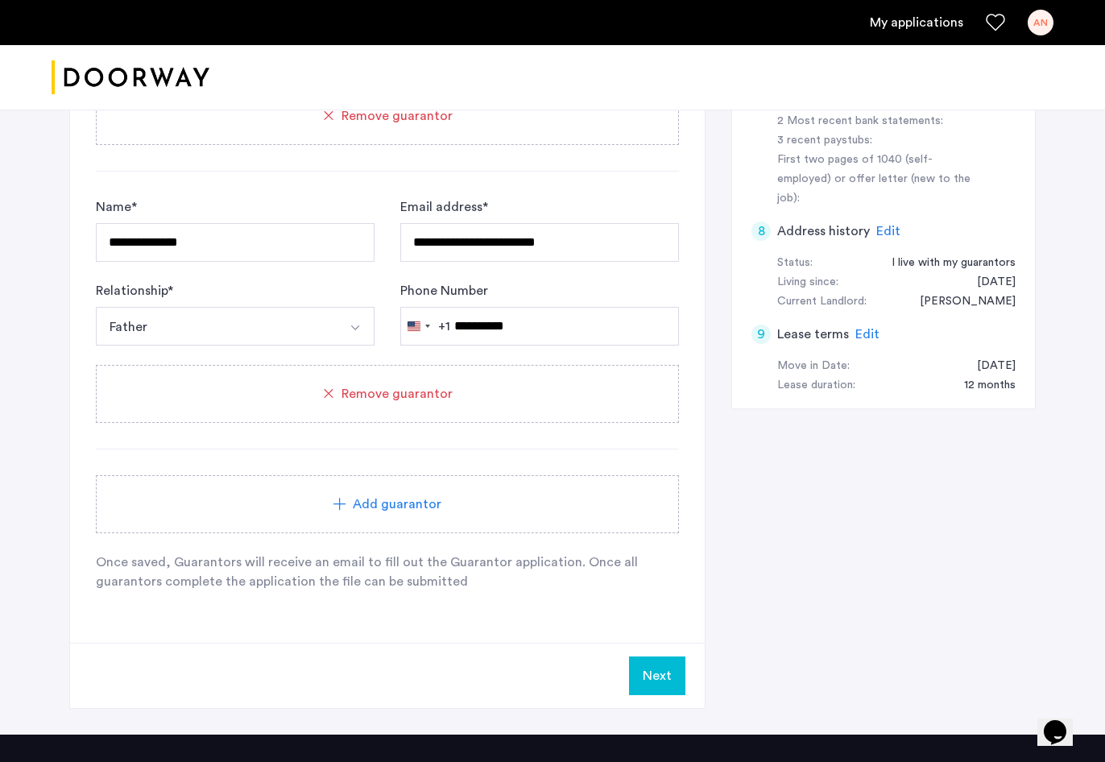
scroll to position [646, 0]
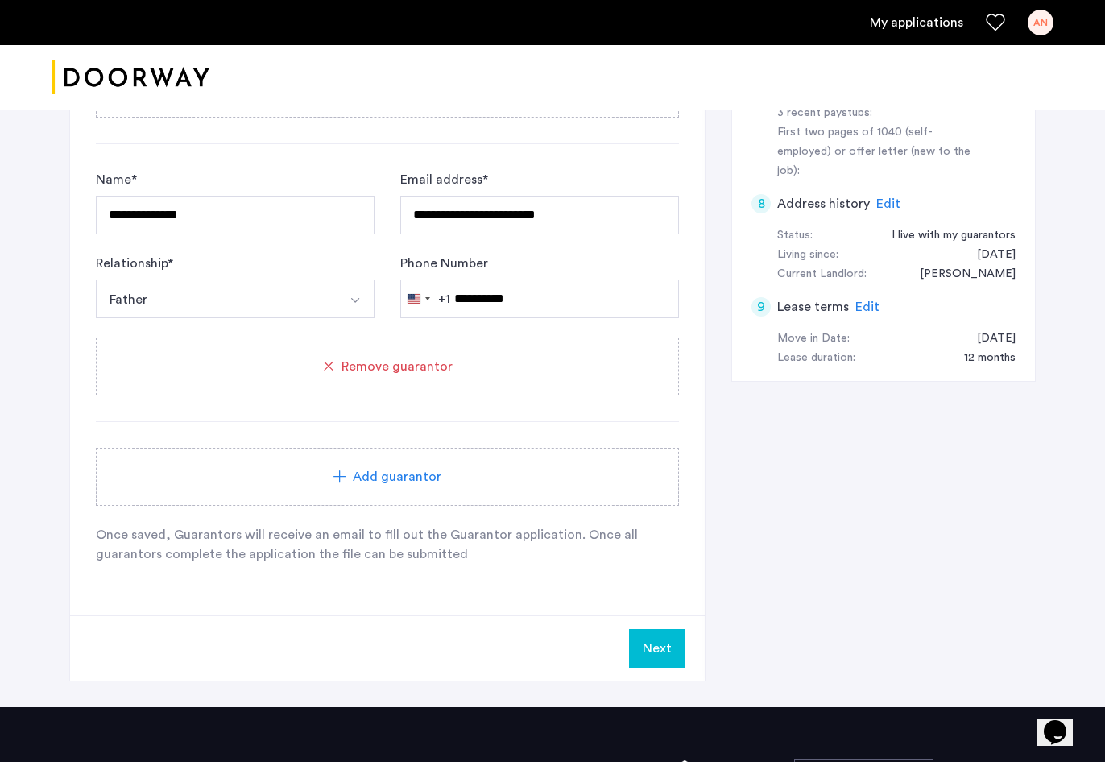
click at [667, 646] on button "Next" at bounding box center [657, 648] width 56 height 39
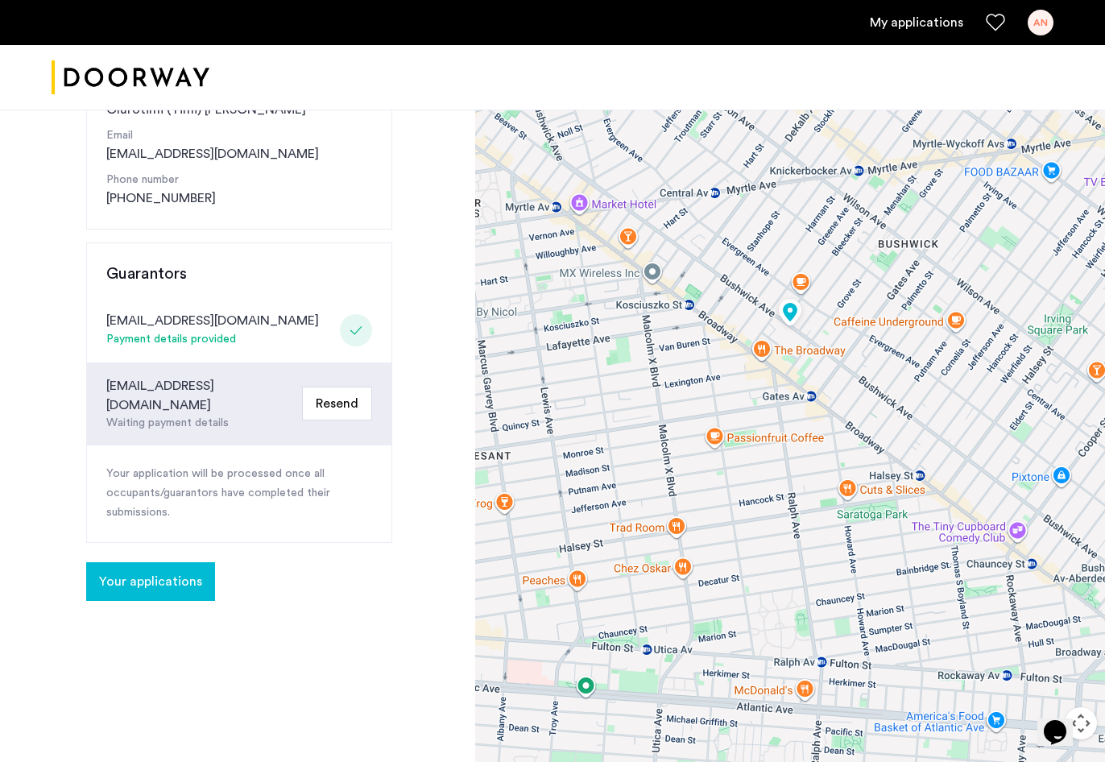
scroll to position [265, 0]
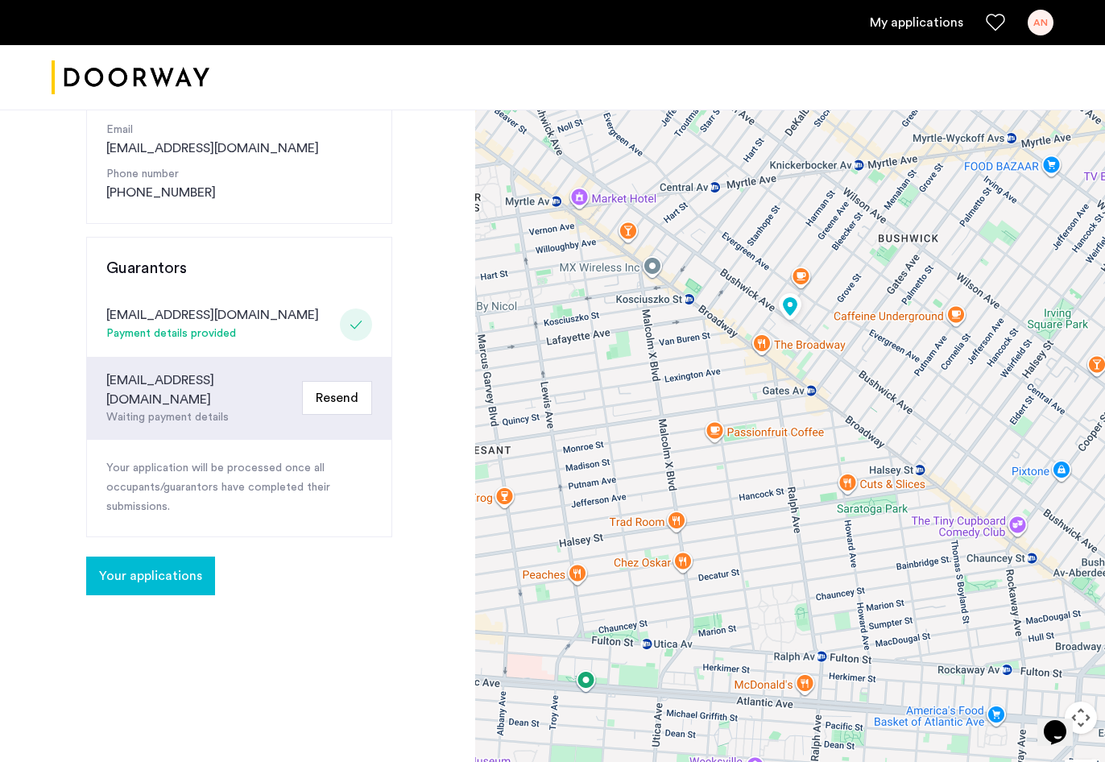
click at [336, 393] on button "Resend" at bounding box center [337, 398] width 70 height 34
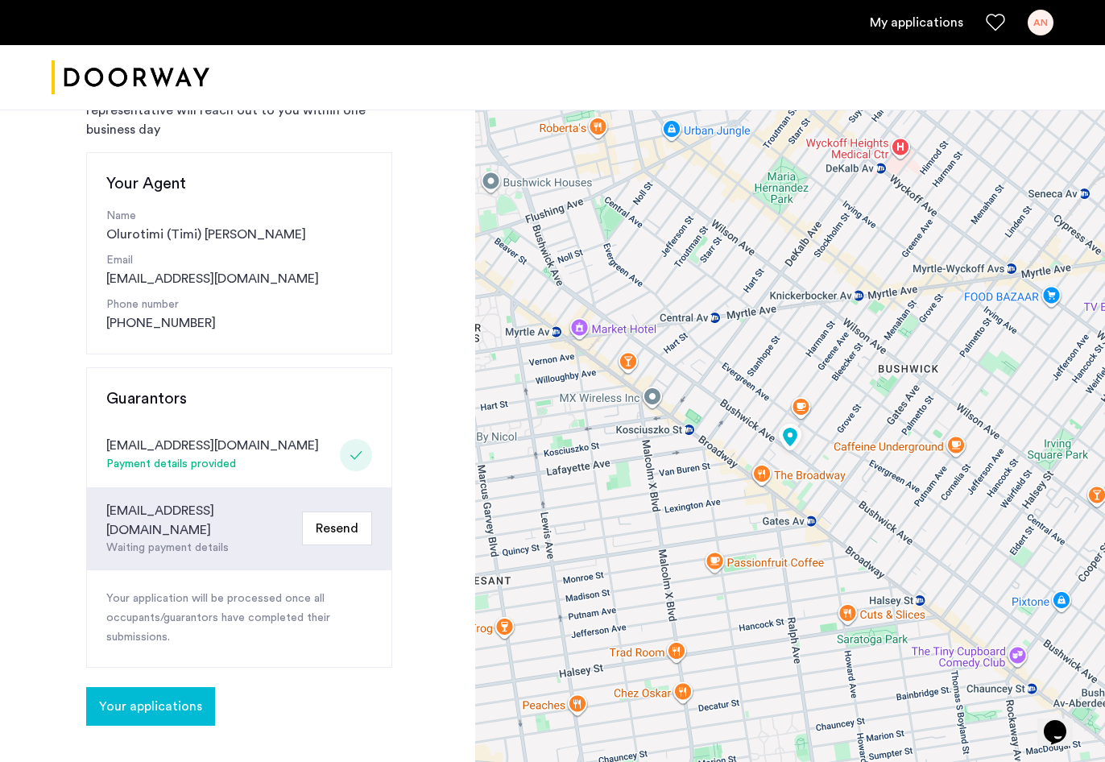
scroll to position [128, 0]
